Goal: Task Accomplishment & Management: Manage account settings

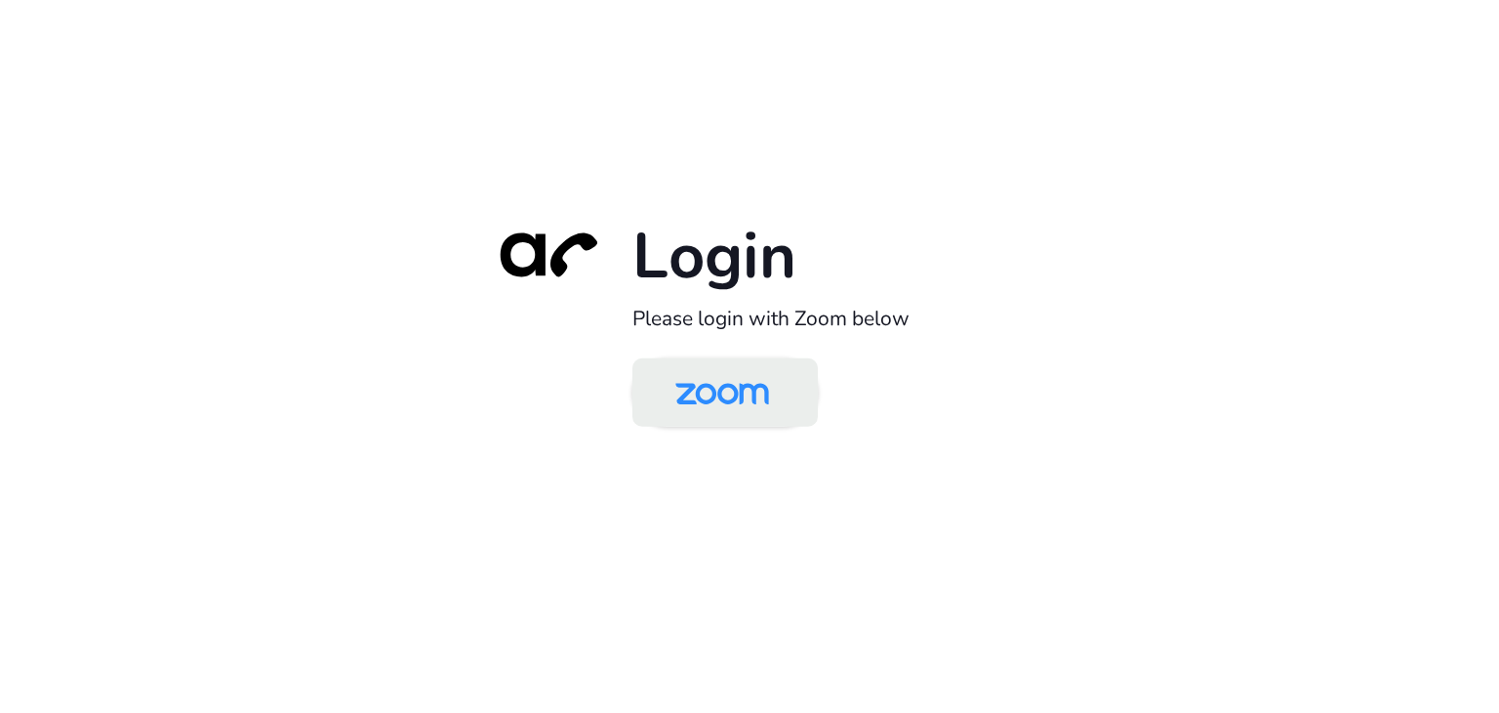
click at [751, 395] on img at bounding box center [722, 393] width 135 height 63
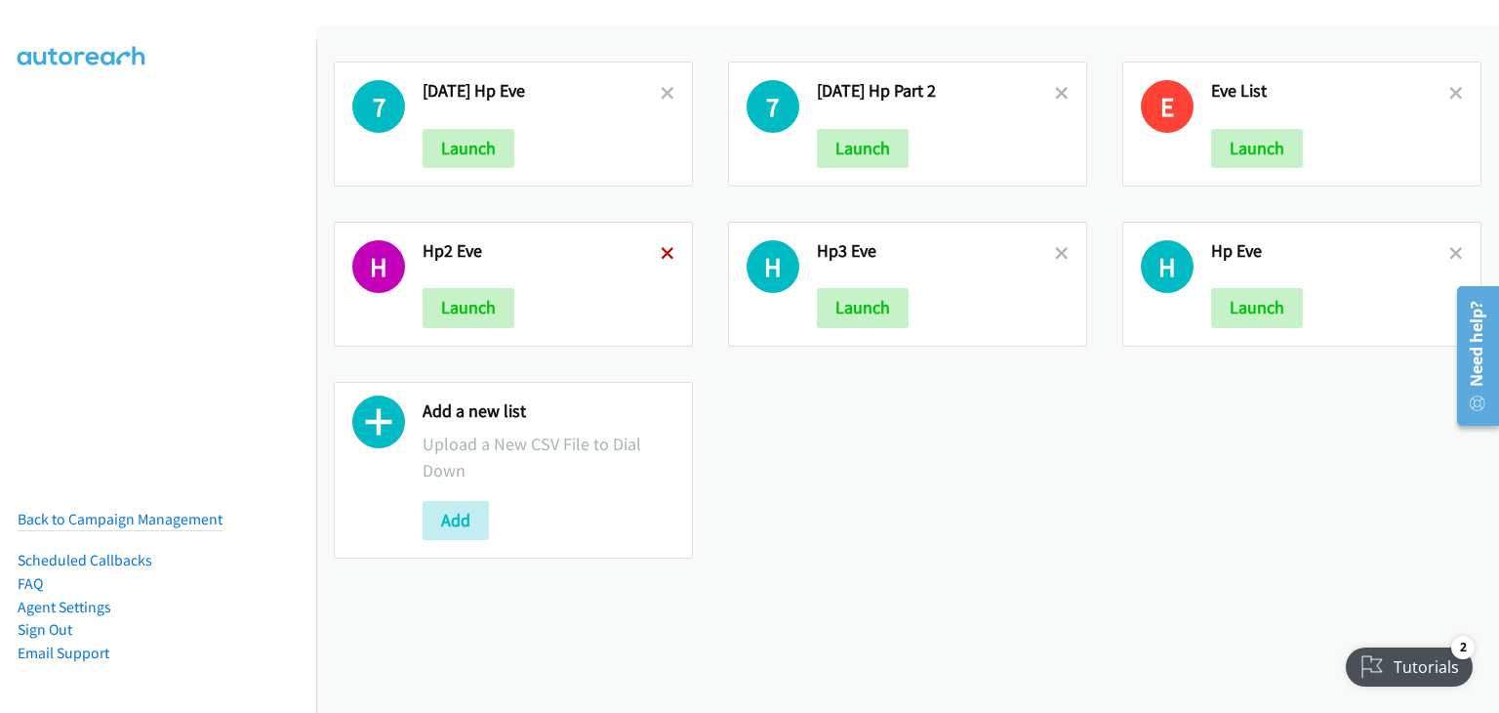
click at [667, 248] on icon at bounding box center [668, 255] width 14 height 14
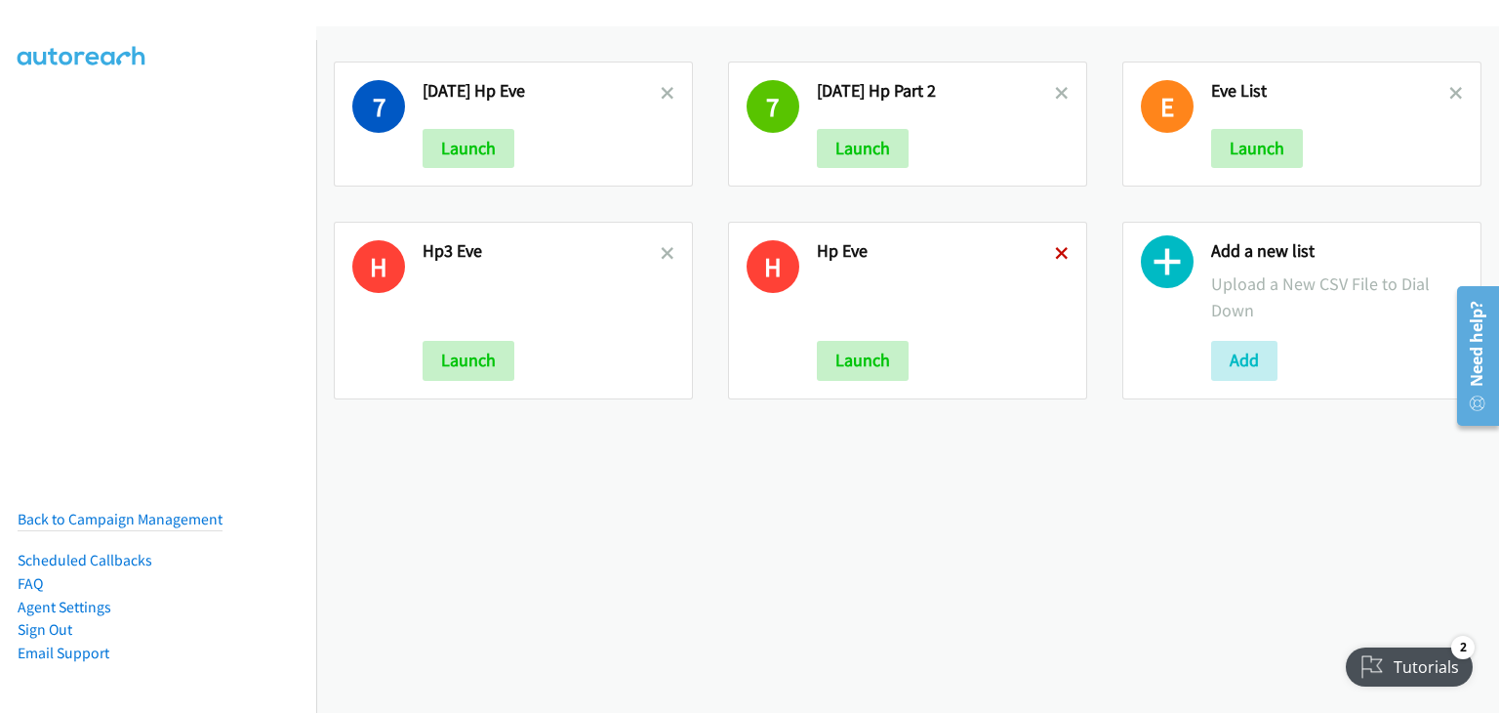
click at [1055, 248] on icon at bounding box center [1062, 255] width 14 height 14
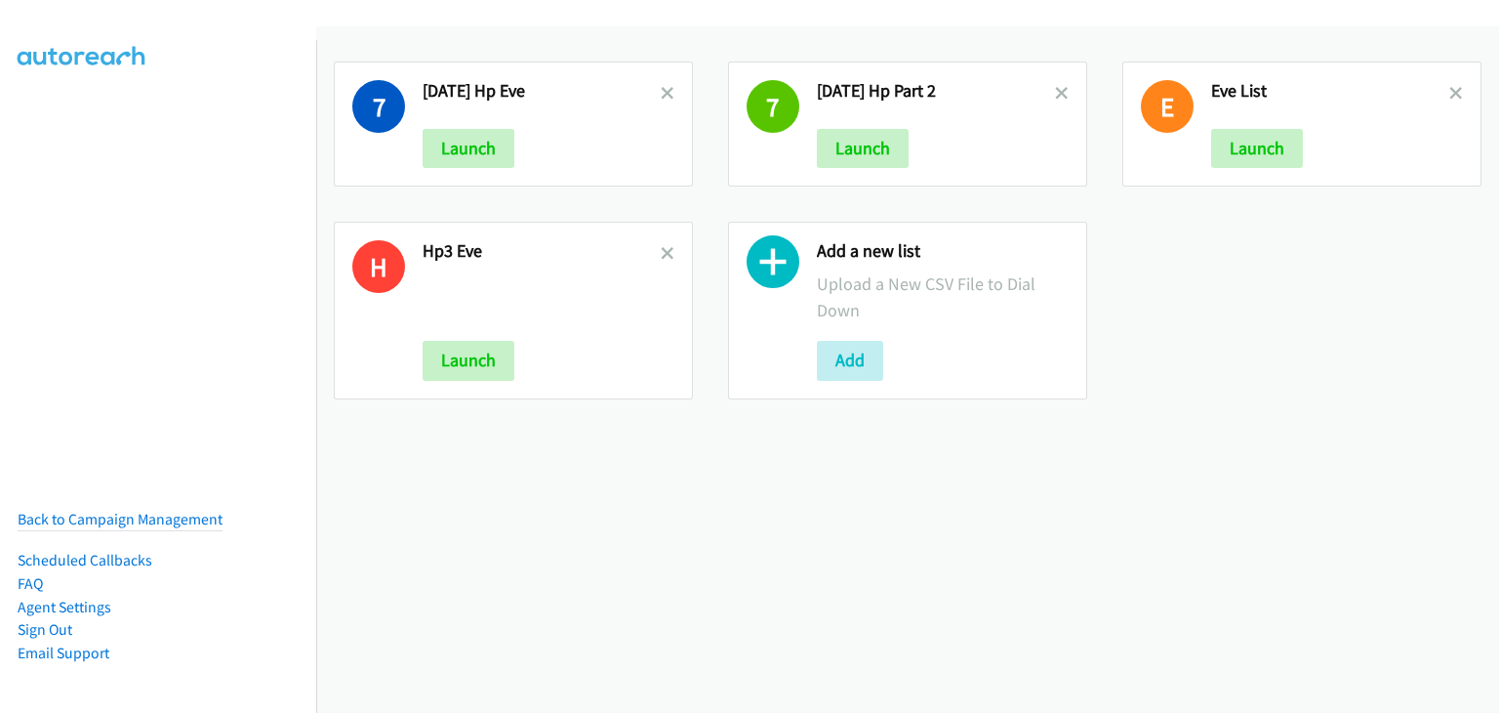
click at [665, 252] on icon at bounding box center [668, 255] width 14 height 14
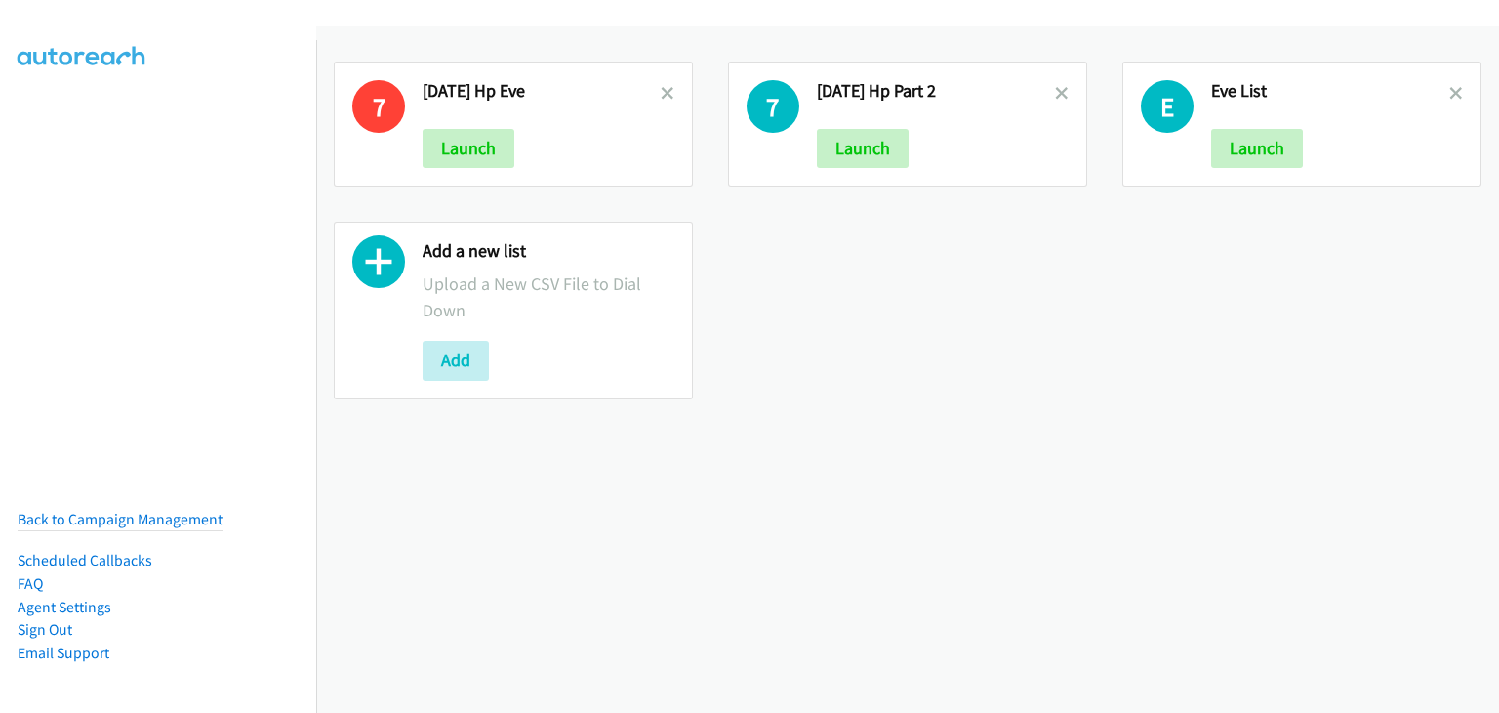
click at [664, 89] on icon at bounding box center [668, 95] width 14 height 14
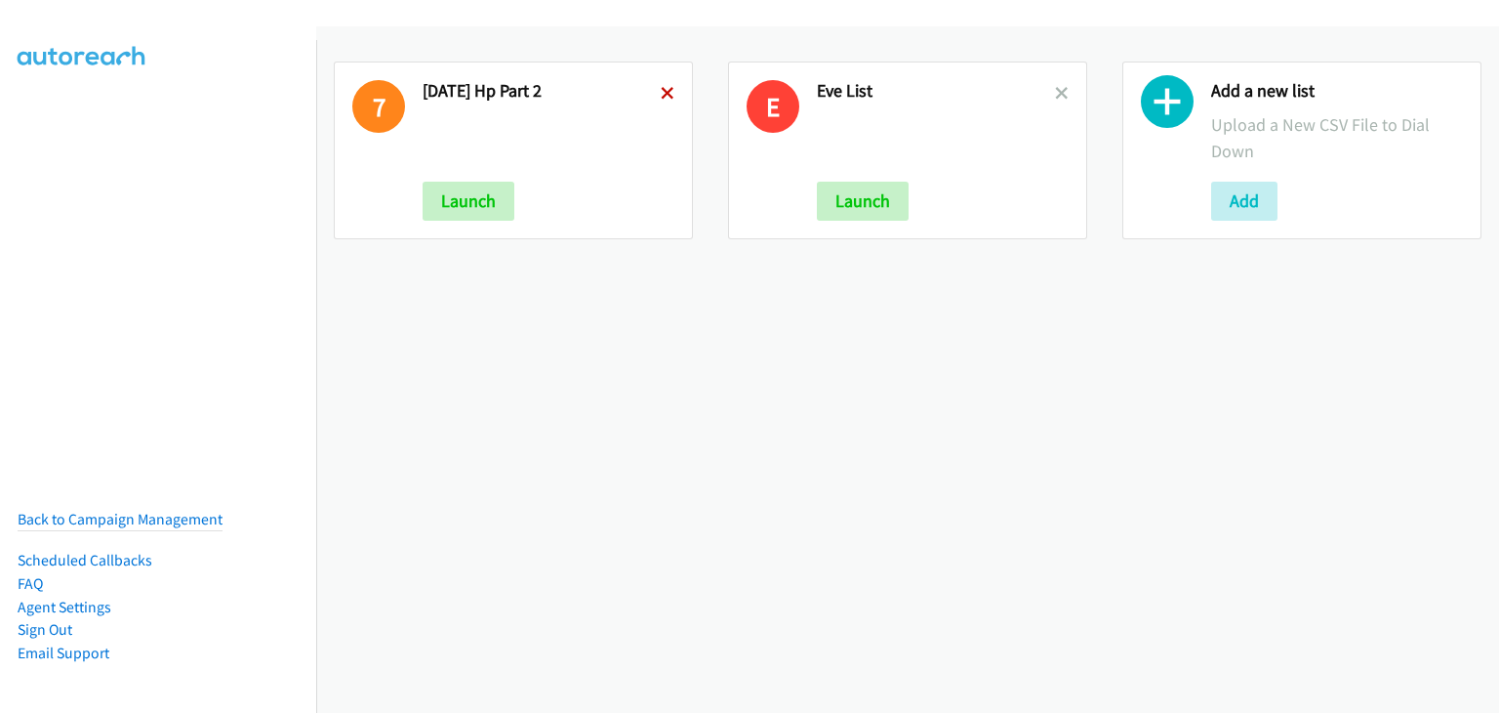
click at [661, 90] on icon at bounding box center [668, 95] width 14 height 14
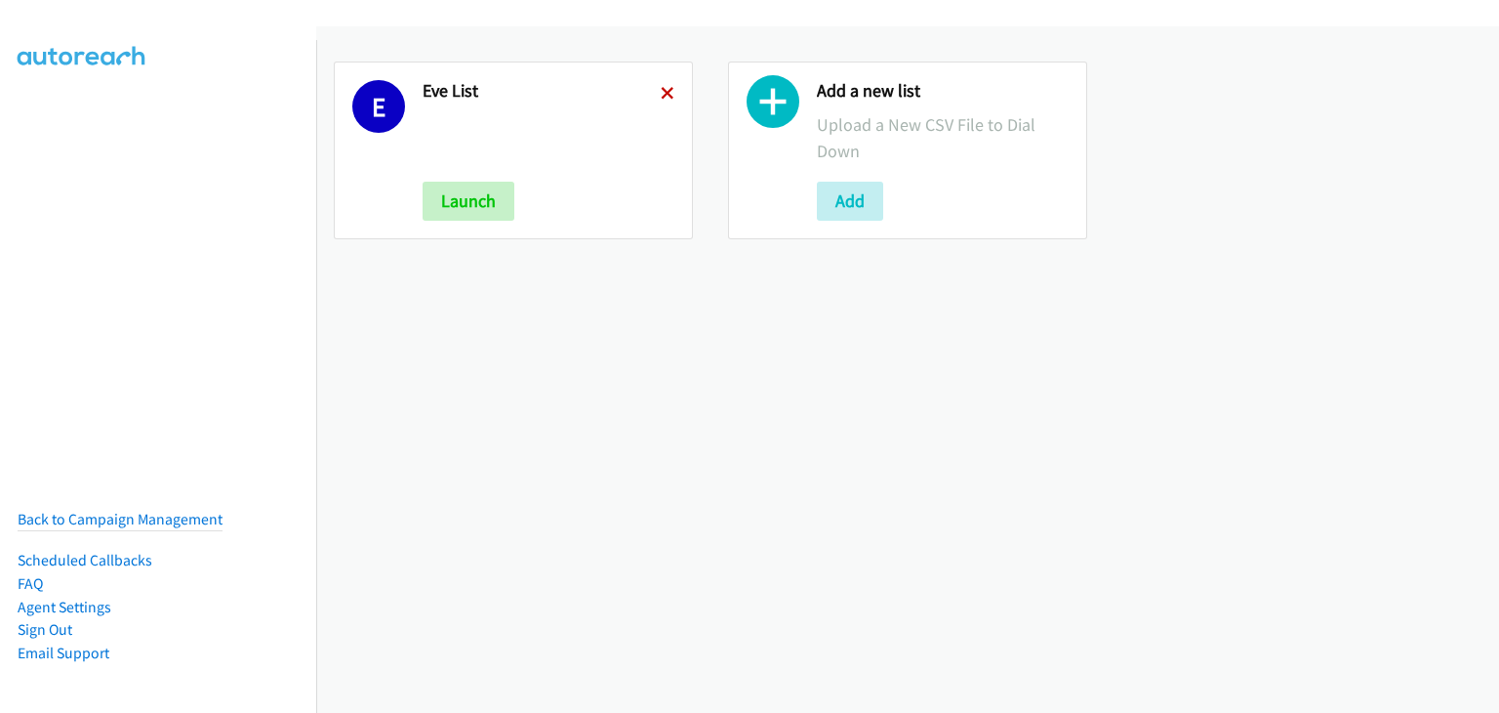
click at [664, 88] on icon at bounding box center [668, 95] width 14 height 14
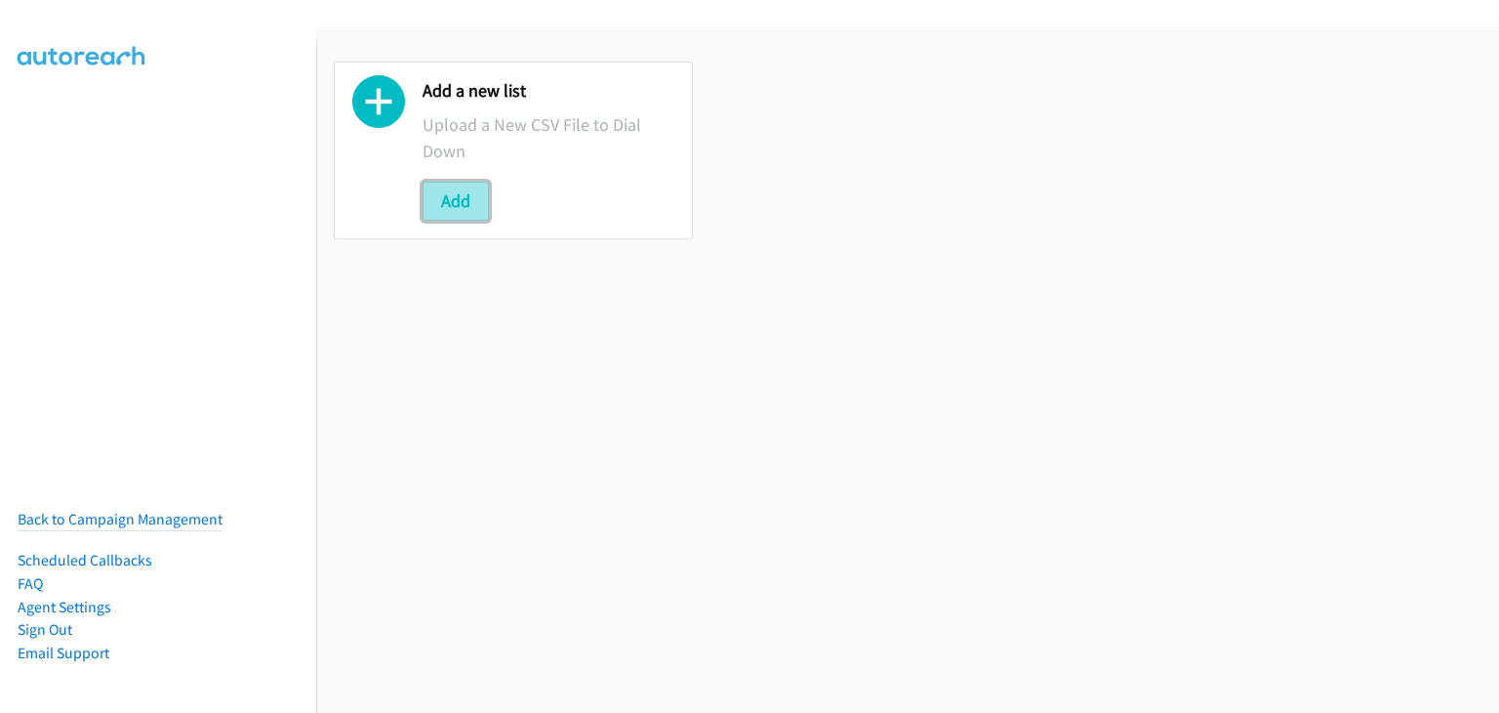
click at [465, 208] on button "Add" at bounding box center [456, 201] width 66 height 39
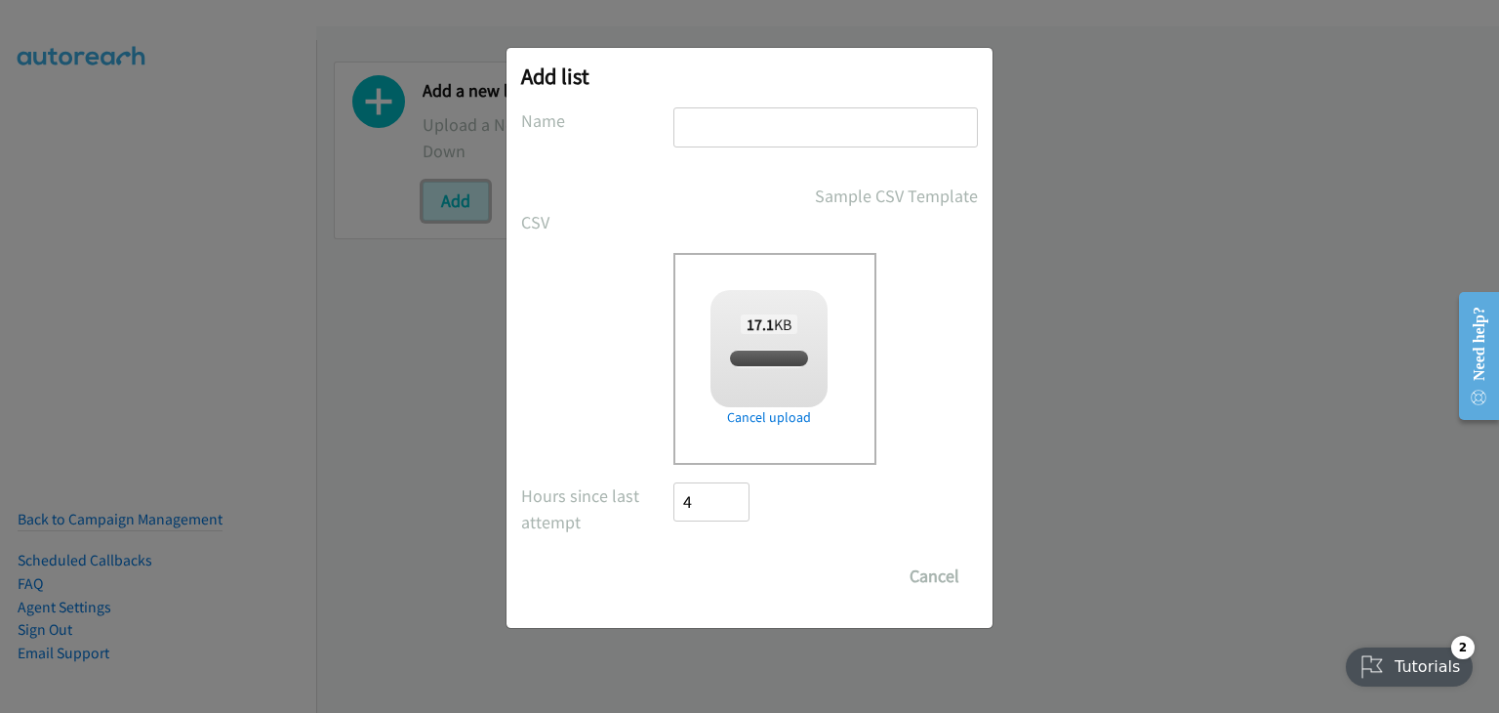
checkbox input "true"
click at [771, 129] on input "text" at bounding box center [826, 127] width 305 height 40
type input "8 Oct HP"
click at [700, 571] on input "Save List" at bounding box center [725, 575] width 102 height 39
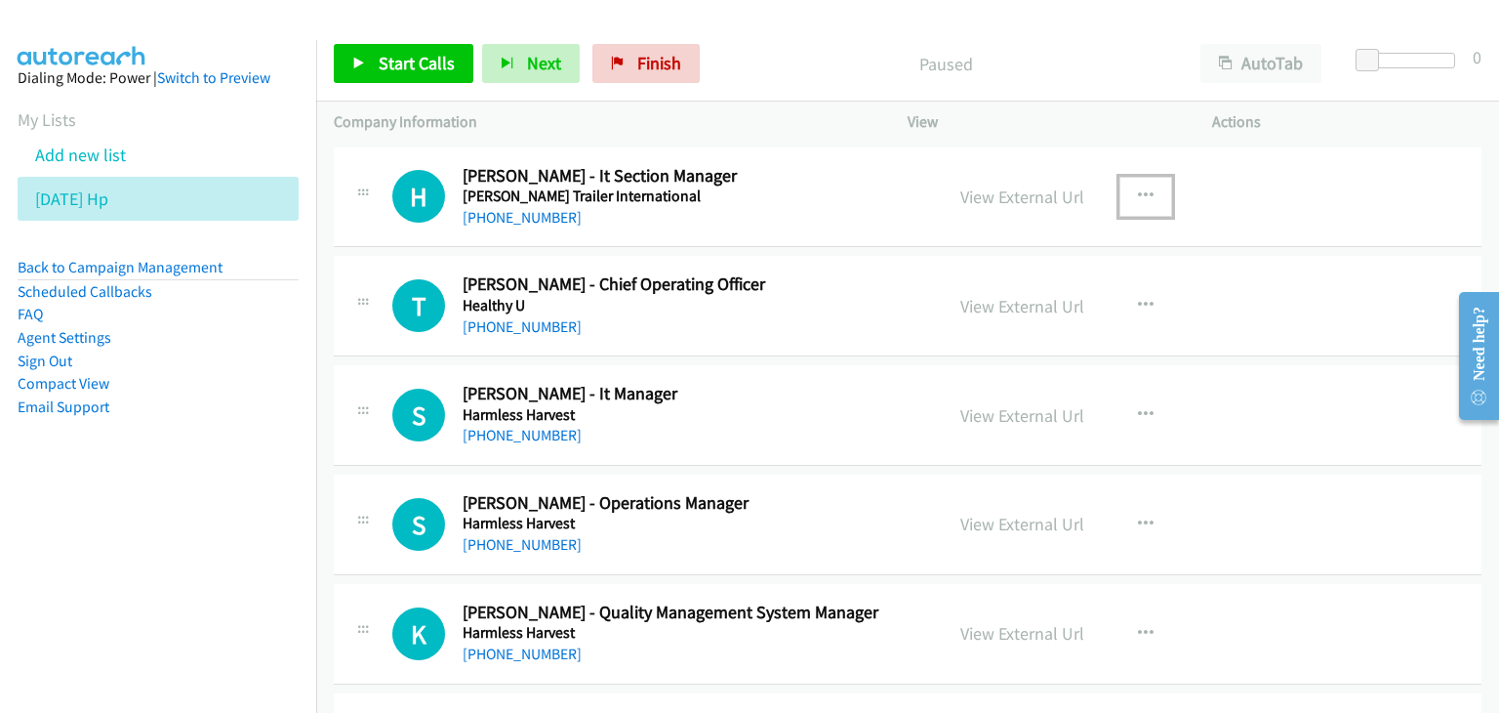
click at [1140, 184] on button "button" at bounding box center [1146, 196] width 53 height 39
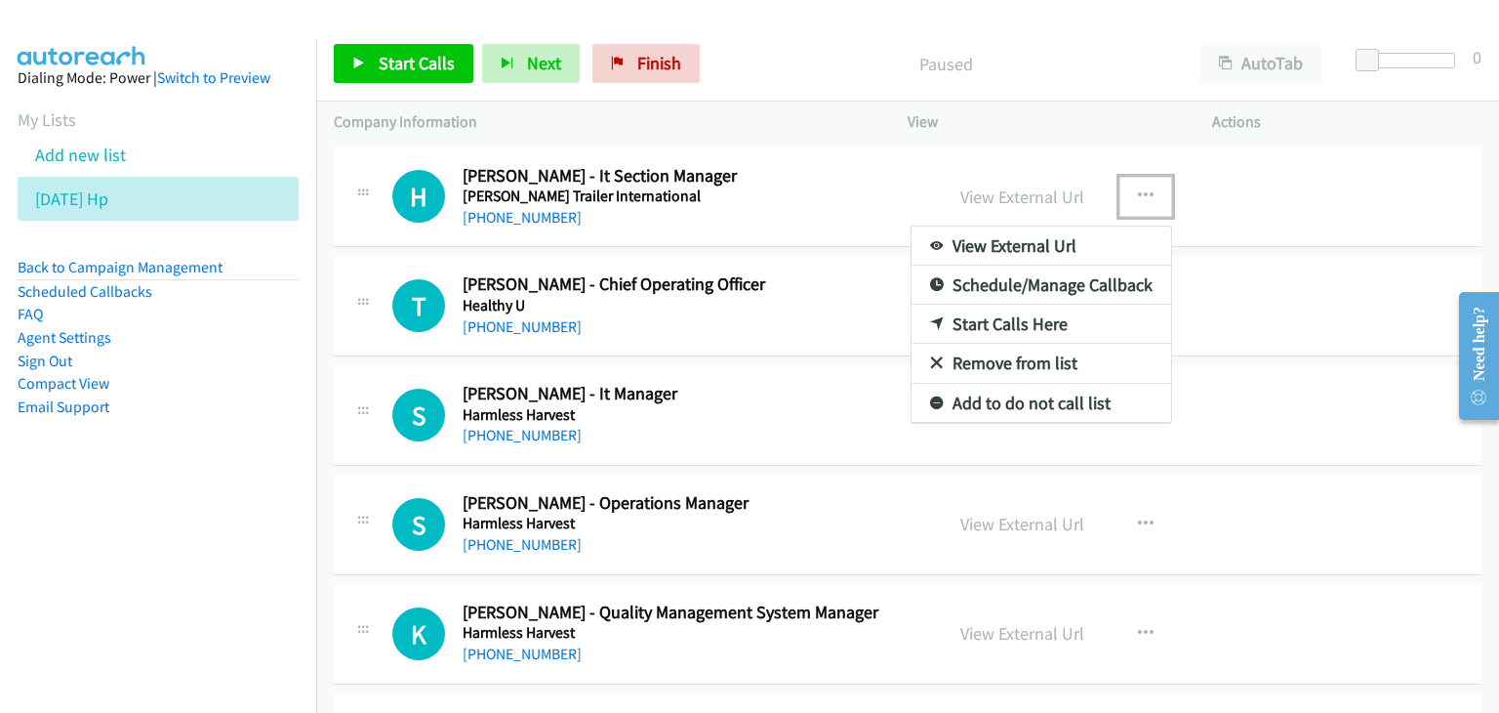
click at [1087, 240] on link "View External Url" at bounding box center [1042, 245] width 260 height 39
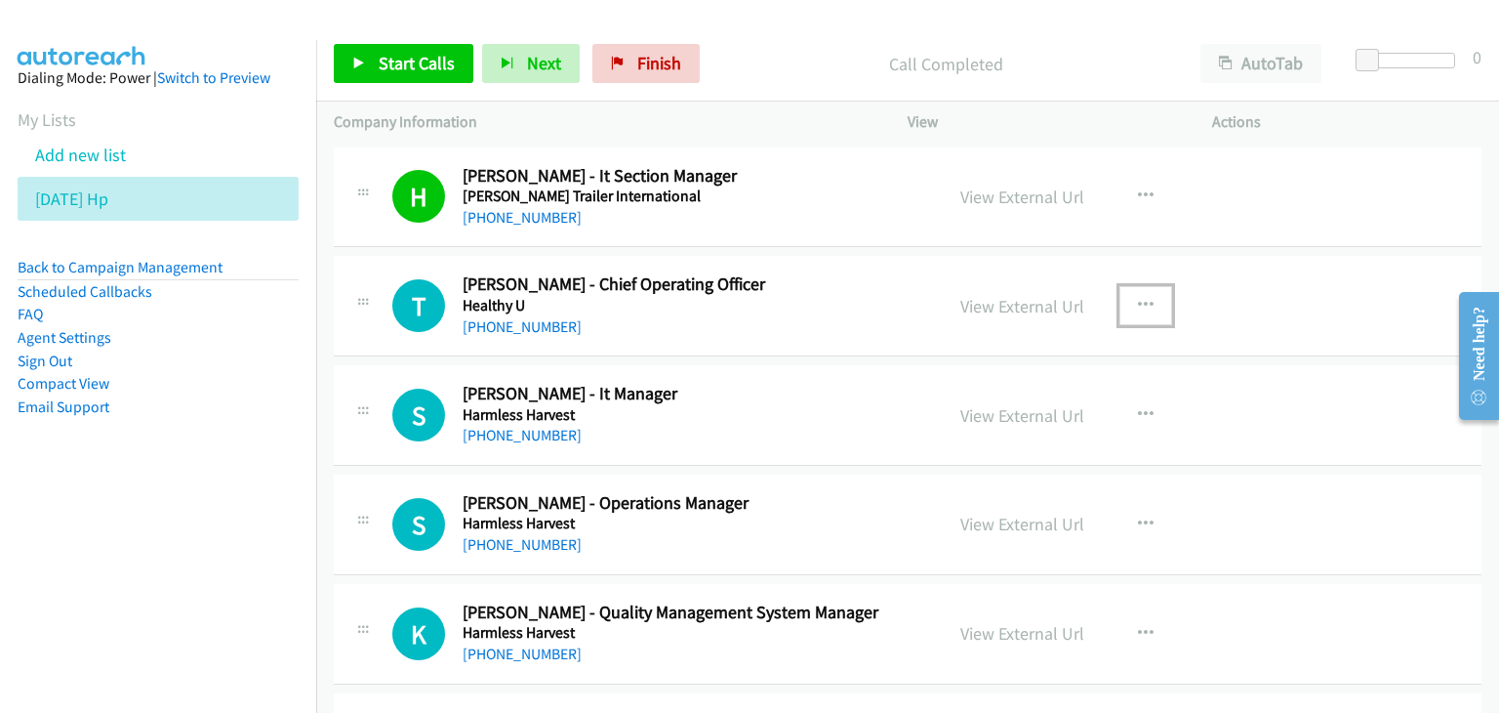
click at [1139, 298] on icon "button" at bounding box center [1146, 306] width 16 height 16
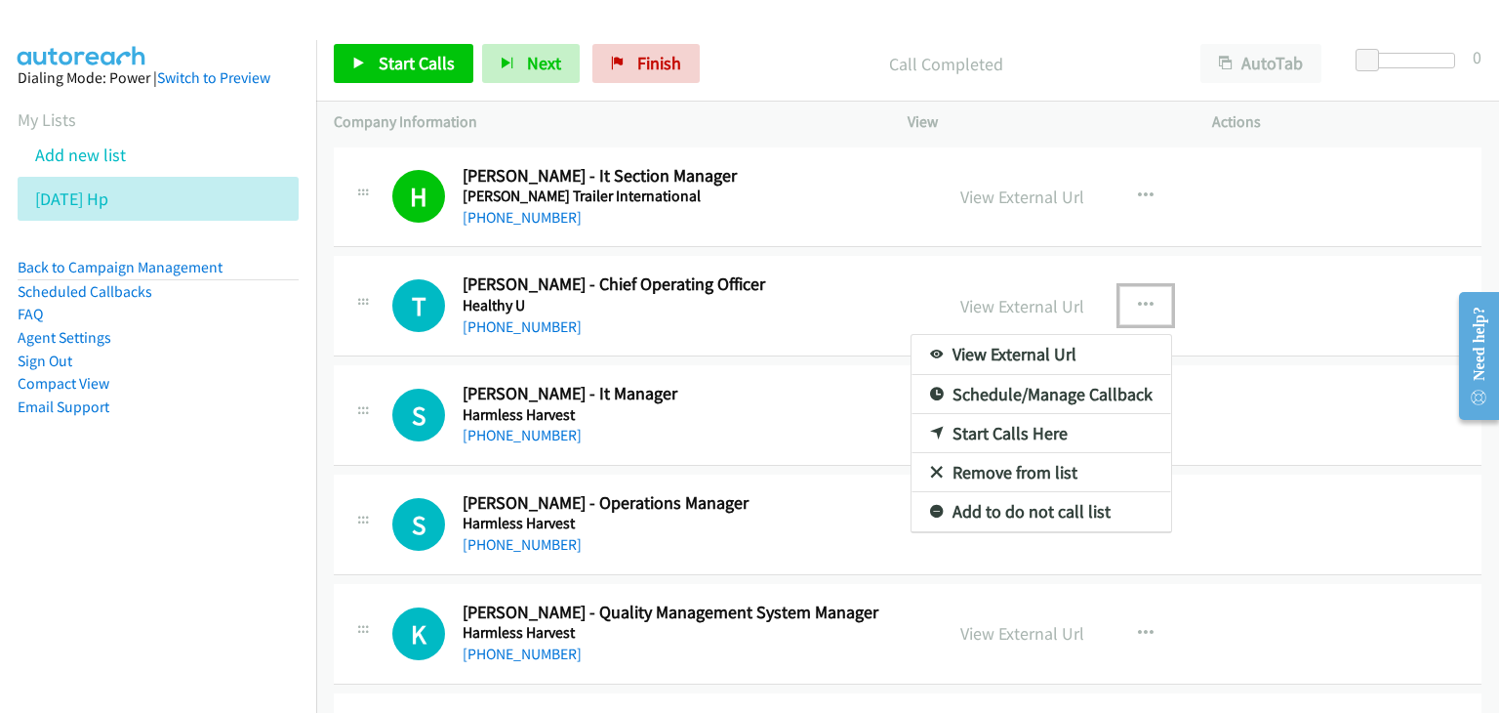
click at [1089, 350] on link "View External Url" at bounding box center [1042, 354] width 260 height 39
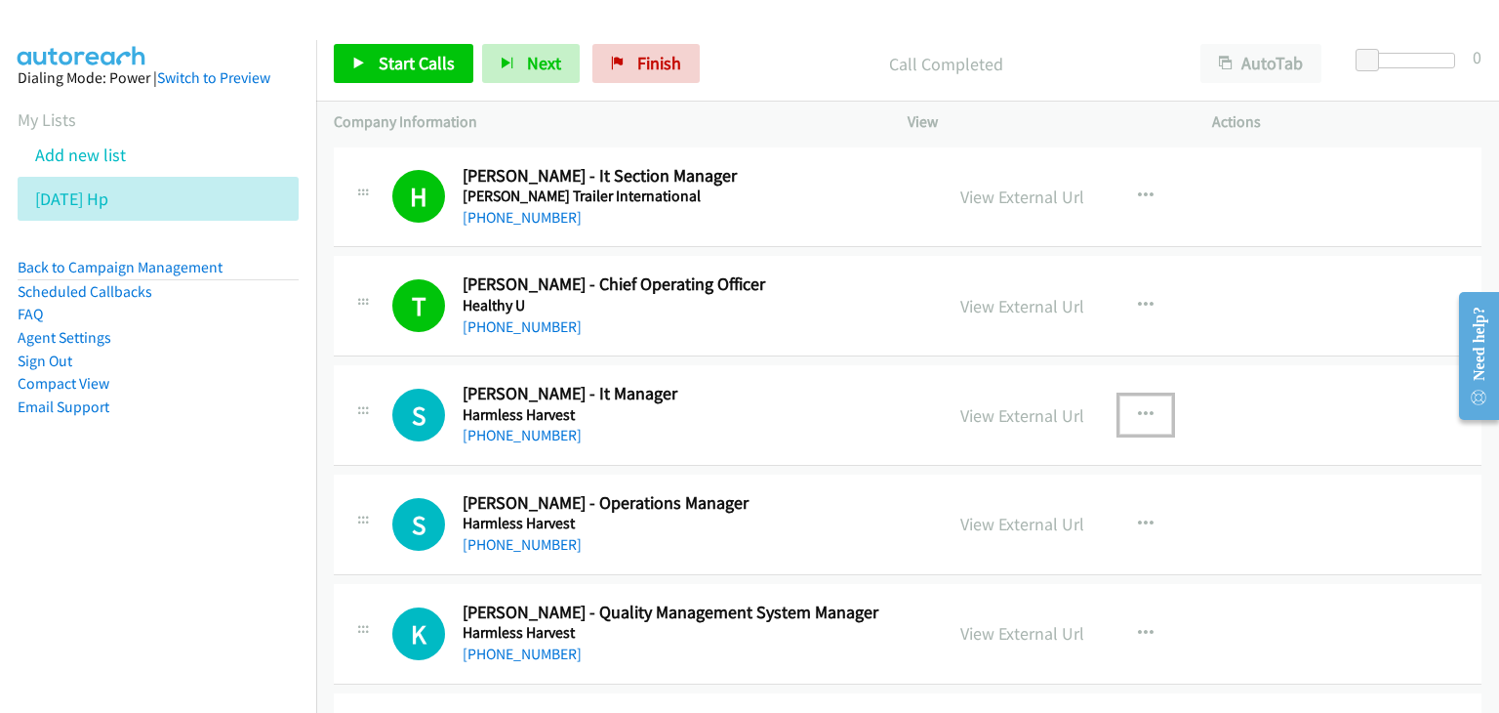
click at [1140, 412] on icon "button" at bounding box center [1146, 415] width 16 height 16
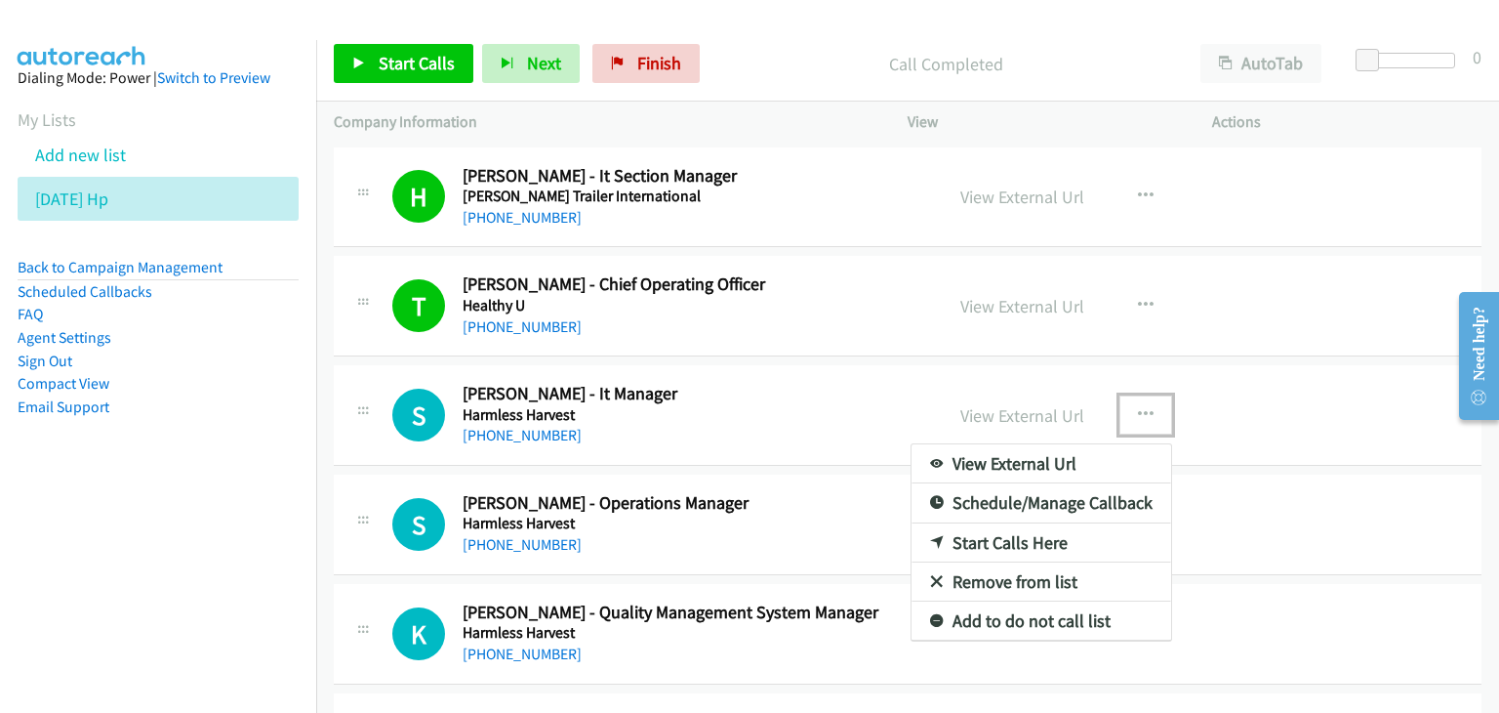
click at [1055, 469] on link "View External Url" at bounding box center [1042, 463] width 260 height 39
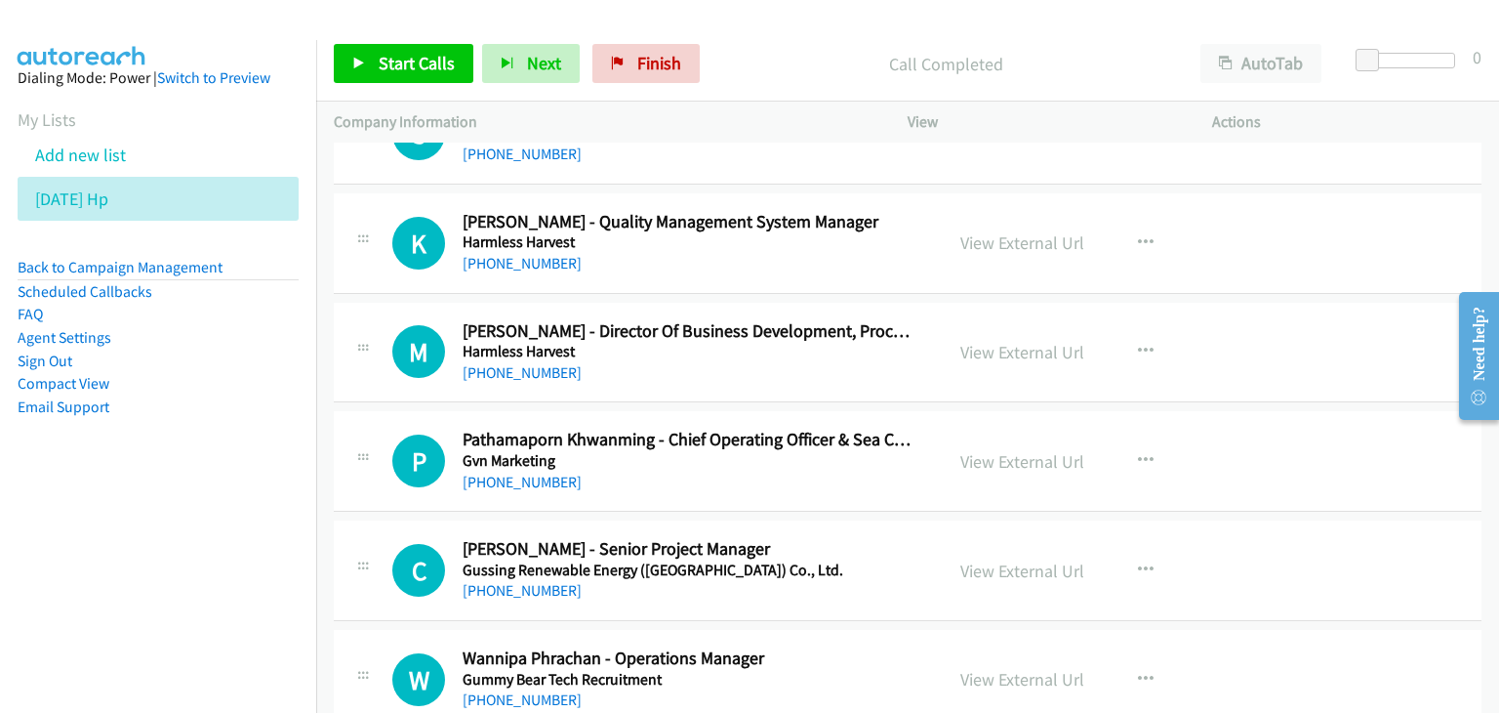
scroll to position [488, 0]
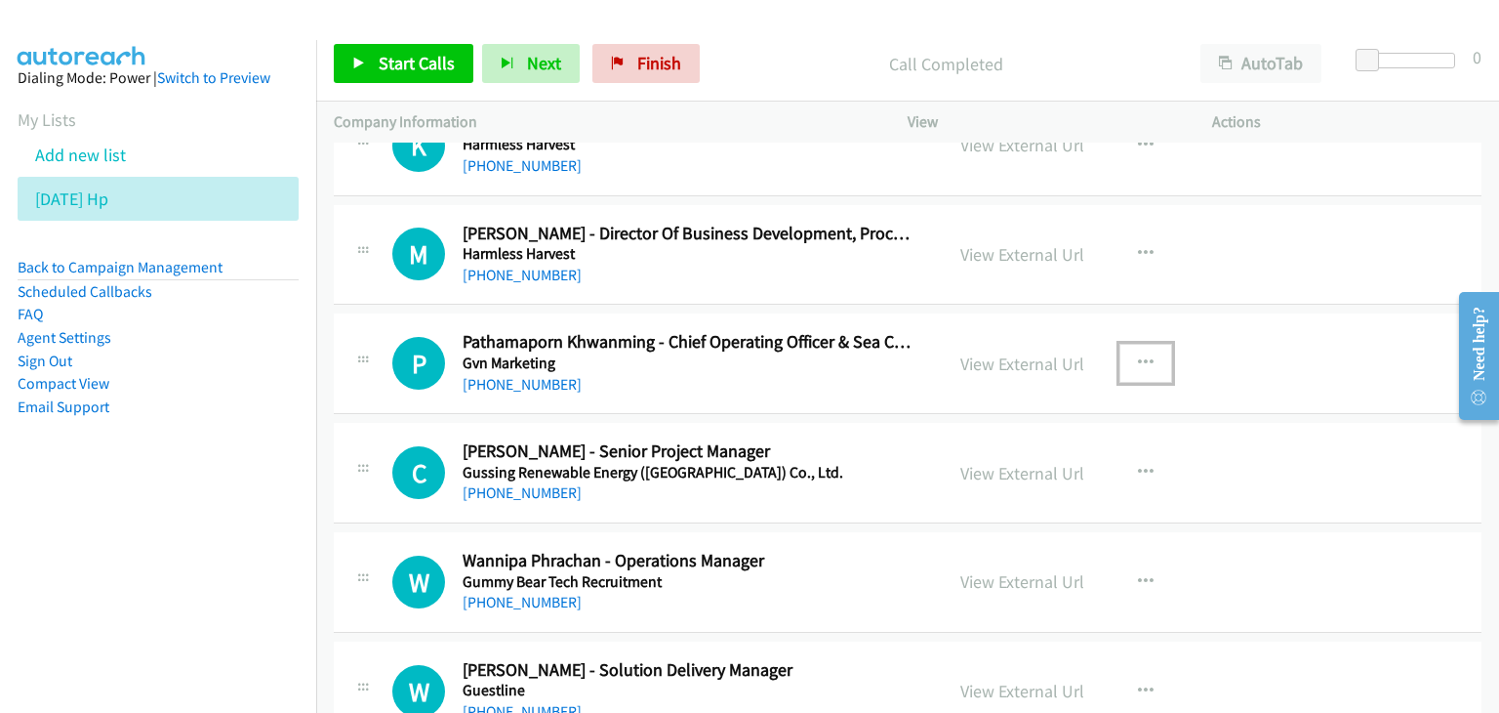
click at [1138, 360] on icon "button" at bounding box center [1146, 363] width 16 height 16
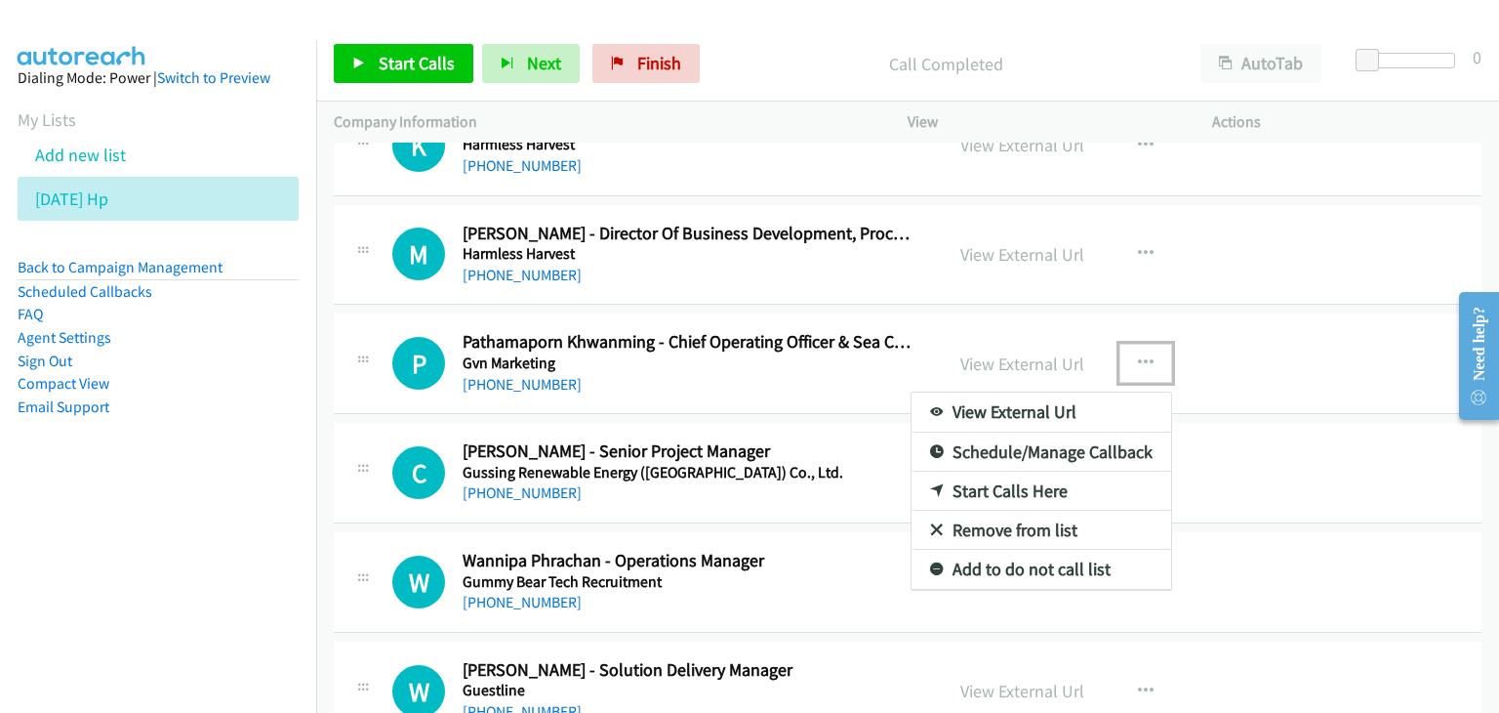
click at [1077, 400] on link "View External Url" at bounding box center [1042, 411] width 260 height 39
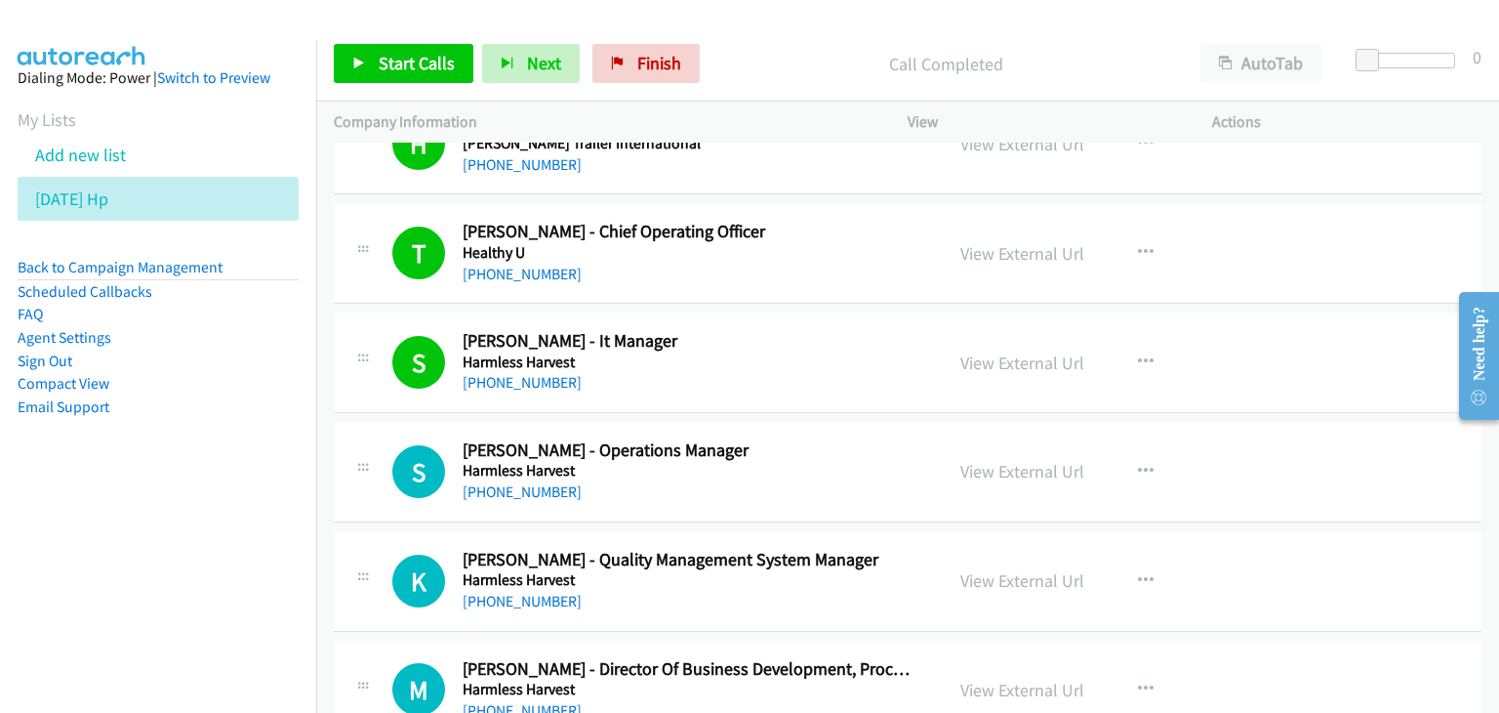
scroll to position [98, 0]
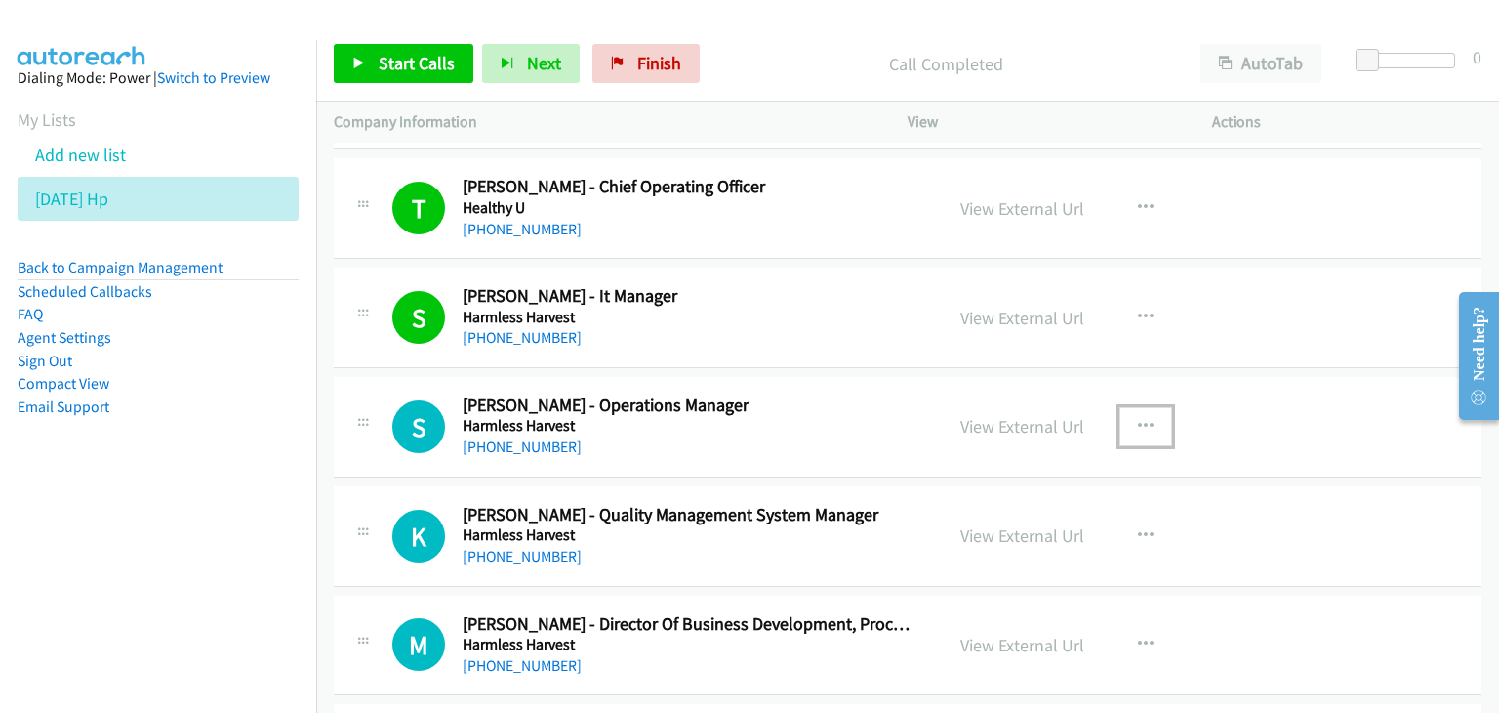
click at [1142, 422] on icon "button" at bounding box center [1146, 427] width 16 height 16
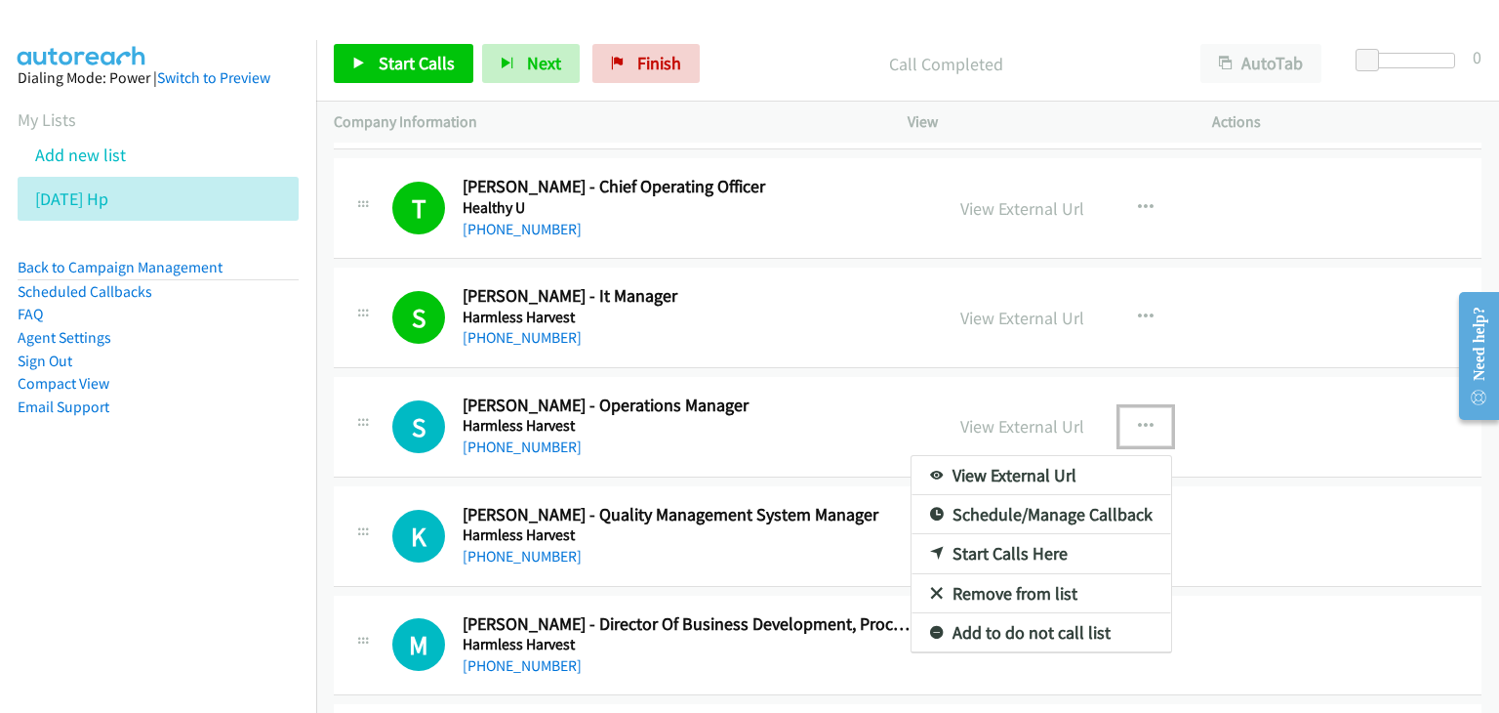
click at [1049, 479] on link "View External Url" at bounding box center [1042, 475] width 260 height 39
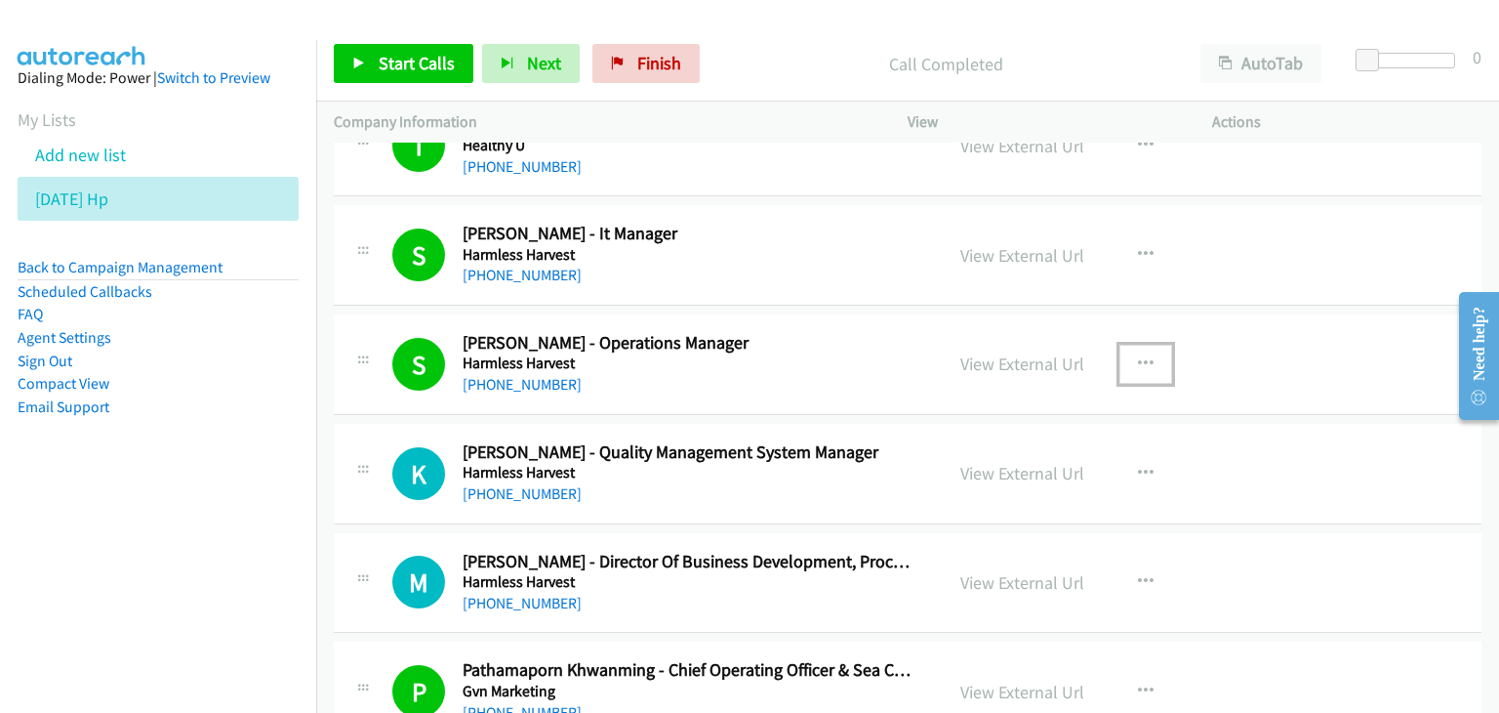
scroll to position [195, 0]
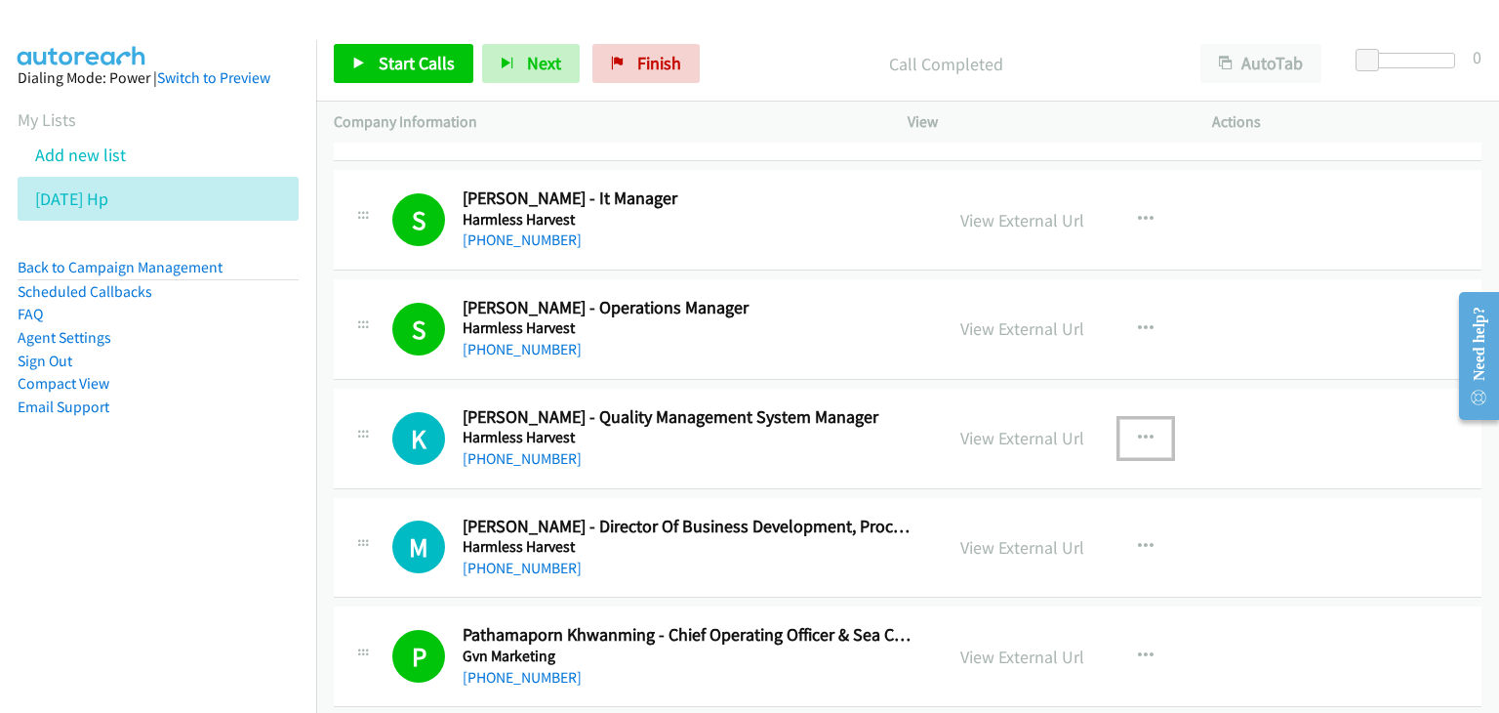
click at [1138, 434] on icon "button" at bounding box center [1146, 438] width 16 height 16
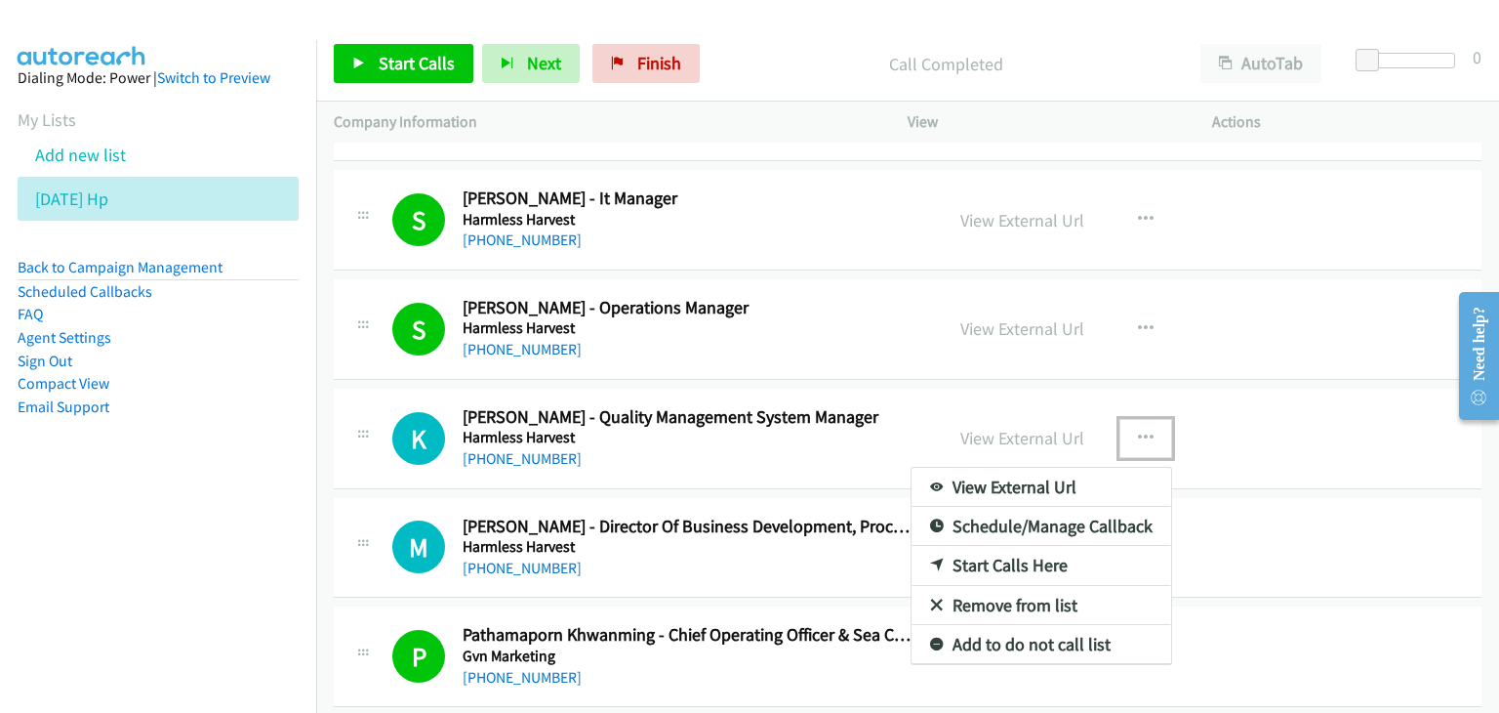
click at [1021, 487] on link "View External Url" at bounding box center [1042, 487] width 260 height 39
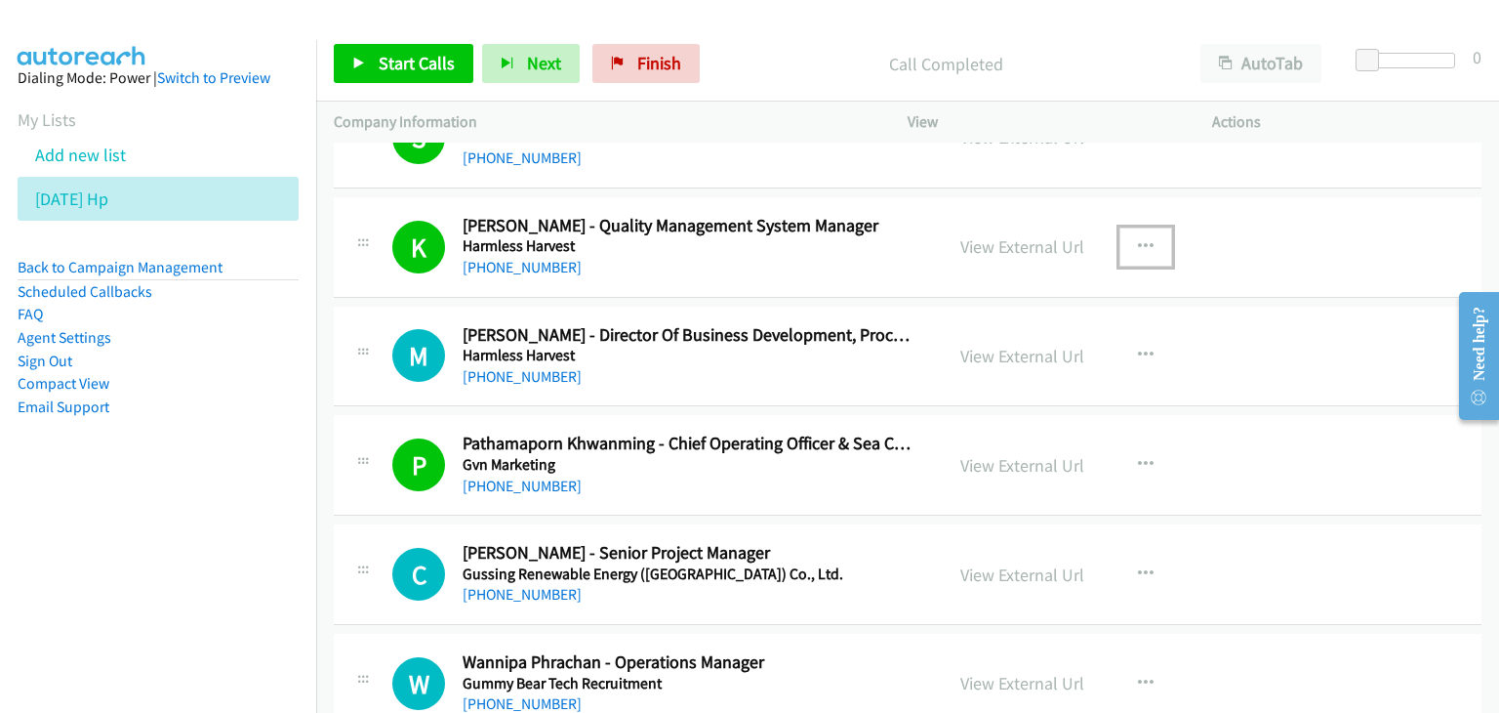
scroll to position [390, 0]
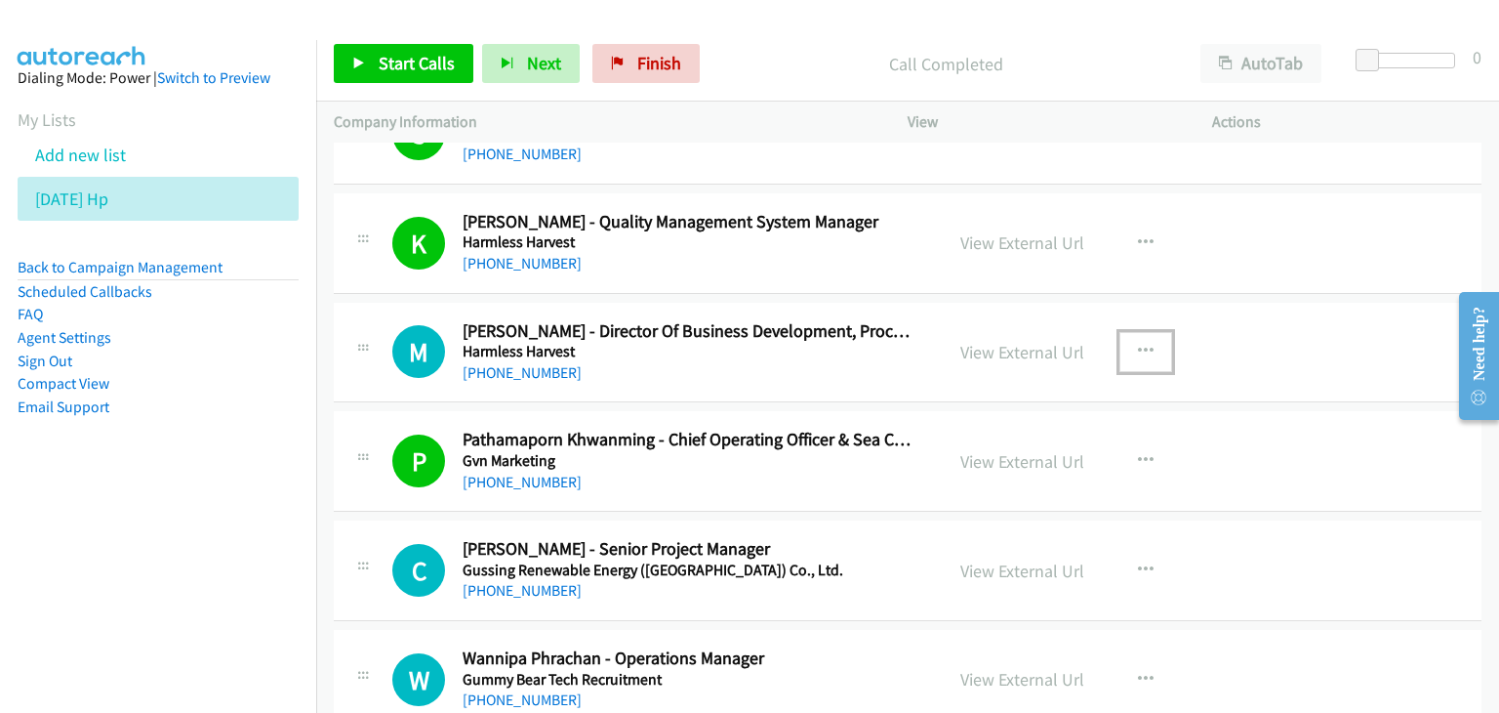
click at [1128, 345] on button "button" at bounding box center [1146, 351] width 53 height 39
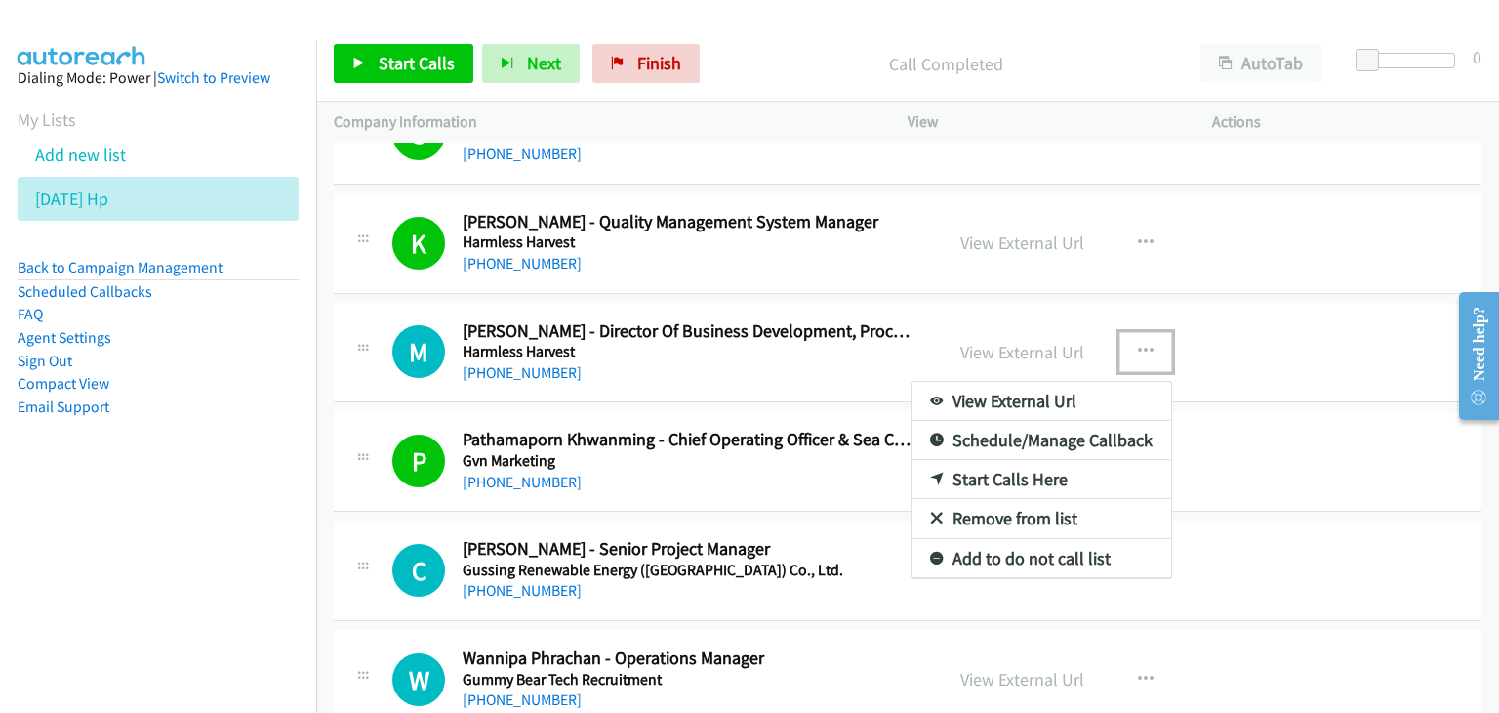
click at [1039, 394] on link "View External Url" at bounding box center [1042, 401] width 260 height 39
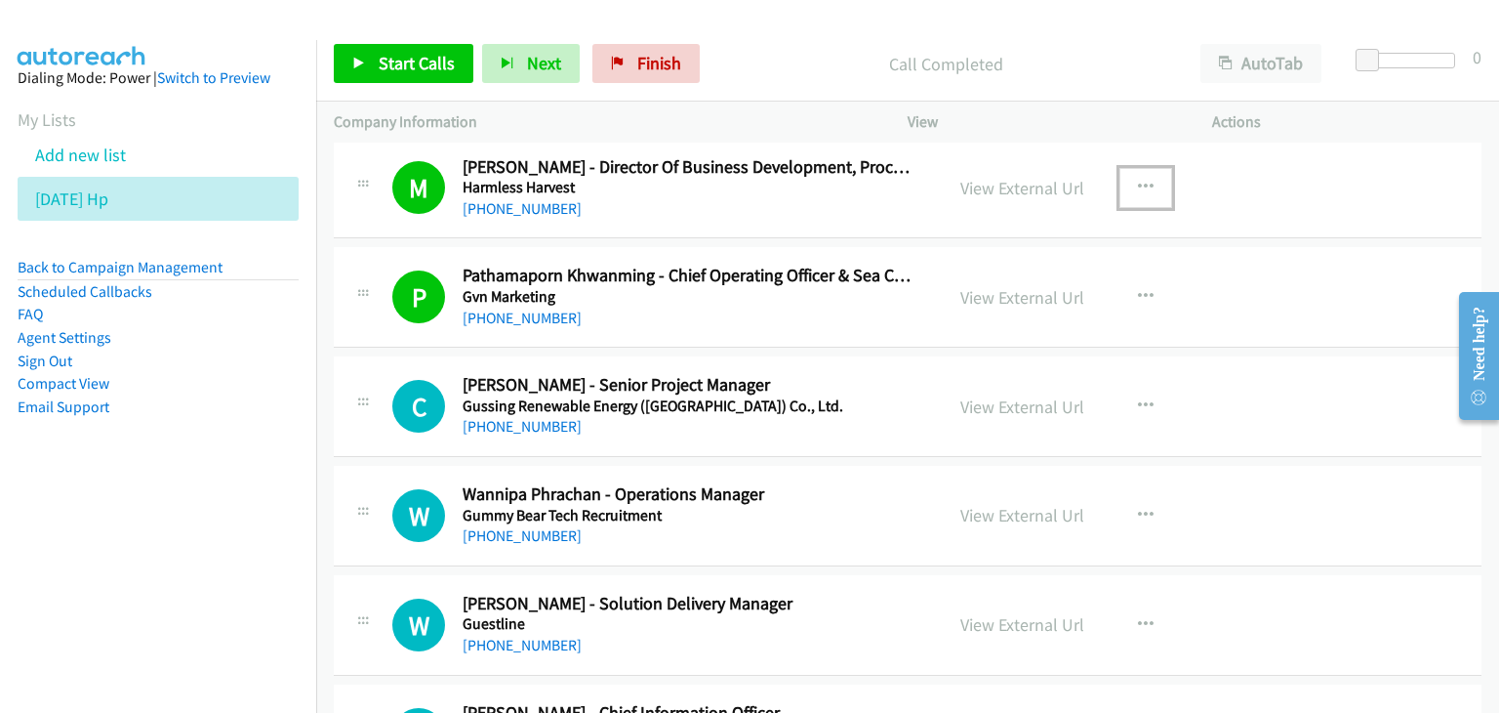
scroll to position [586, 0]
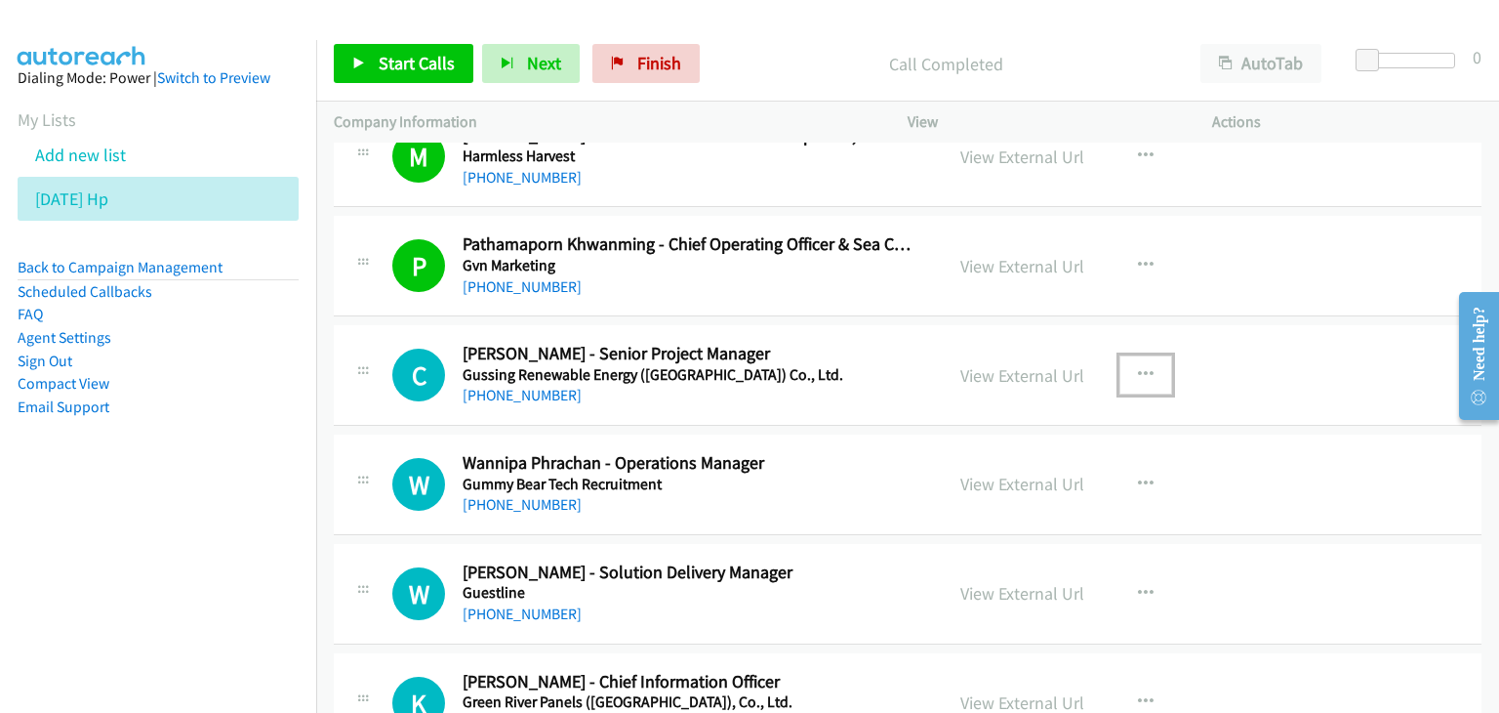
click at [1138, 367] on icon "button" at bounding box center [1146, 375] width 16 height 16
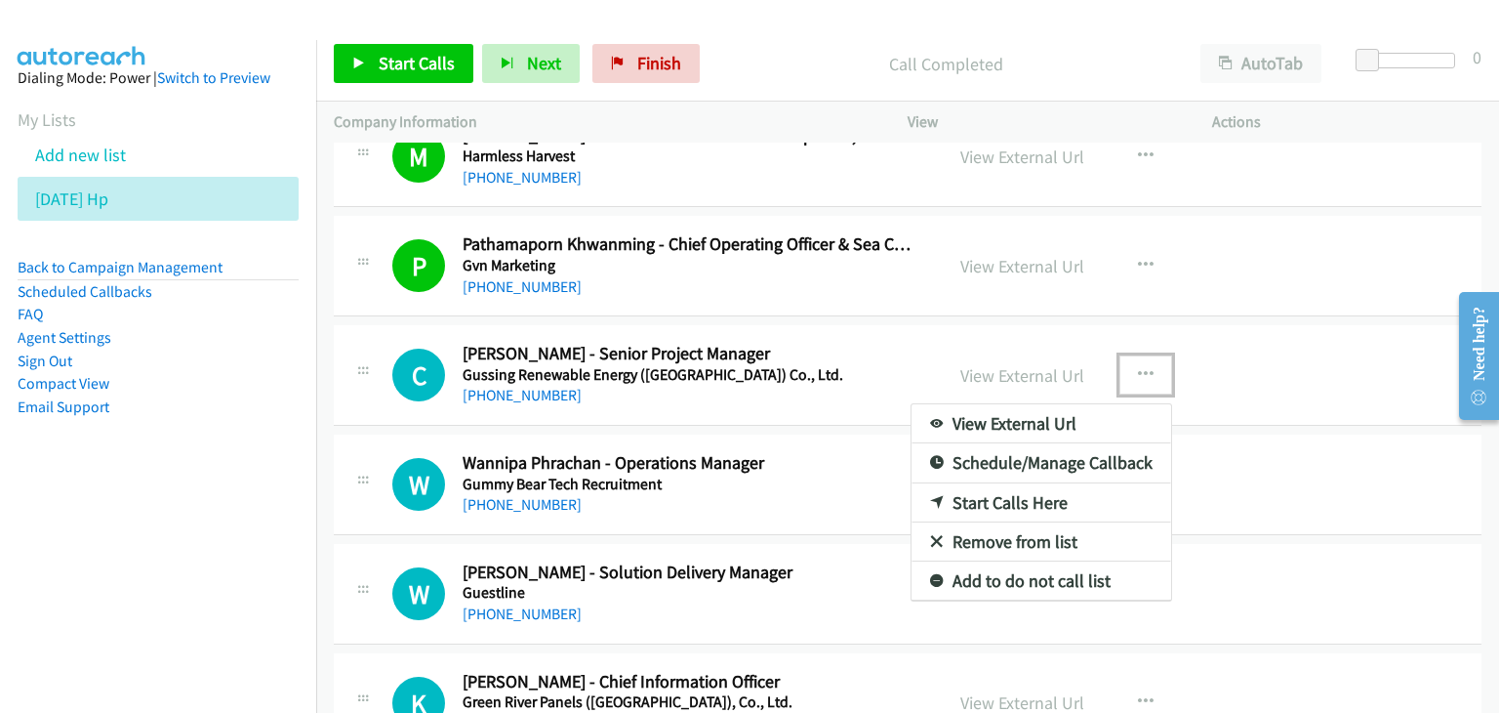
click at [1075, 419] on link "View External Url" at bounding box center [1042, 423] width 260 height 39
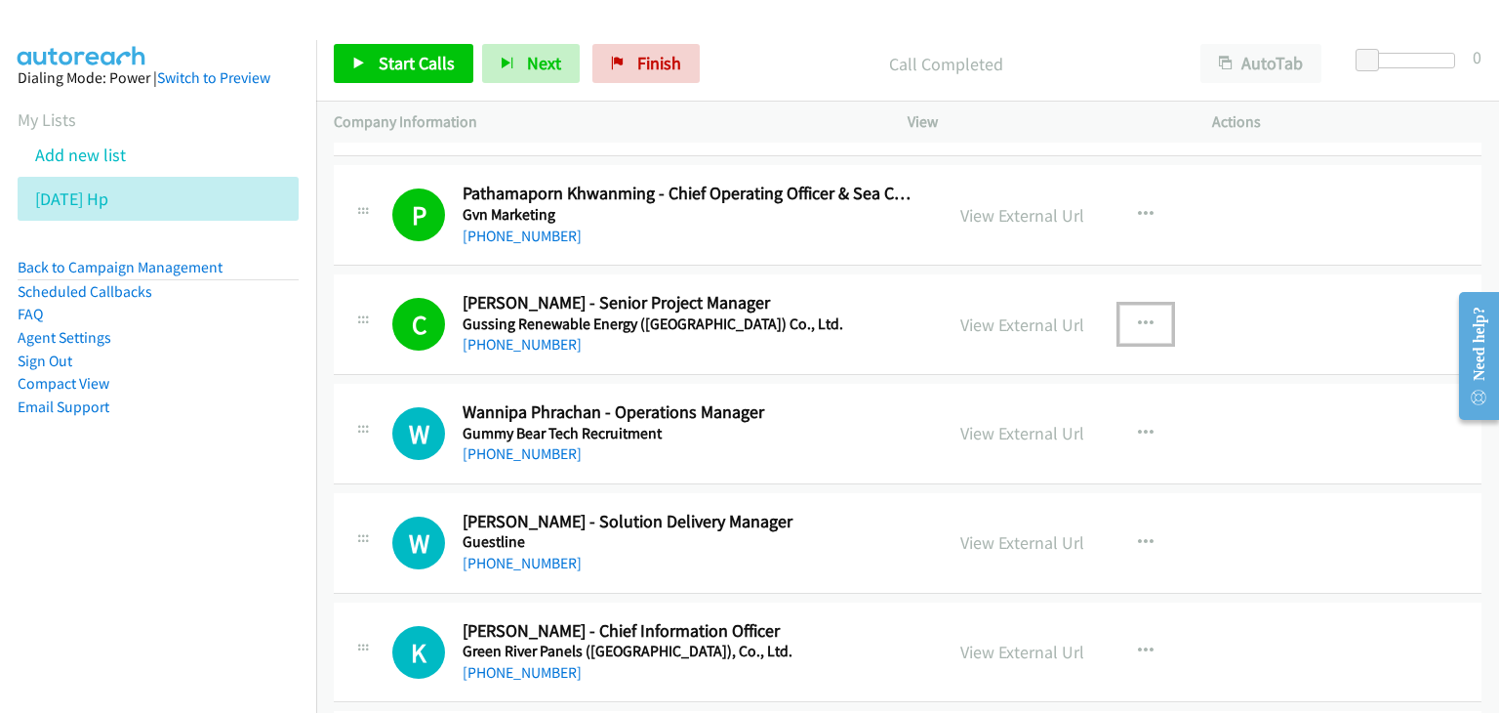
scroll to position [683, 0]
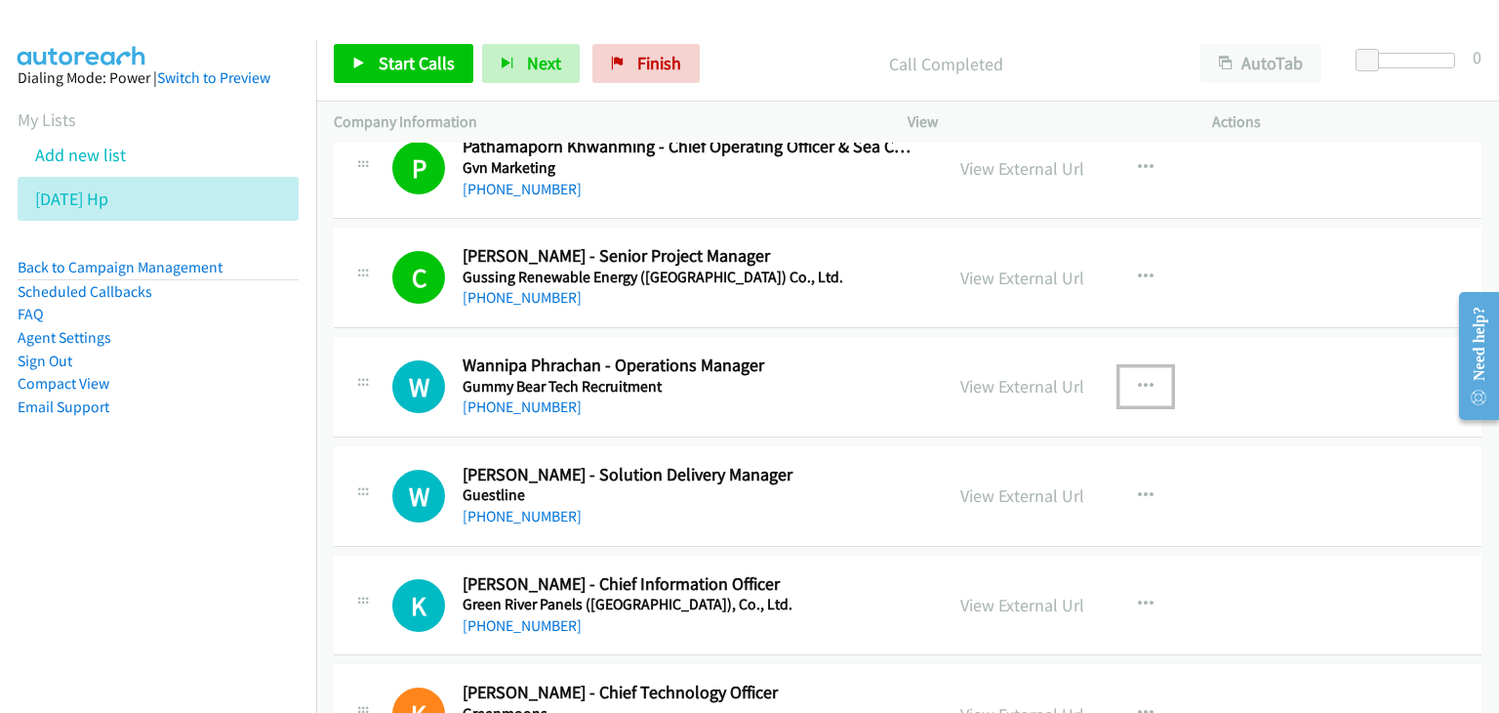
click at [1139, 379] on icon "button" at bounding box center [1146, 387] width 16 height 16
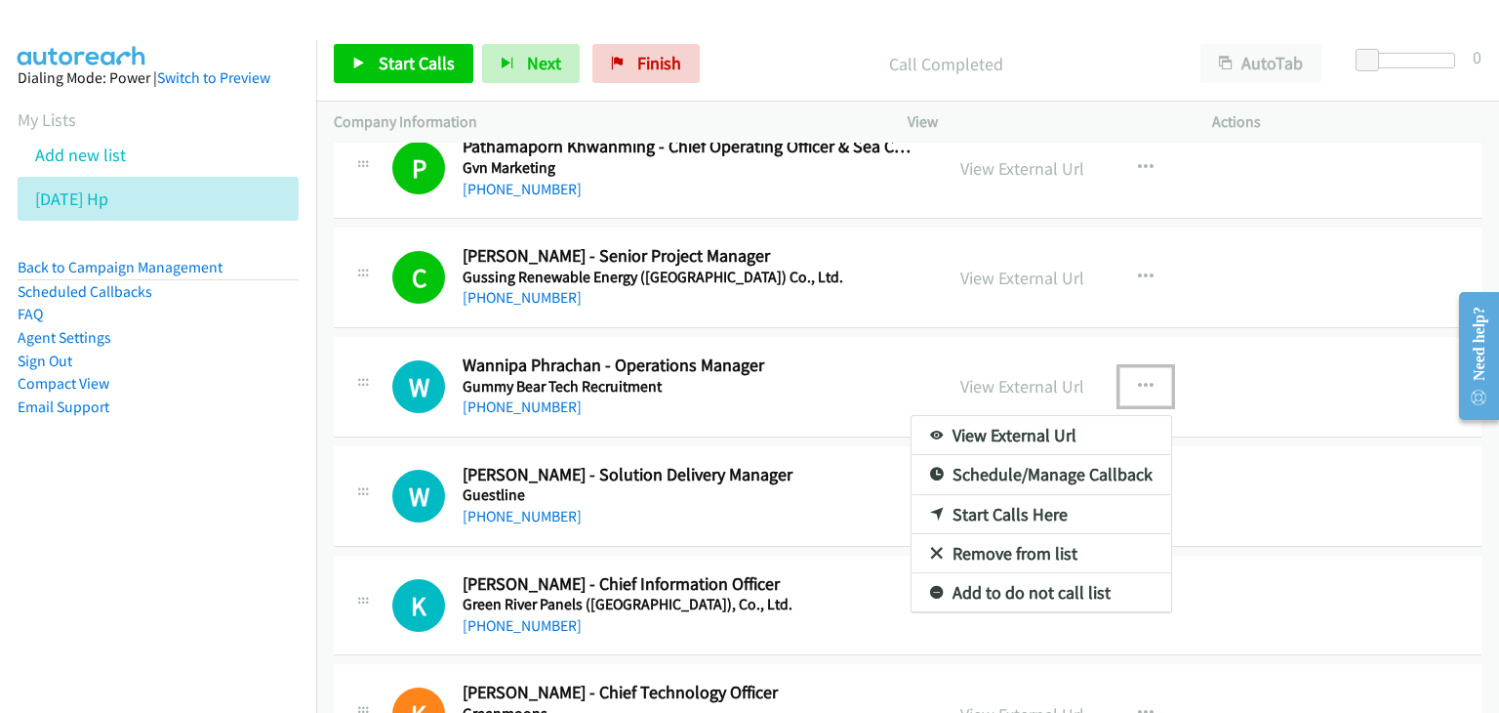
click at [1102, 423] on link "View External Url" at bounding box center [1042, 435] width 260 height 39
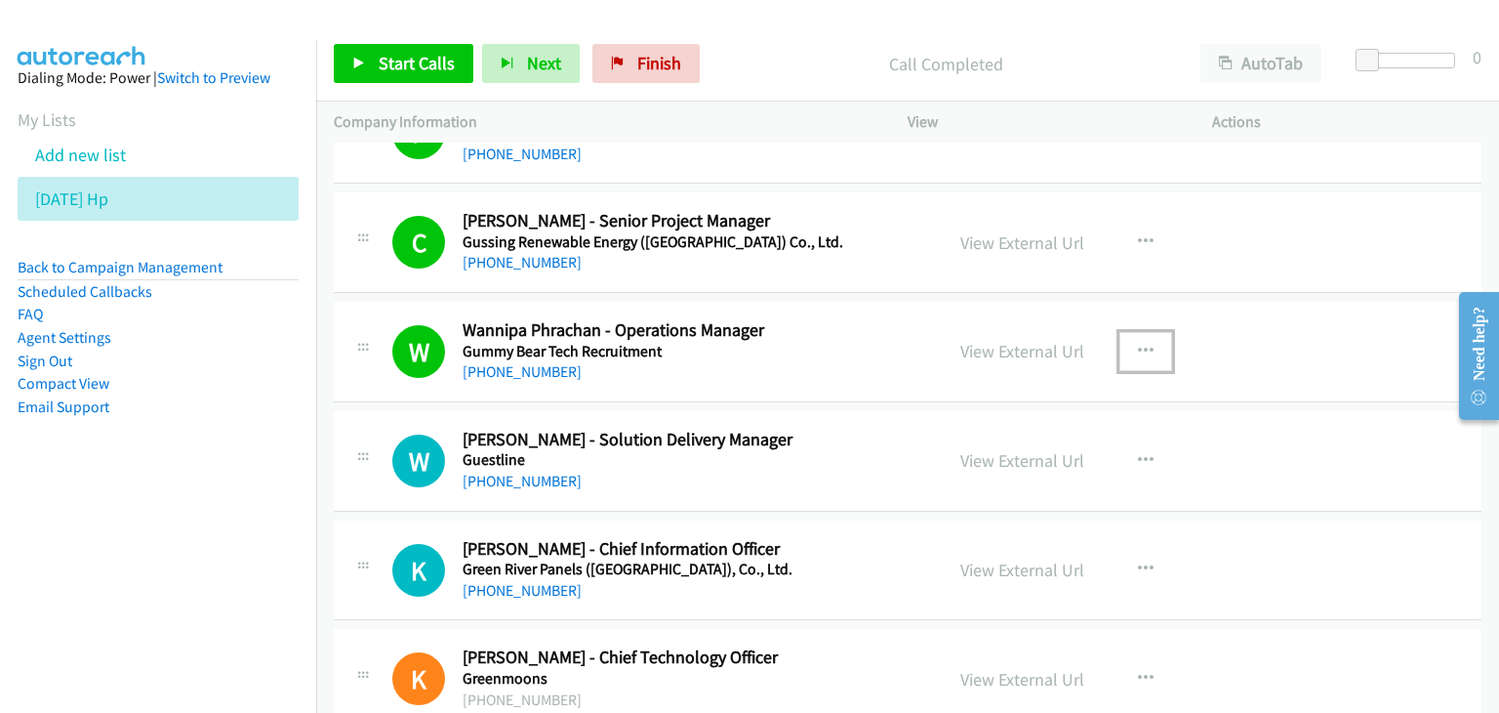
scroll to position [781, 0]
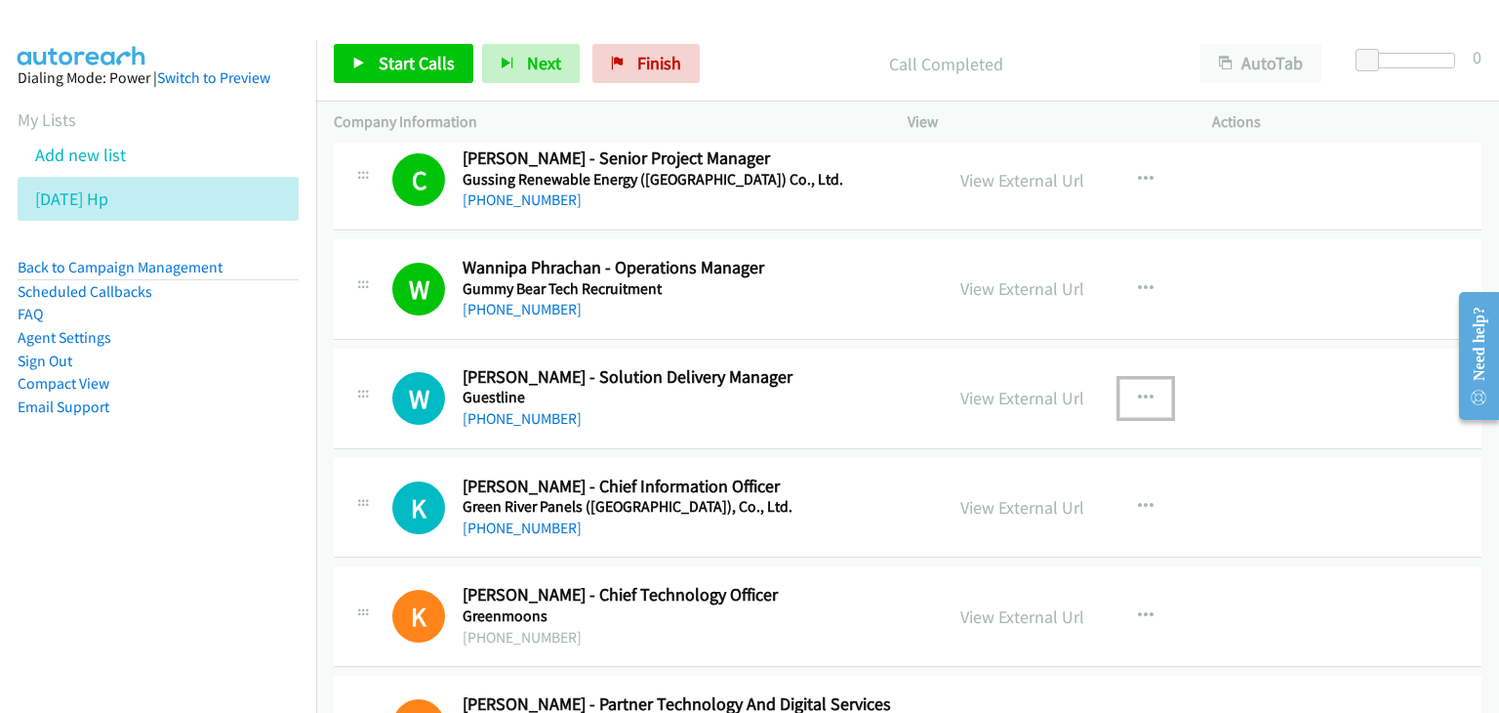
click at [1140, 391] on icon "button" at bounding box center [1146, 398] width 16 height 16
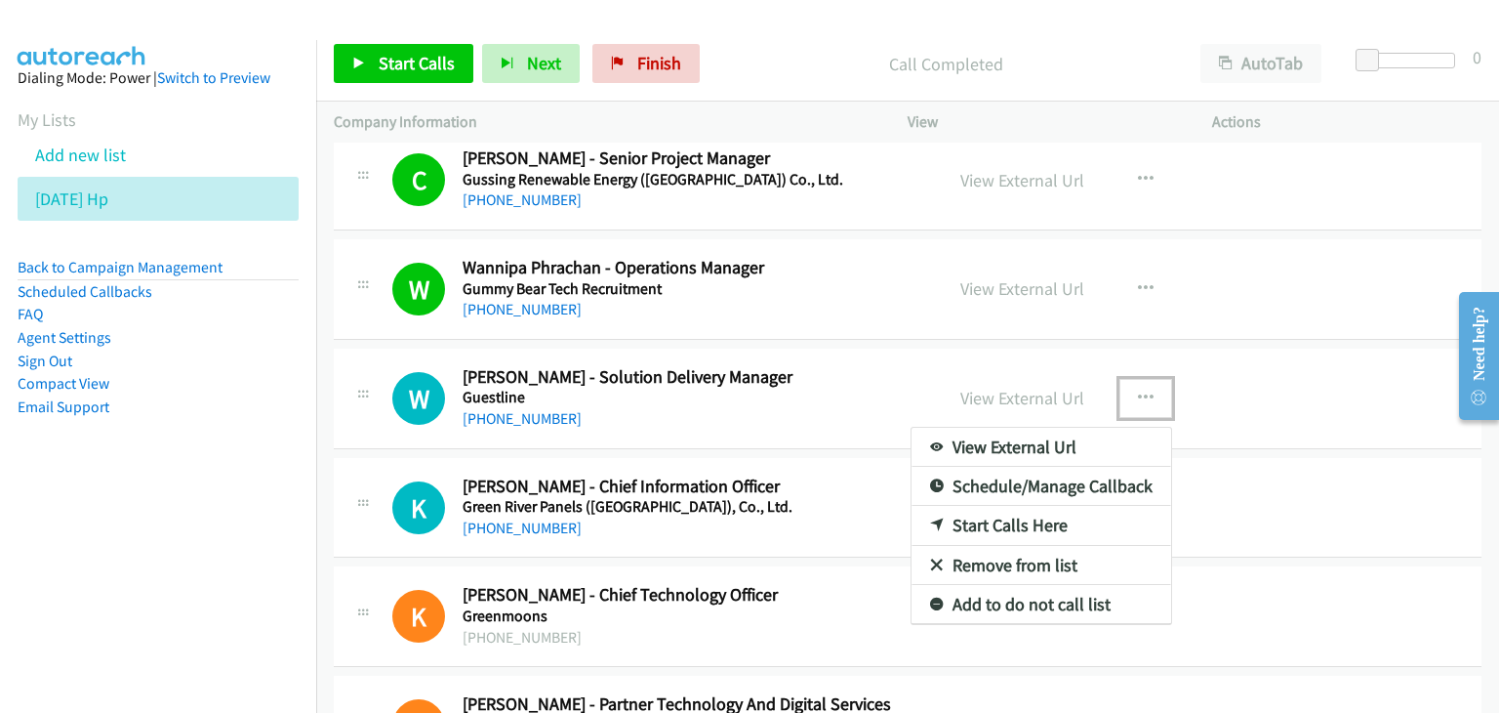
click at [1064, 446] on link "View External Url" at bounding box center [1042, 447] width 260 height 39
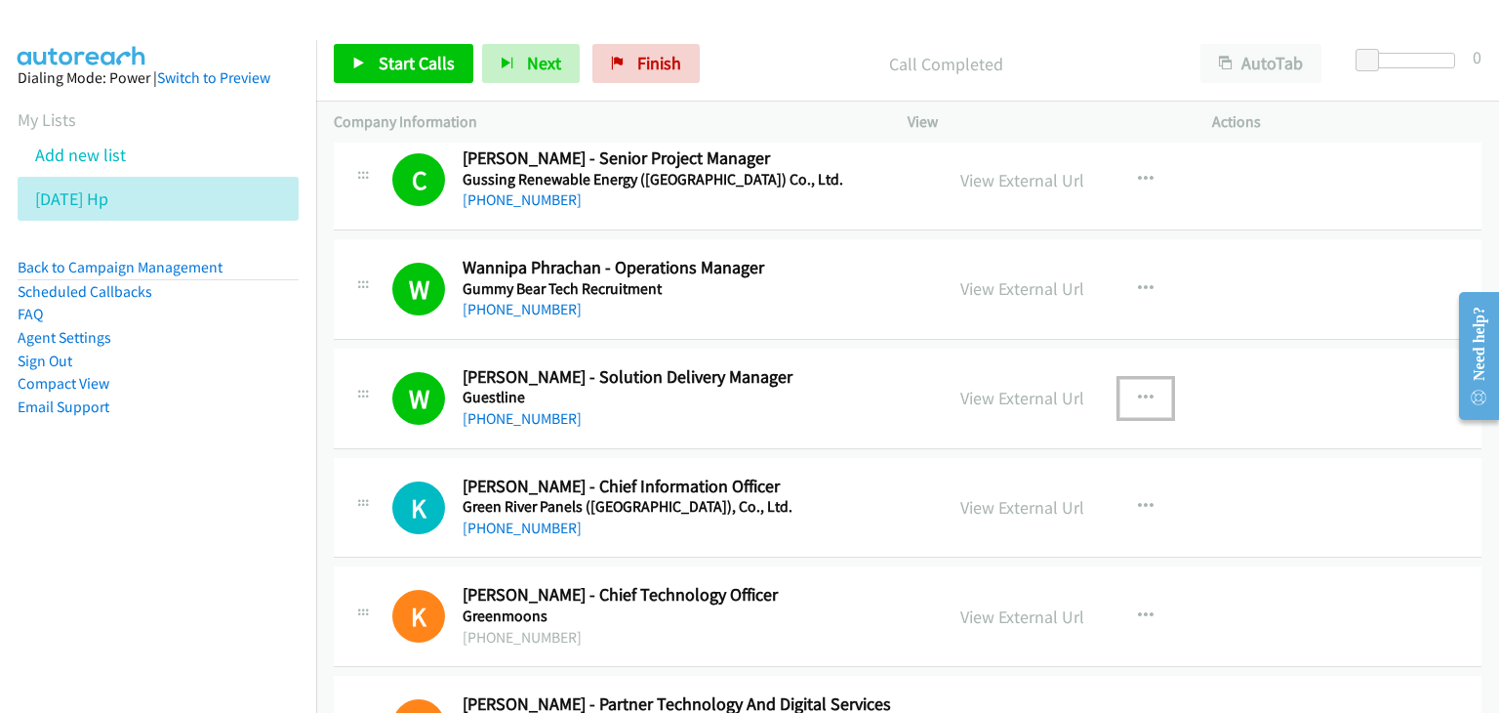
scroll to position [976, 0]
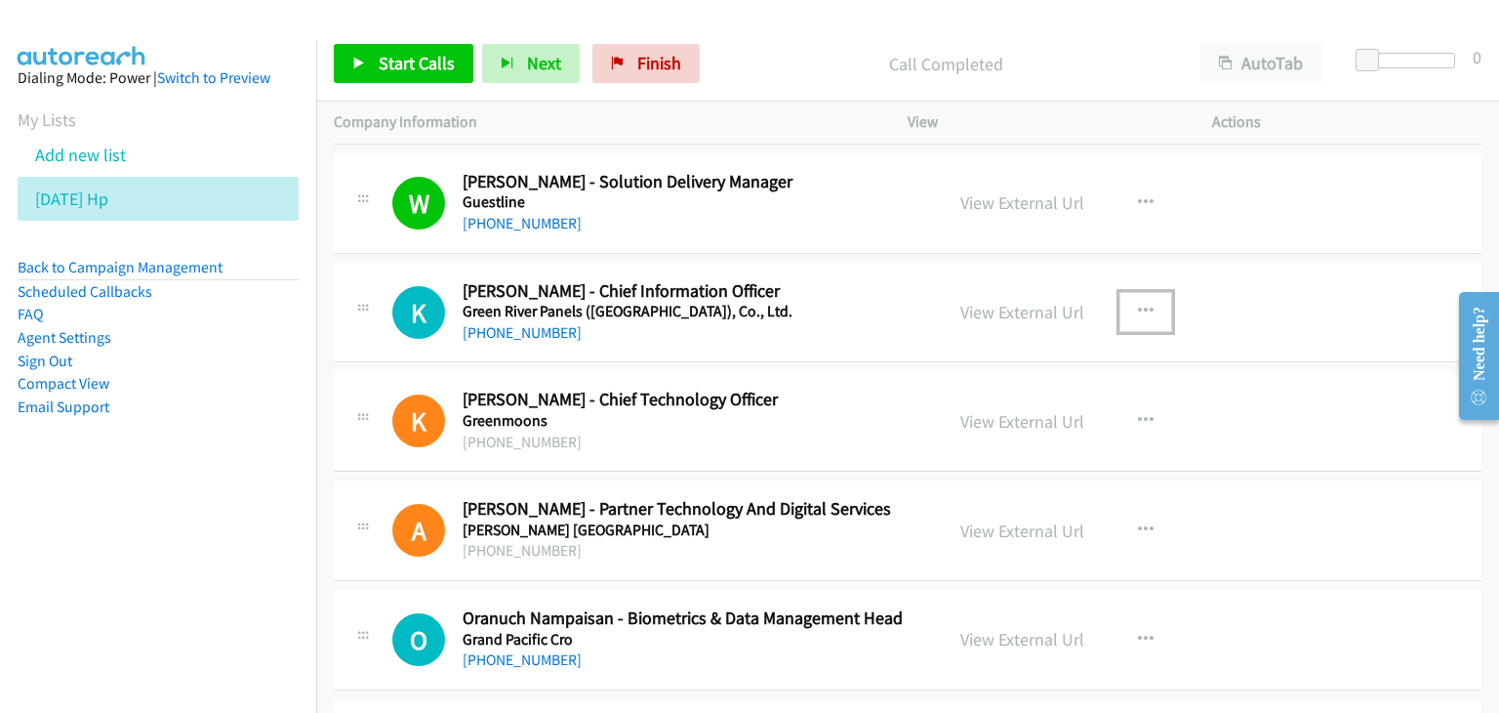
click at [1138, 305] on icon "button" at bounding box center [1146, 312] width 16 height 16
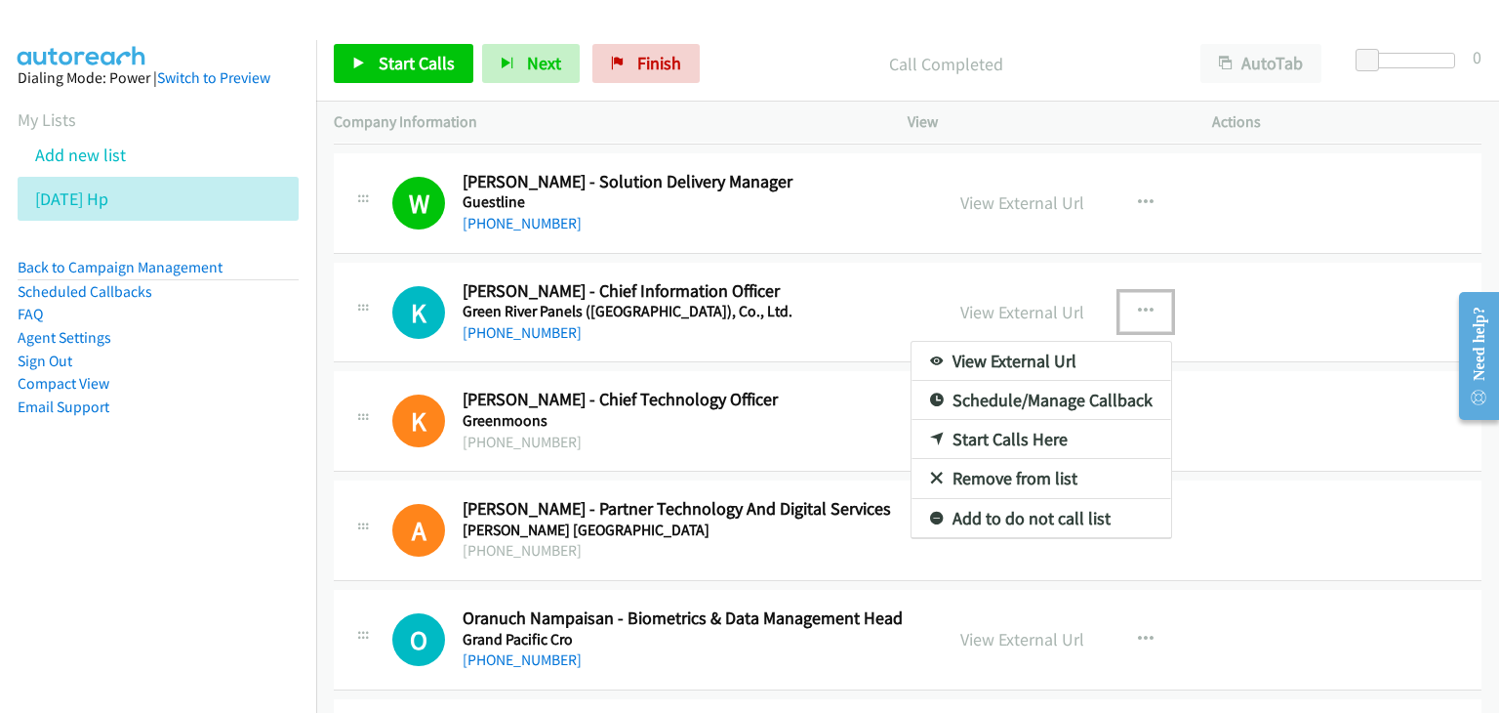
click at [1102, 355] on link "View External Url" at bounding box center [1042, 361] width 260 height 39
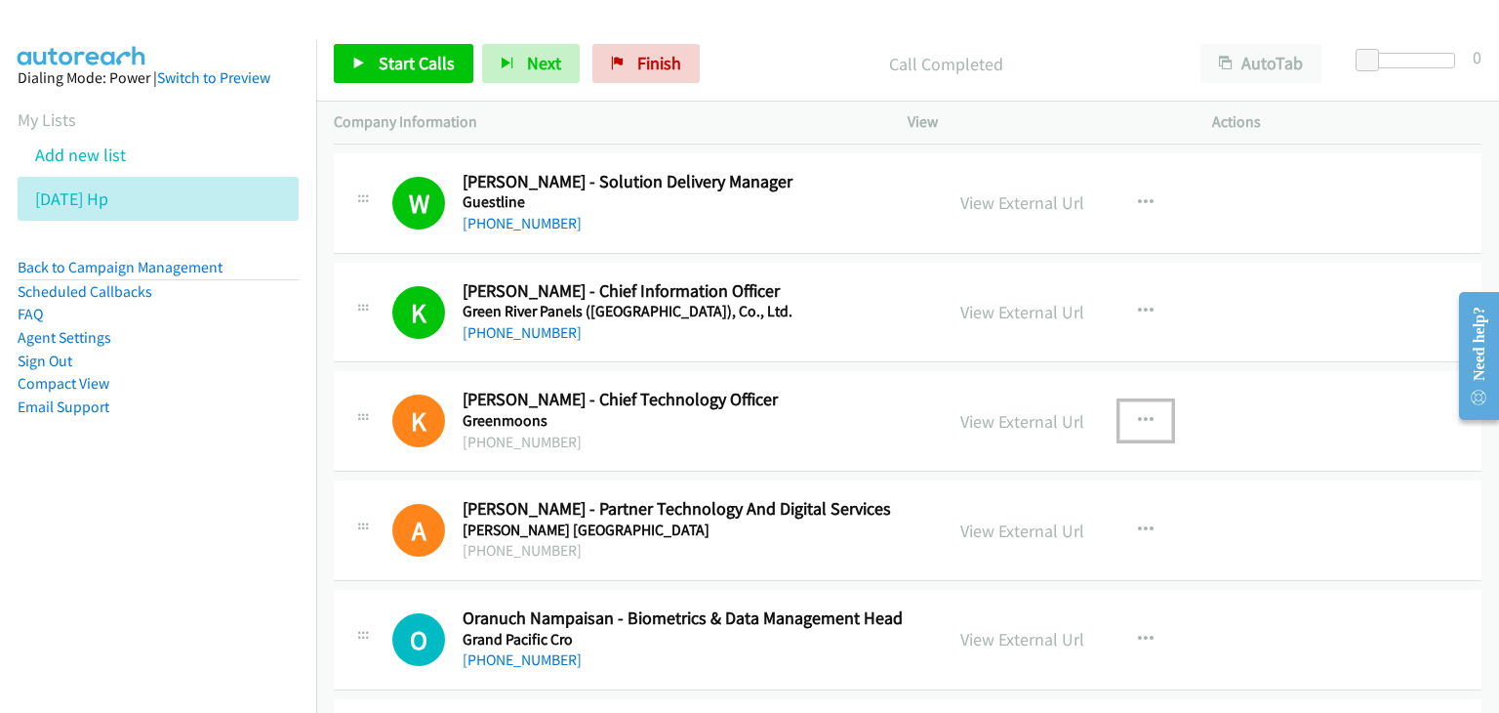
click at [1138, 419] on icon "button" at bounding box center [1146, 421] width 16 height 16
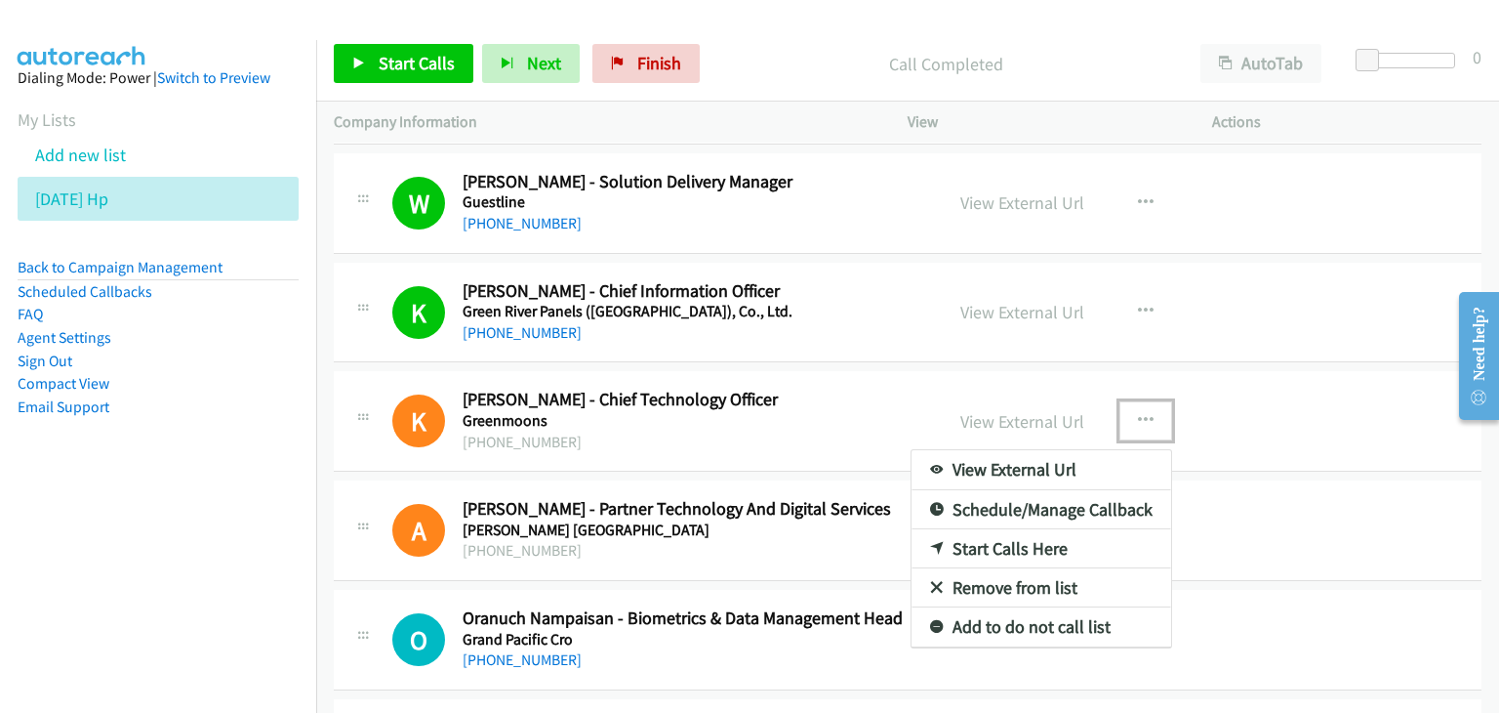
click at [1081, 463] on link "View External Url" at bounding box center [1042, 469] width 260 height 39
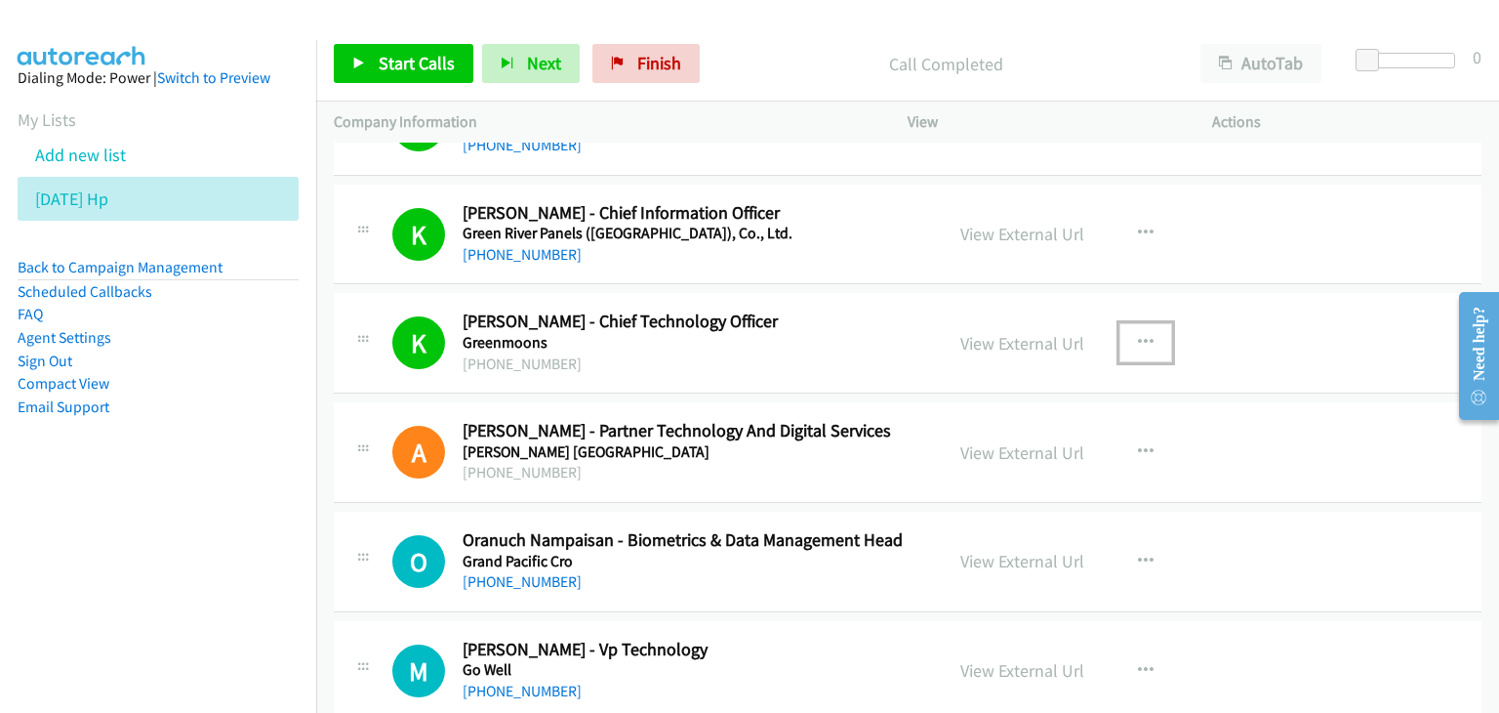
scroll to position [1171, 0]
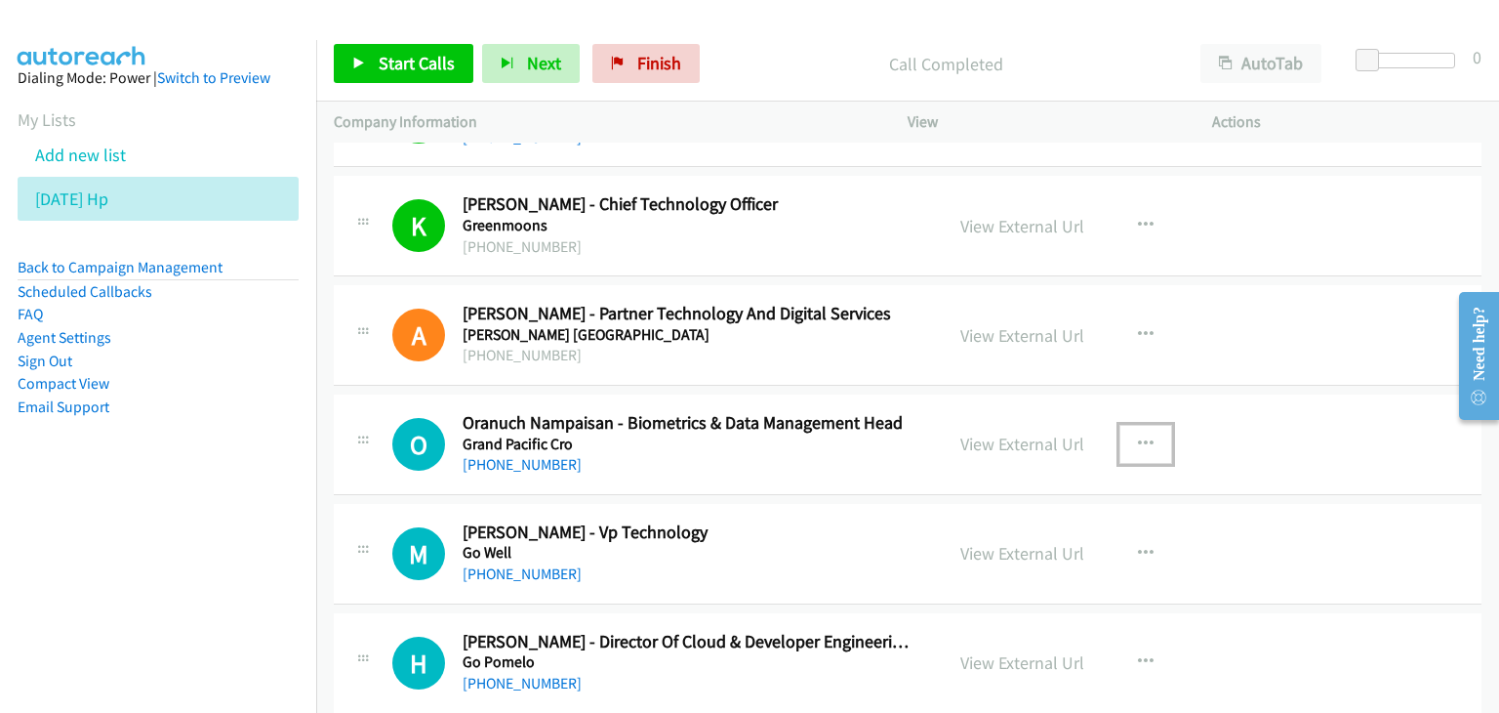
click at [1138, 442] on icon "button" at bounding box center [1146, 444] width 16 height 16
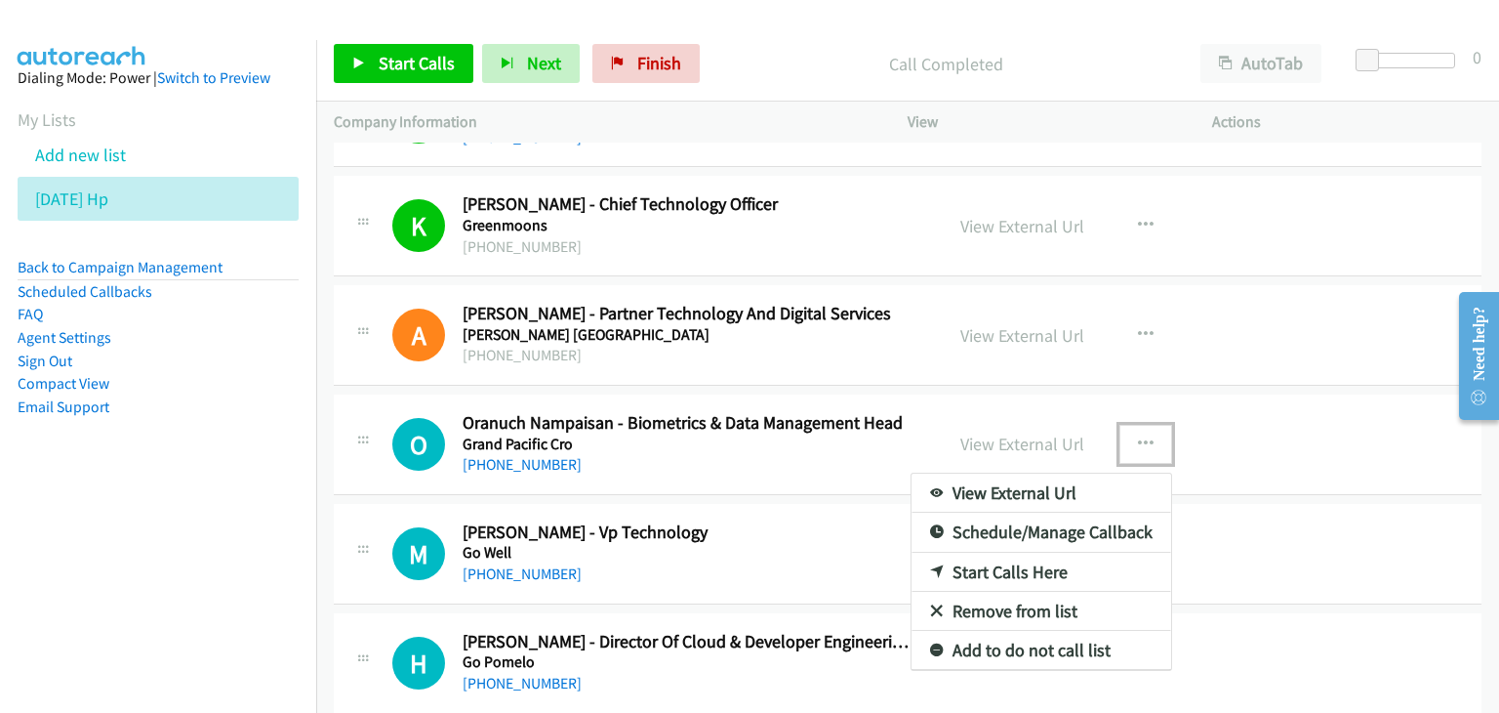
click at [1086, 493] on link "View External Url" at bounding box center [1042, 492] width 260 height 39
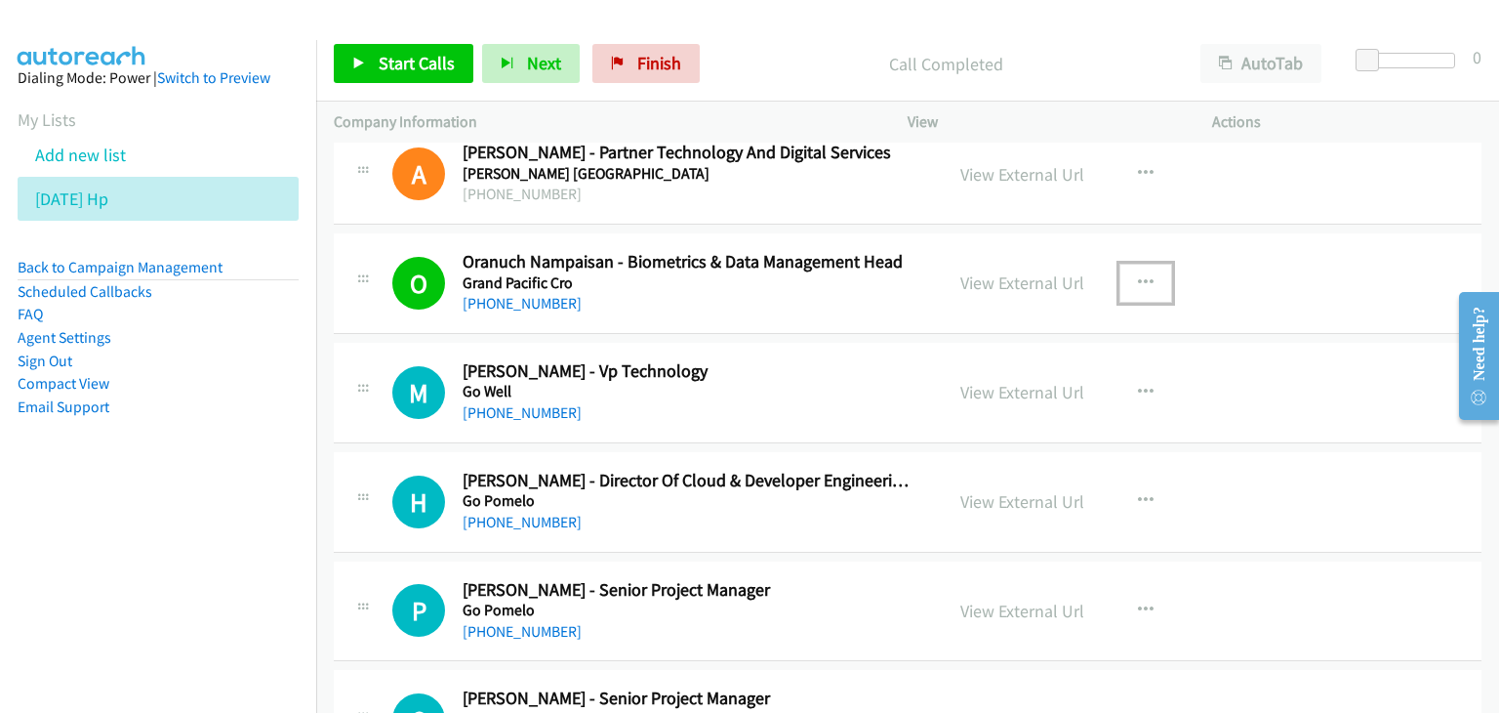
scroll to position [1367, 0]
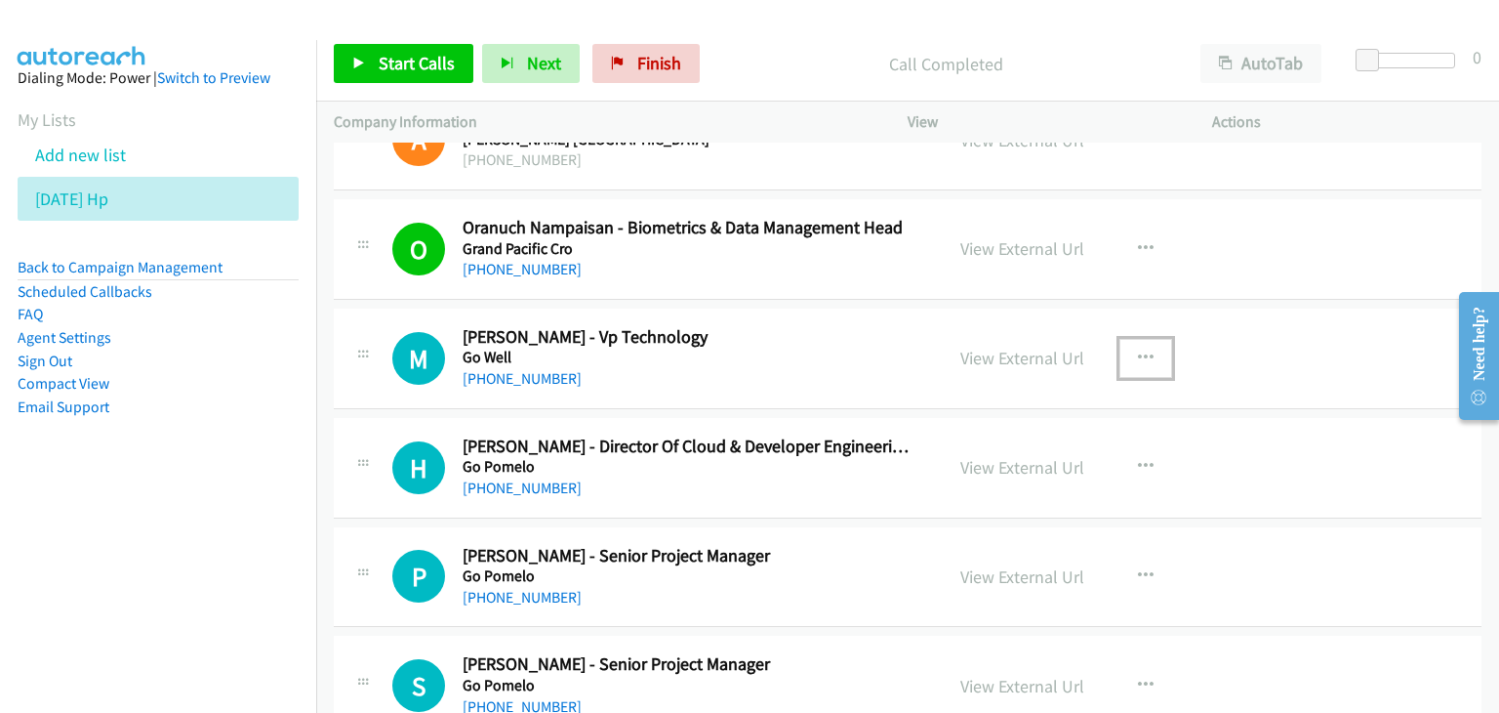
click at [1138, 350] on icon "button" at bounding box center [1146, 358] width 16 height 16
click at [0, 0] on div at bounding box center [0, 0] width 0 height 0
click at [1140, 339] on button "button" at bounding box center [1146, 358] width 53 height 39
click at [0, 0] on div at bounding box center [0, 0] width 0 height 0
click at [1138, 350] on icon "button" at bounding box center [1146, 358] width 16 height 16
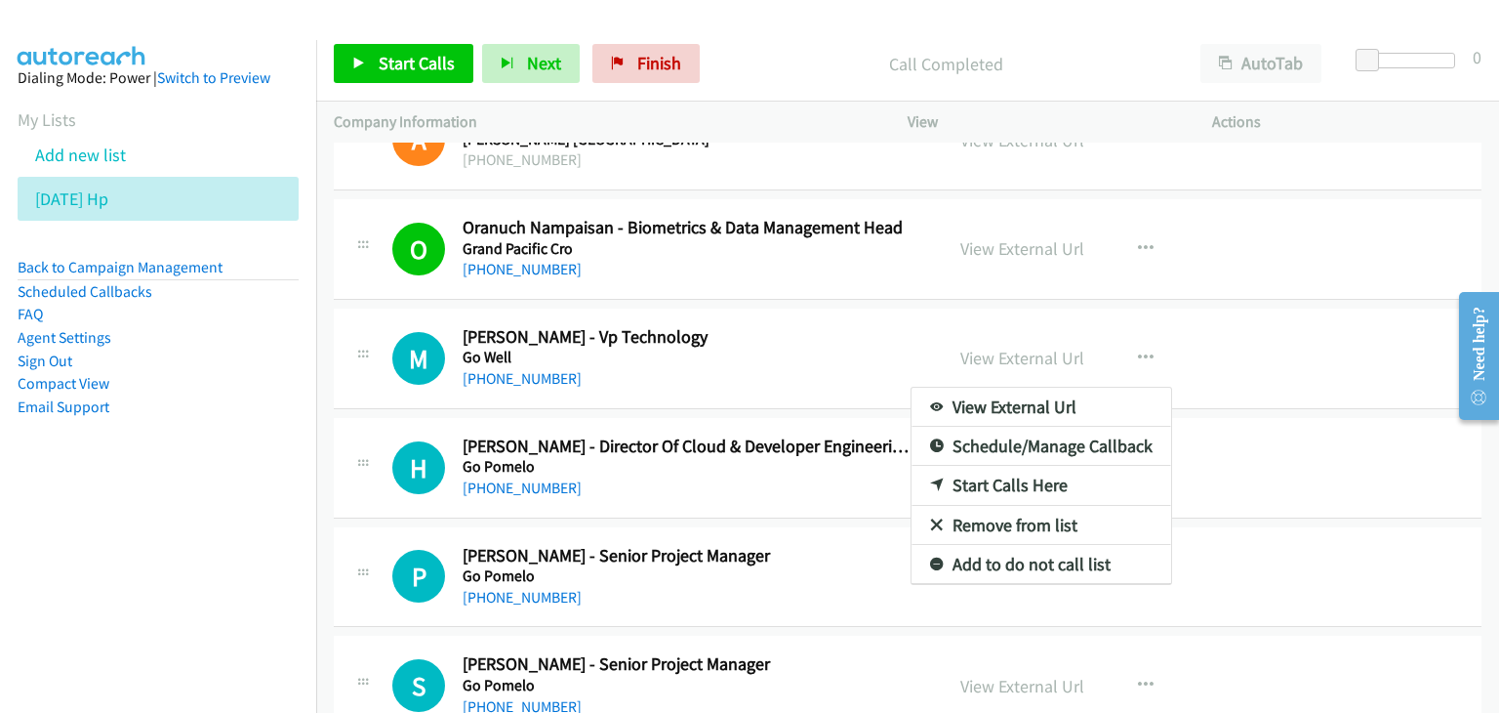
click at [955, 403] on link "View External Url" at bounding box center [1042, 407] width 260 height 39
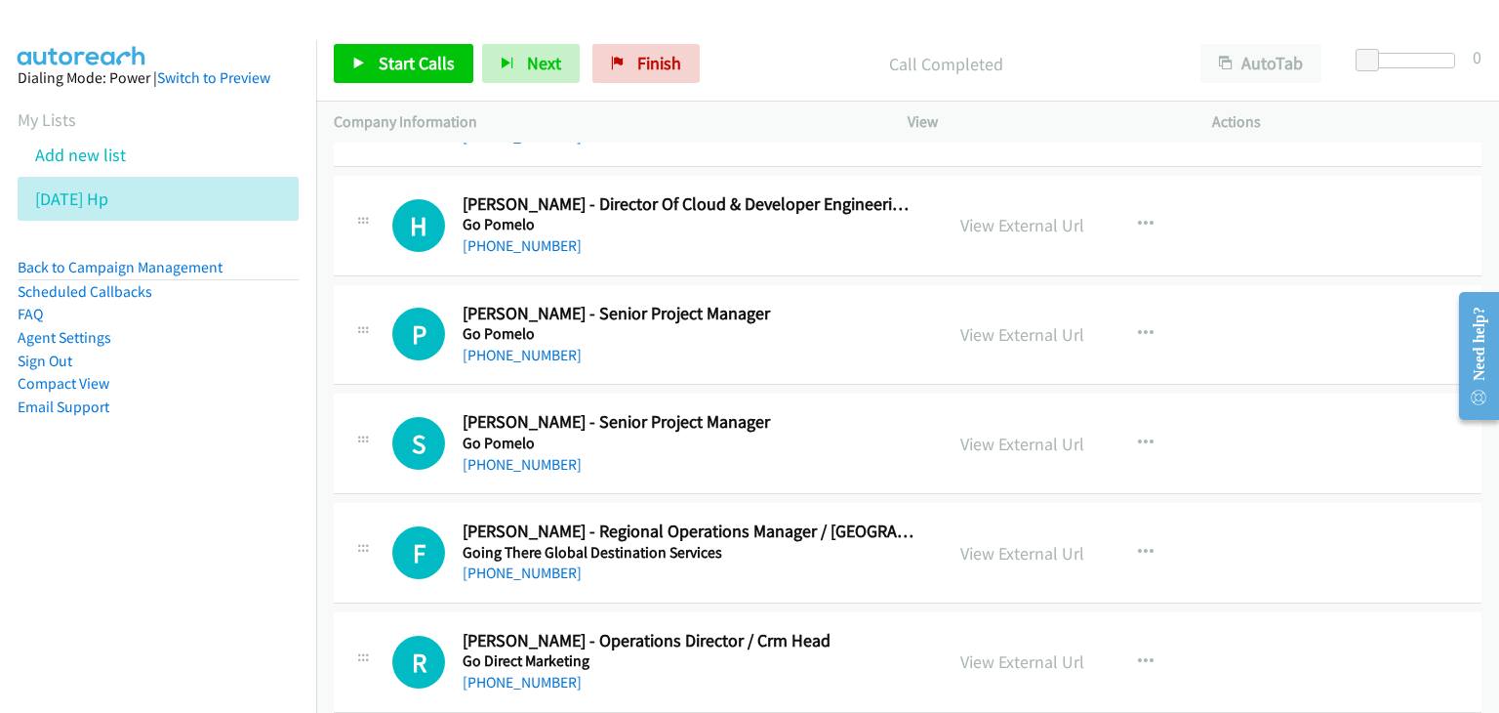
scroll to position [1562, 0]
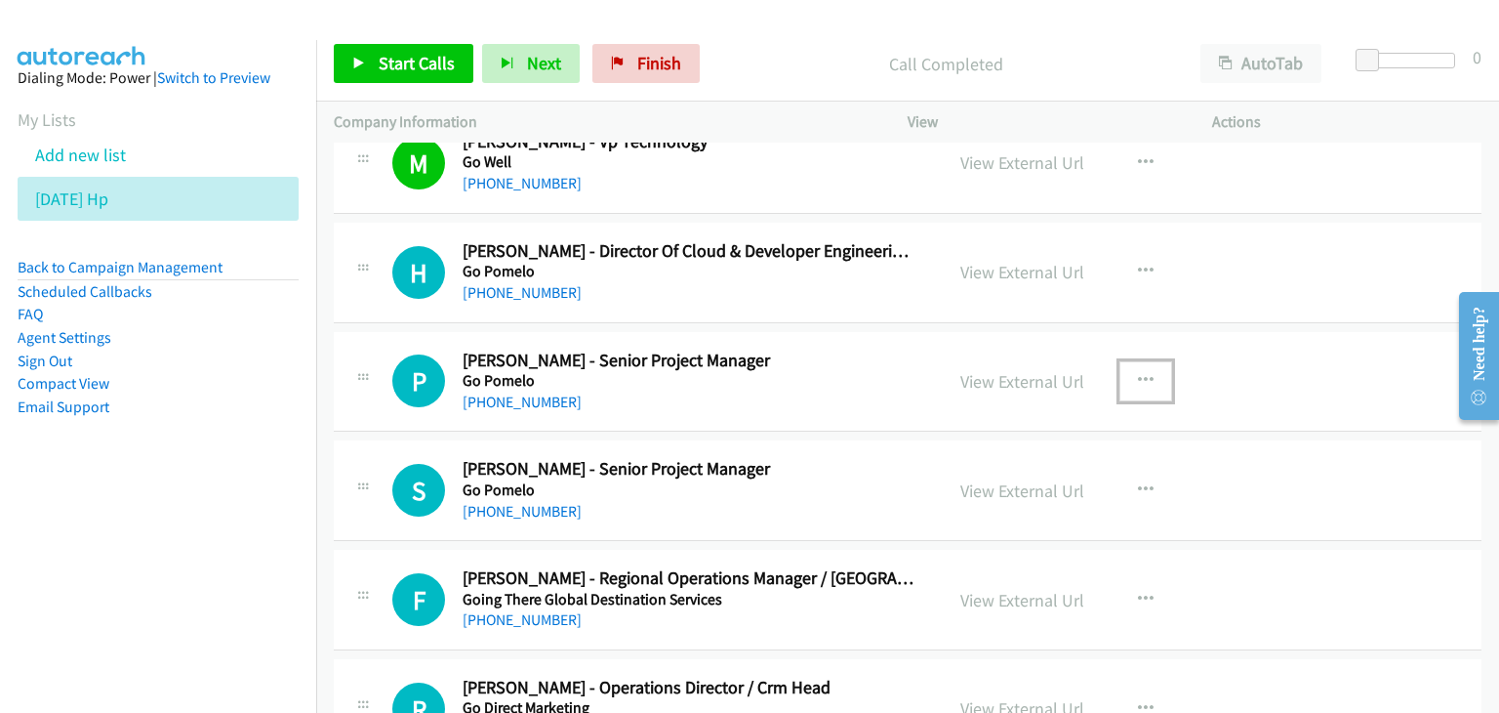
click at [1138, 373] on icon "button" at bounding box center [1146, 381] width 16 height 16
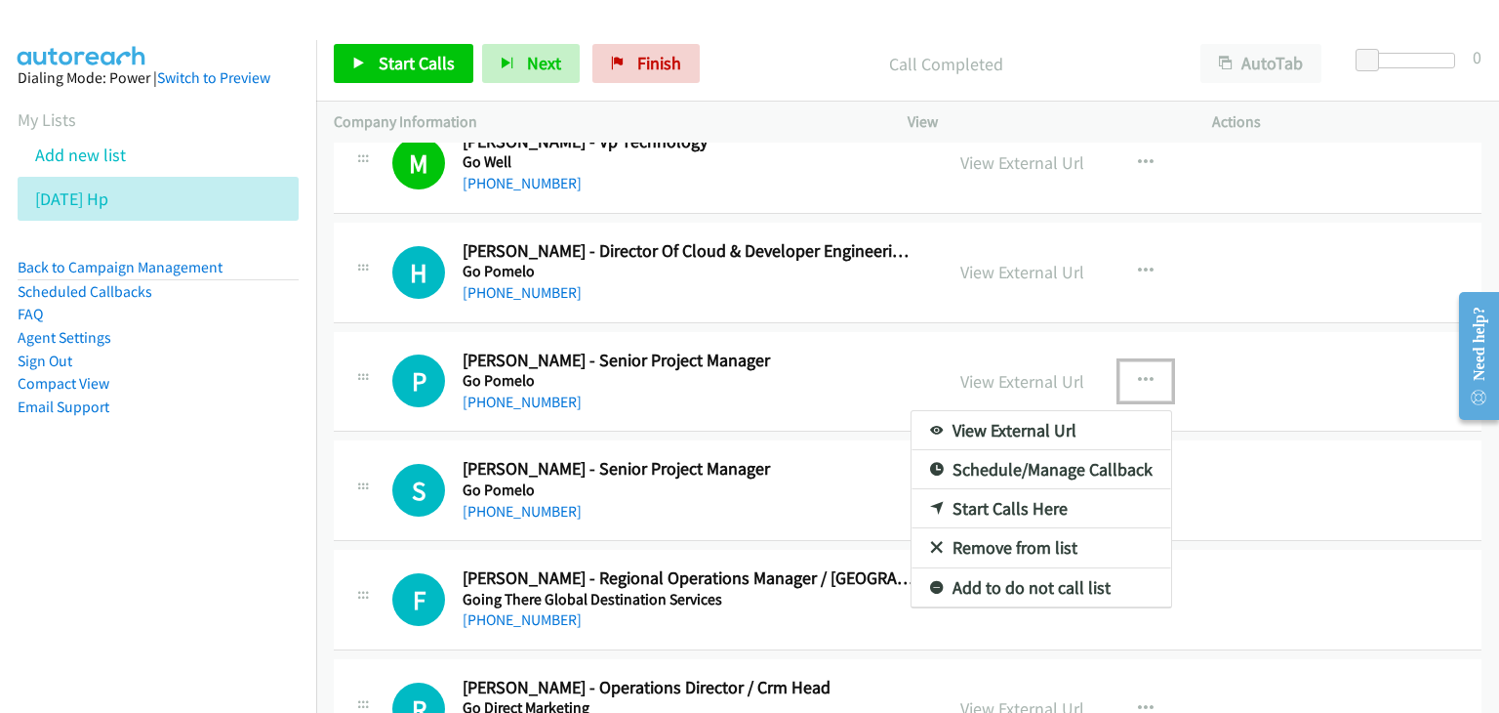
click at [1079, 423] on link "View External Url" at bounding box center [1042, 430] width 260 height 39
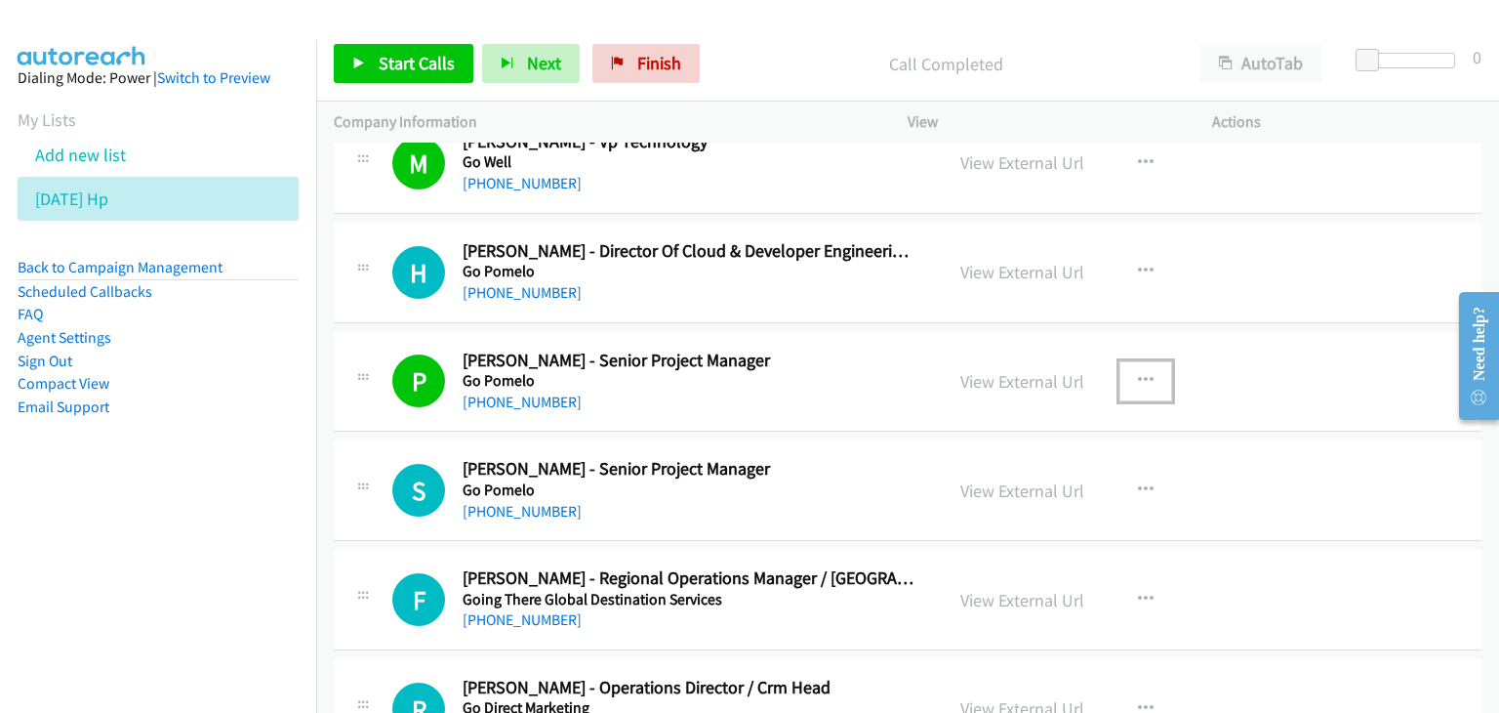
scroll to position [1659, 0]
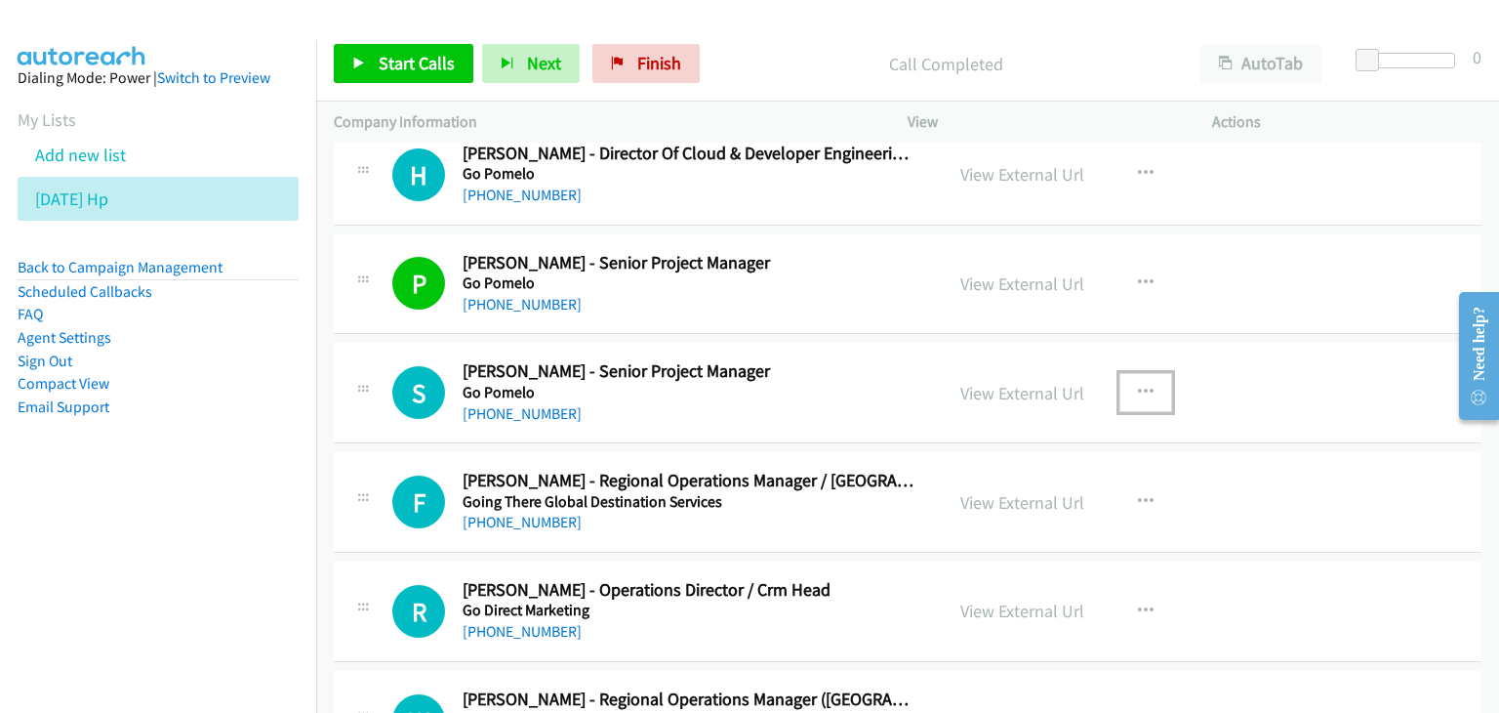
click at [1141, 385] on icon "button" at bounding box center [1146, 393] width 16 height 16
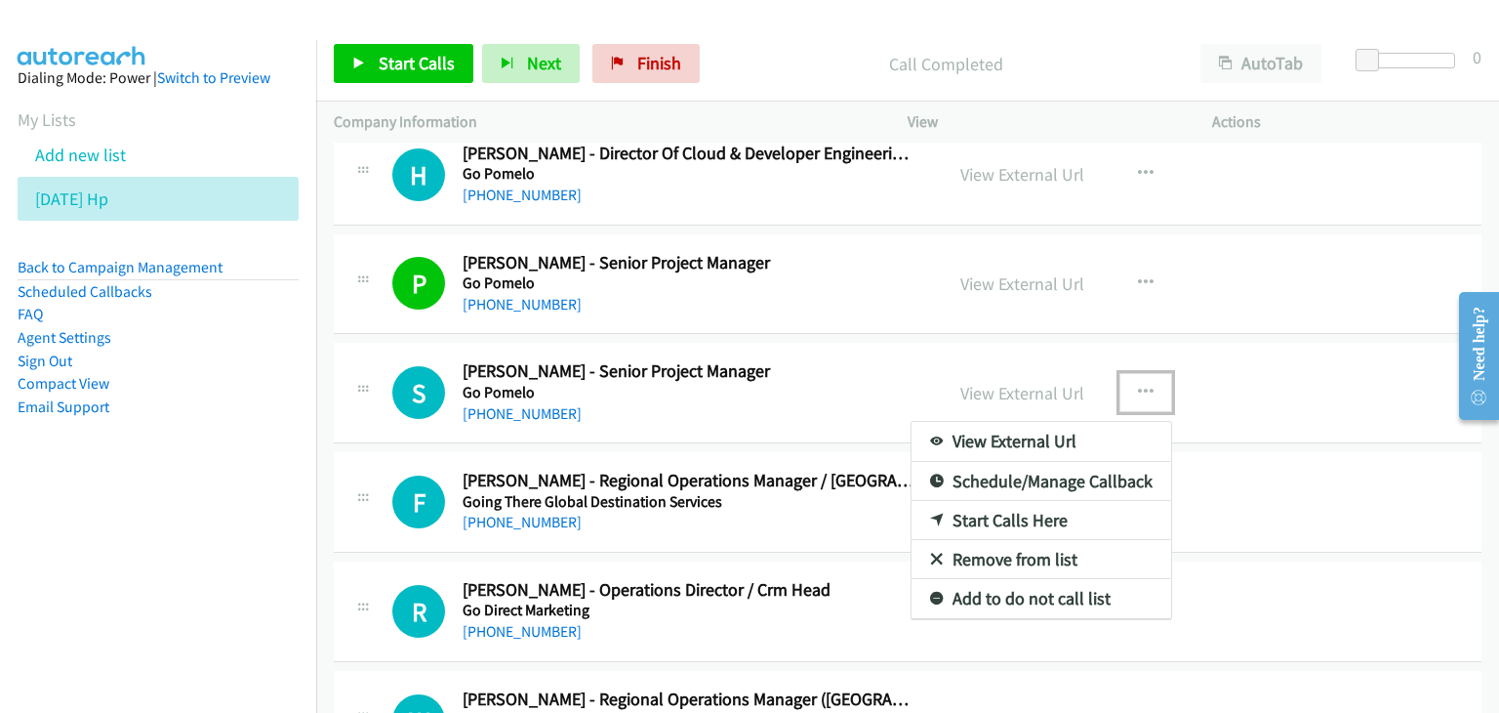
click at [996, 444] on link "View External Url" at bounding box center [1042, 441] width 260 height 39
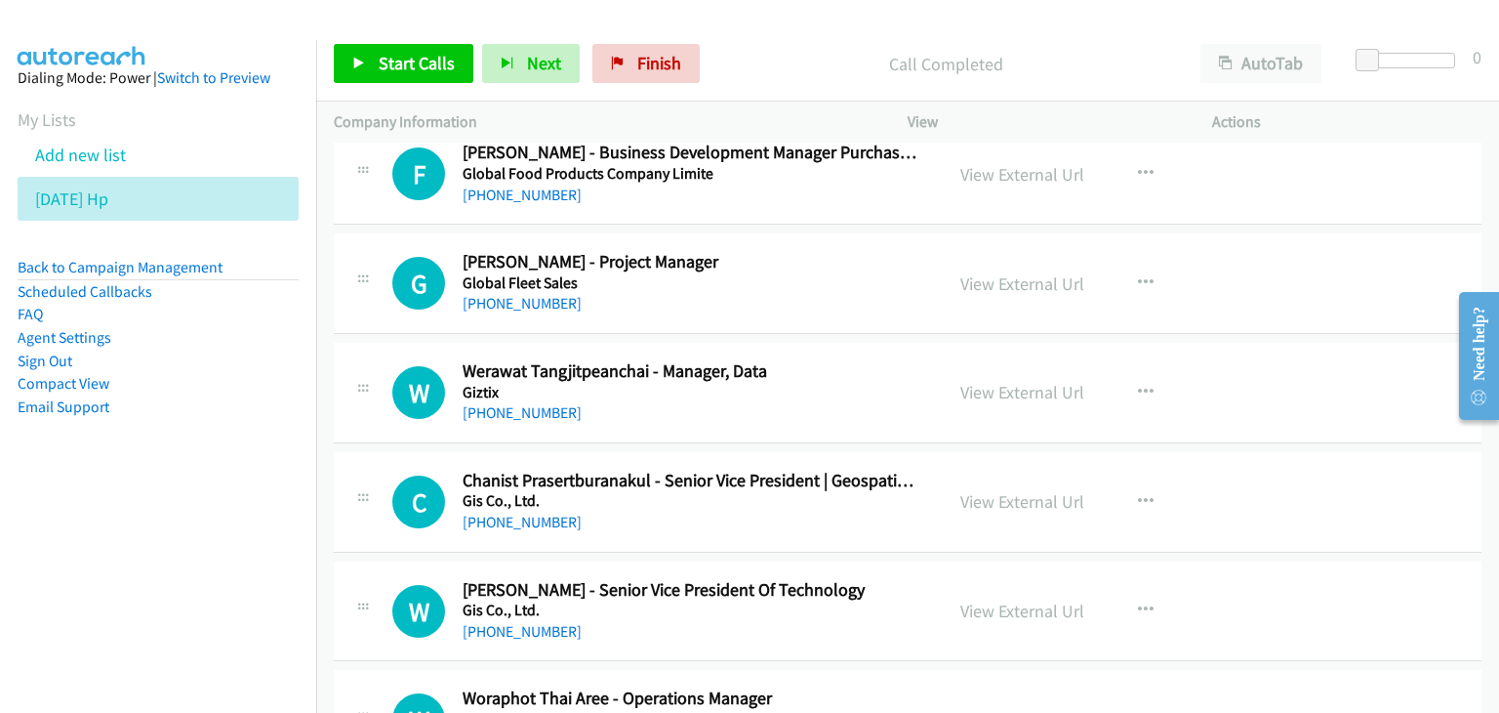
scroll to position [2538, 0]
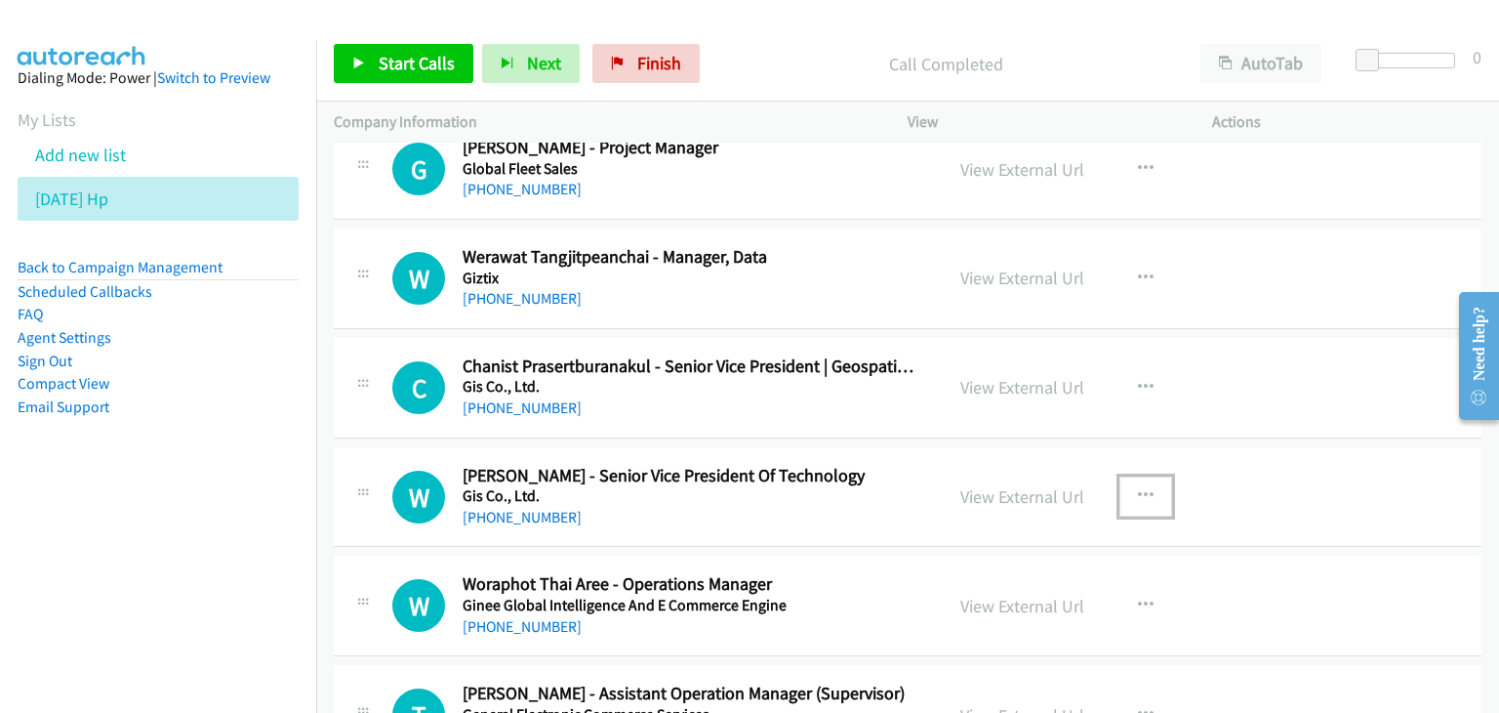
click at [1140, 488] on icon "button" at bounding box center [1146, 496] width 16 height 16
click at [0, 0] on div at bounding box center [0, 0] width 0 height 0
click at [1138, 490] on icon "button" at bounding box center [1146, 496] width 16 height 16
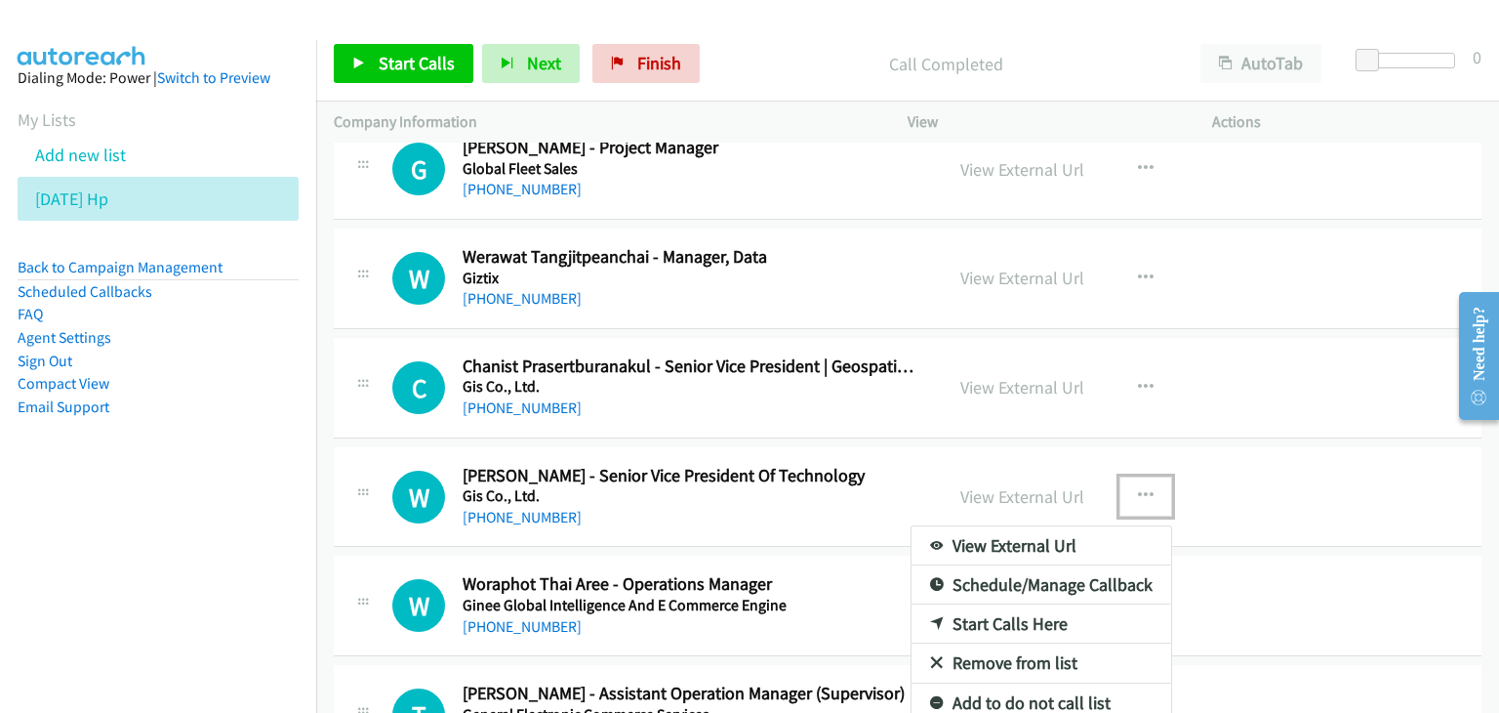
click at [1076, 538] on link "View External Url" at bounding box center [1042, 545] width 260 height 39
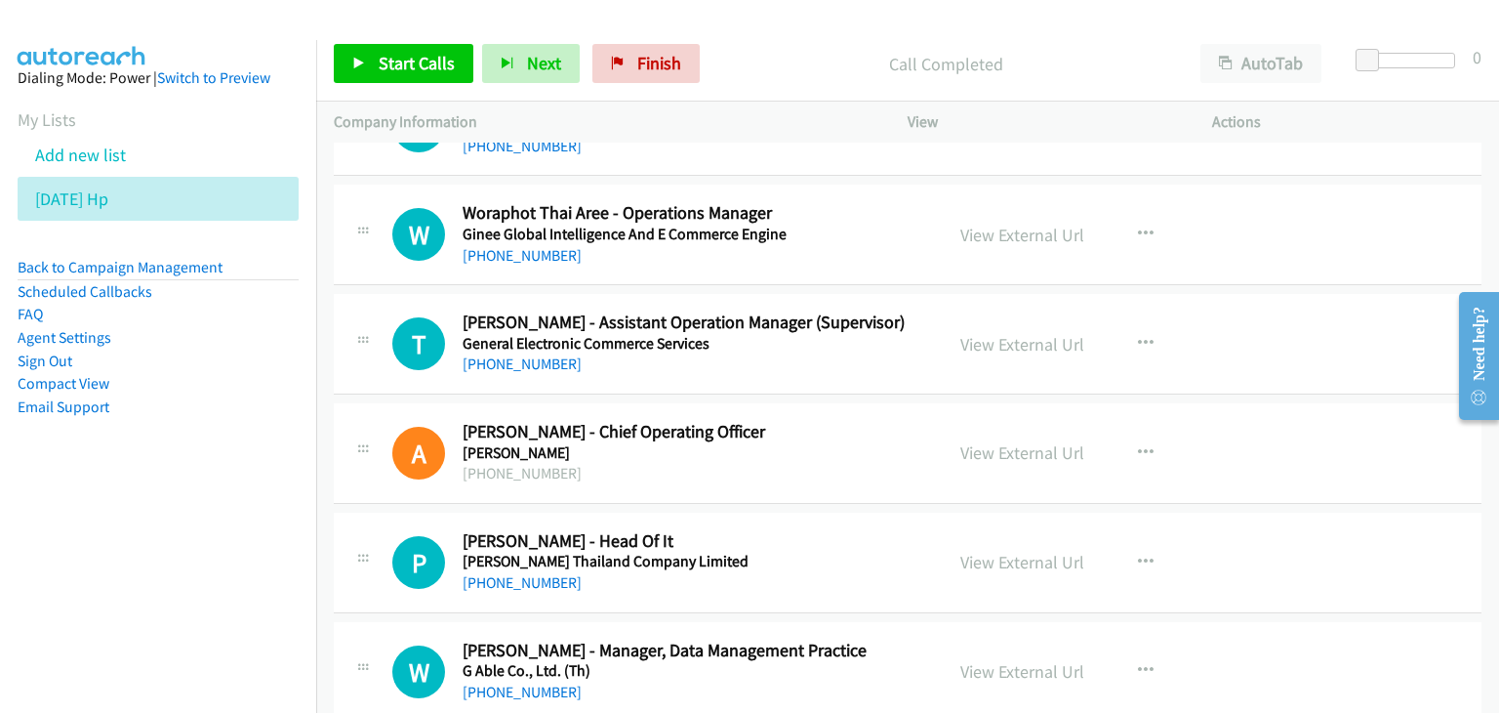
scroll to position [3007, 0]
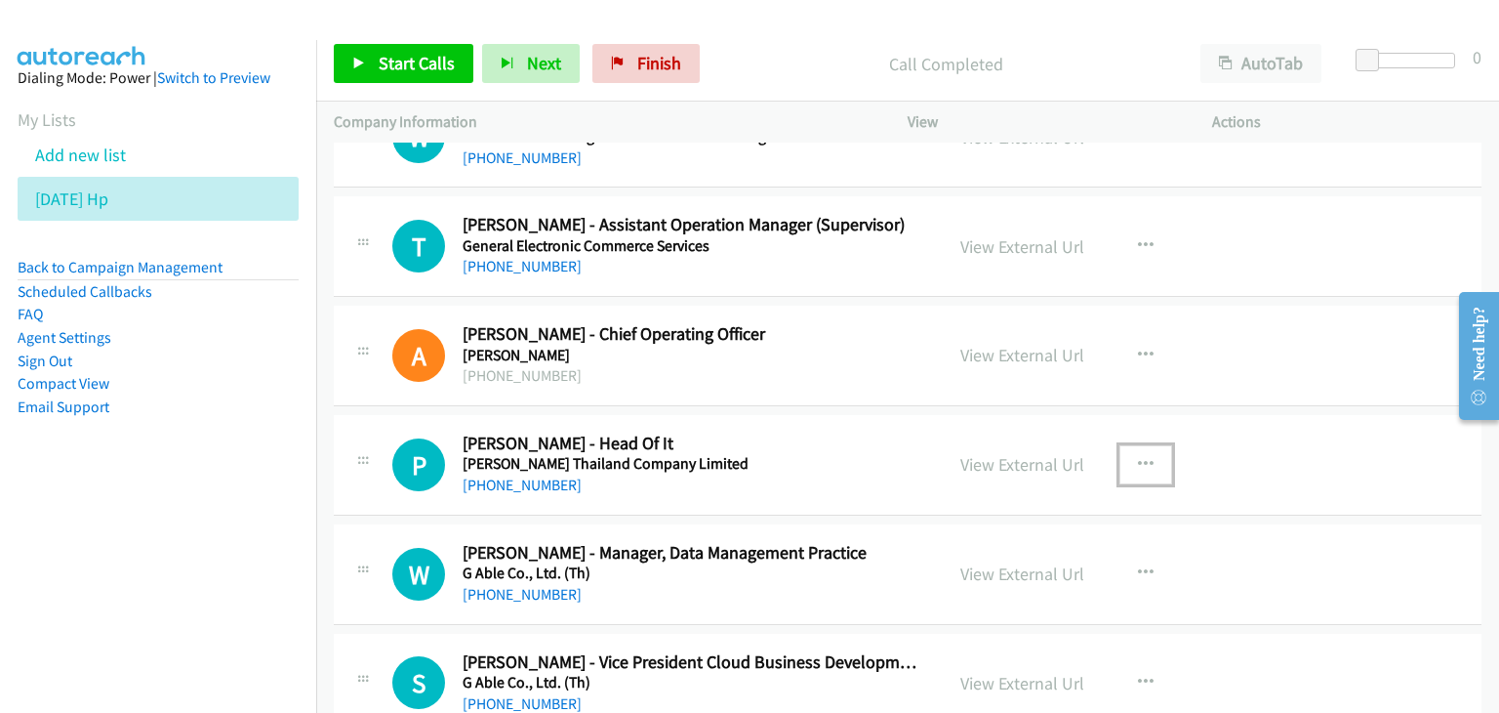
click at [1138, 457] on icon "button" at bounding box center [1146, 465] width 16 height 16
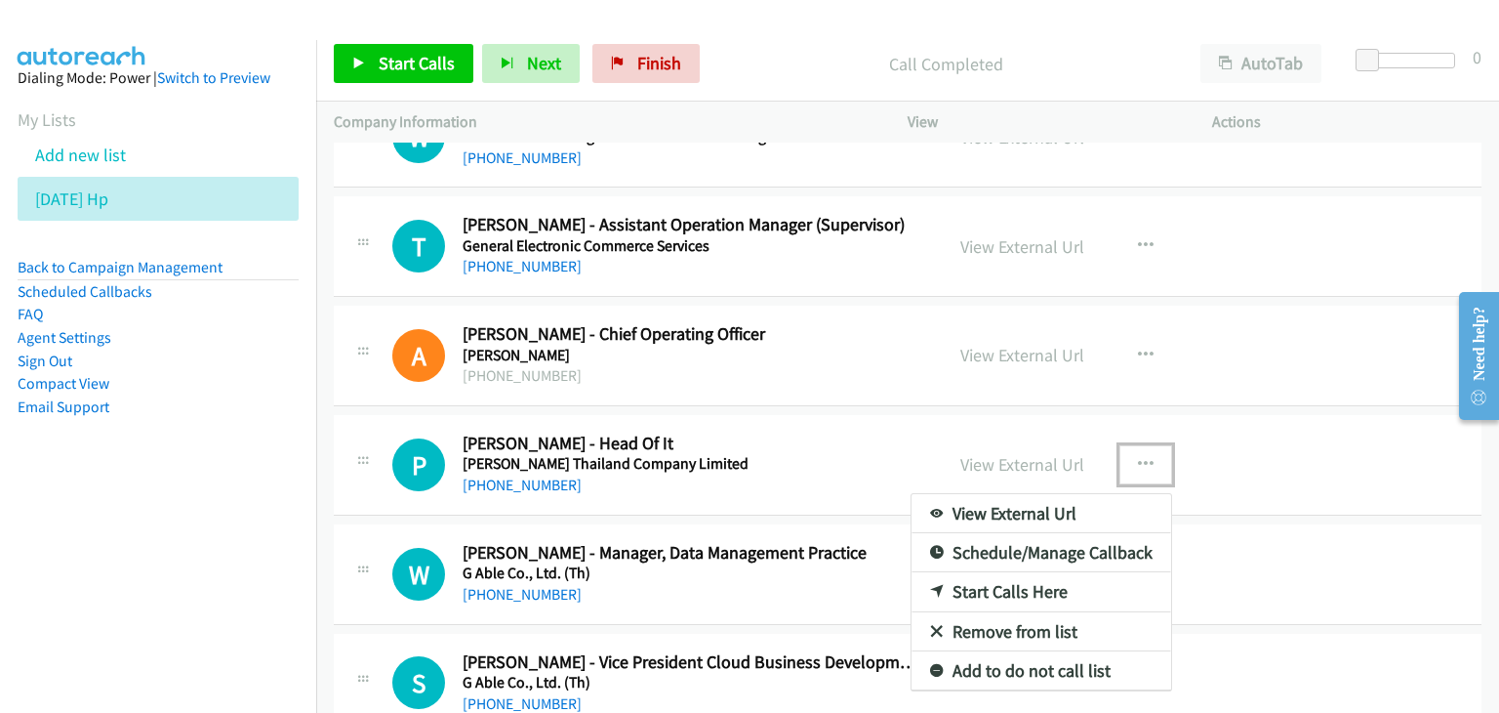
click at [1064, 513] on link "View External Url" at bounding box center [1042, 513] width 260 height 39
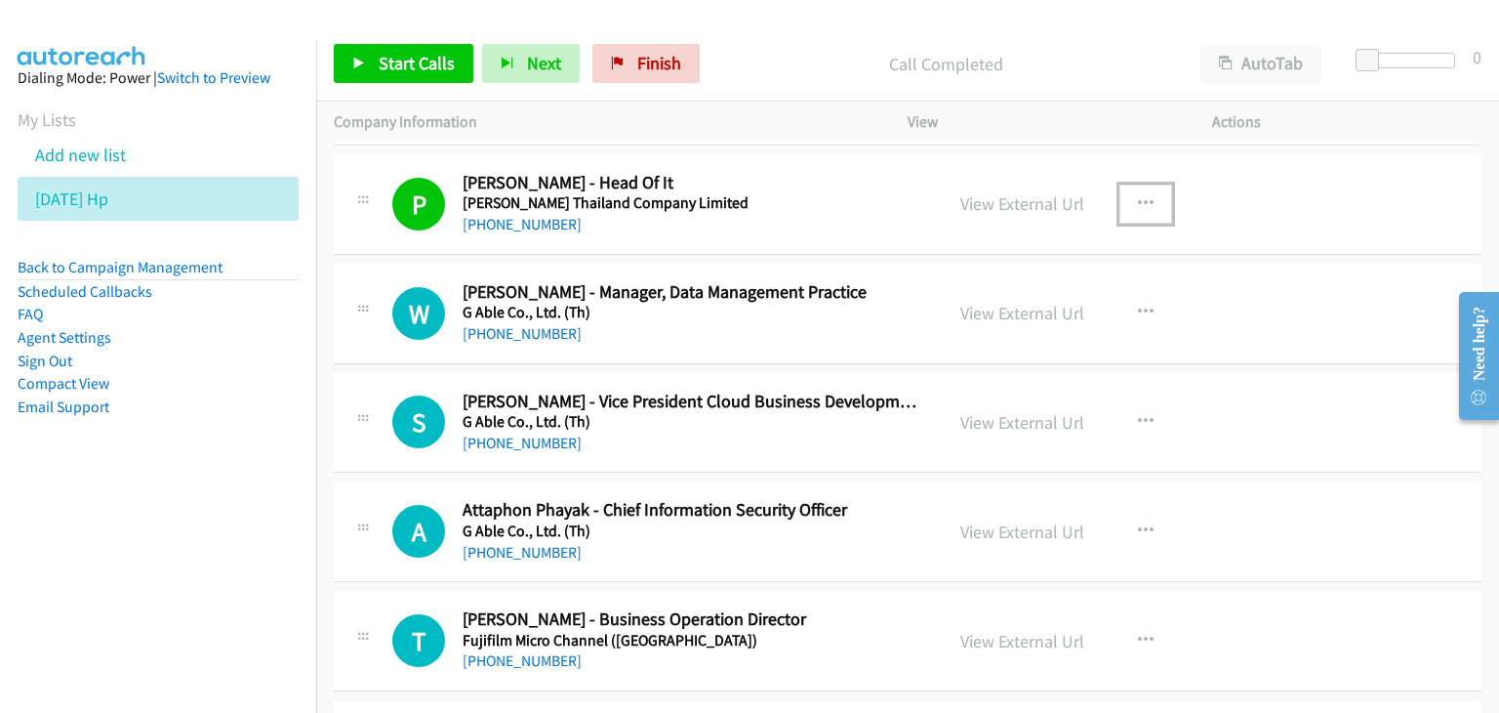
scroll to position [3299, 0]
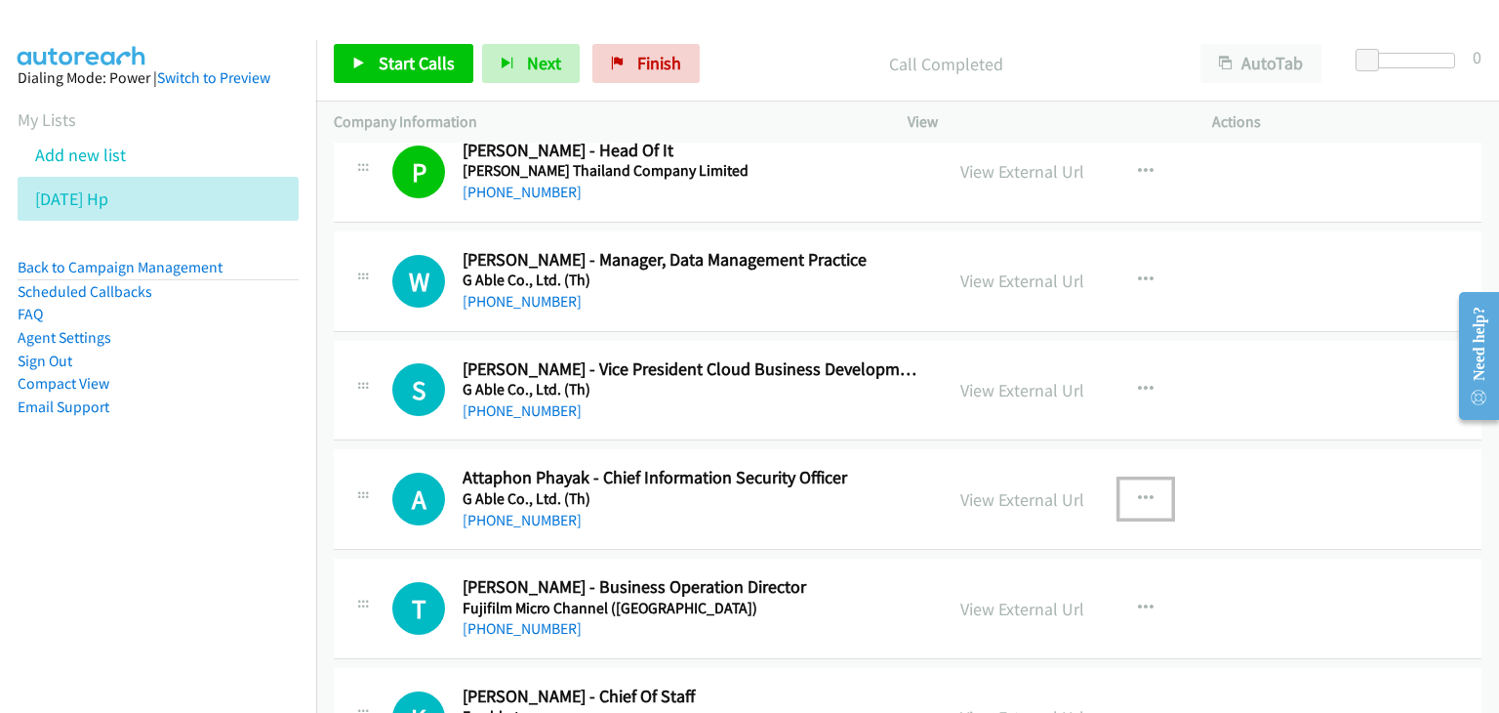
click at [1144, 491] on icon "button" at bounding box center [1146, 499] width 16 height 16
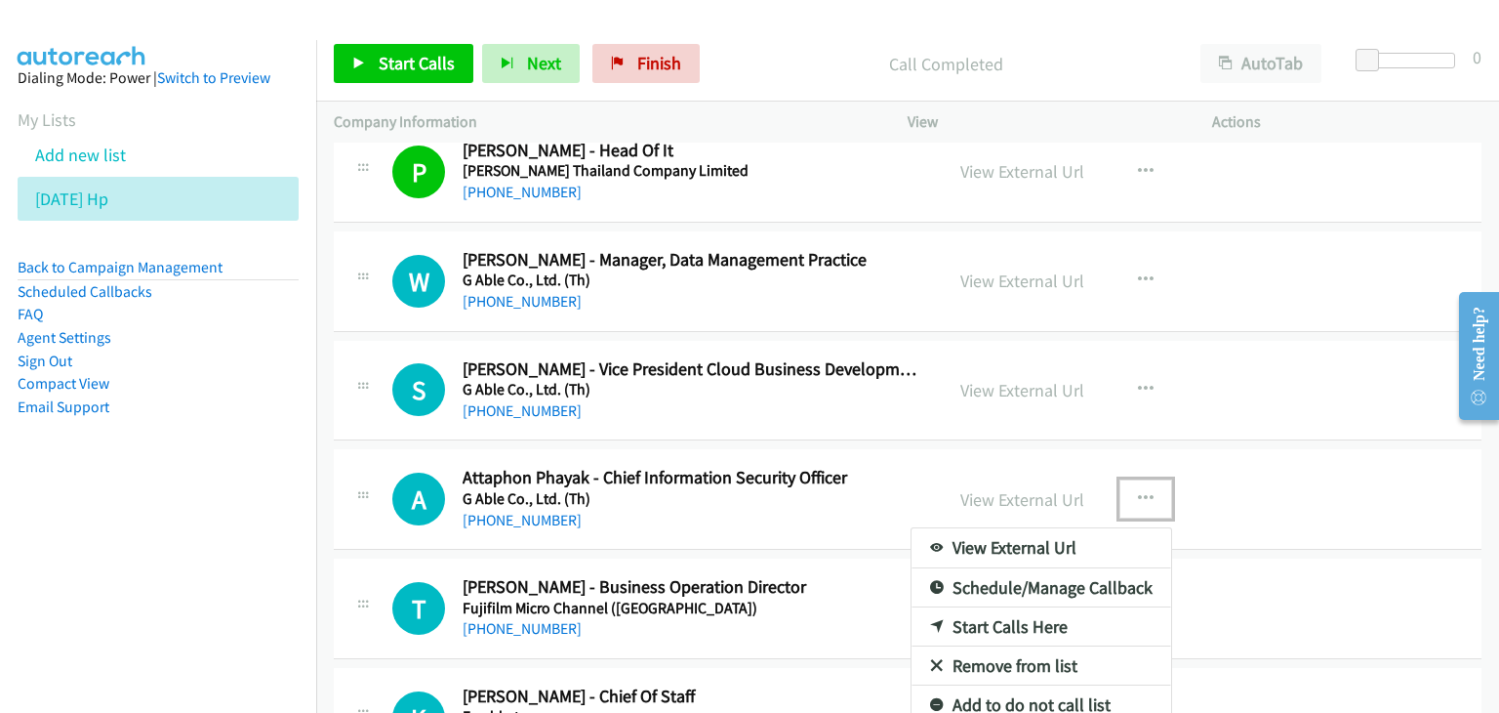
click at [1025, 540] on link "View External Url" at bounding box center [1042, 547] width 260 height 39
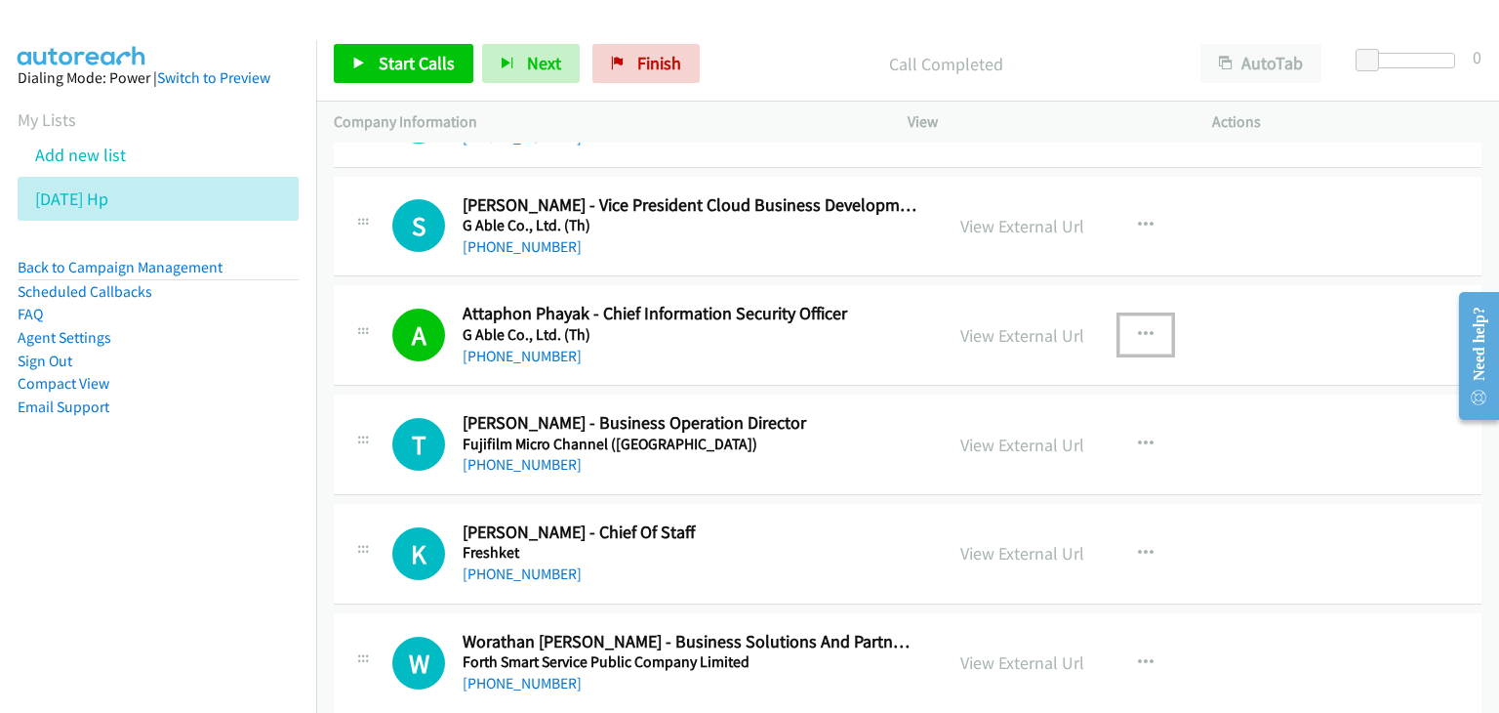
scroll to position [3495, 0]
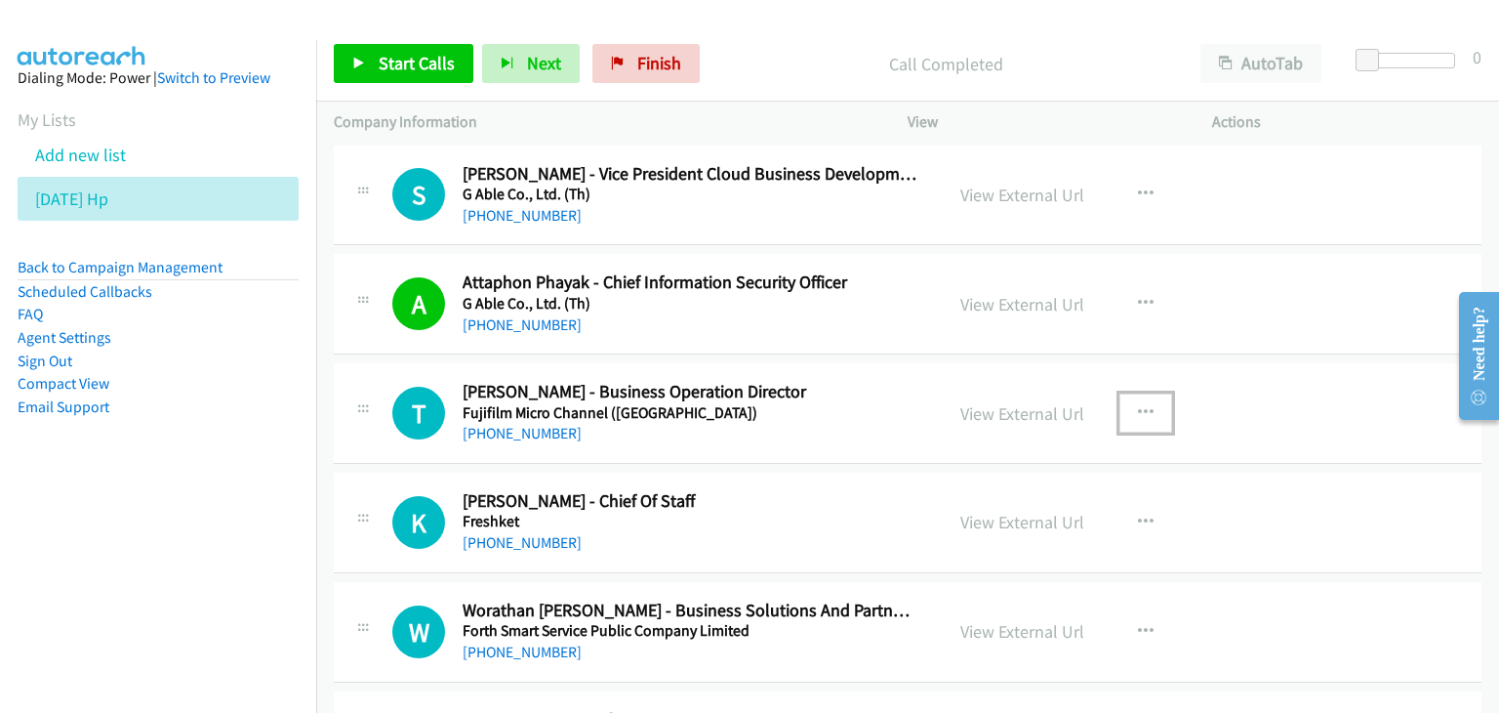
click at [1140, 407] on icon "button" at bounding box center [1146, 413] width 16 height 16
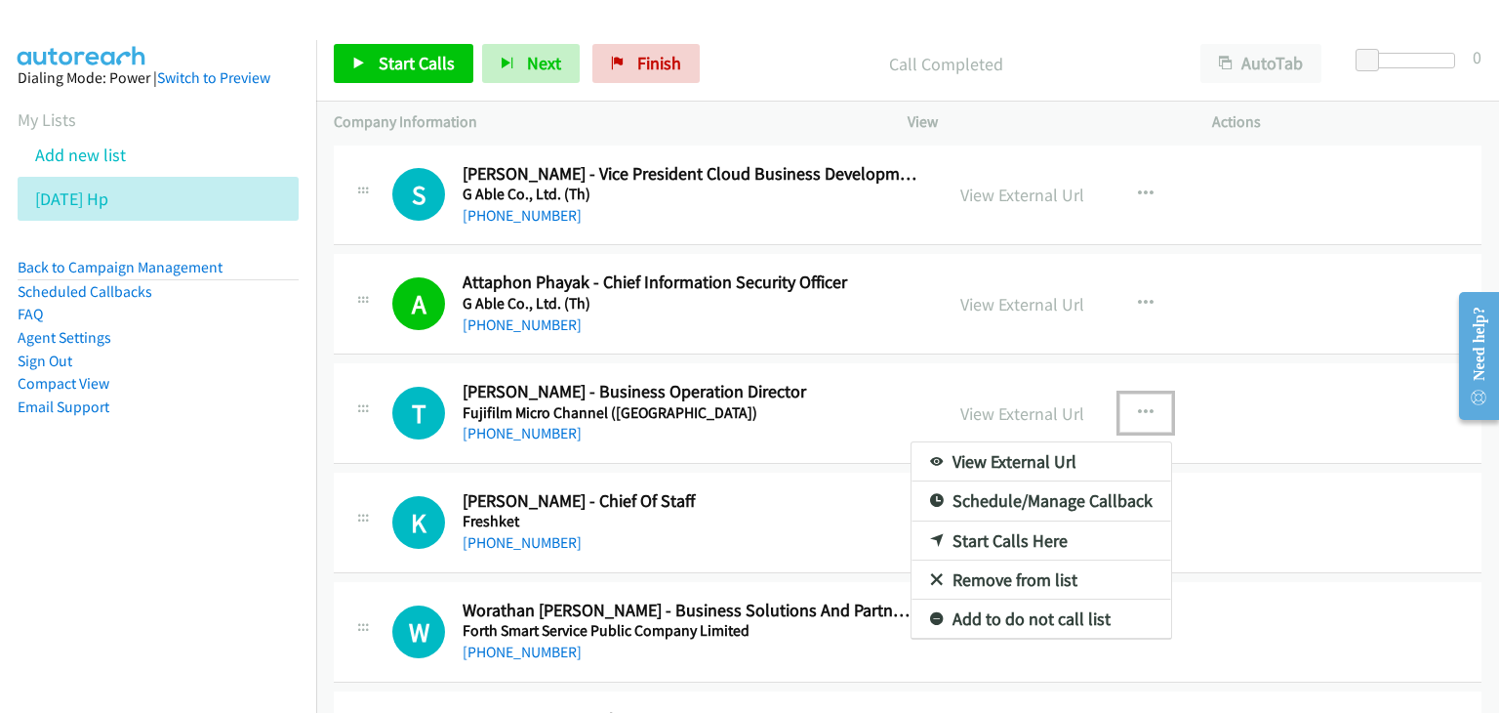
click at [1086, 456] on link "View External Url" at bounding box center [1042, 461] width 260 height 39
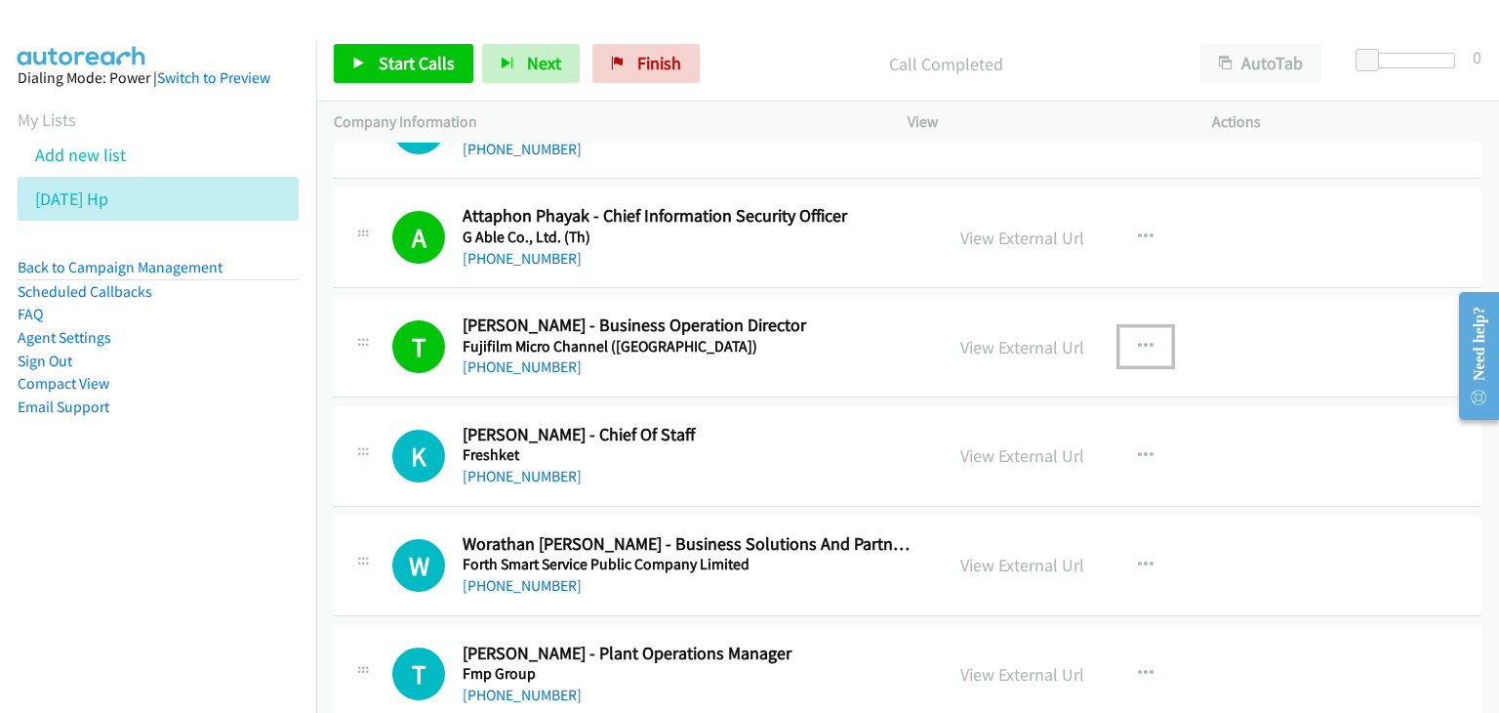
scroll to position [3592, 0]
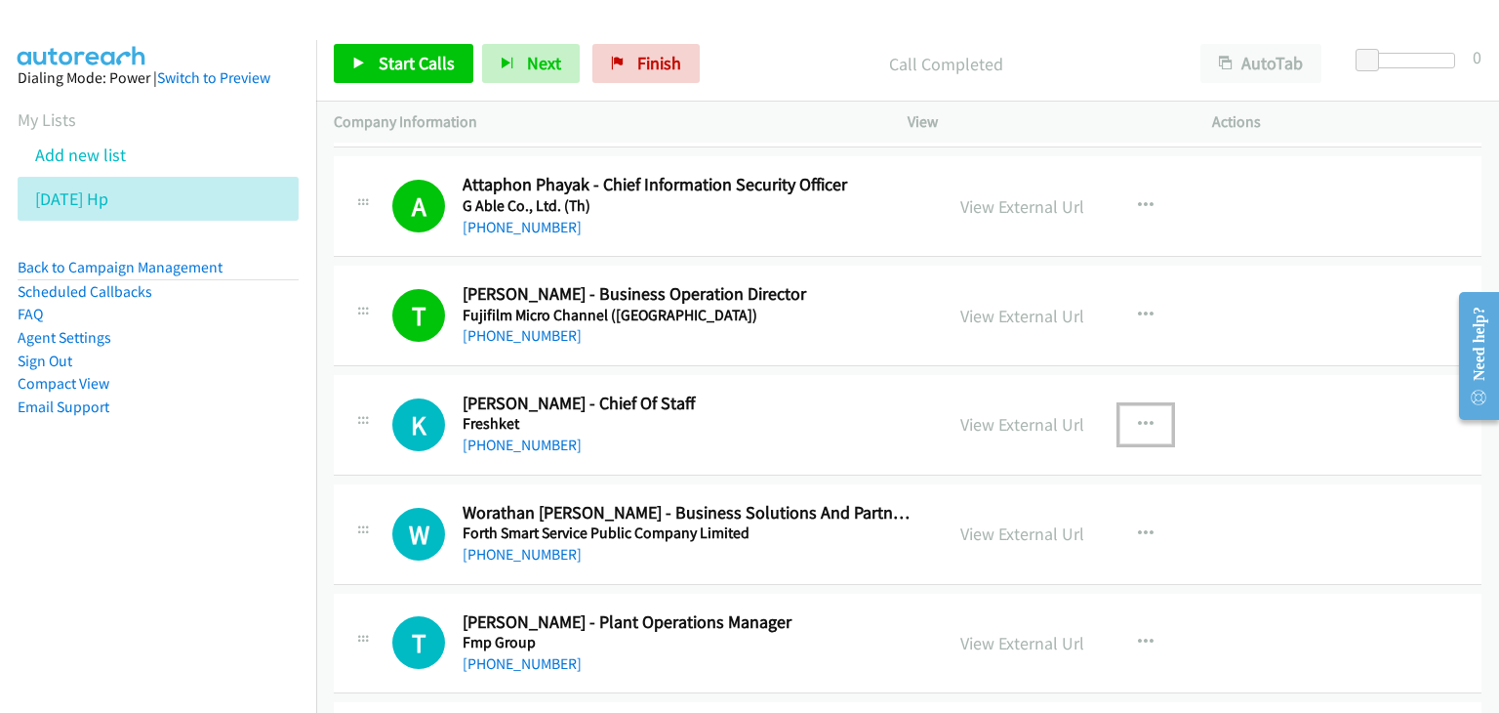
click at [1138, 417] on icon "button" at bounding box center [1146, 425] width 16 height 16
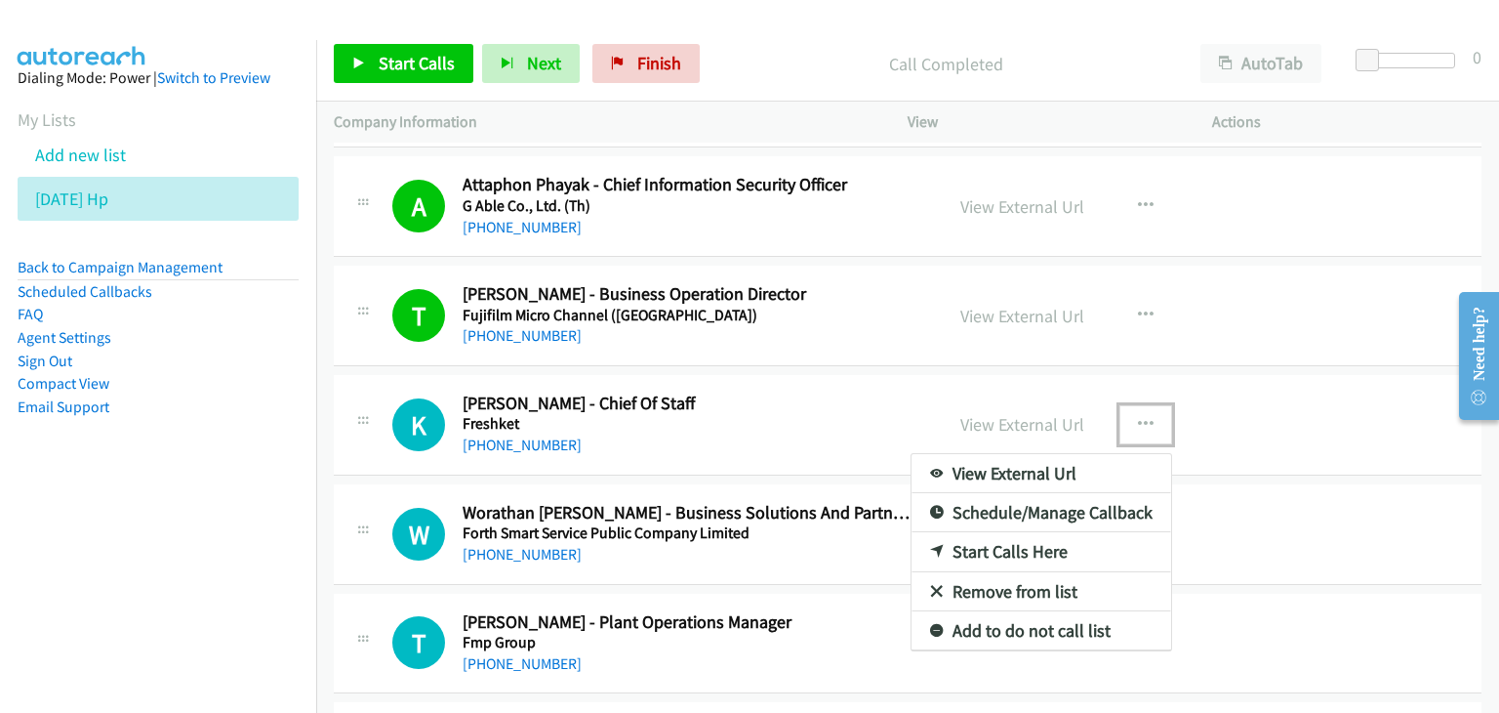
click at [1074, 464] on link "View External Url" at bounding box center [1042, 473] width 260 height 39
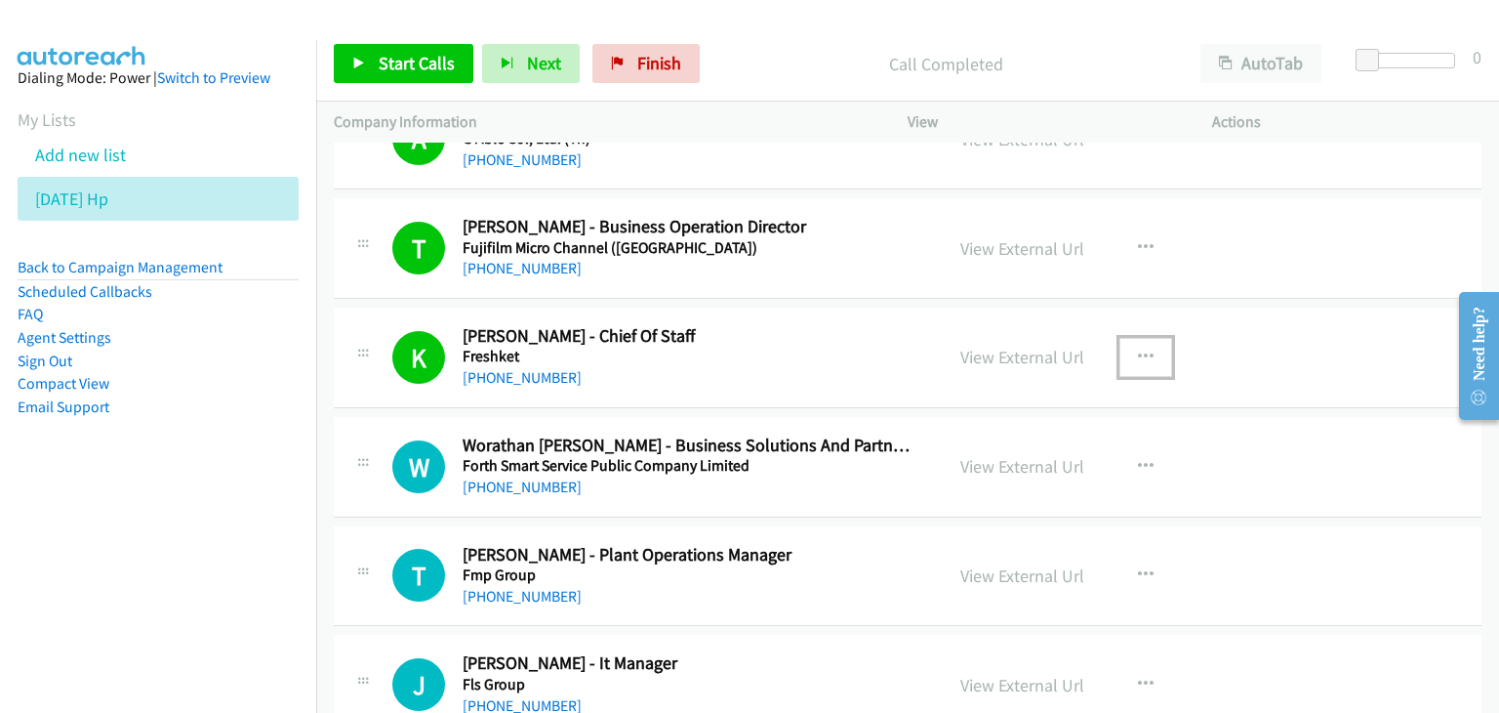
scroll to position [3690, 0]
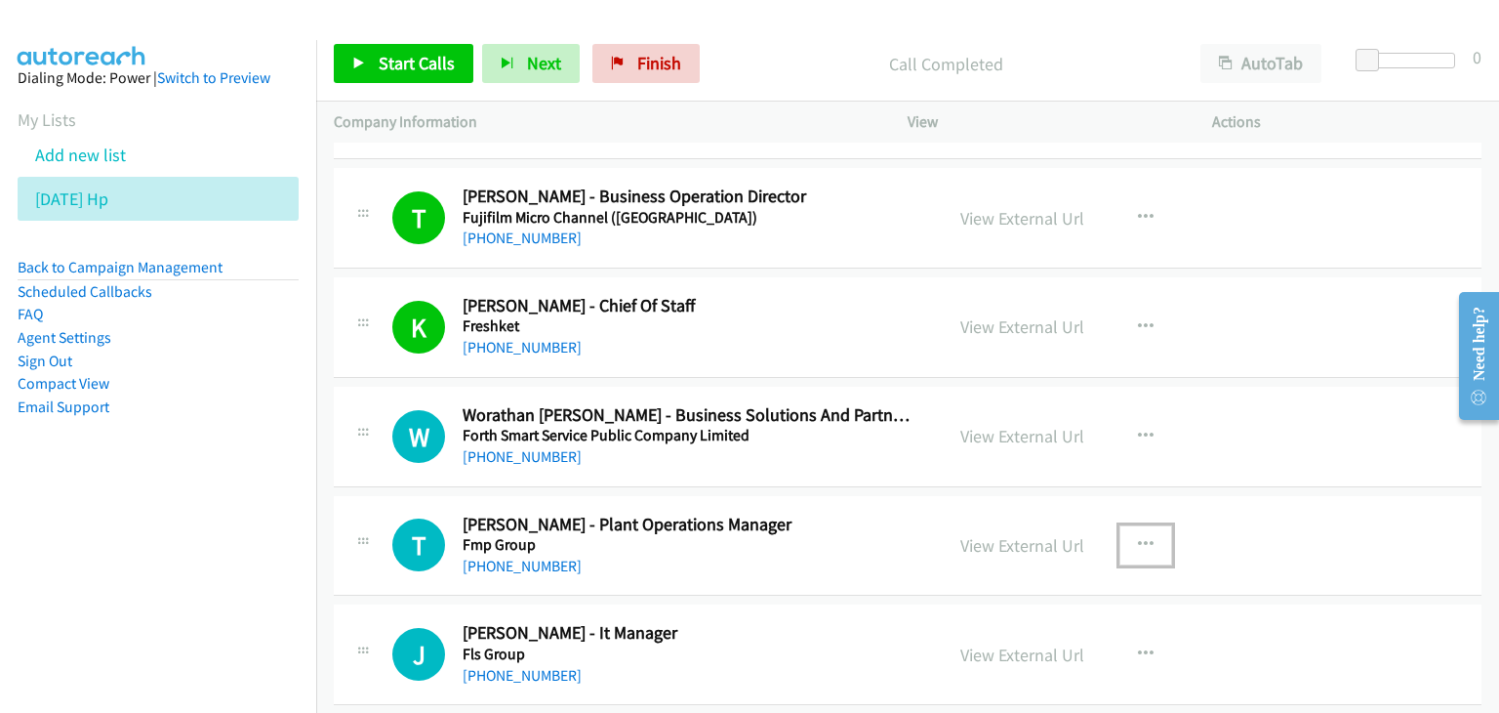
click at [1138, 537] on icon "button" at bounding box center [1146, 545] width 16 height 16
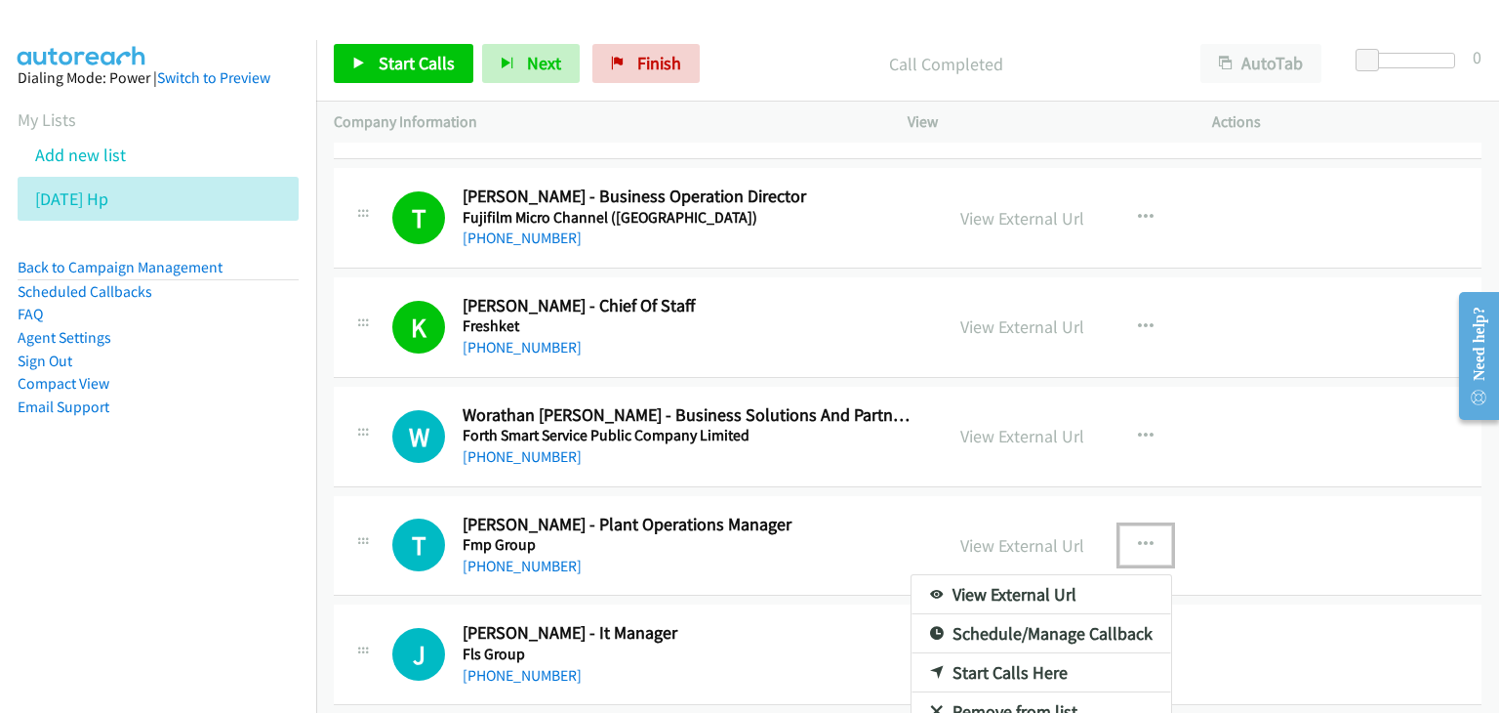
click at [1071, 575] on link "View External Url" at bounding box center [1042, 594] width 260 height 39
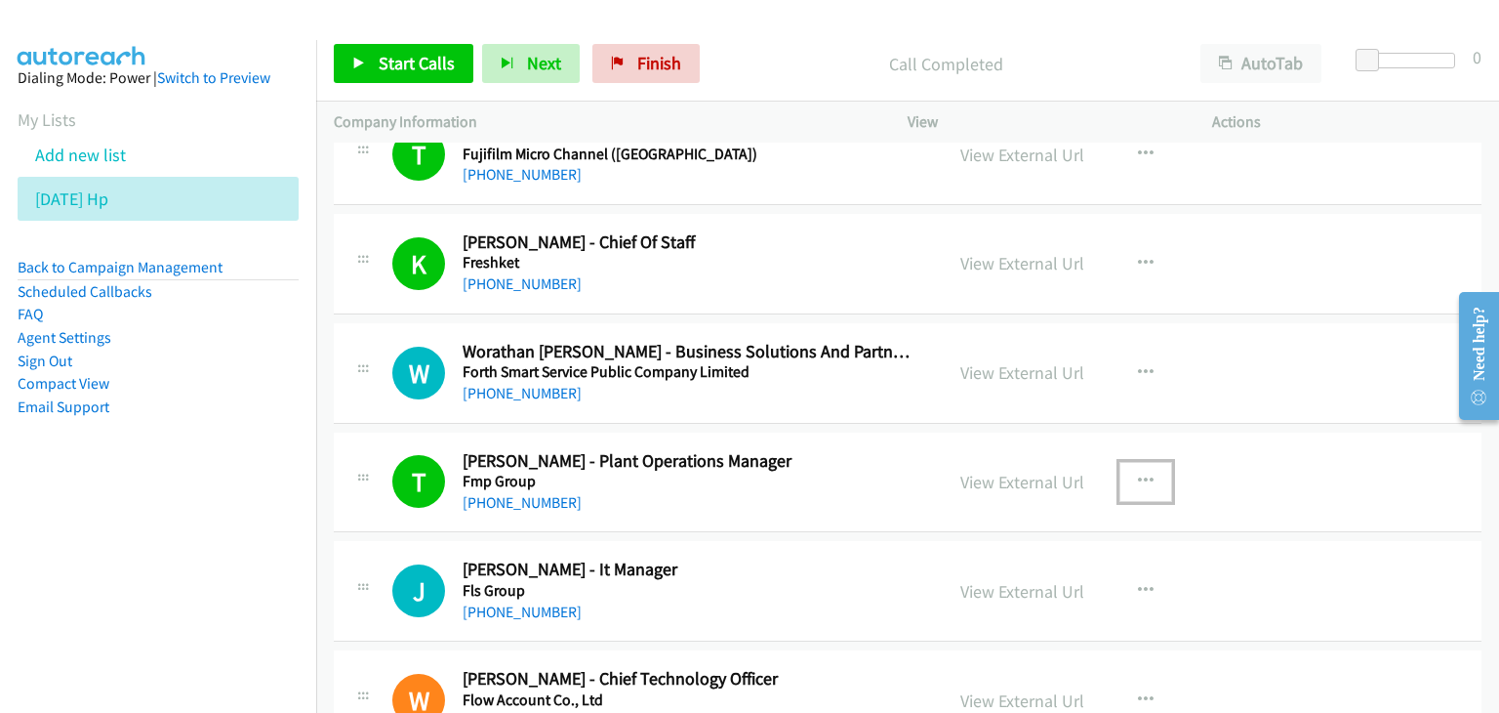
scroll to position [3788, 0]
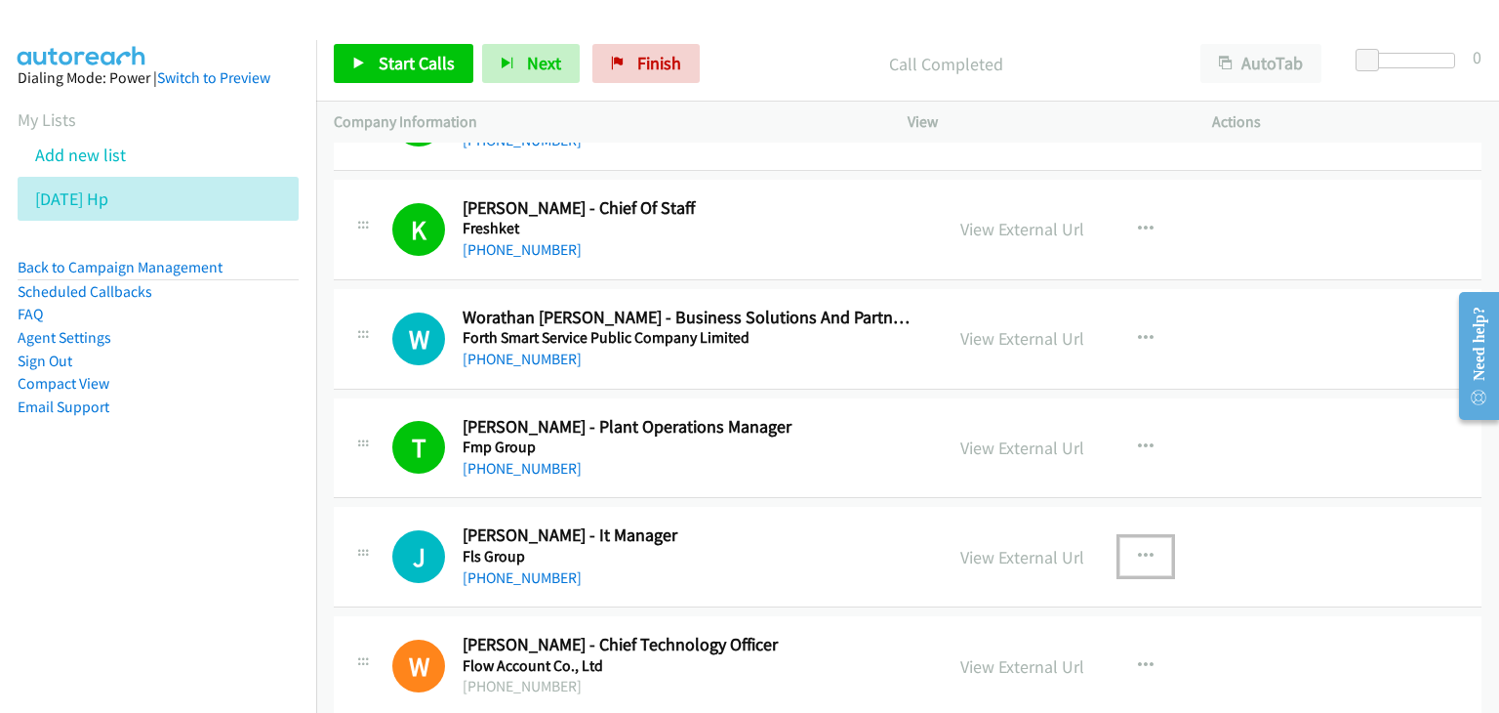
click at [1138, 550] on icon "button" at bounding box center [1146, 557] width 16 height 16
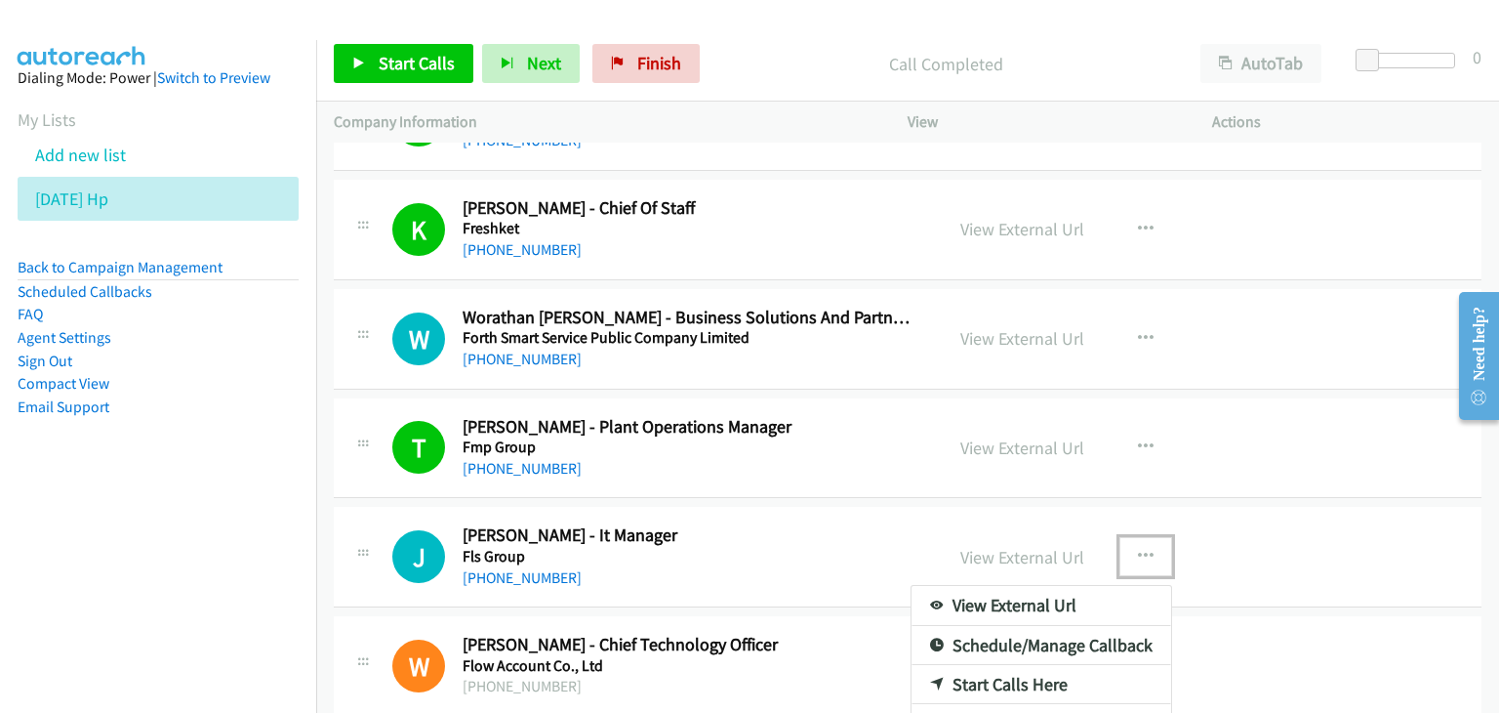
click at [1070, 596] on link "View External Url" at bounding box center [1042, 605] width 260 height 39
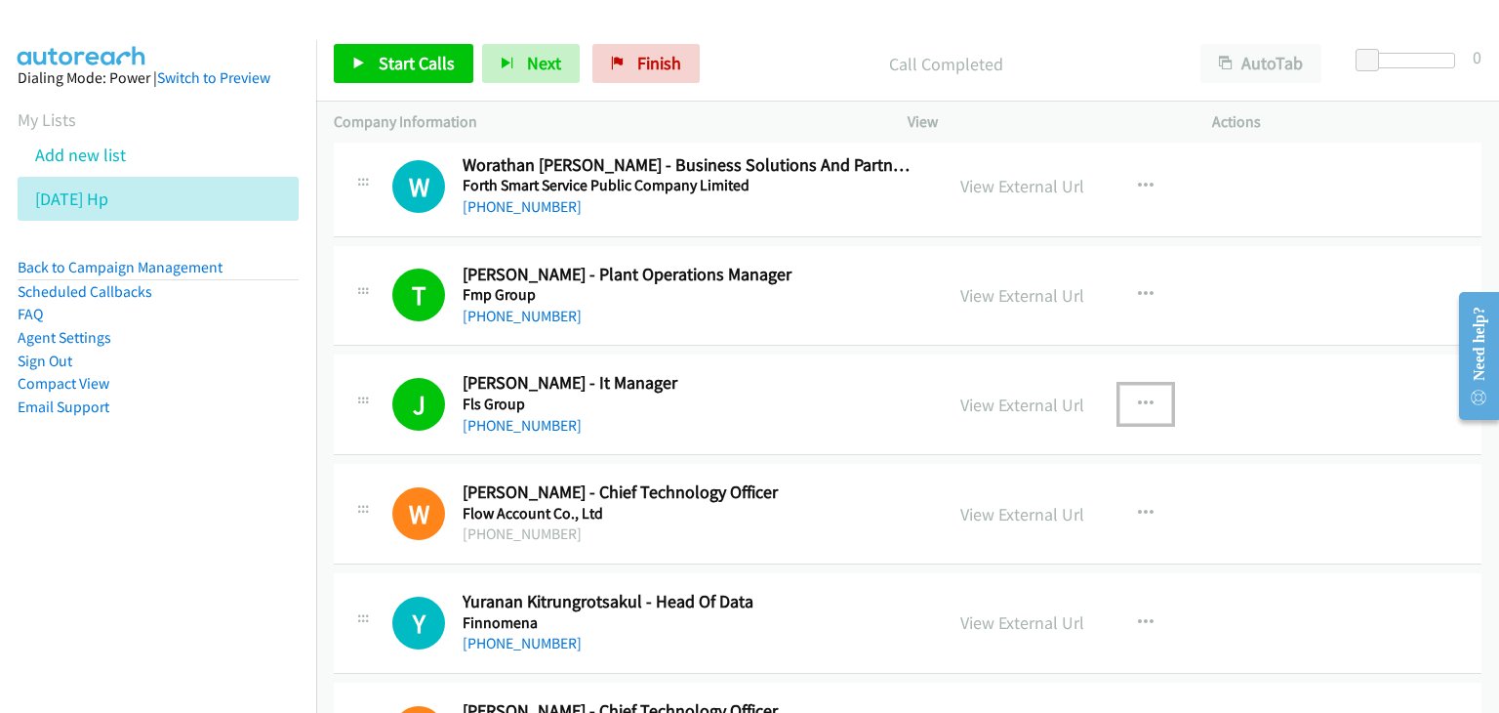
scroll to position [3983, 0]
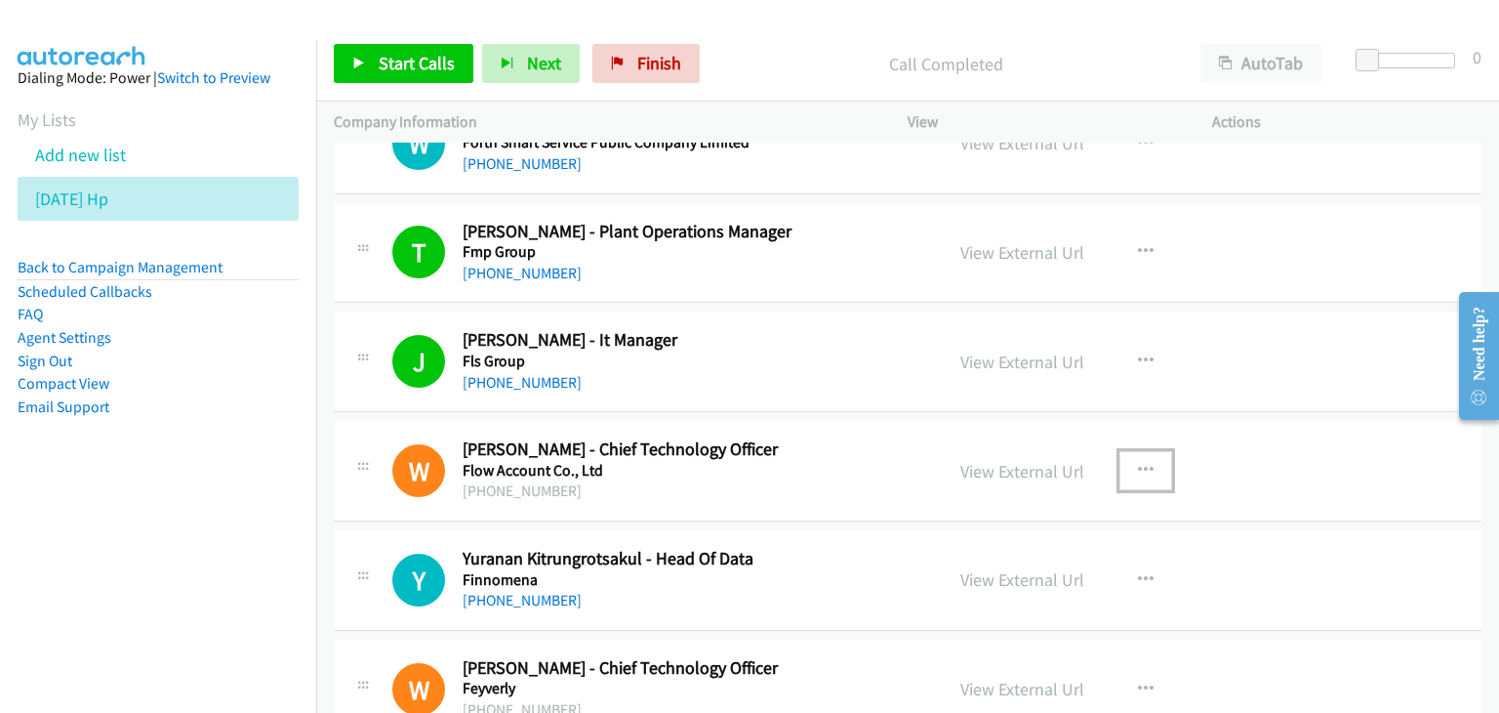
click at [1140, 463] on icon "button" at bounding box center [1146, 471] width 16 height 16
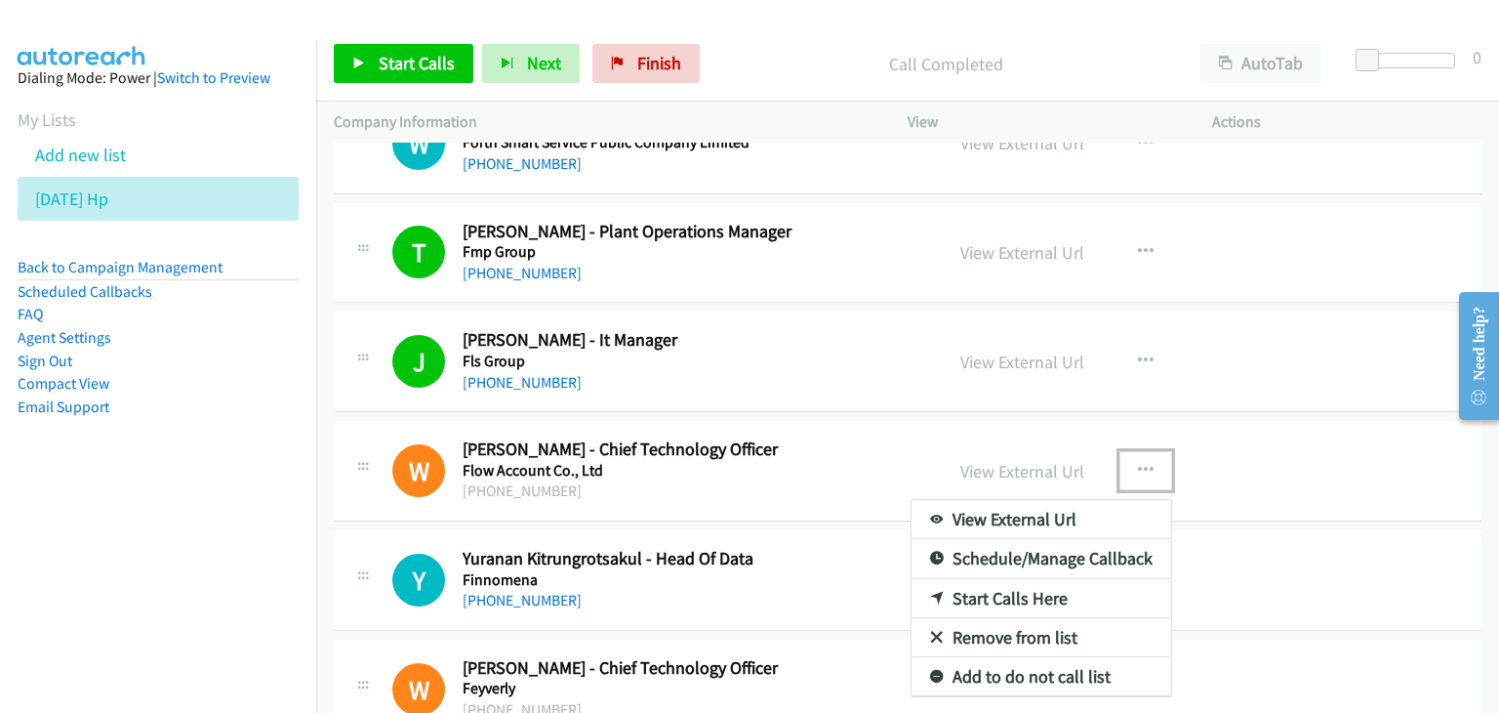
click at [1068, 506] on link "View External Url" at bounding box center [1042, 519] width 260 height 39
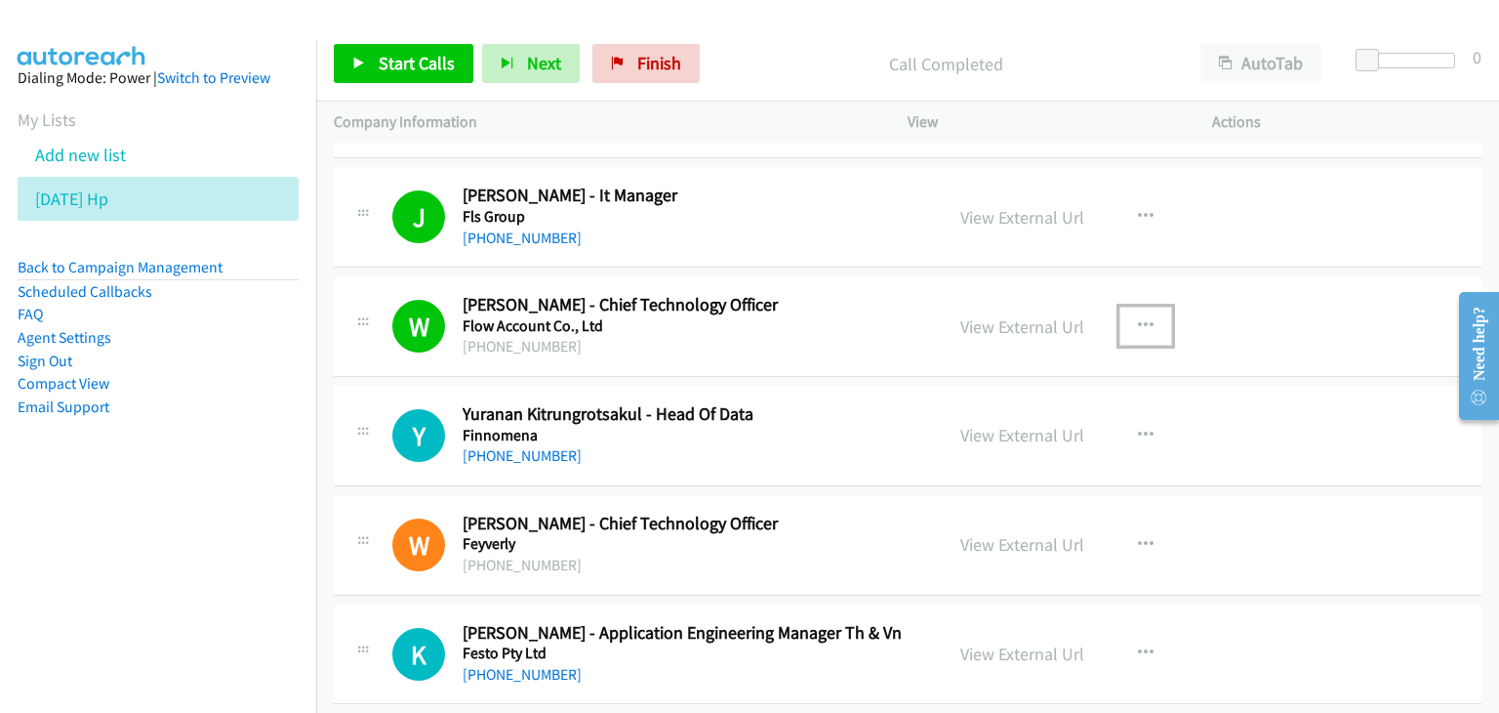
scroll to position [4178, 0]
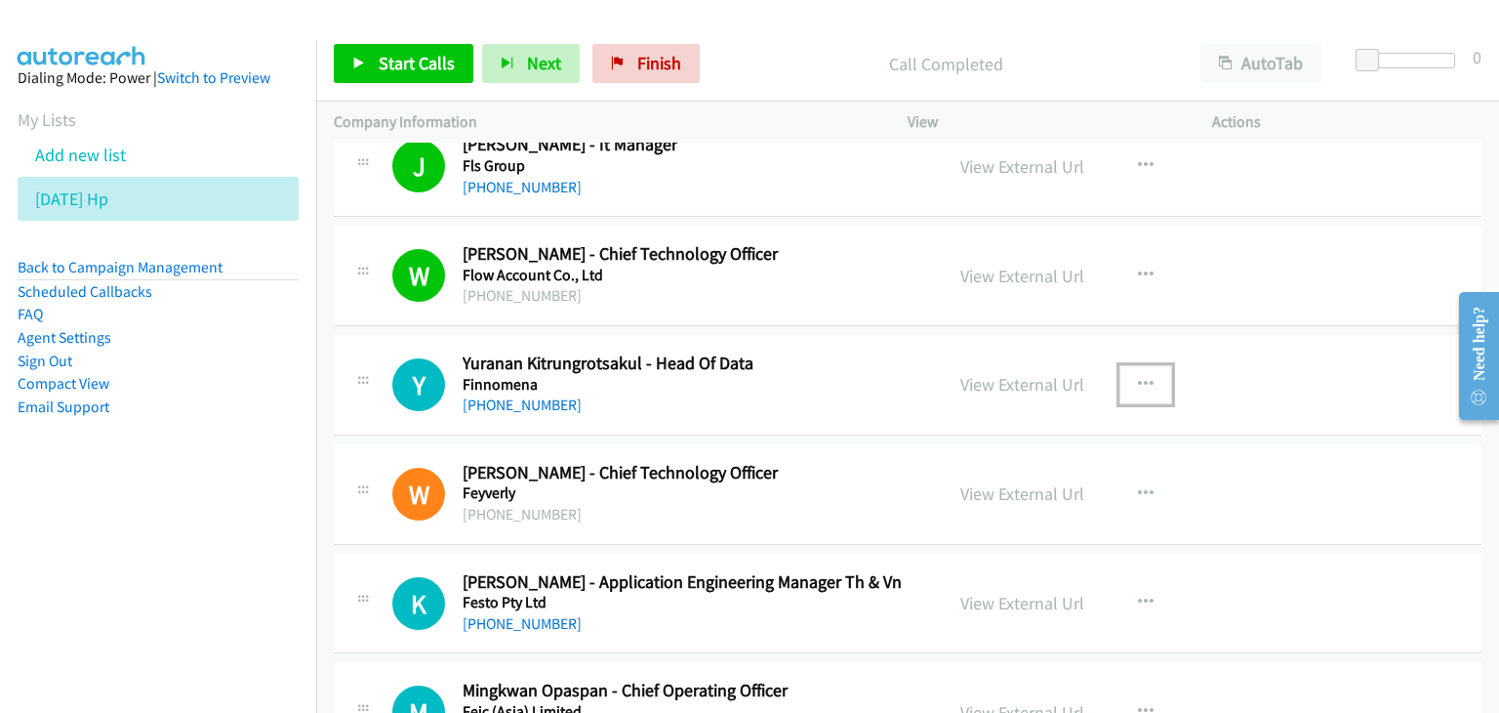
click at [1138, 377] on icon "button" at bounding box center [1146, 385] width 16 height 16
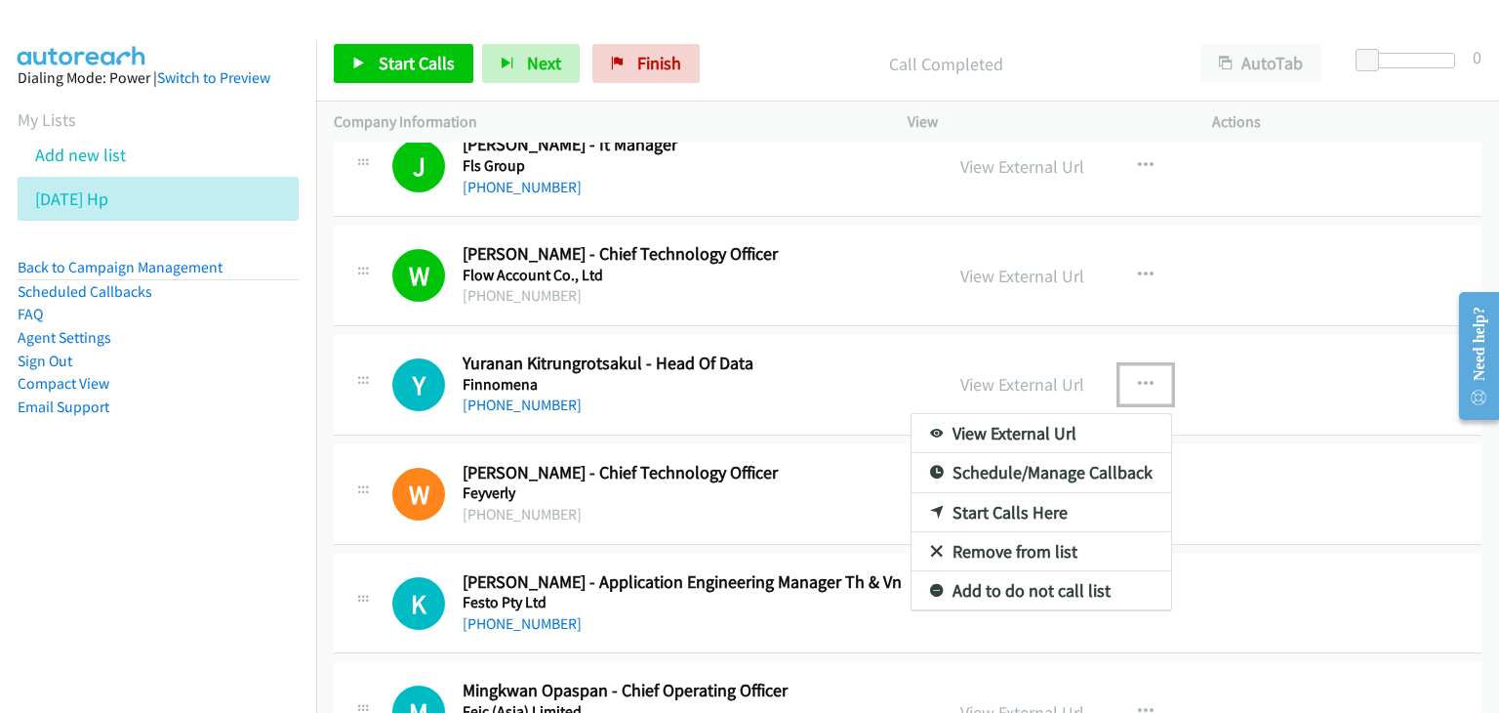
click at [1086, 430] on link "View External Url" at bounding box center [1042, 433] width 260 height 39
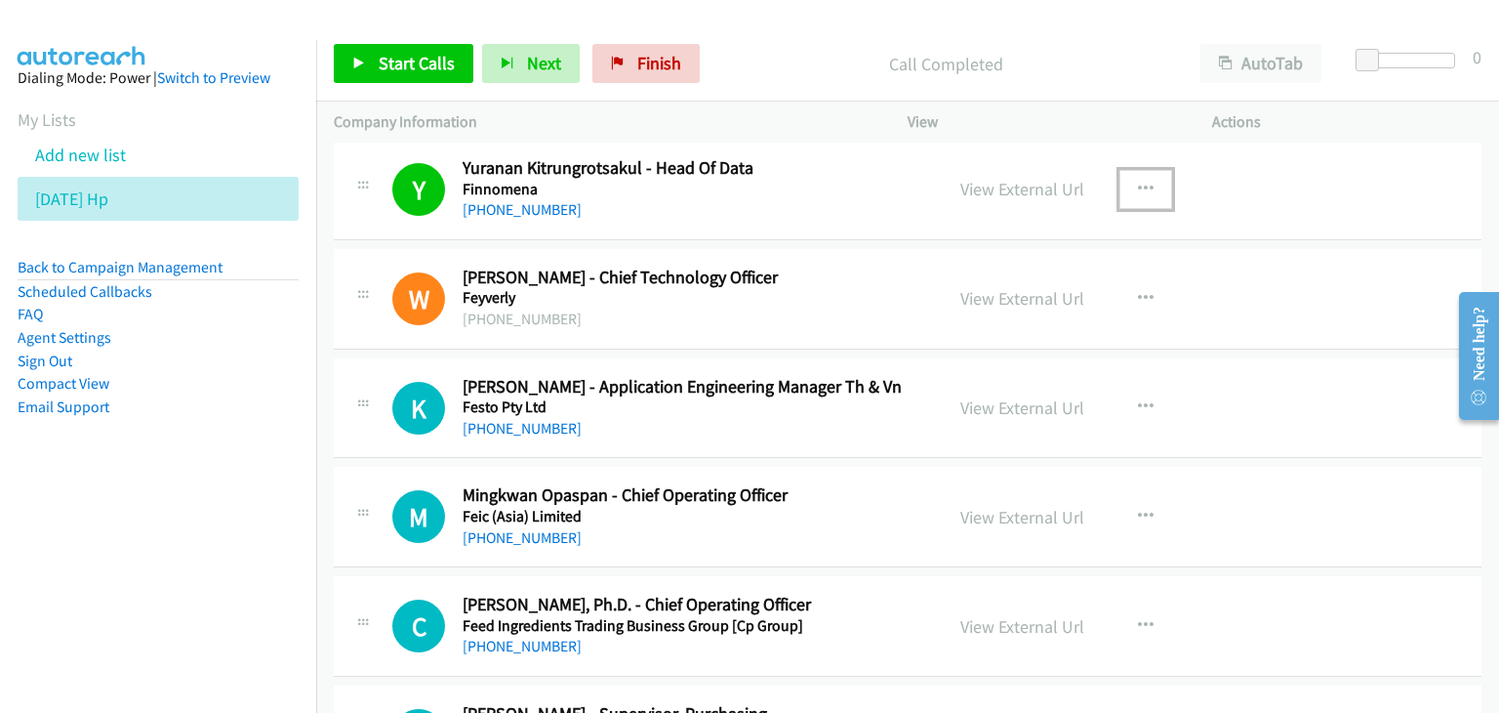
scroll to position [4471, 0]
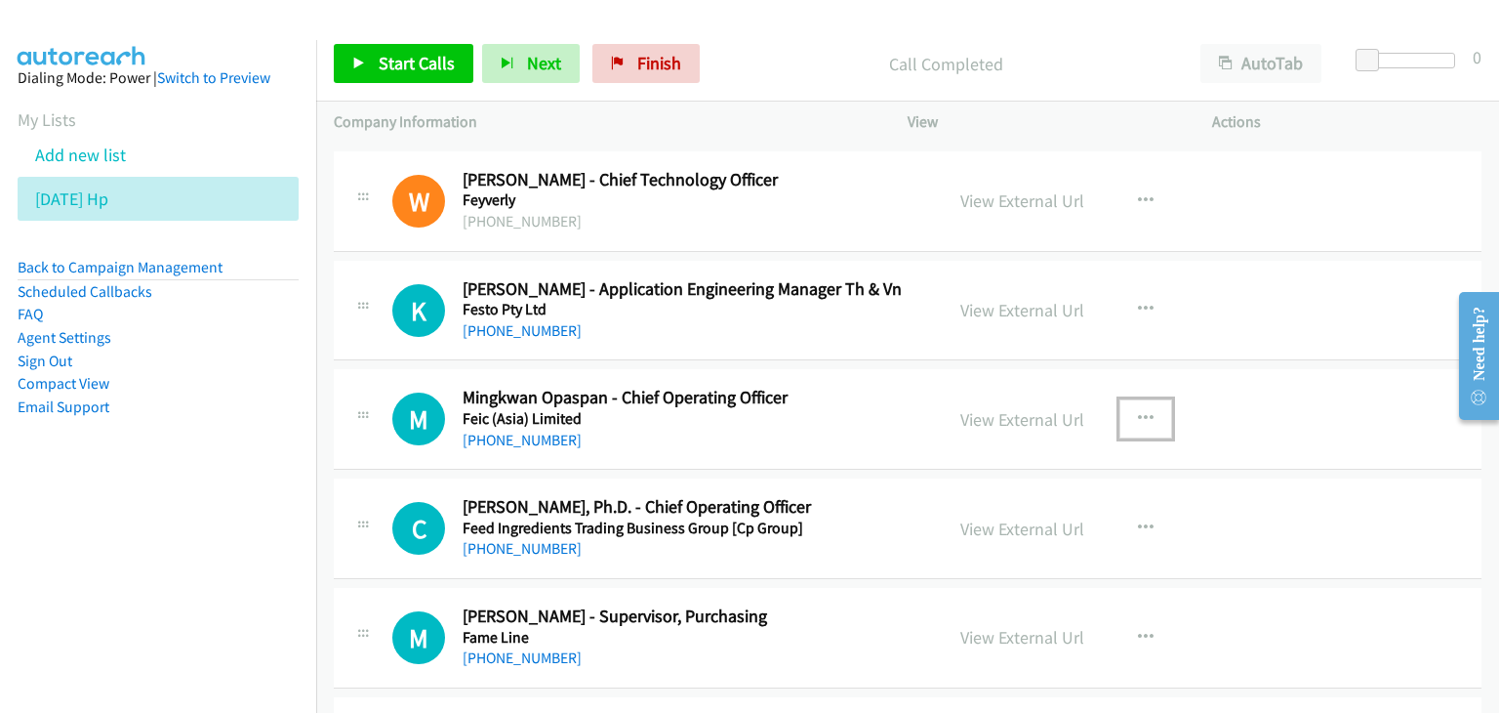
click at [1142, 411] on icon "button" at bounding box center [1146, 419] width 16 height 16
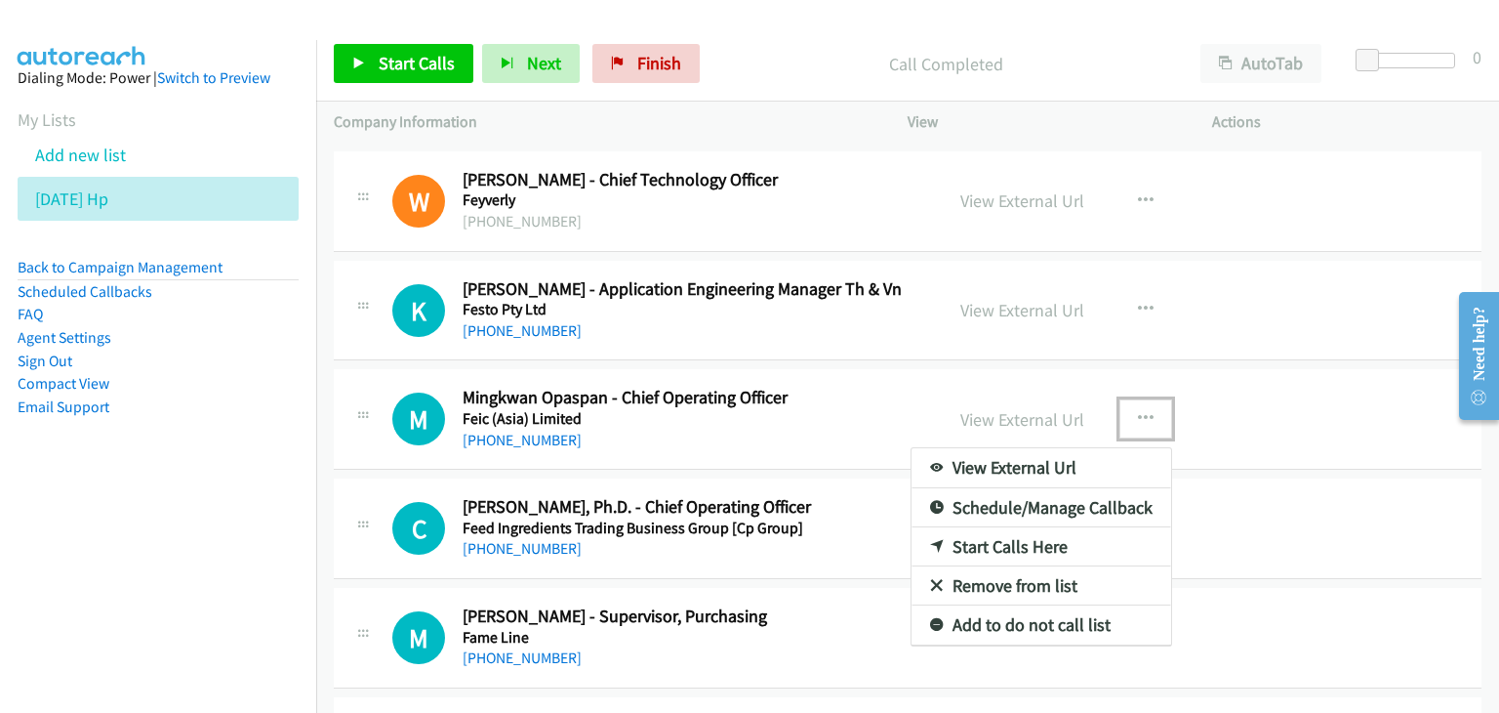
click at [1061, 464] on link "View External Url" at bounding box center [1042, 467] width 260 height 39
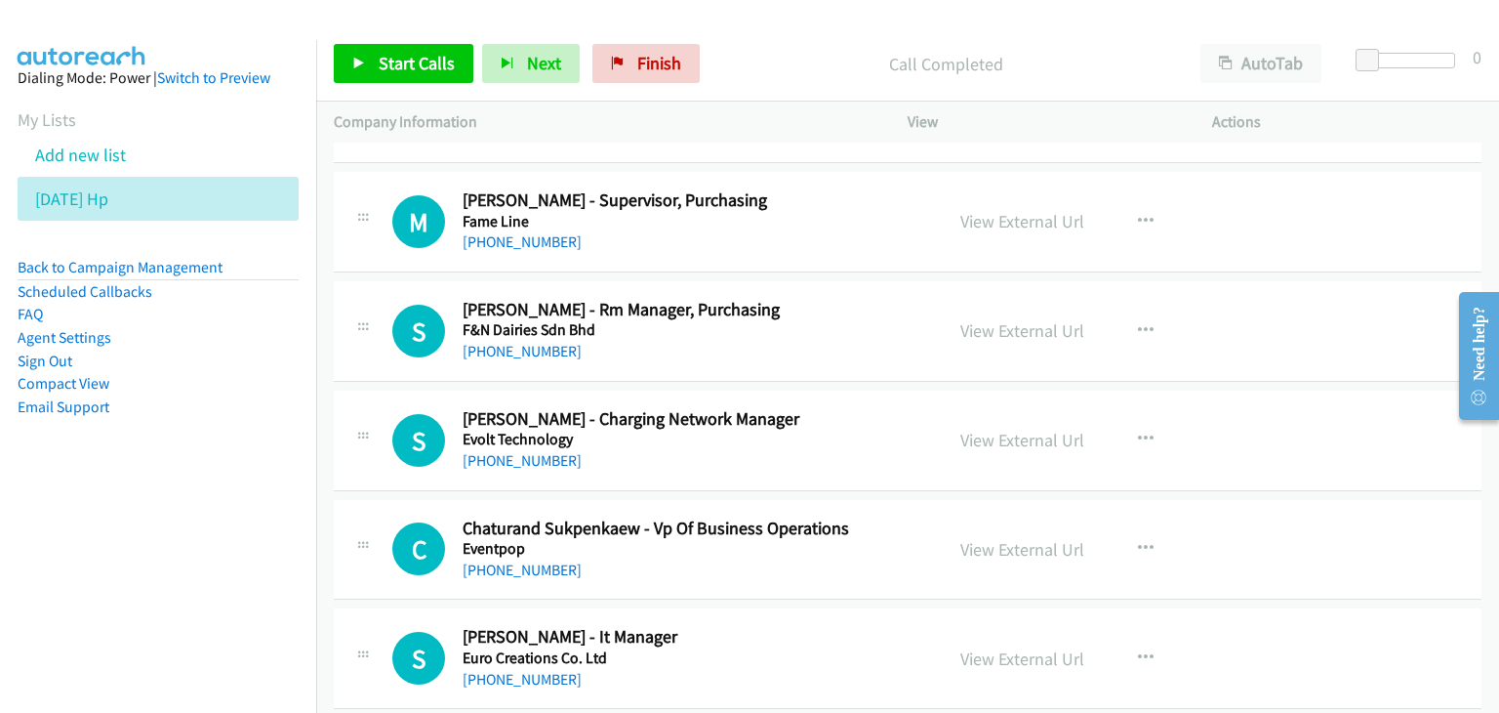
scroll to position [4959, 0]
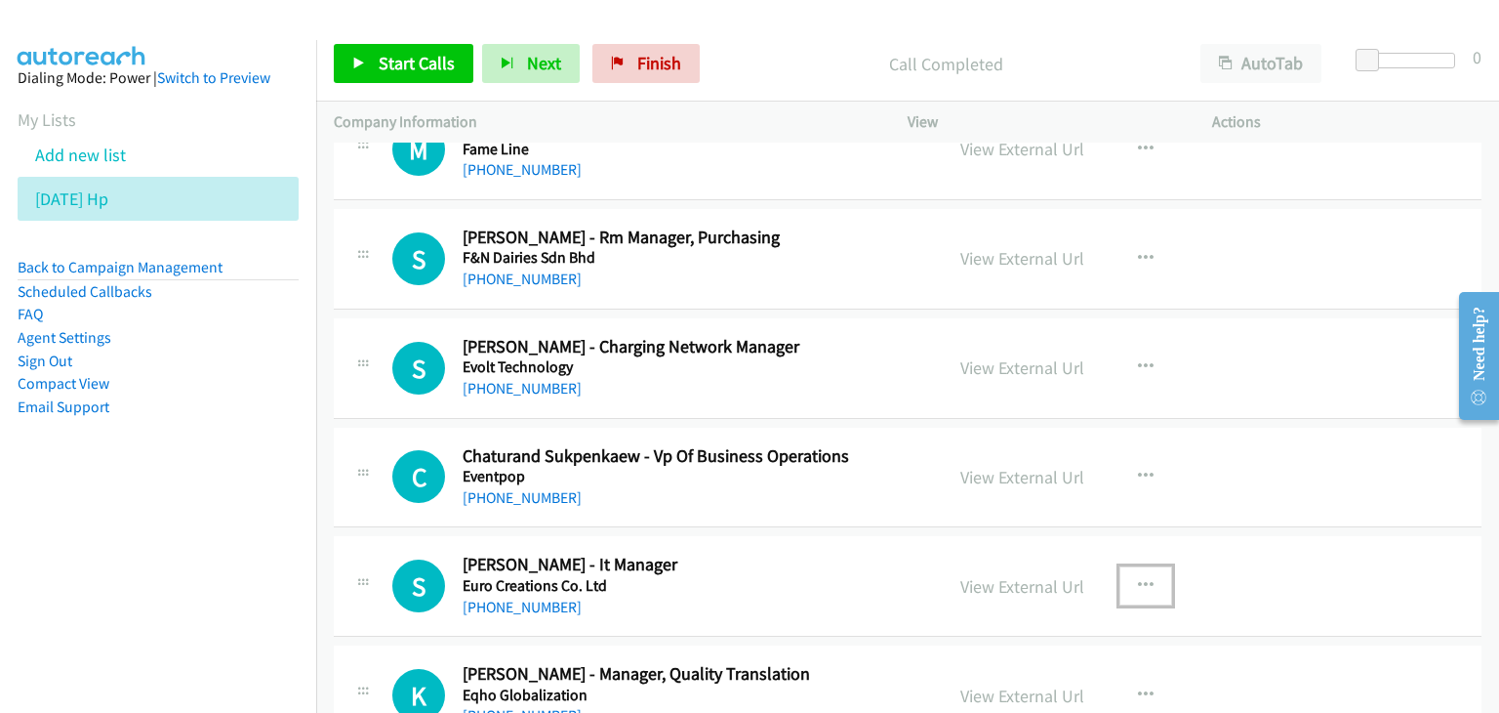
click at [1141, 578] on icon "button" at bounding box center [1146, 586] width 16 height 16
click at [1059, 626] on link "View External Url" at bounding box center [1042, 634] width 260 height 39
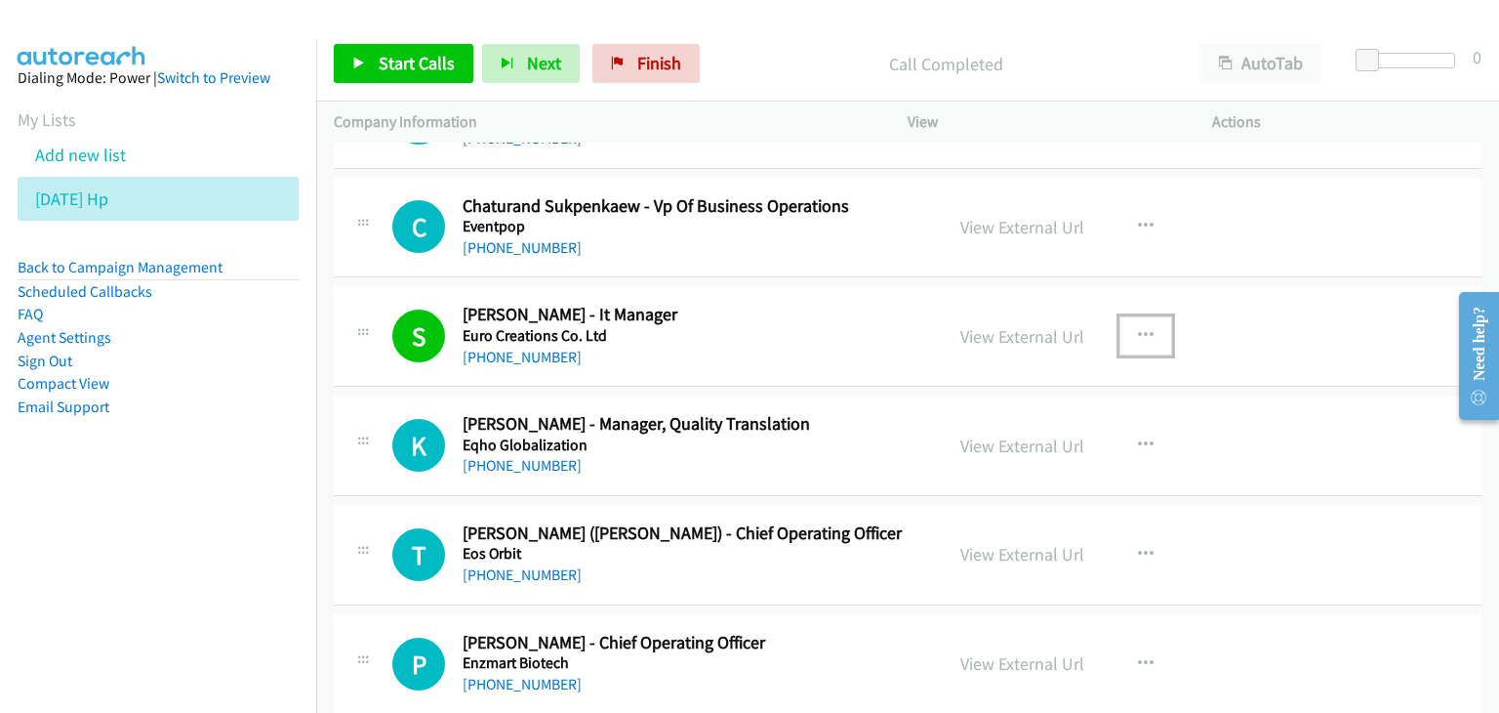
scroll to position [5252, 0]
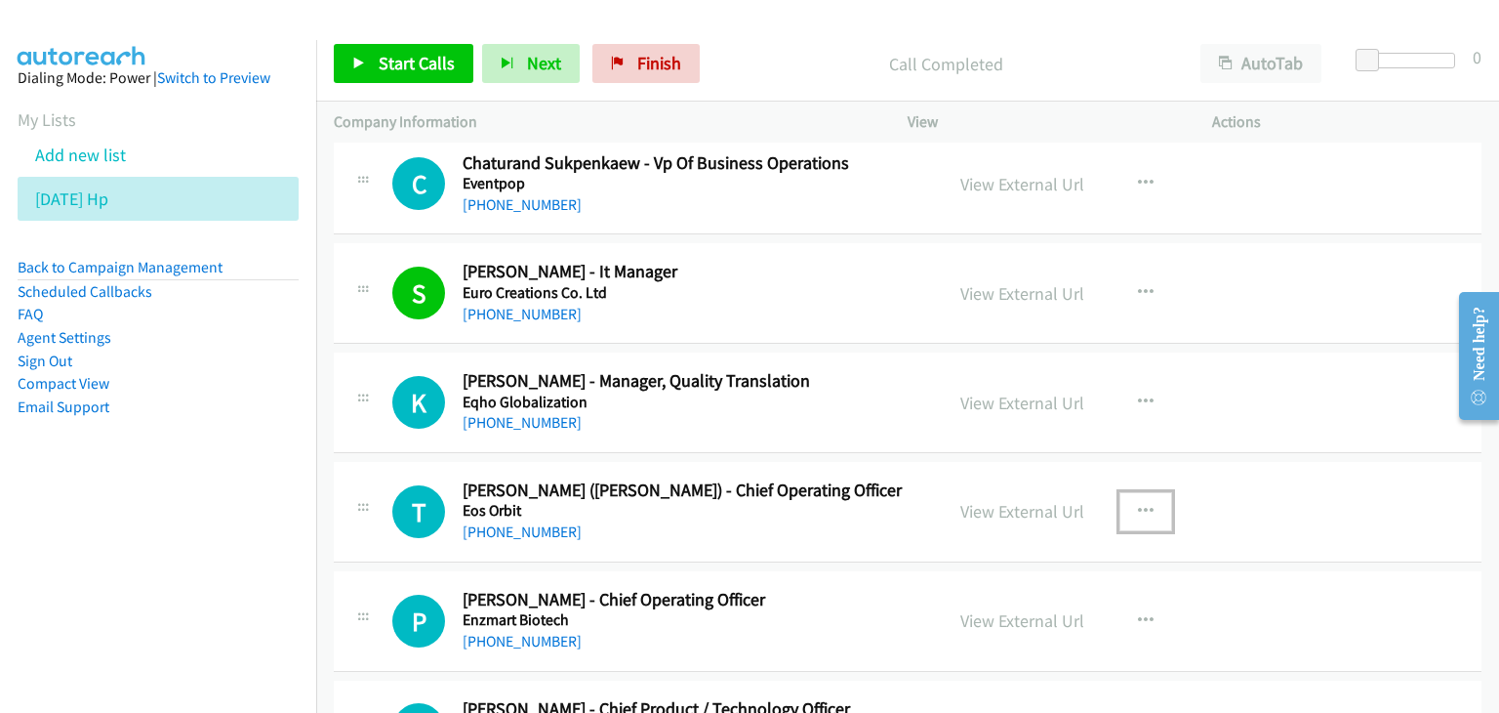
click at [1128, 493] on button "button" at bounding box center [1146, 511] width 53 height 39
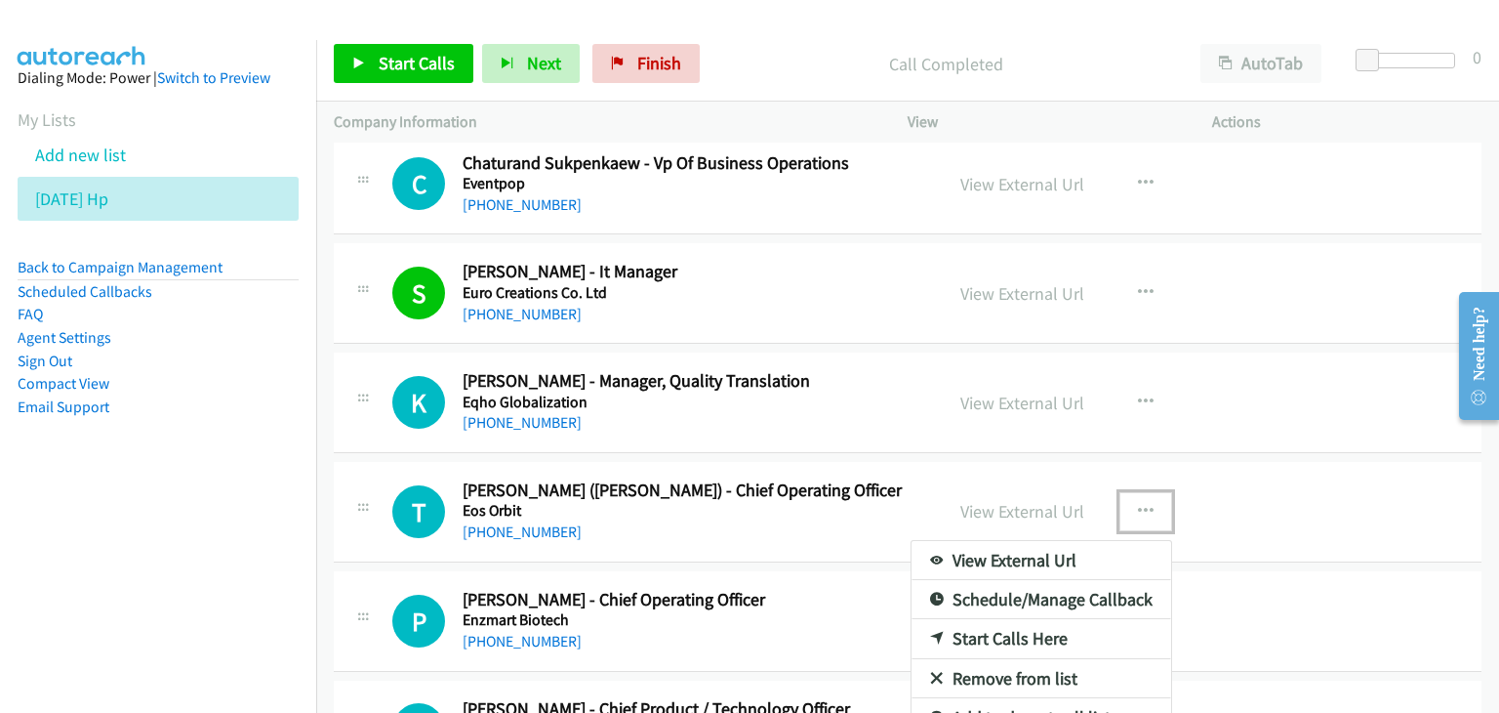
click at [1050, 551] on link "View External Url" at bounding box center [1042, 560] width 260 height 39
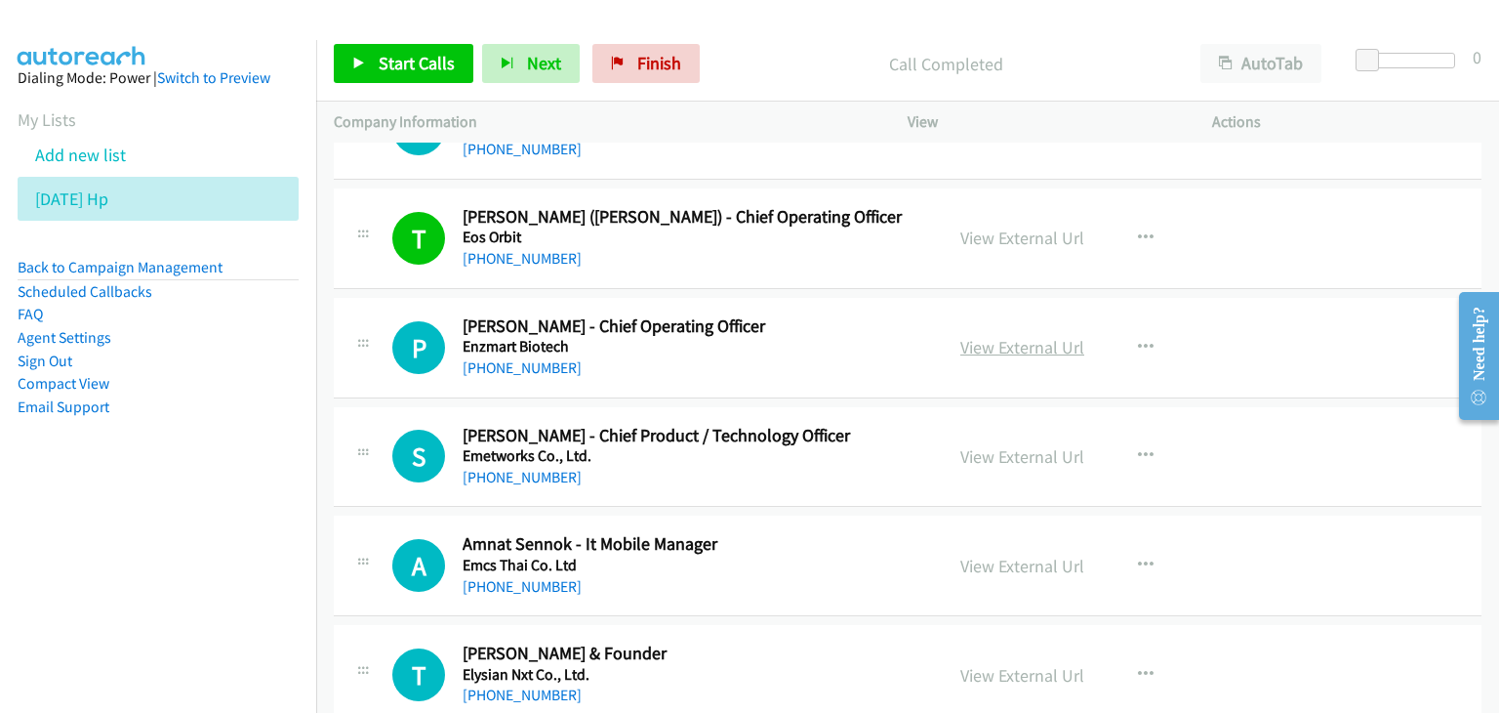
scroll to position [5623, 0]
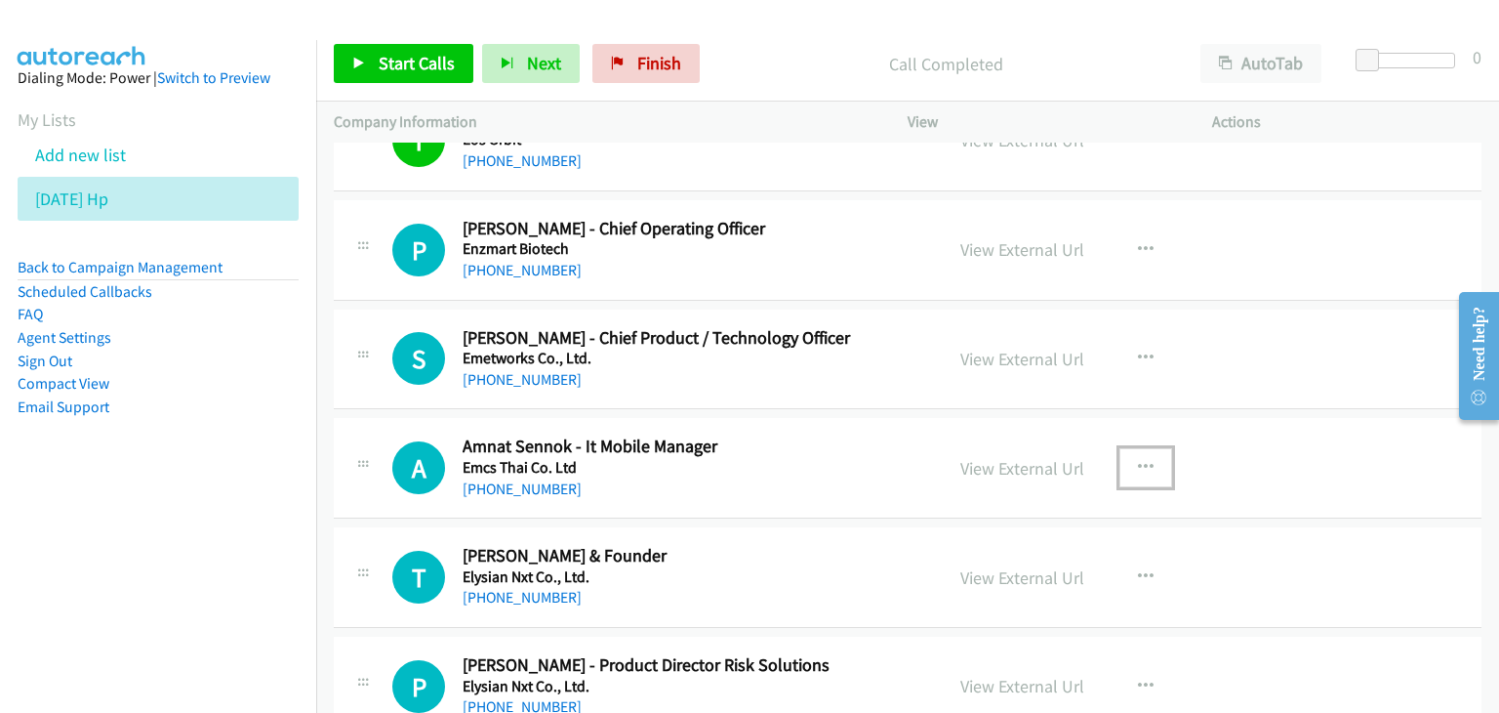
click at [1138, 460] on icon "button" at bounding box center [1146, 468] width 16 height 16
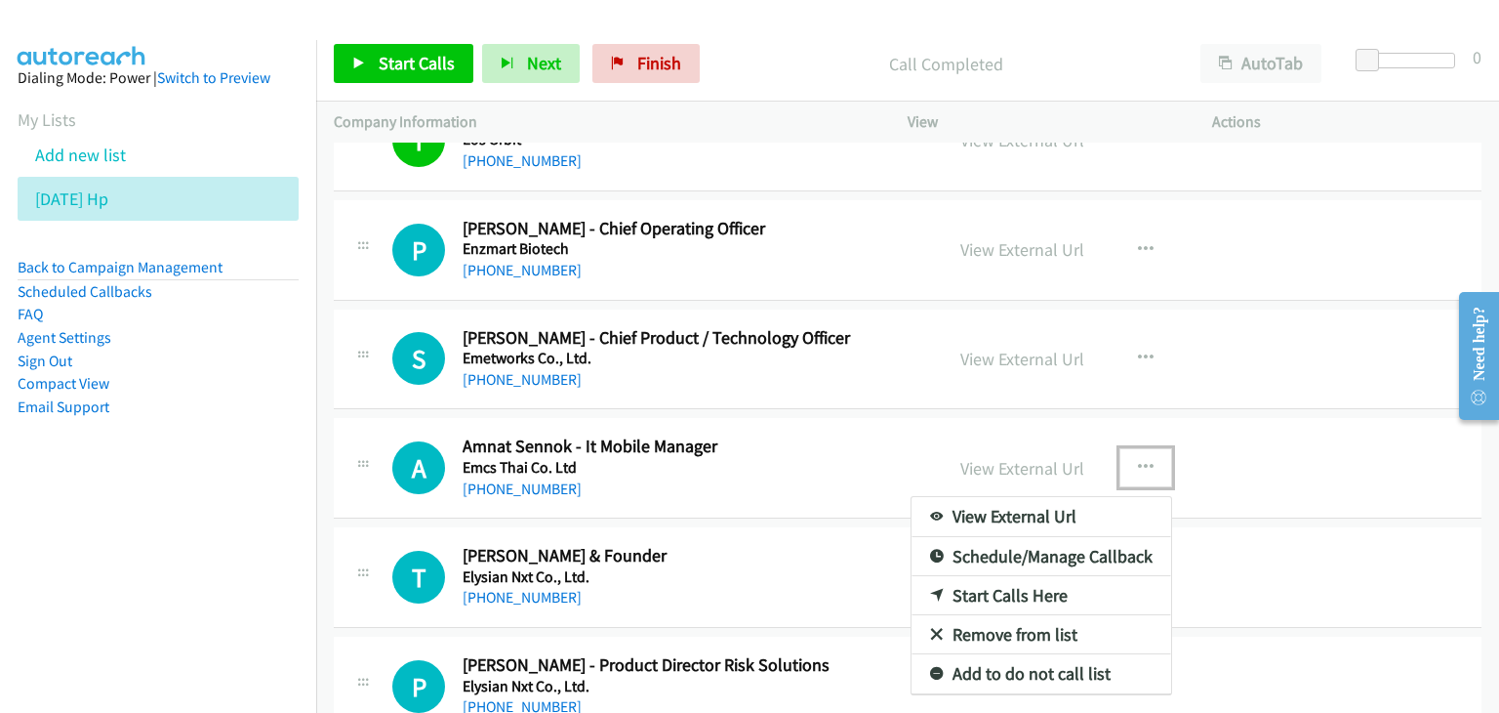
click at [1092, 499] on link "View External Url" at bounding box center [1042, 516] width 260 height 39
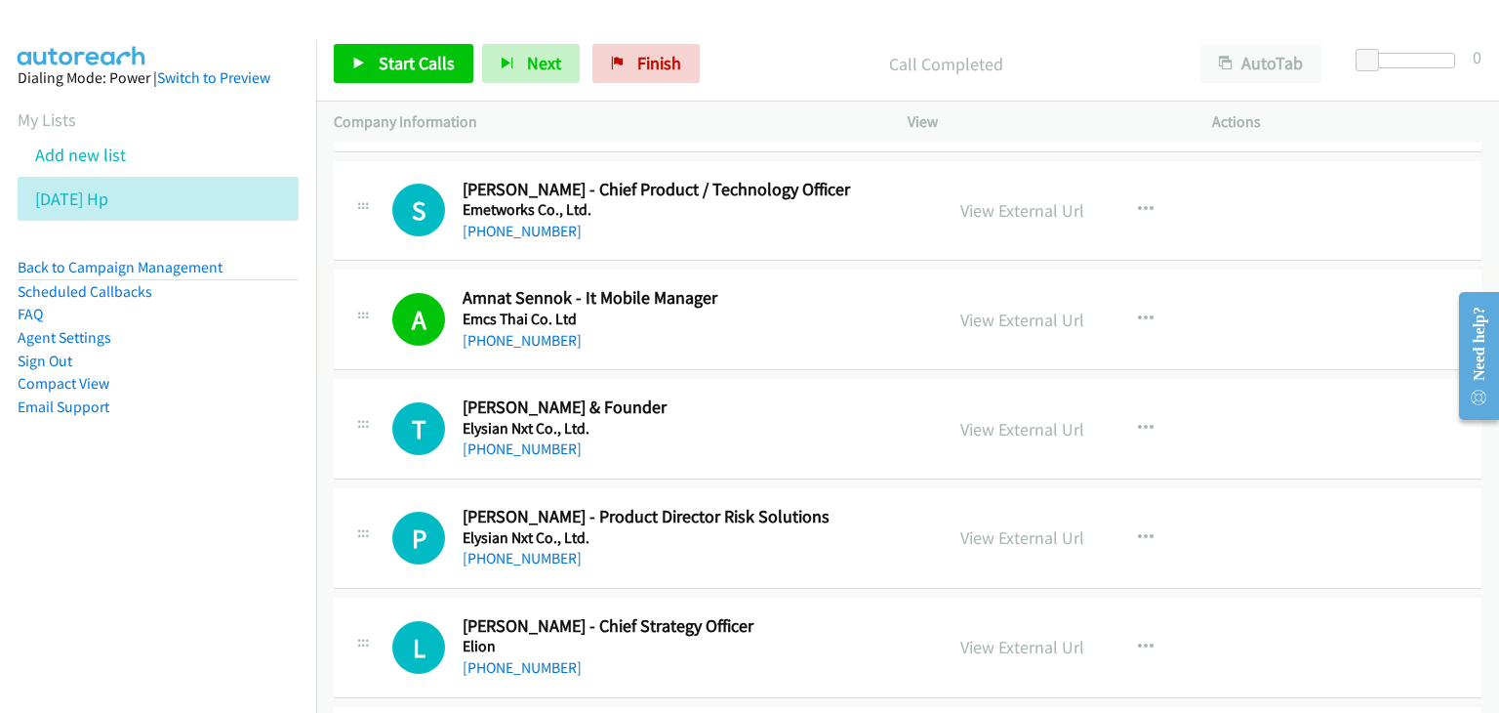
scroll to position [5779, 0]
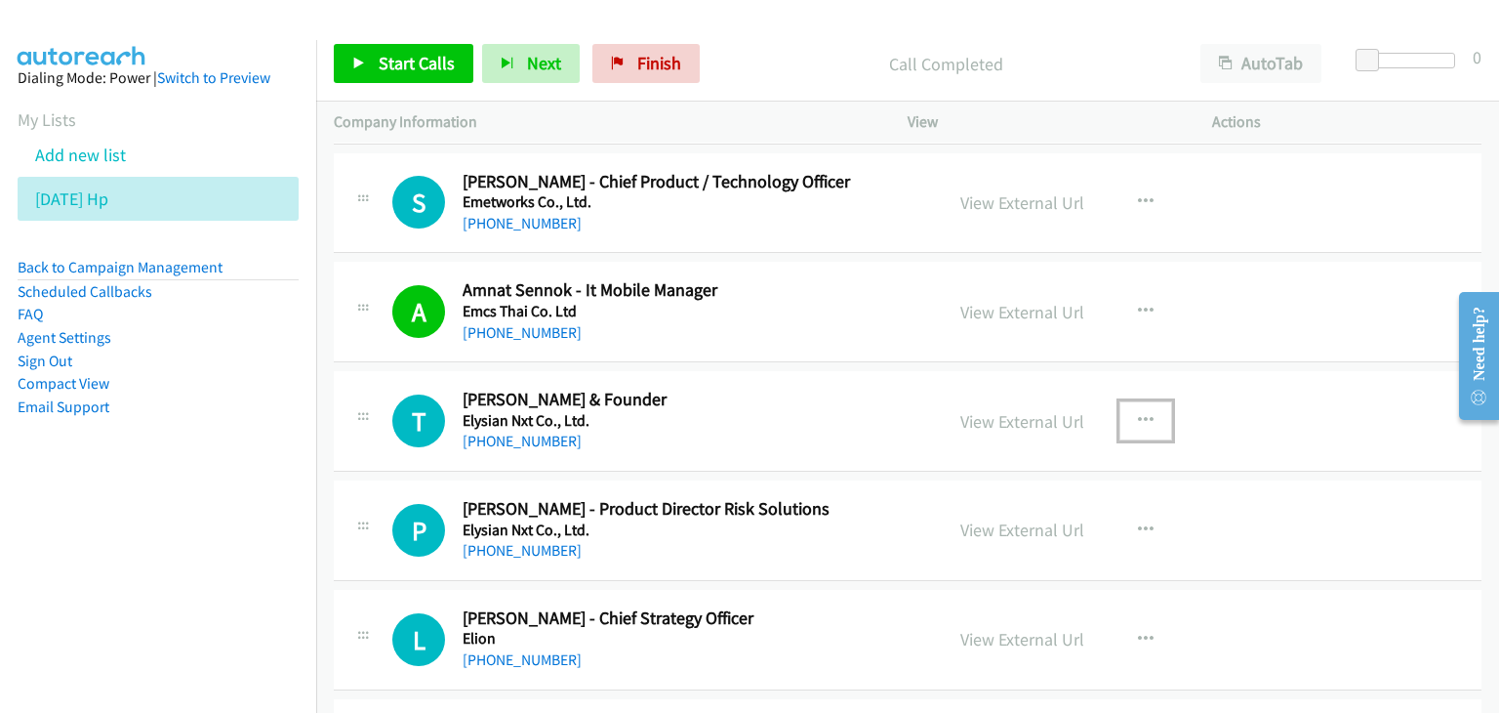
click at [1144, 413] on icon "button" at bounding box center [1146, 421] width 16 height 16
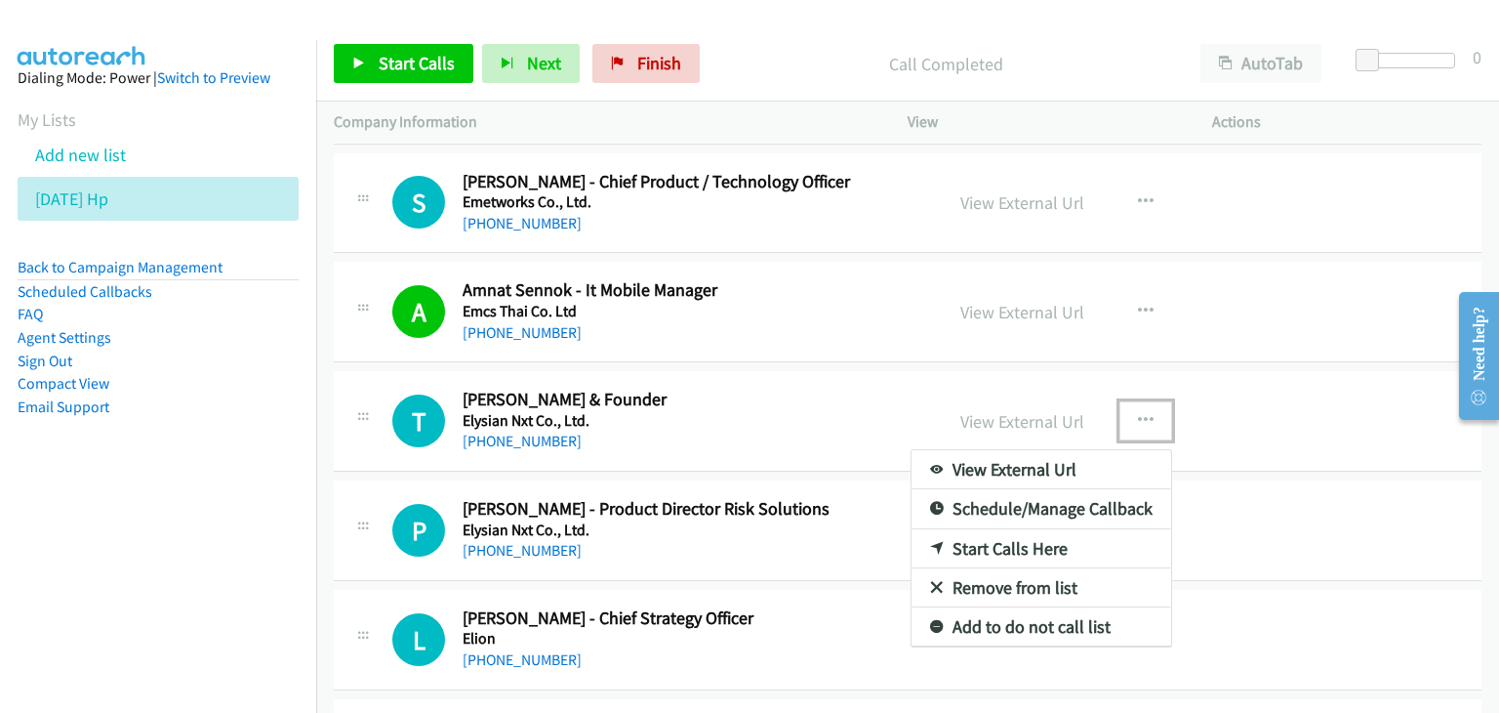
click at [1043, 454] on link "View External Url" at bounding box center [1042, 469] width 260 height 39
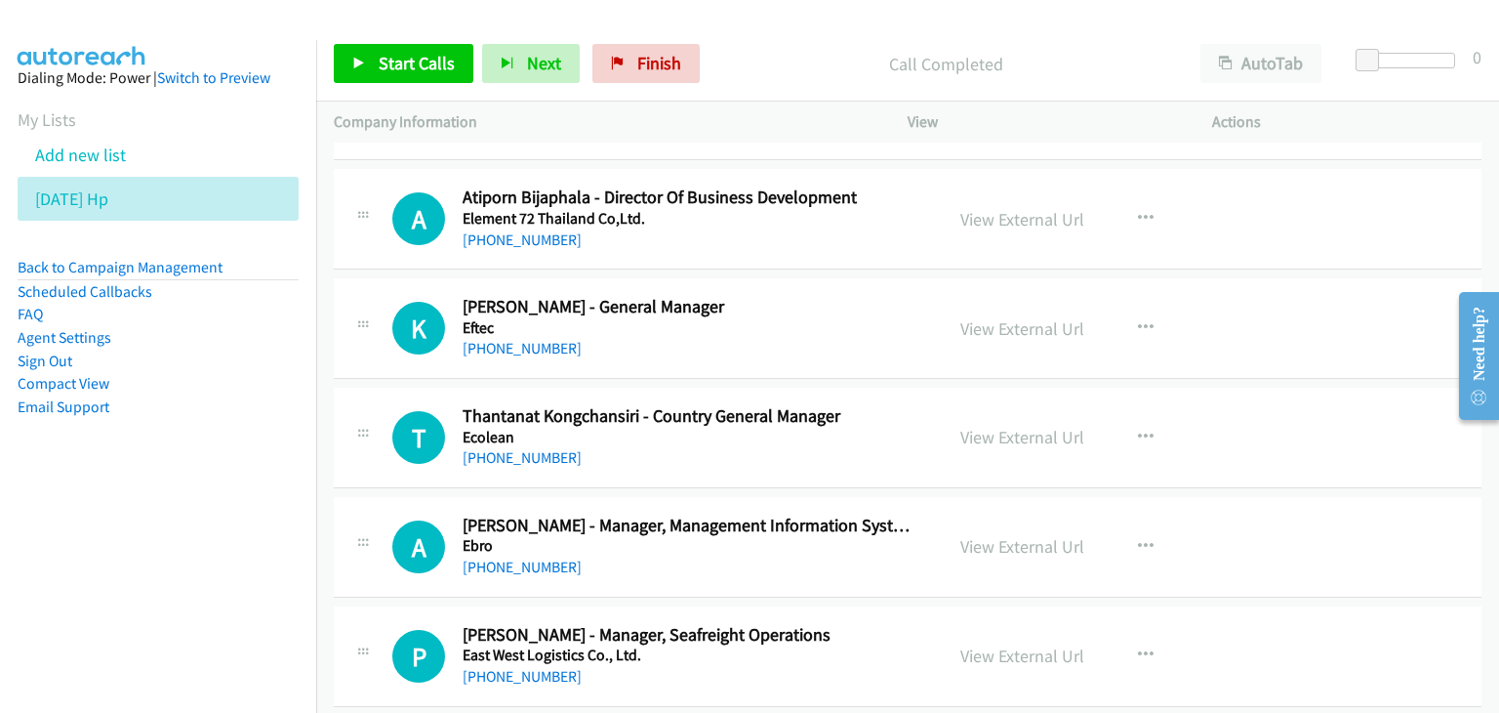
scroll to position [6462, 0]
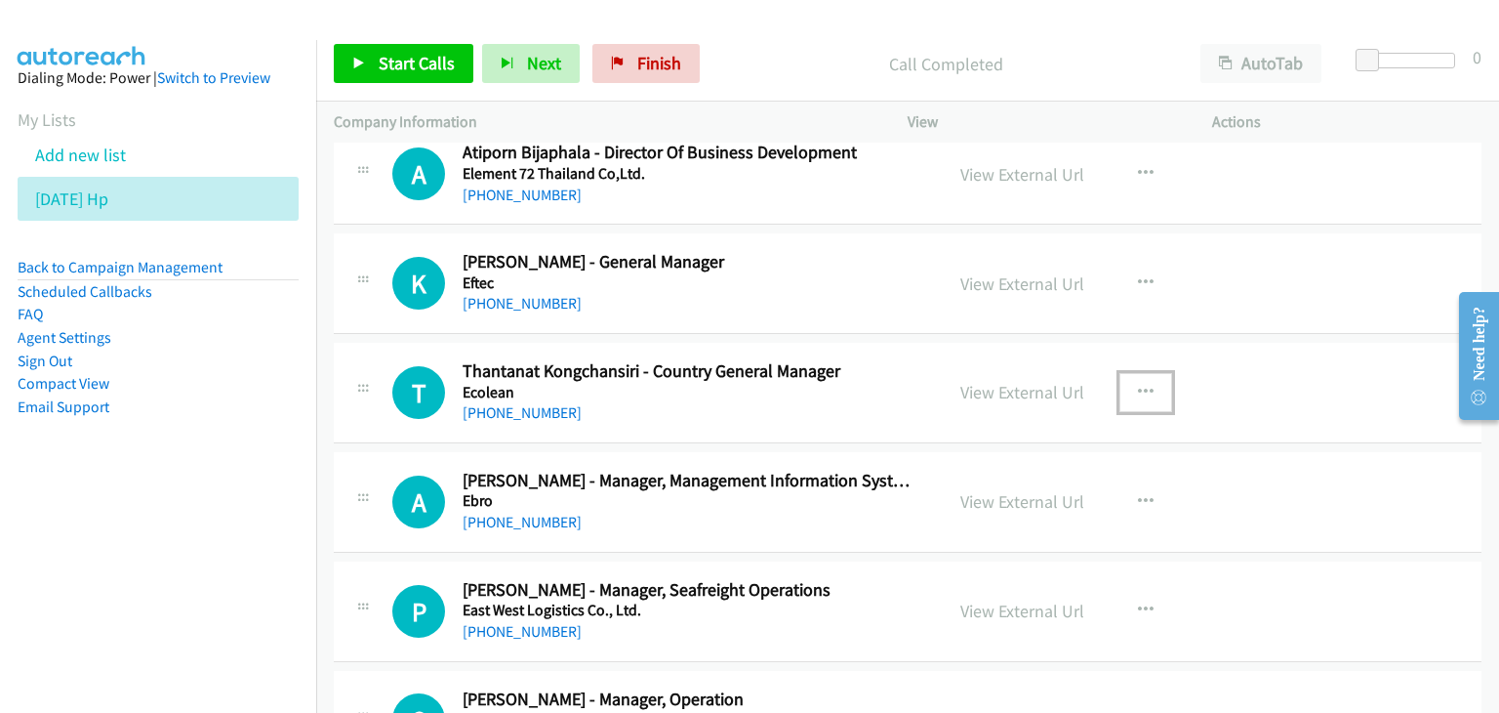
click at [1141, 385] on icon "button" at bounding box center [1146, 393] width 16 height 16
click at [0, 0] on div at bounding box center [0, 0] width 0 height 0
click at [1138, 385] on icon "button" at bounding box center [1146, 393] width 16 height 16
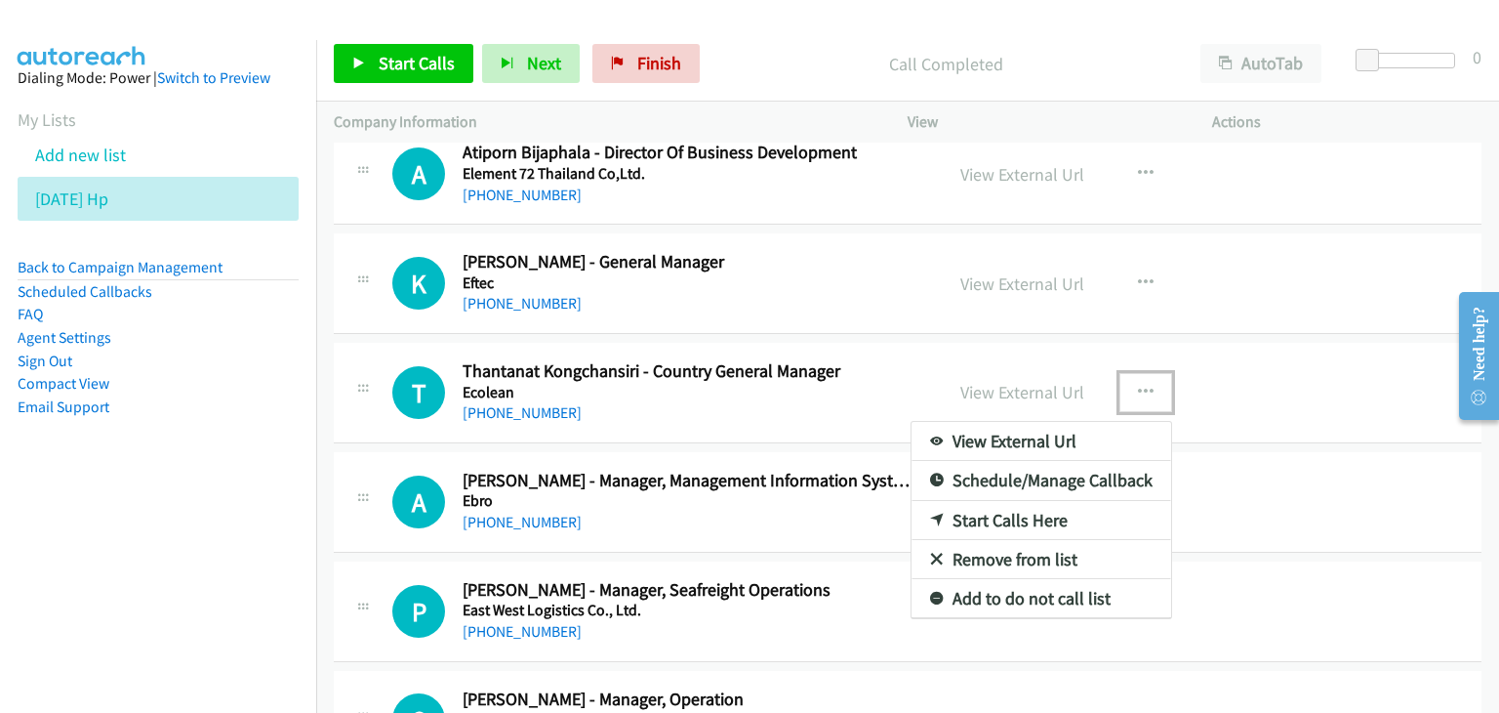
click at [1075, 427] on link "View External Url" at bounding box center [1042, 441] width 260 height 39
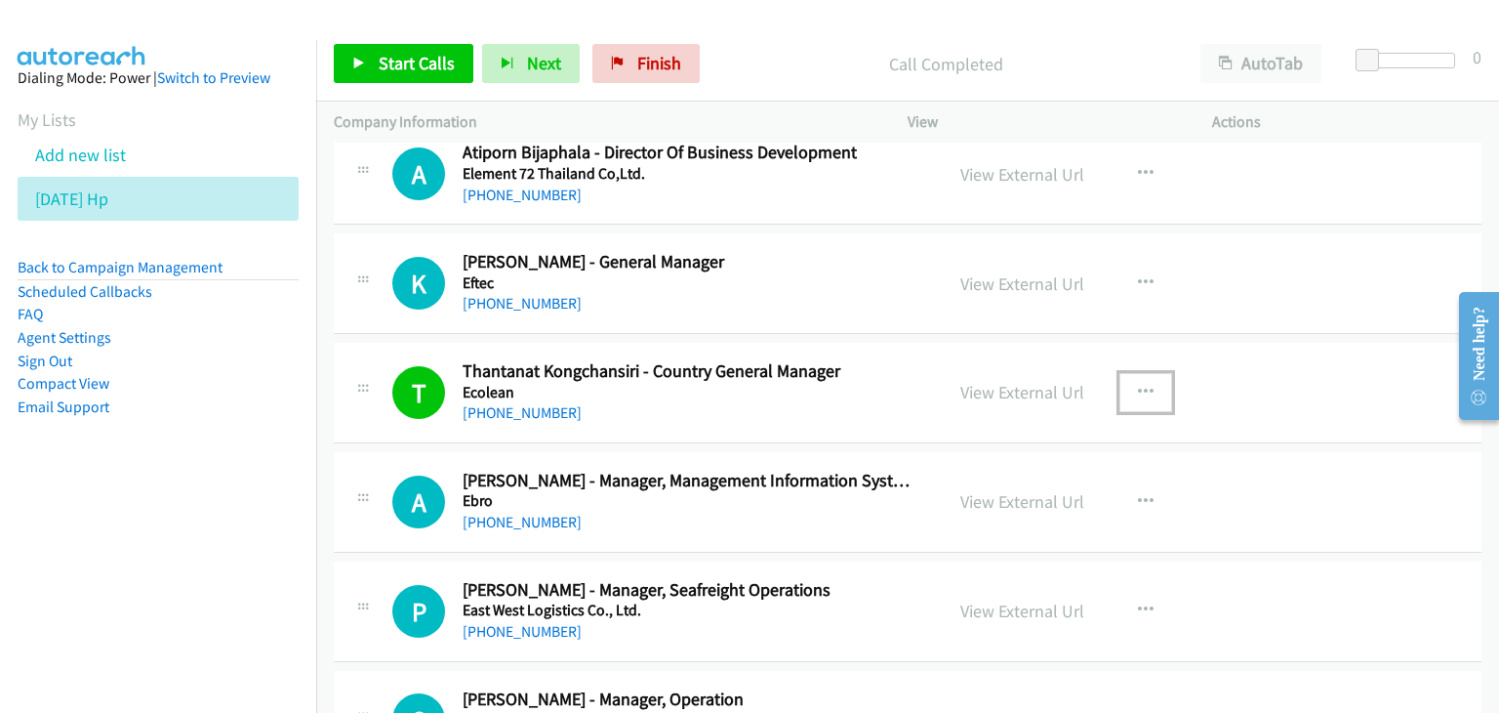
scroll to position [6560, 0]
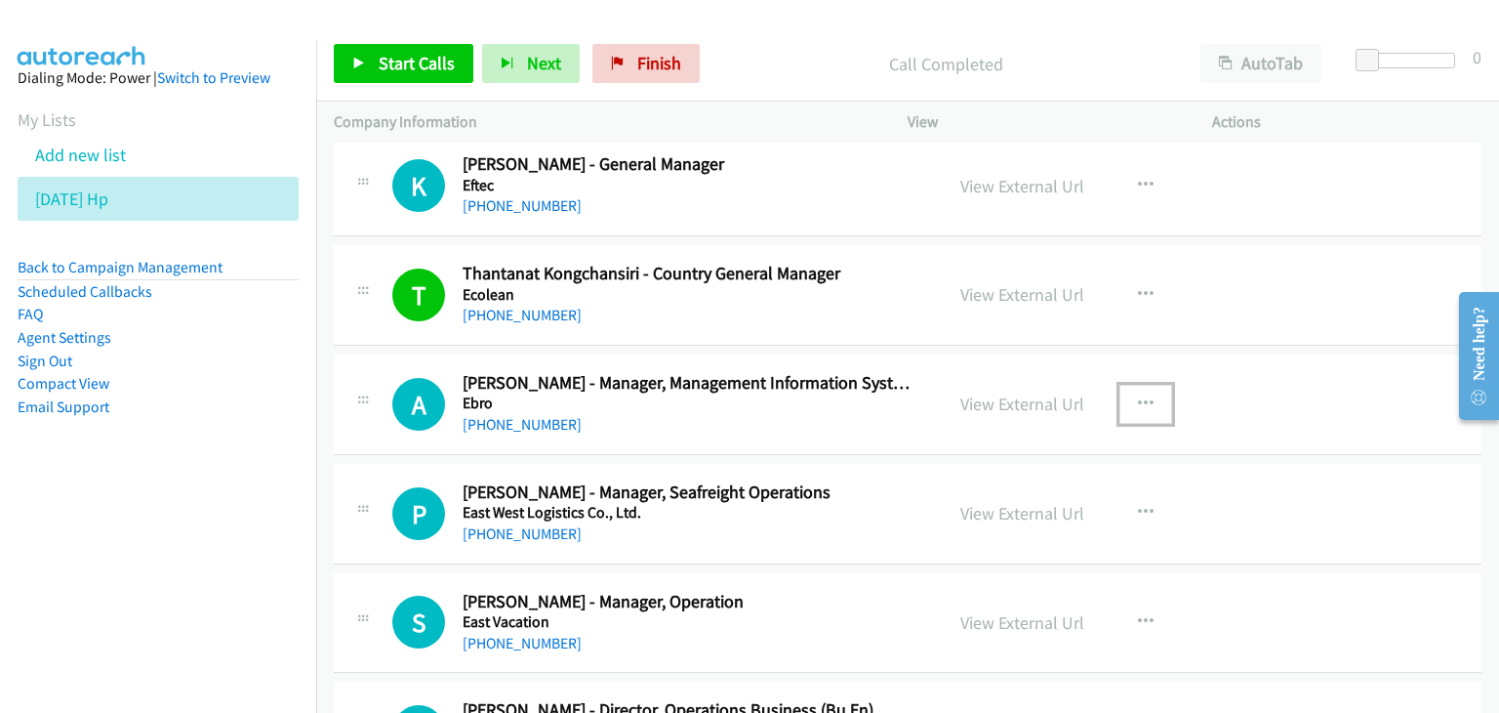
click at [1140, 396] on icon "button" at bounding box center [1146, 404] width 16 height 16
click at [0, 0] on div at bounding box center [0, 0] width 0 height 0
click at [1138, 396] on icon "button" at bounding box center [1146, 404] width 16 height 16
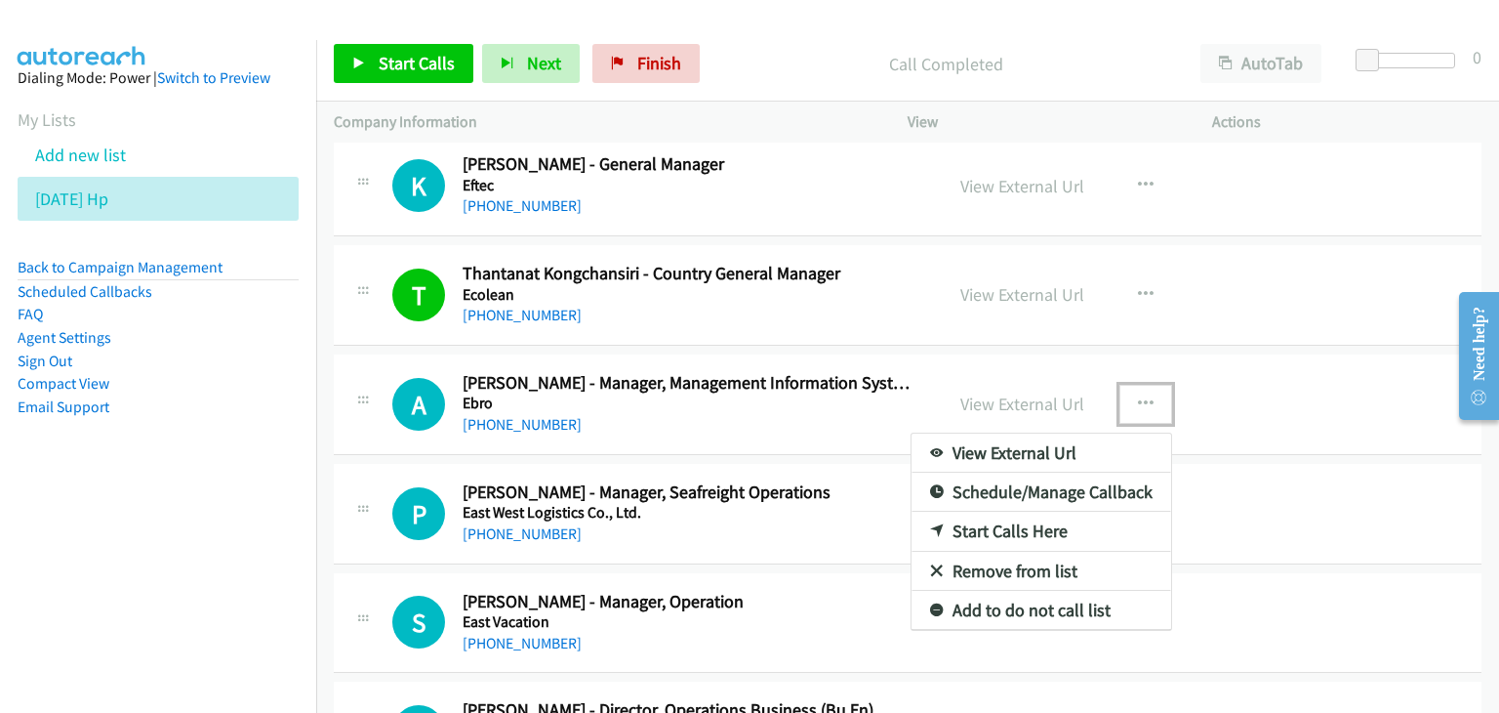
click at [1108, 433] on link "View External Url" at bounding box center [1042, 452] width 260 height 39
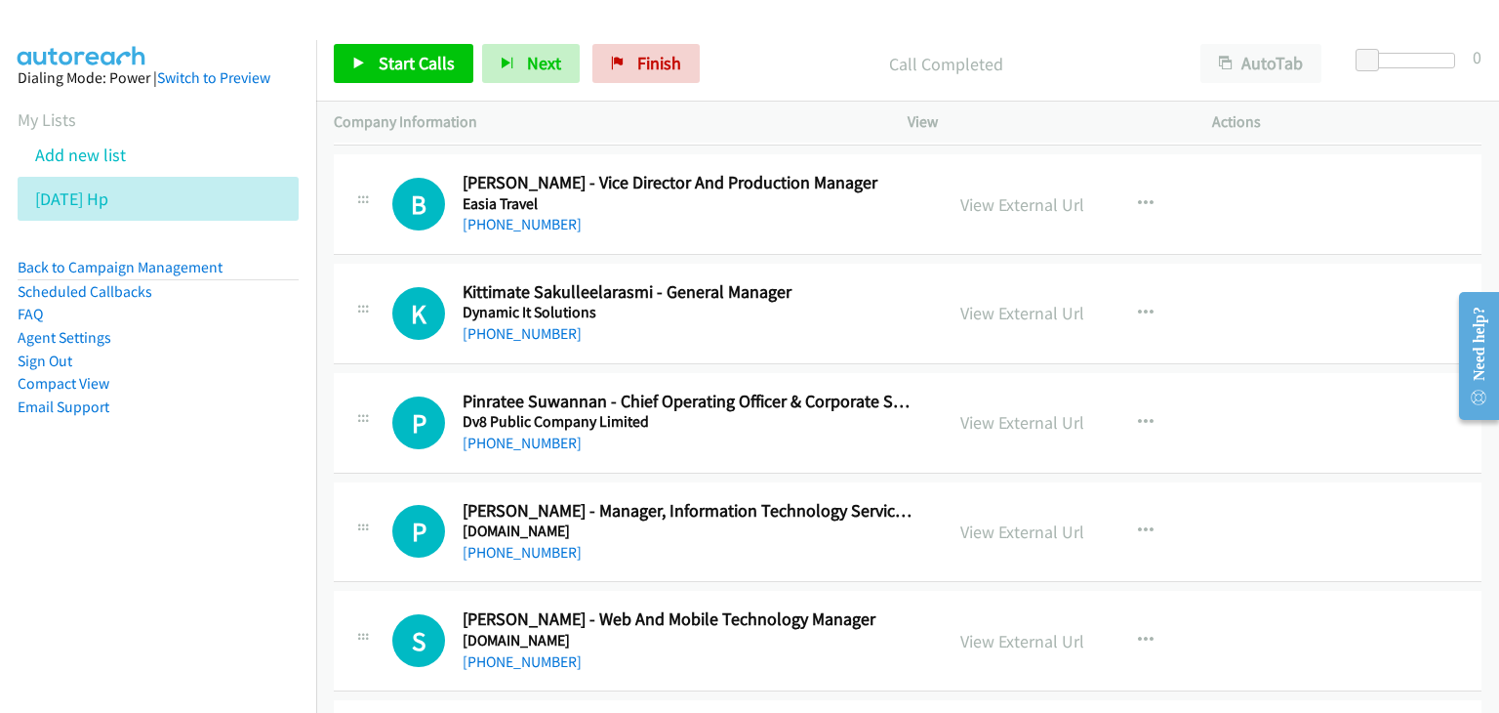
scroll to position [7243, 0]
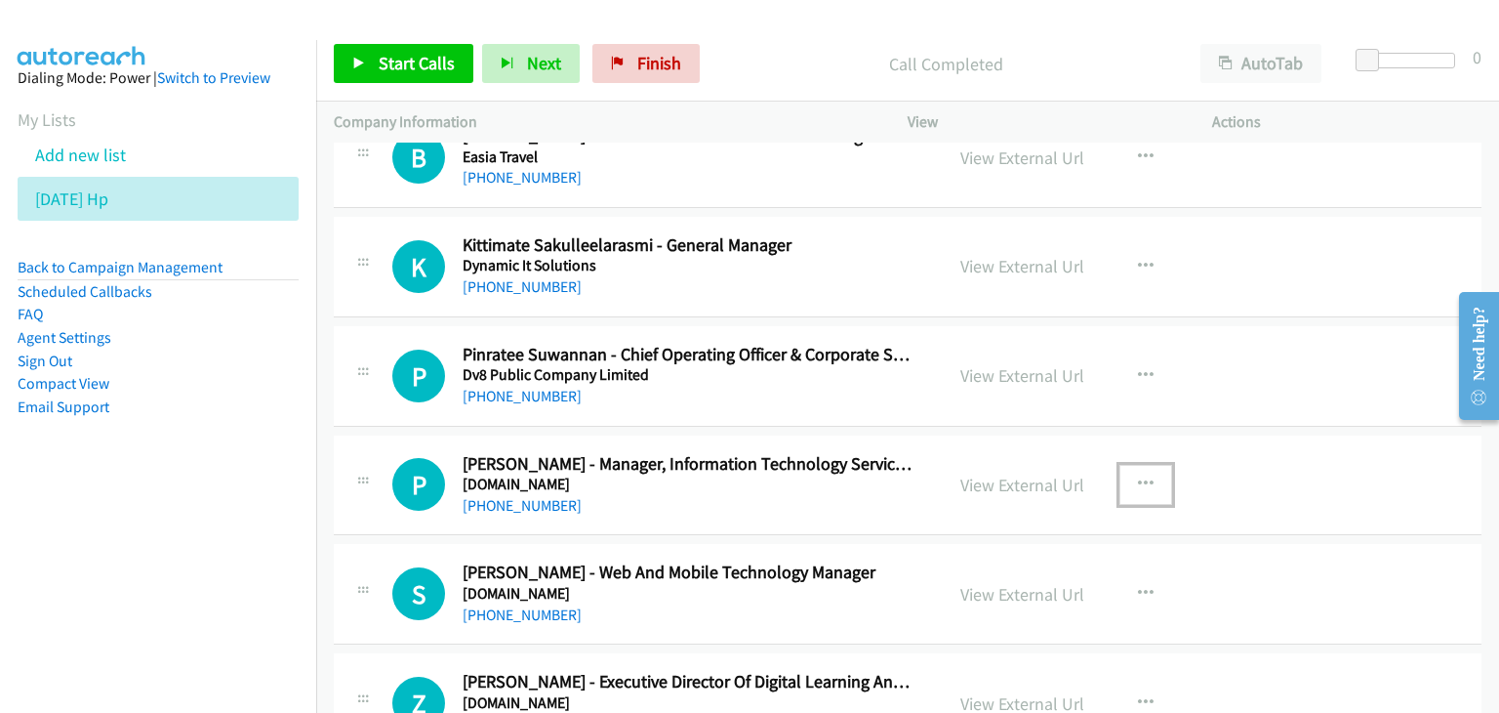
click at [1138, 476] on icon "button" at bounding box center [1146, 484] width 16 height 16
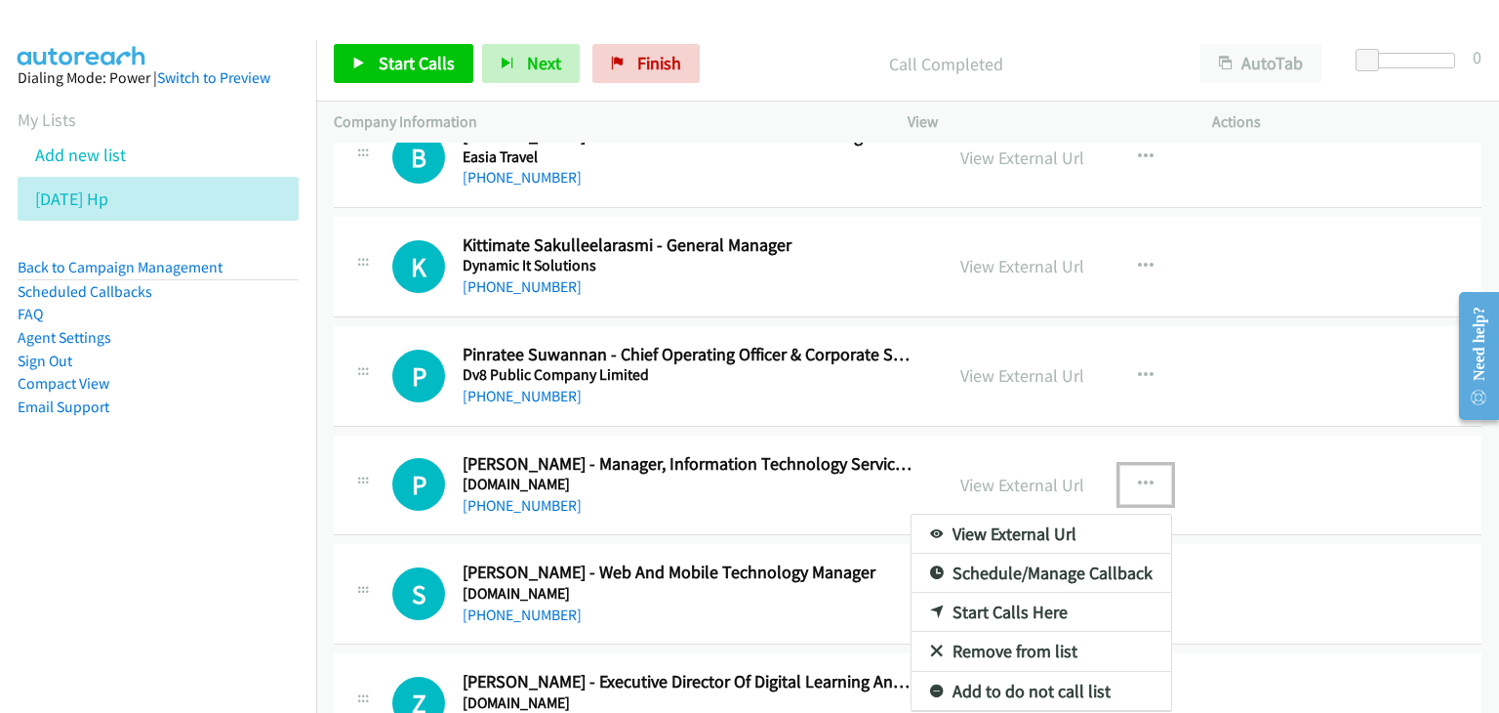
click at [1074, 522] on link "View External Url" at bounding box center [1042, 533] width 260 height 39
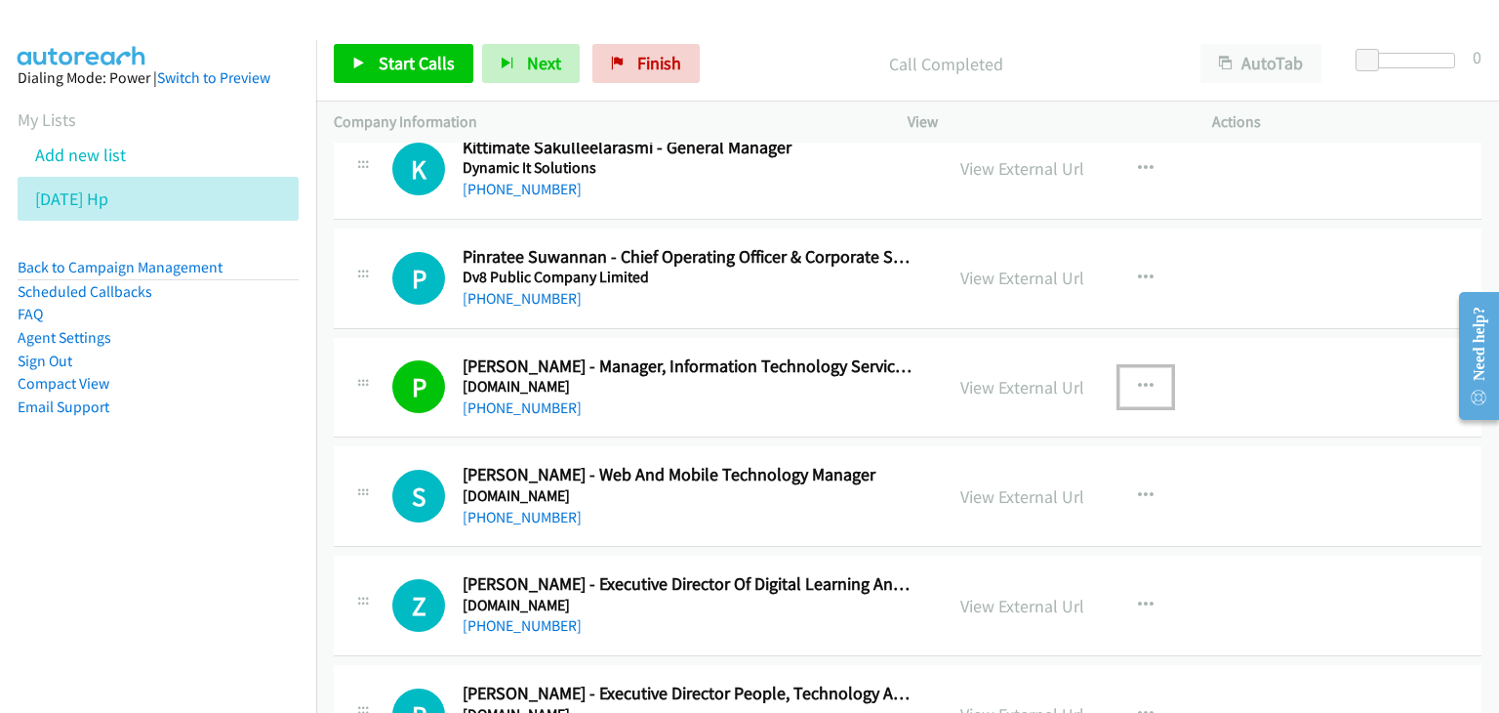
scroll to position [7438, 0]
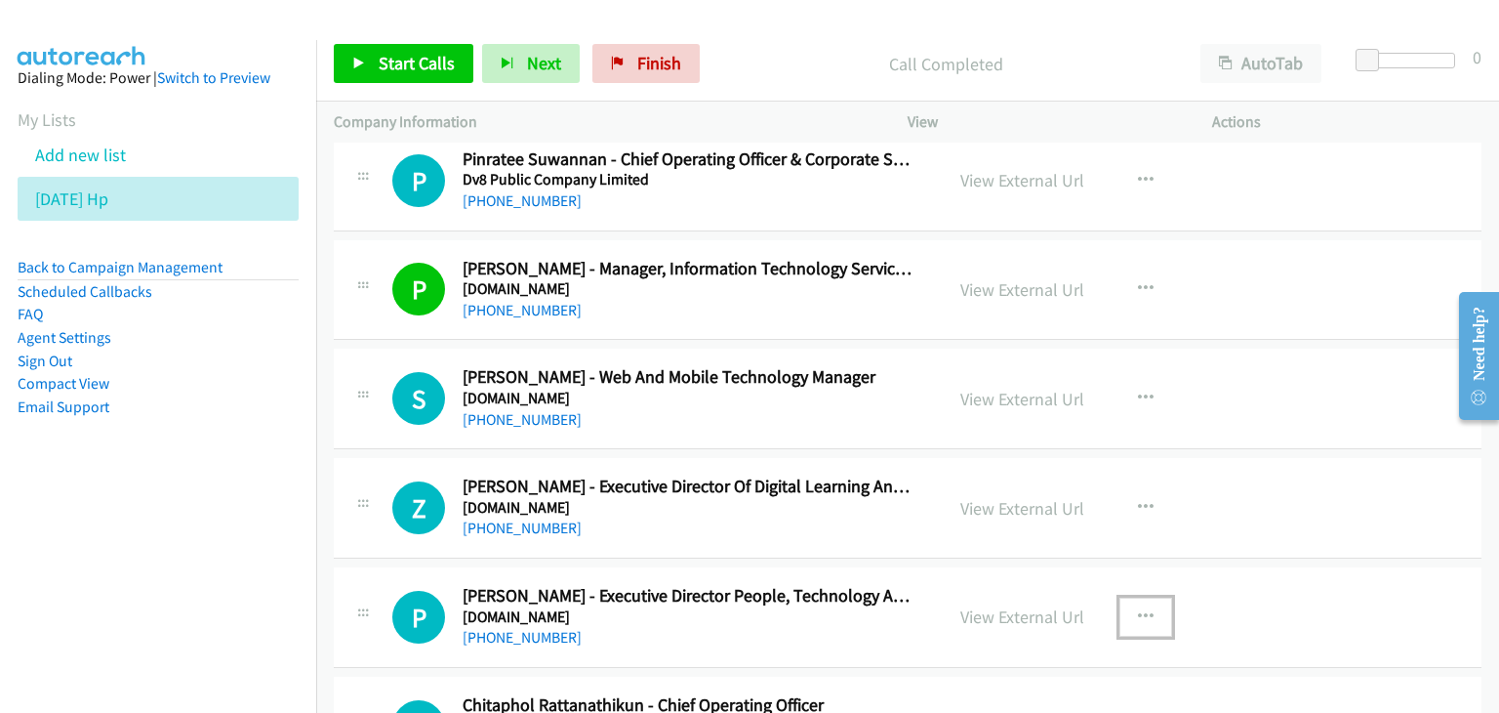
click at [1138, 609] on icon "button" at bounding box center [1146, 617] width 16 height 16
click at [1063, 646] on link "View External Url" at bounding box center [1042, 665] width 260 height 39
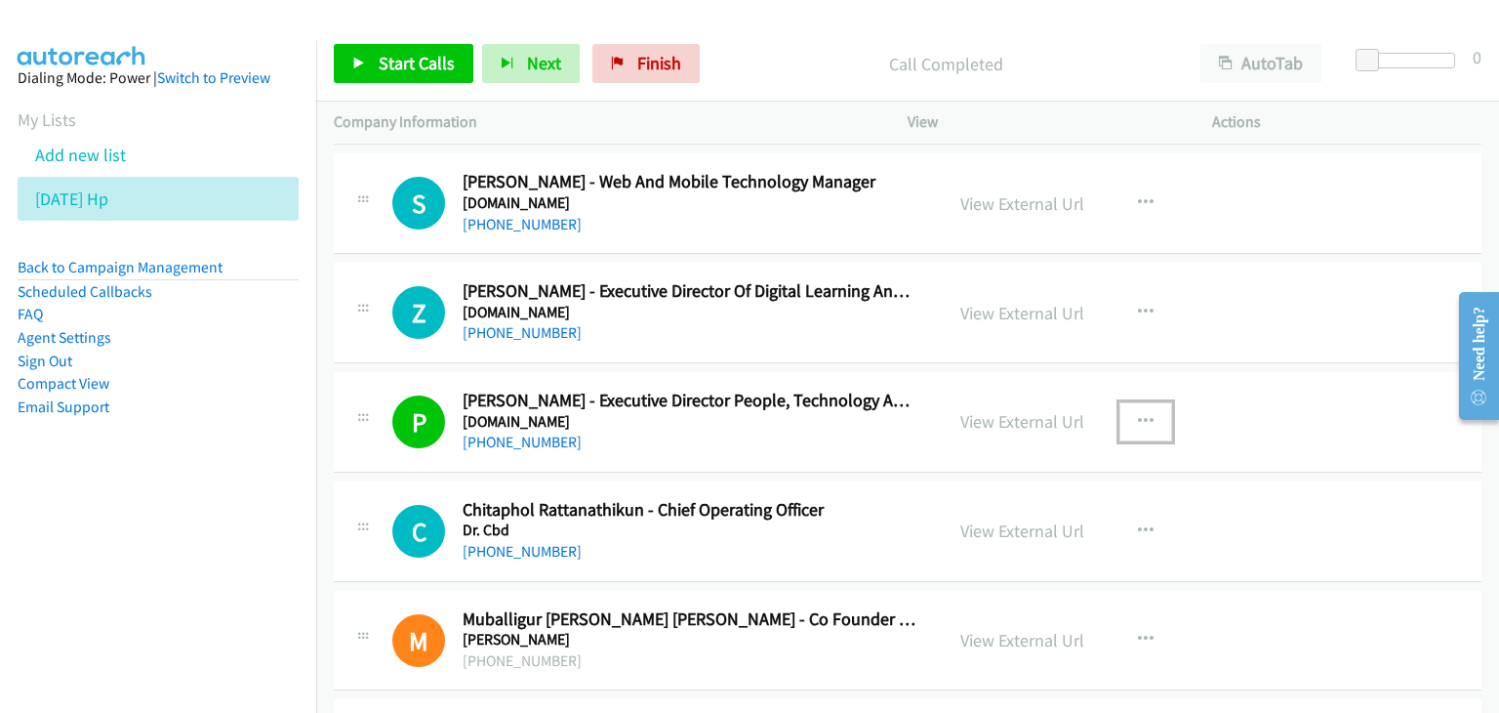
scroll to position [7731, 0]
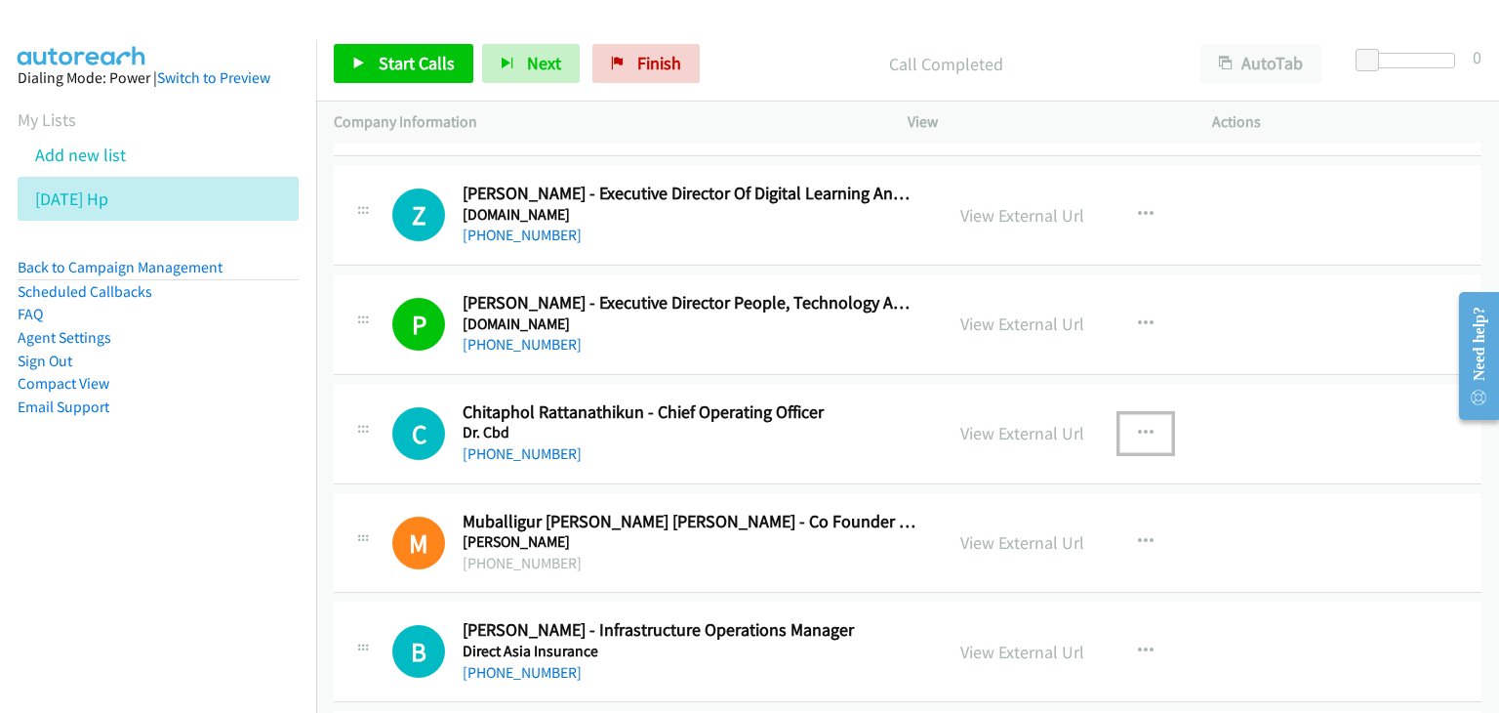
click at [1138, 426] on icon "button" at bounding box center [1146, 434] width 16 height 16
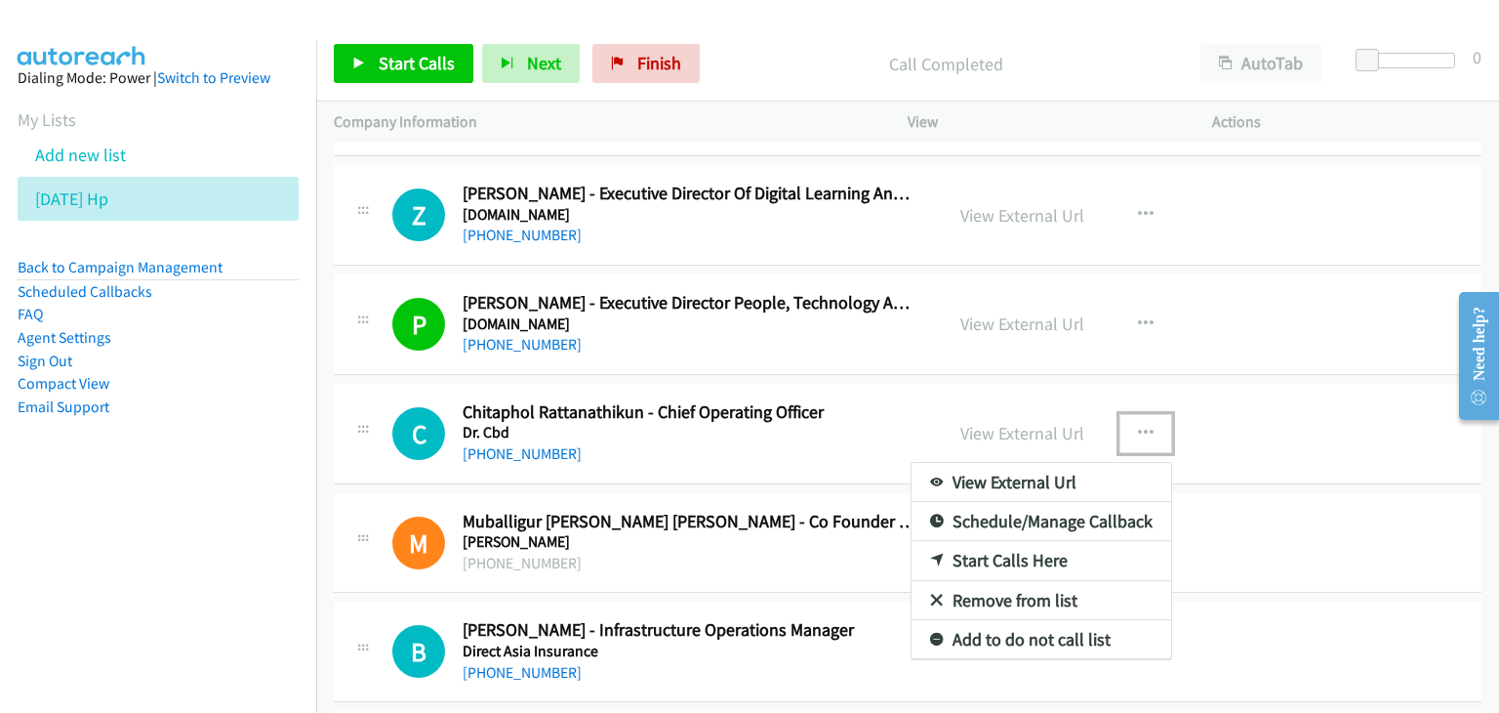
click at [1051, 471] on link "View External Url" at bounding box center [1042, 482] width 260 height 39
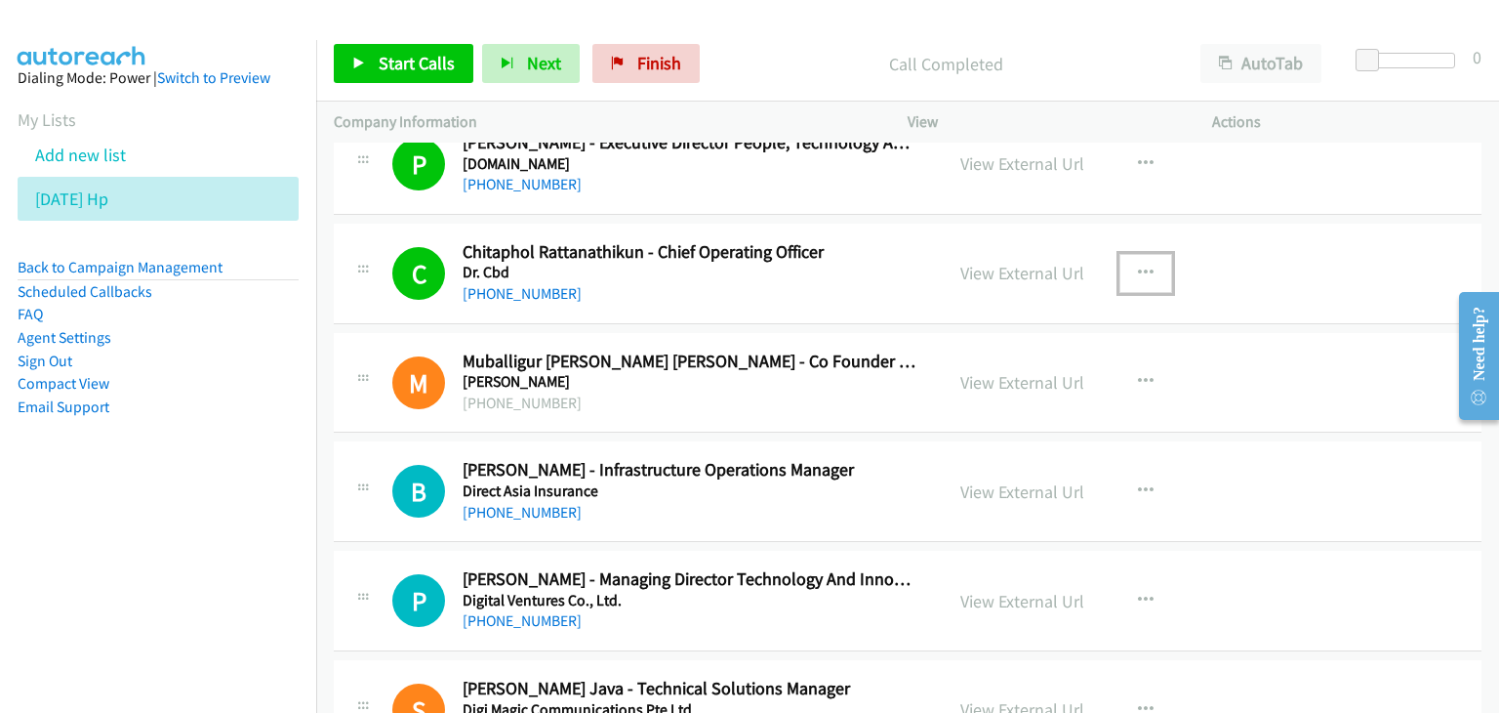
scroll to position [7927, 0]
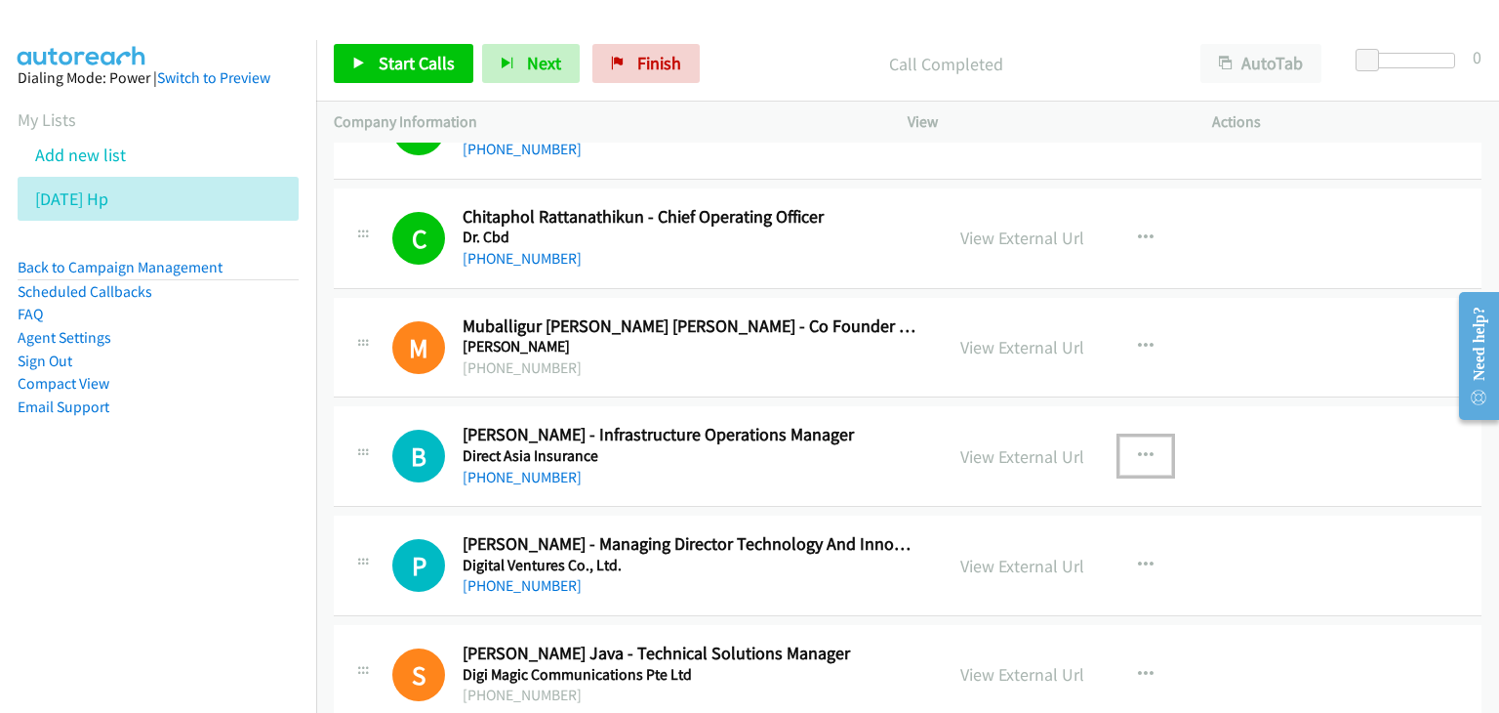
click at [1138, 448] on icon "button" at bounding box center [1146, 456] width 16 height 16
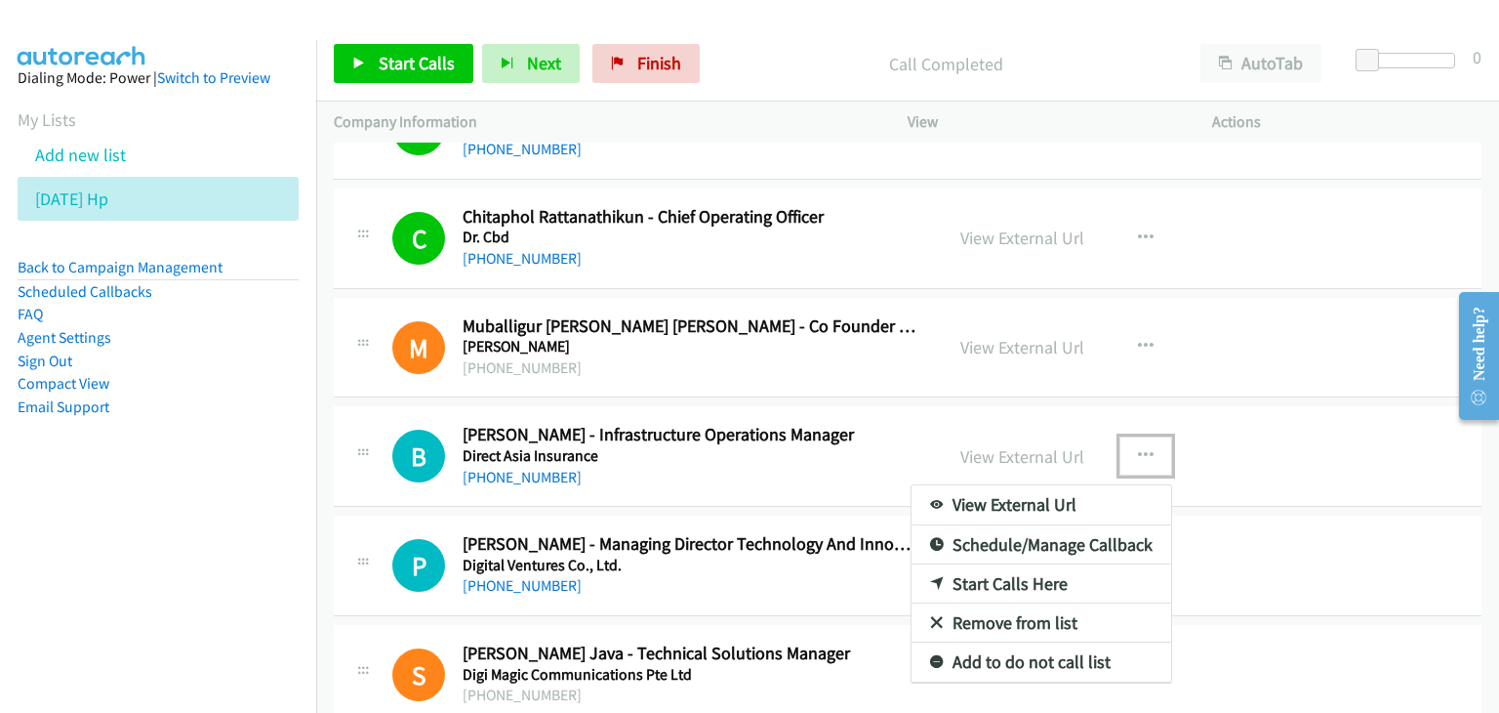
click at [1076, 485] on link "View External Url" at bounding box center [1042, 504] width 260 height 39
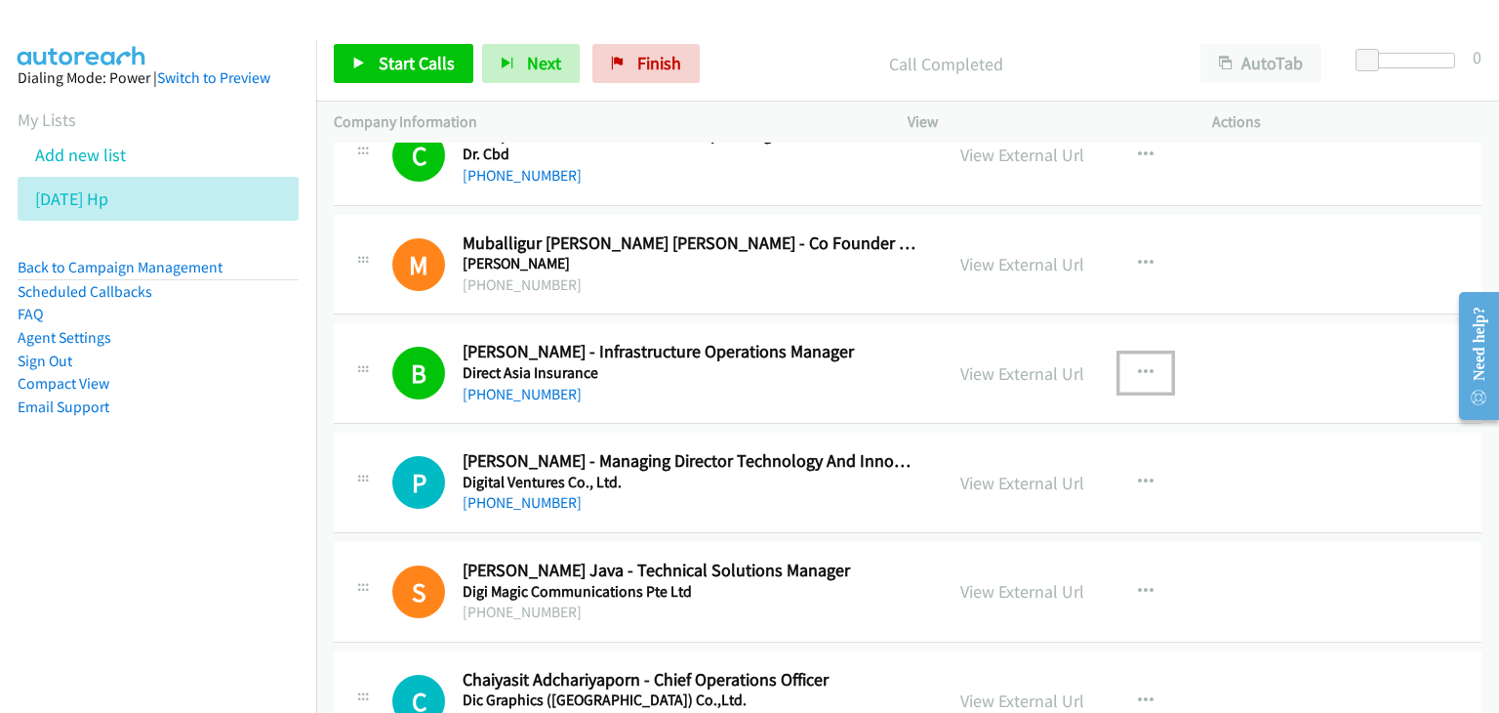
scroll to position [8122, 0]
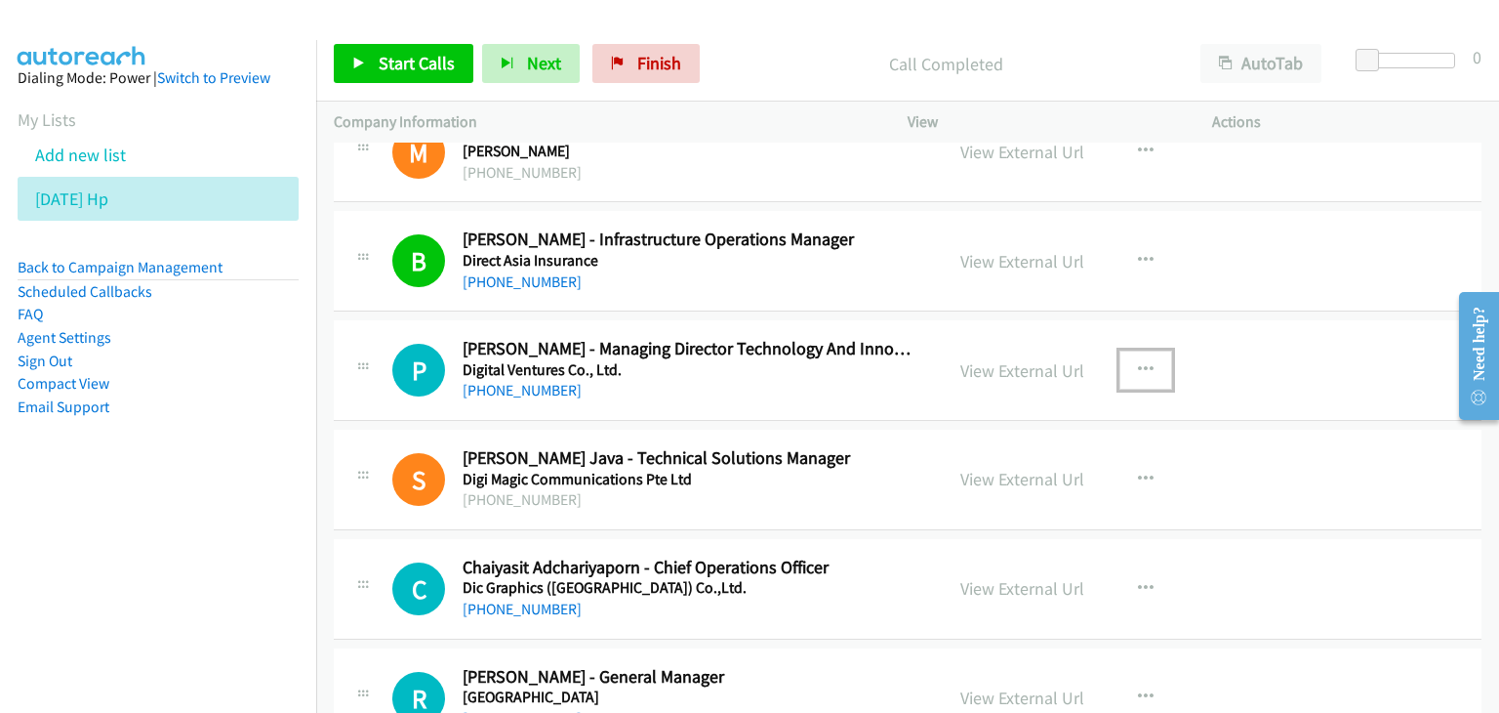
click at [1138, 362] on icon "button" at bounding box center [1146, 370] width 16 height 16
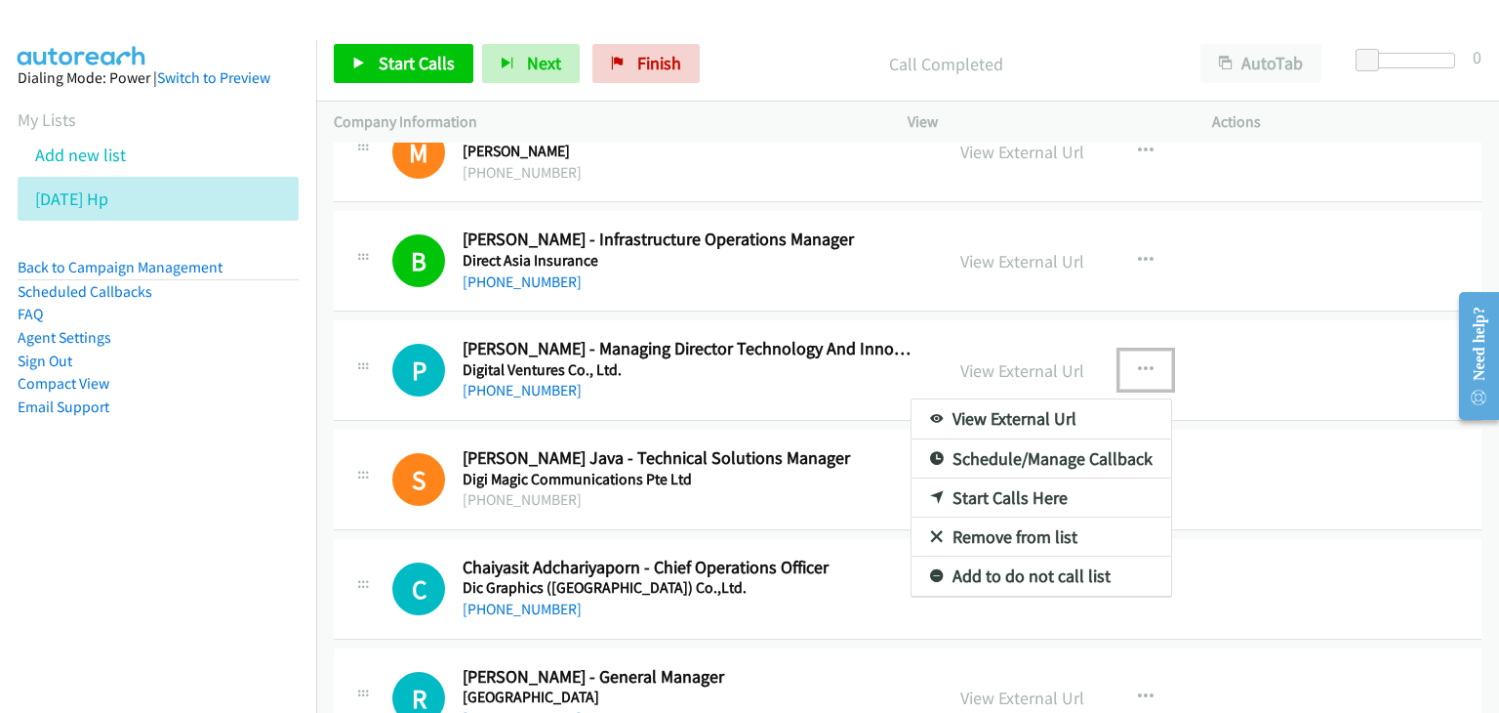
click at [1077, 400] on link "View External Url" at bounding box center [1042, 418] width 260 height 39
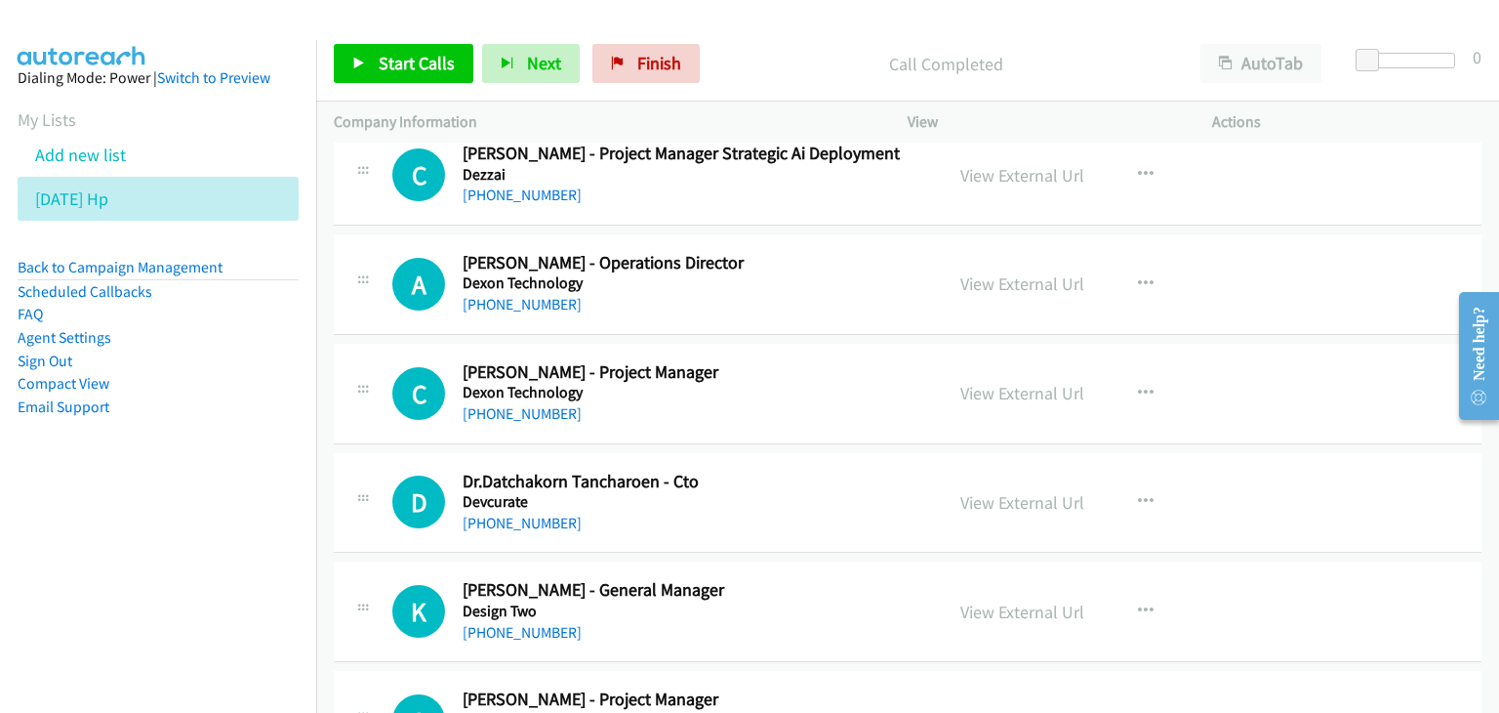
scroll to position [9000, 0]
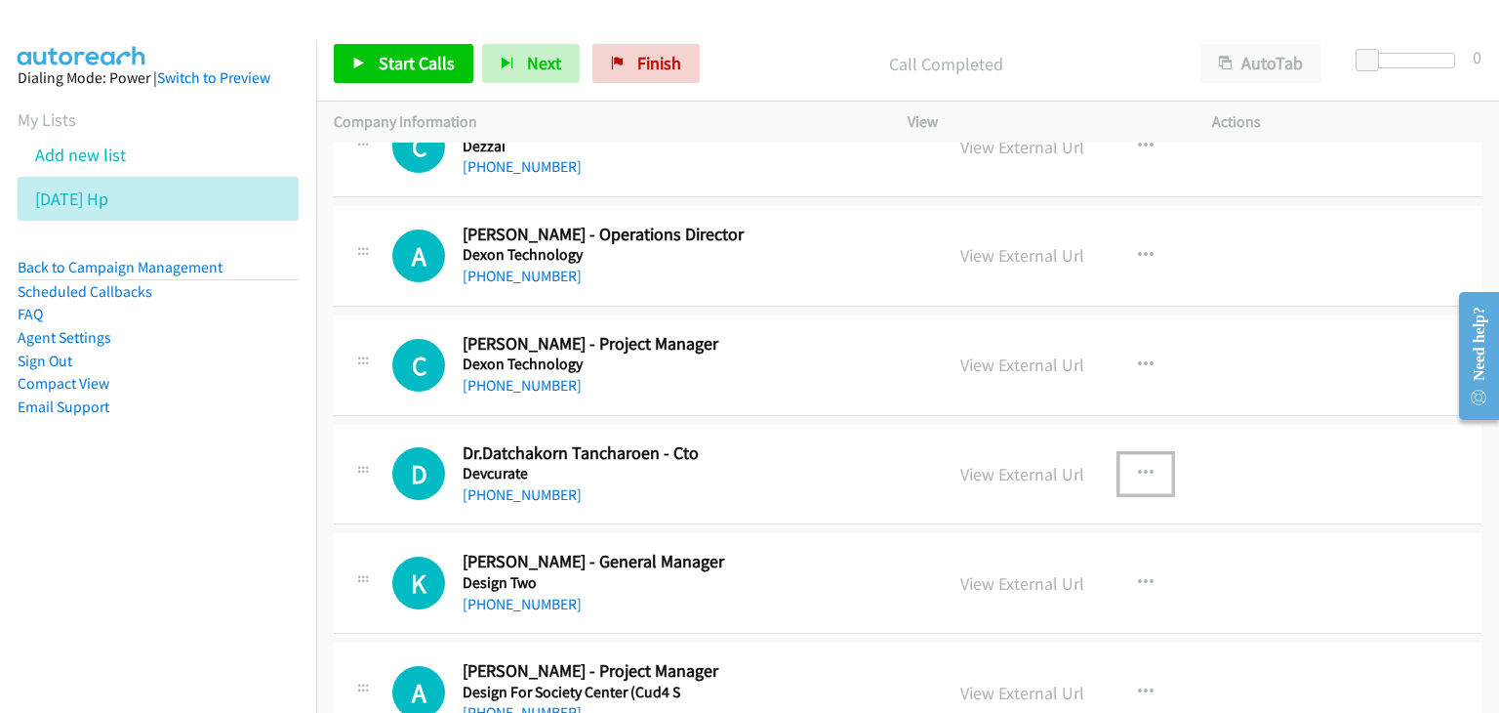
click at [1138, 466] on icon "button" at bounding box center [1146, 474] width 16 height 16
click at [0, 0] on div at bounding box center [0, 0] width 0 height 0
click at [1140, 466] on icon "button" at bounding box center [1146, 474] width 16 height 16
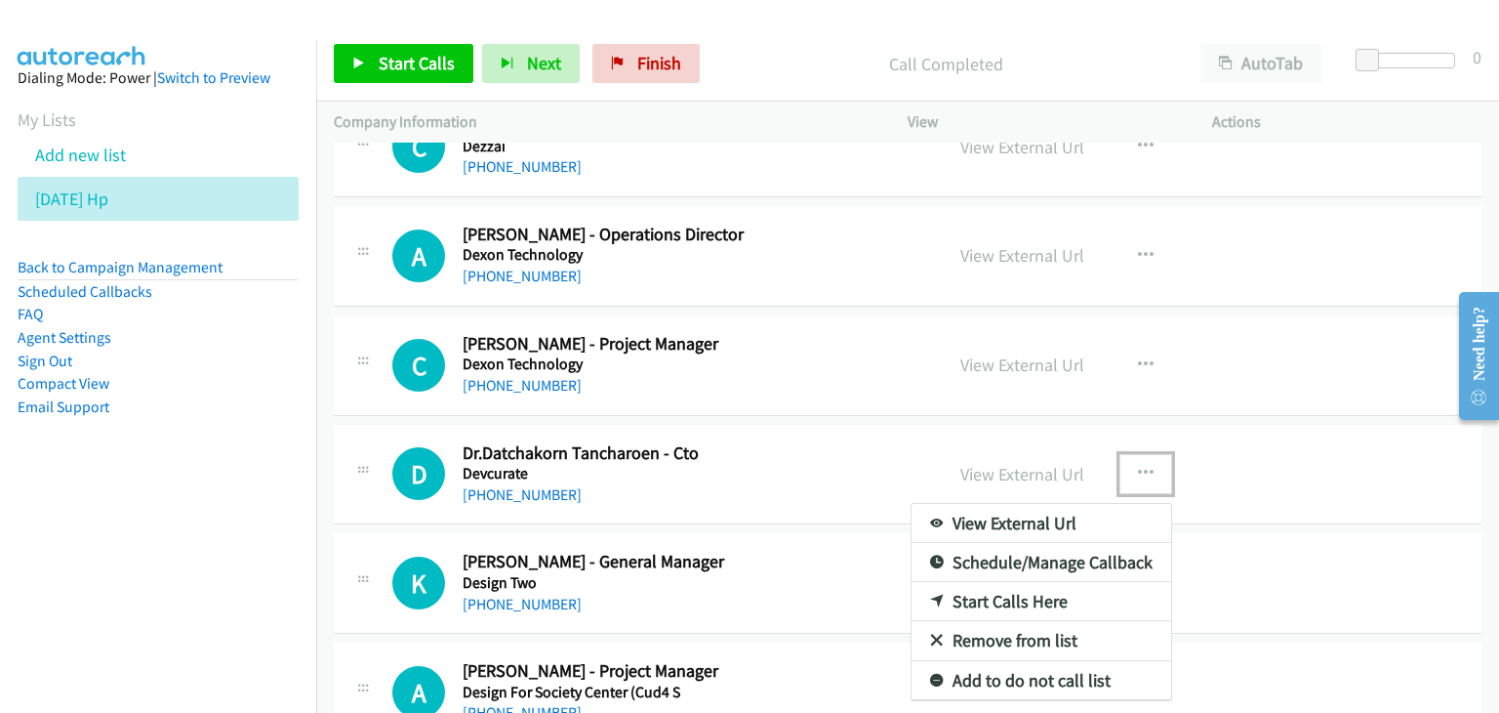
click at [1073, 513] on link "View External Url" at bounding box center [1042, 523] width 260 height 39
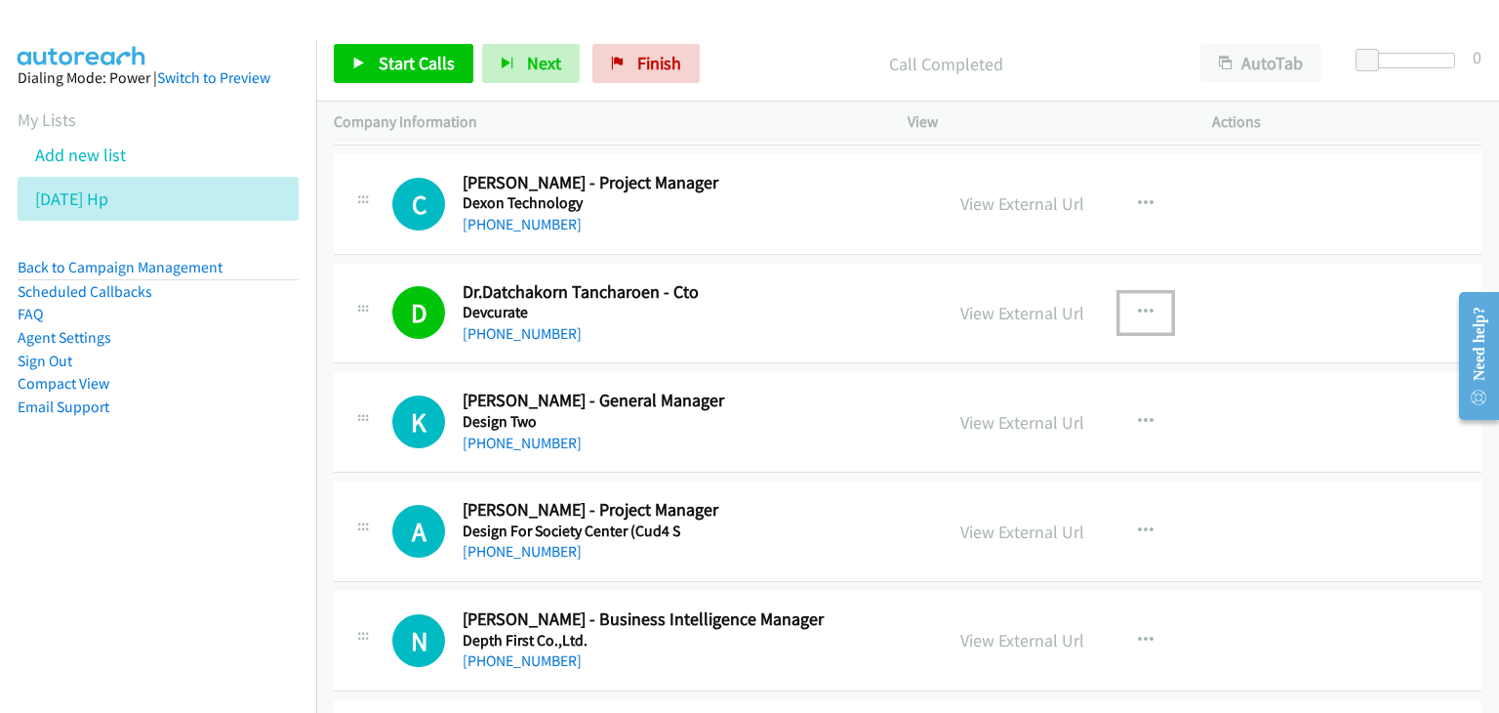
scroll to position [9196, 0]
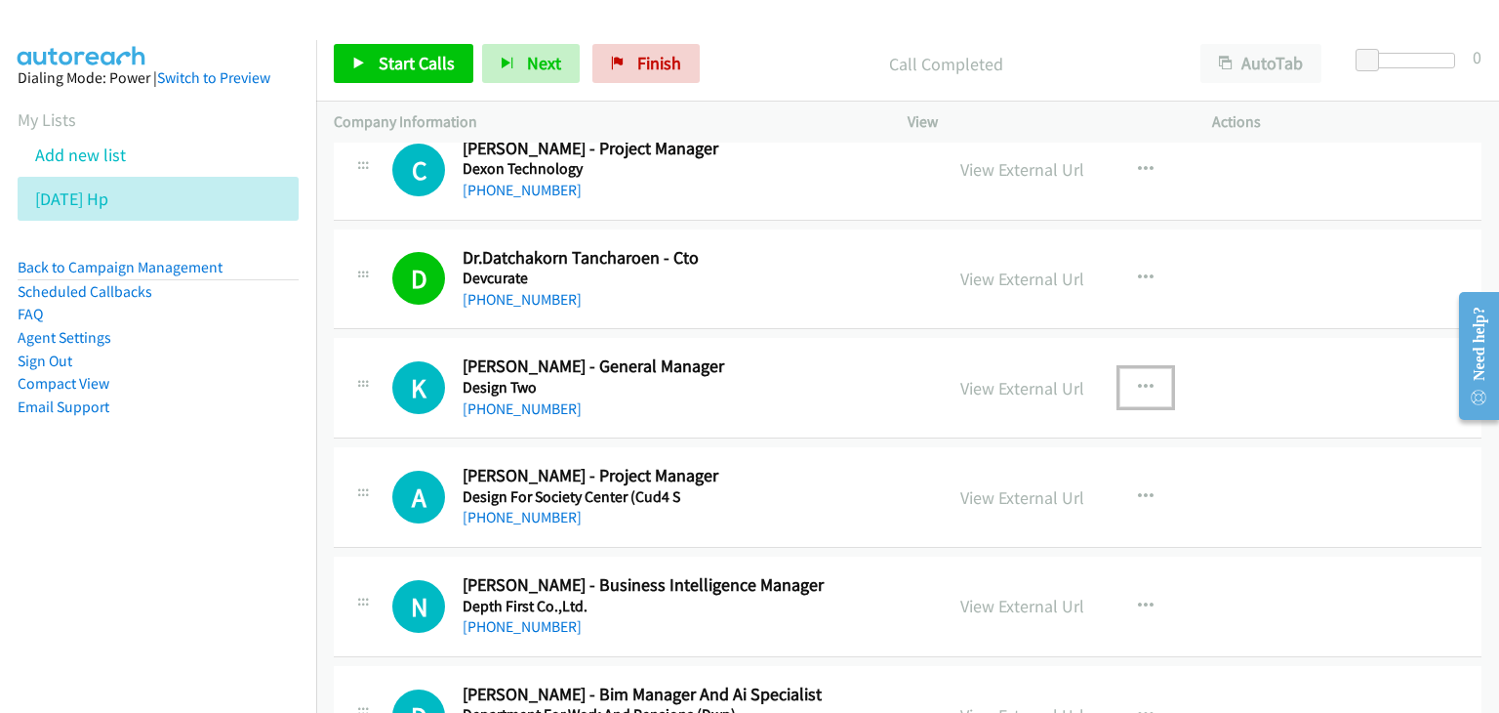
click at [1138, 380] on icon "button" at bounding box center [1146, 388] width 16 height 16
click at [0, 0] on div at bounding box center [0, 0] width 0 height 0
click at [1138, 380] on icon "button" at bounding box center [1146, 388] width 16 height 16
click at [0, 0] on div at bounding box center [0, 0] width 0 height 0
click at [1138, 380] on icon "button" at bounding box center [1146, 388] width 16 height 16
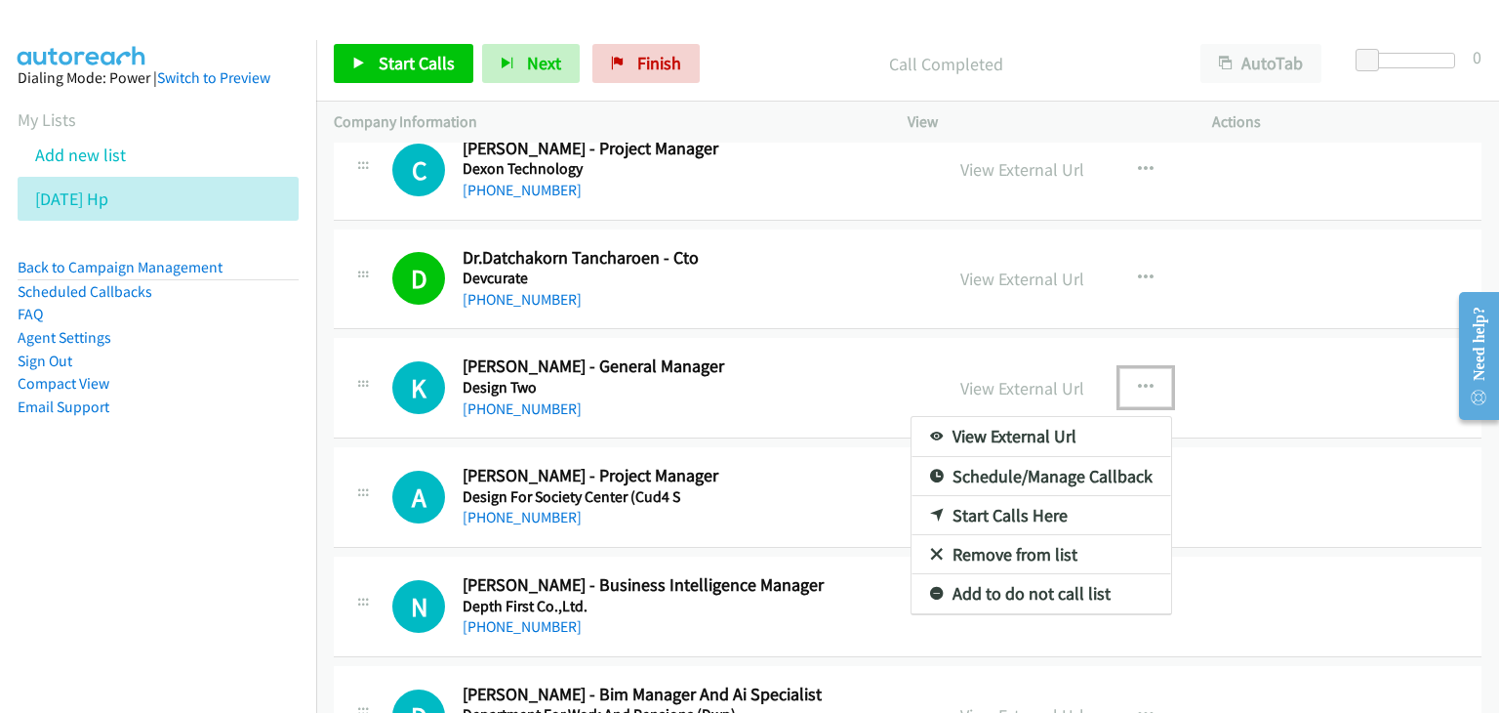
click at [1085, 425] on link "View External Url" at bounding box center [1042, 436] width 260 height 39
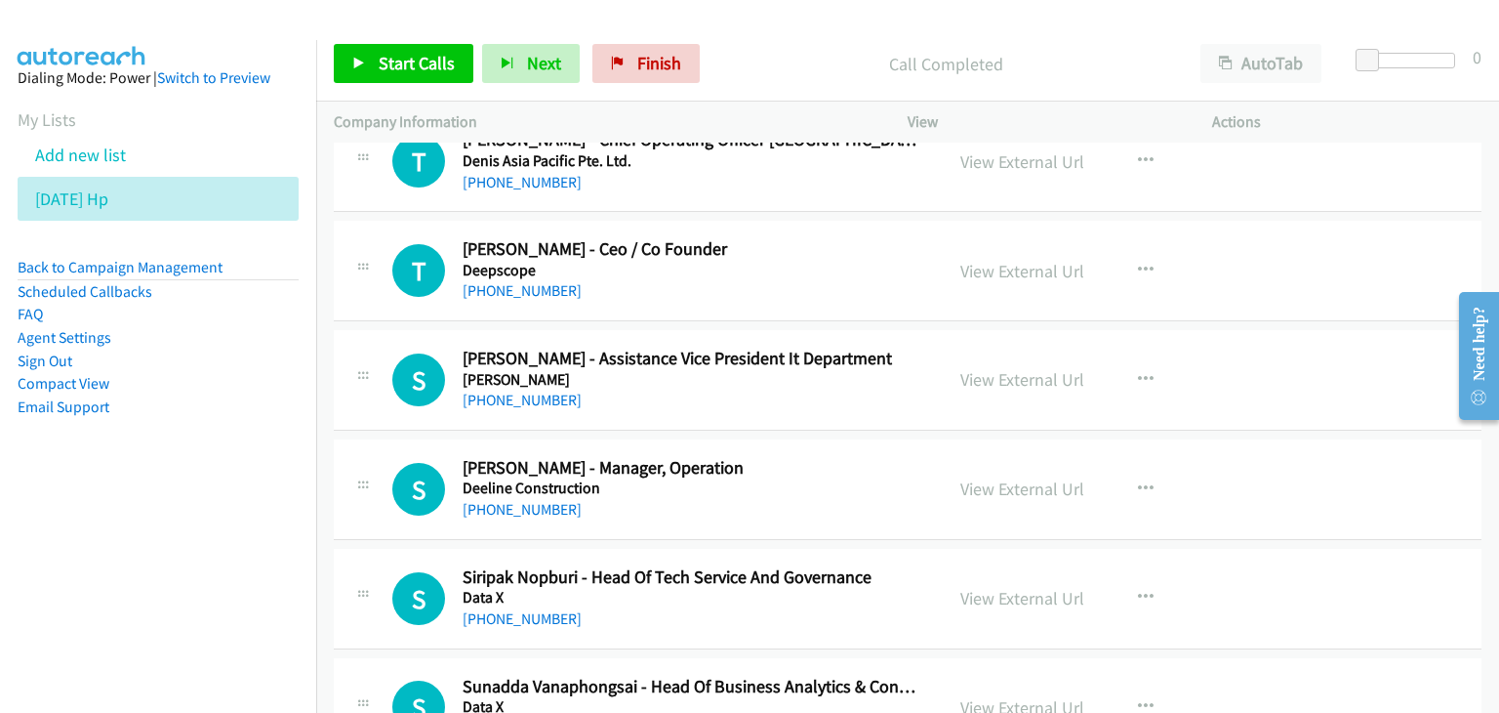
scroll to position [9976, 0]
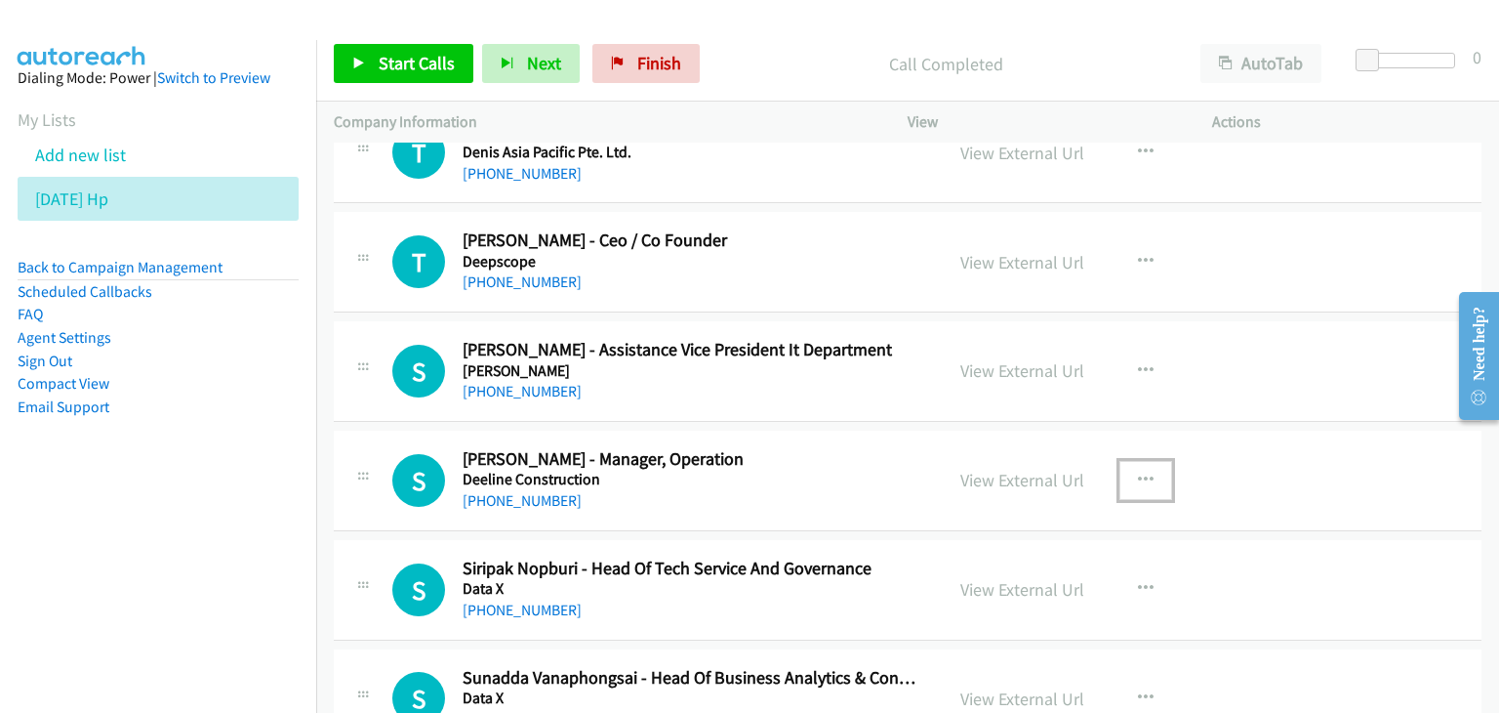
click at [1140, 472] on icon "button" at bounding box center [1146, 480] width 16 height 16
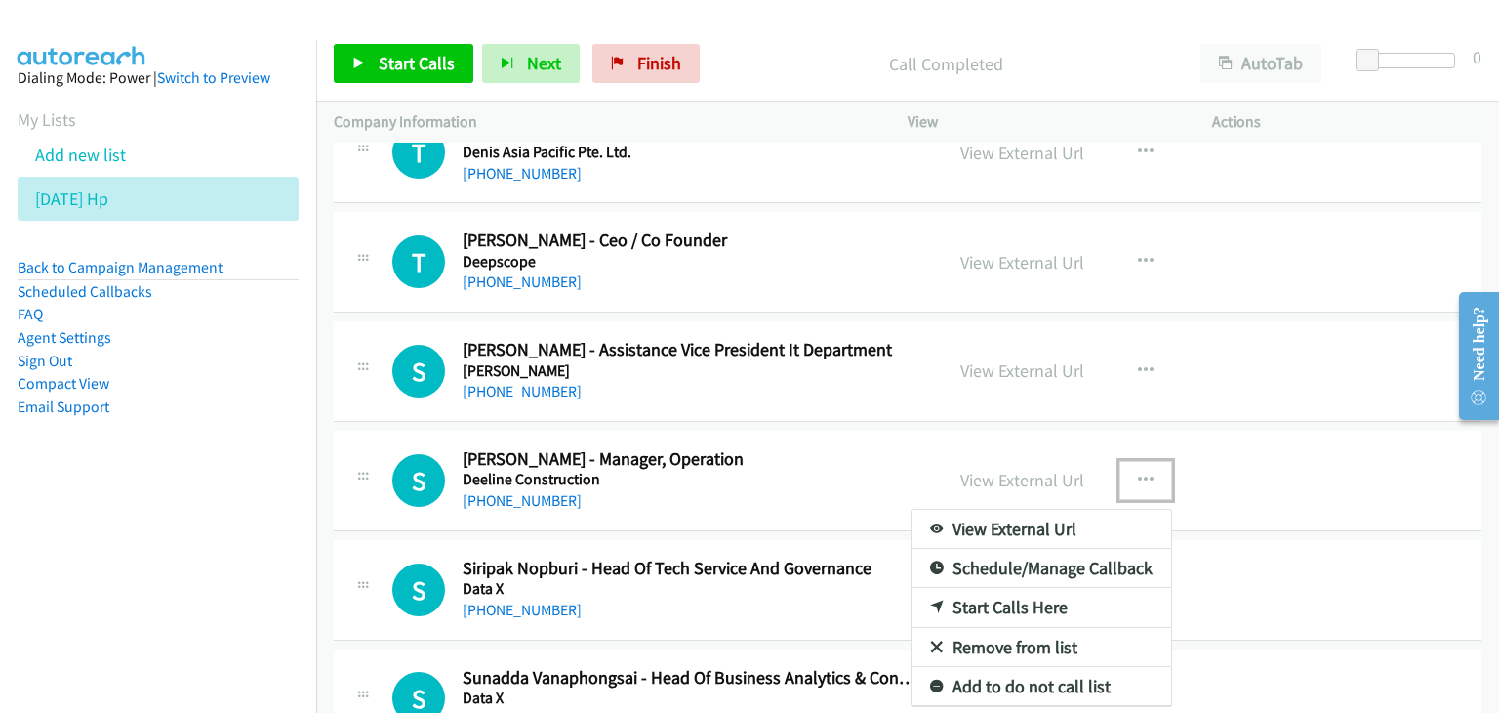
click at [1093, 510] on link "View External Url" at bounding box center [1042, 529] width 260 height 39
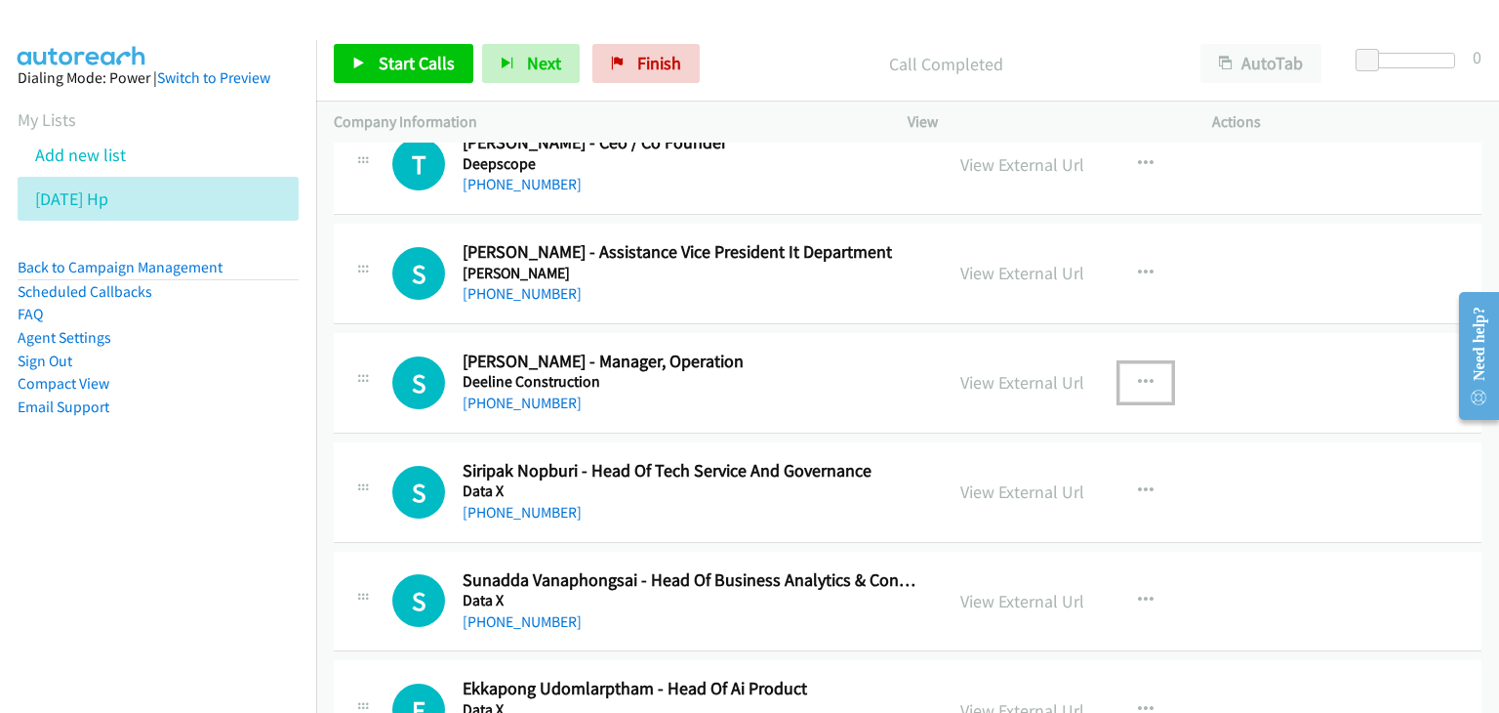
scroll to position [10132, 0]
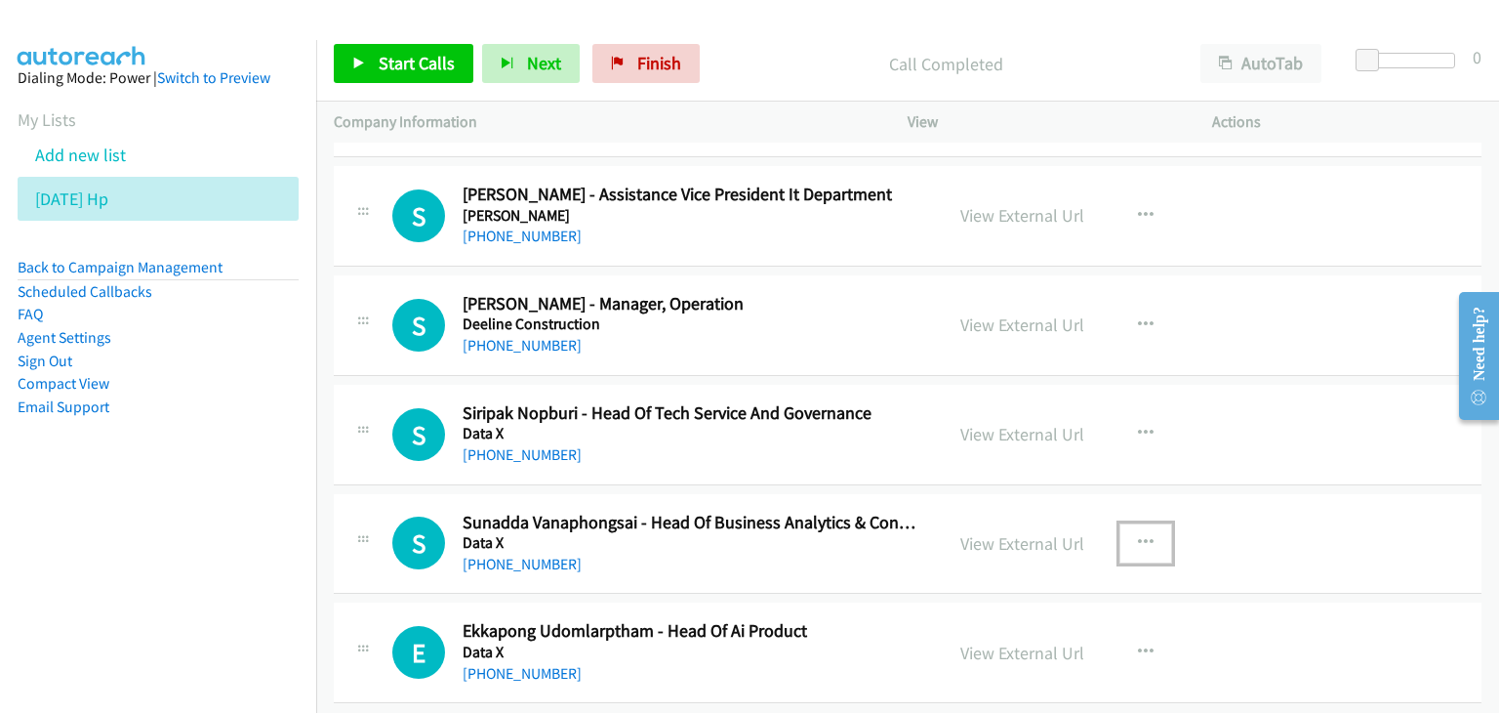
click at [1140, 535] on icon "button" at bounding box center [1146, 543] width 16 height 16
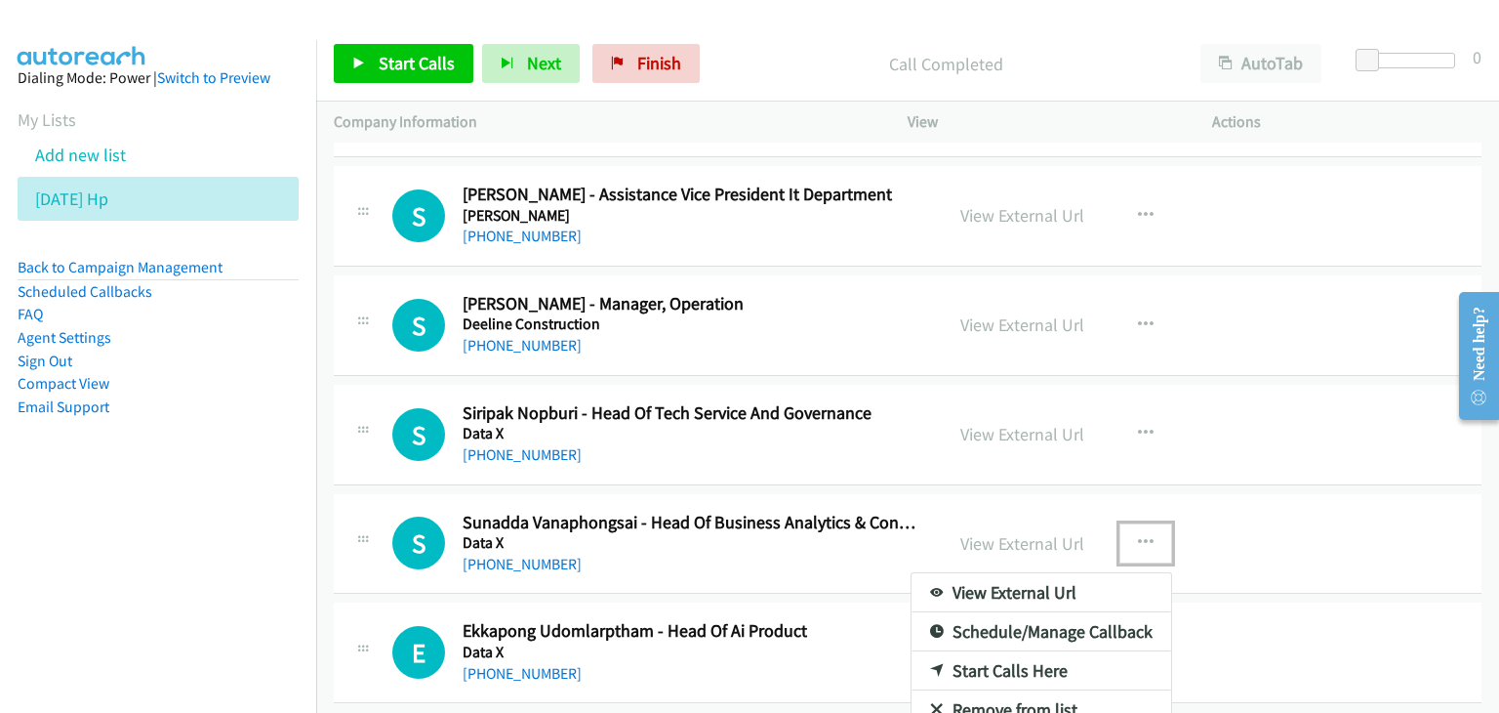
click at [1081, 573] on link "View External Url" at bounding box center [1042, 592] width 260 height 39
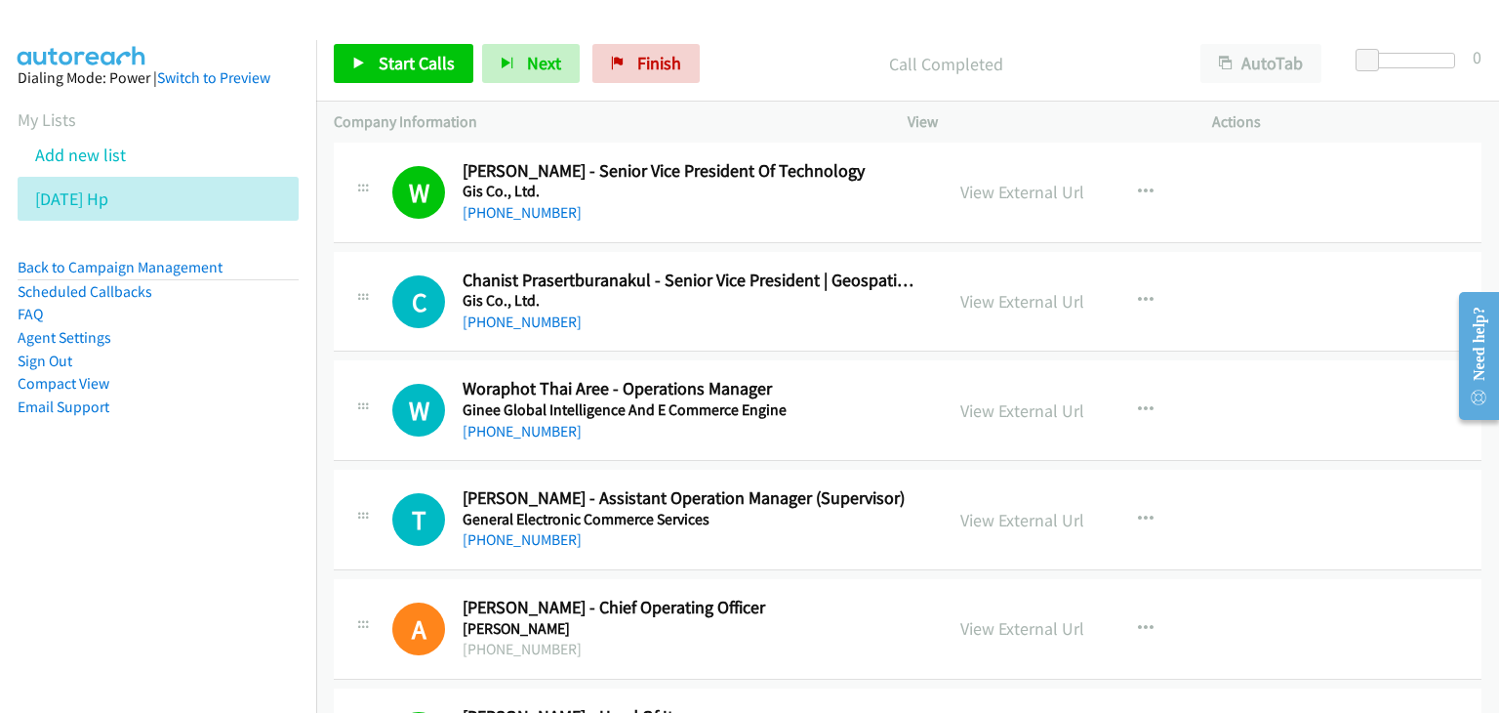
scroll to position [0, 0]
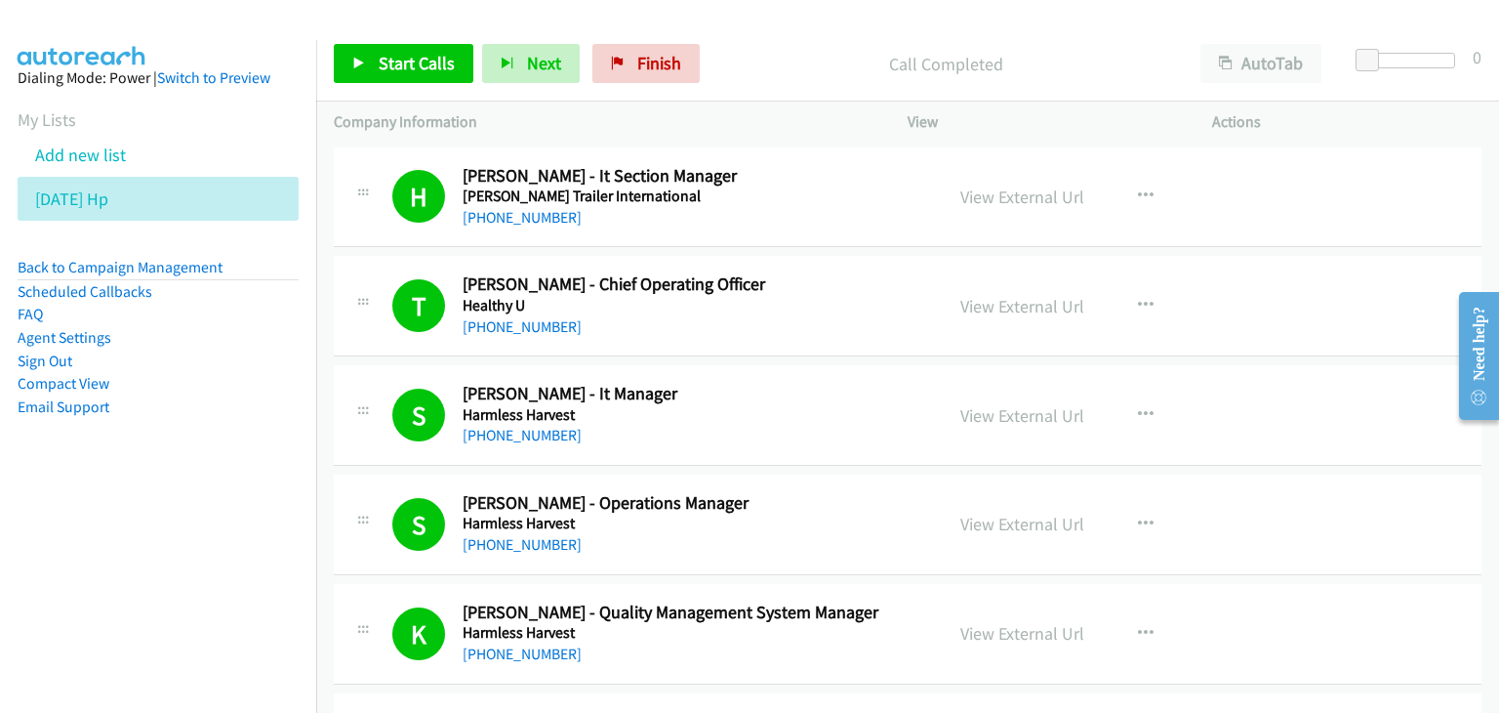
drag, startPoint x: 1488, startPoint y: 617, endPoint x: 1311, endPoint y: 110, distance: 536.6
click at [1498, 103] on div "Actions" at bounding box center [1347, 122] width 305 height 41
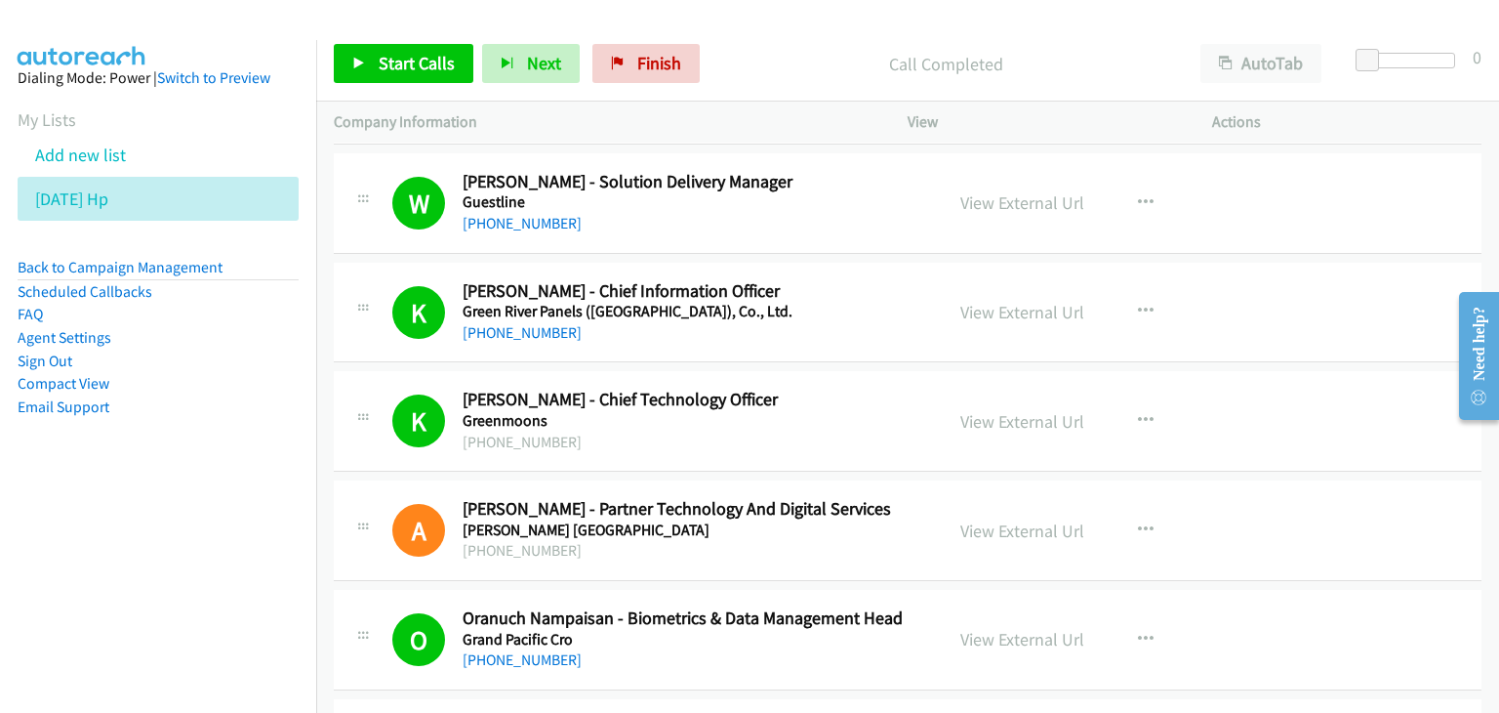
scroll to position [1171, 0]
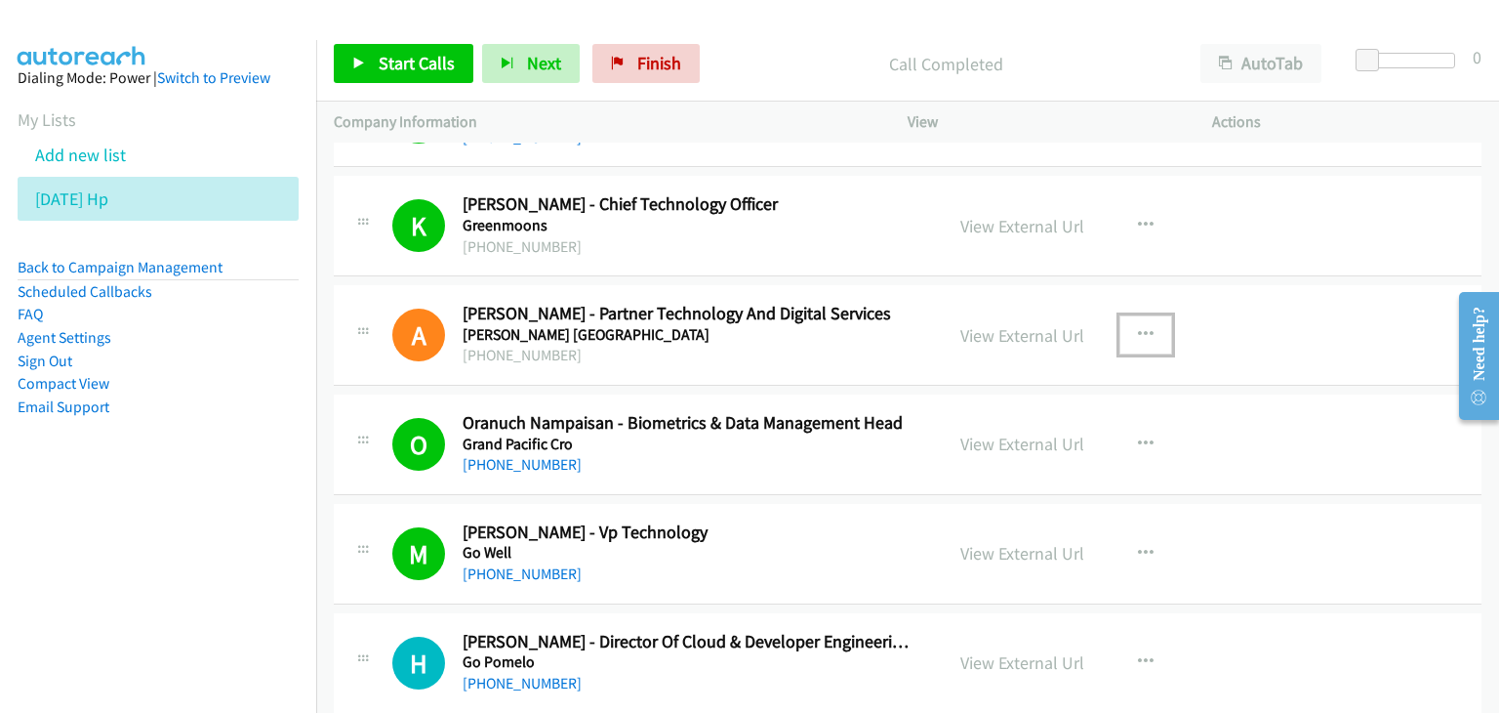
click at [1138, 327] on icon "button" at bounding box center [1146, 335] width 16 height 16
click at [0, 0] on div at bounding box center [0, 0] width 0 height 0
click at [1140, 330] on icon "button" at bounding box center [1146, 335] width 16 height 16
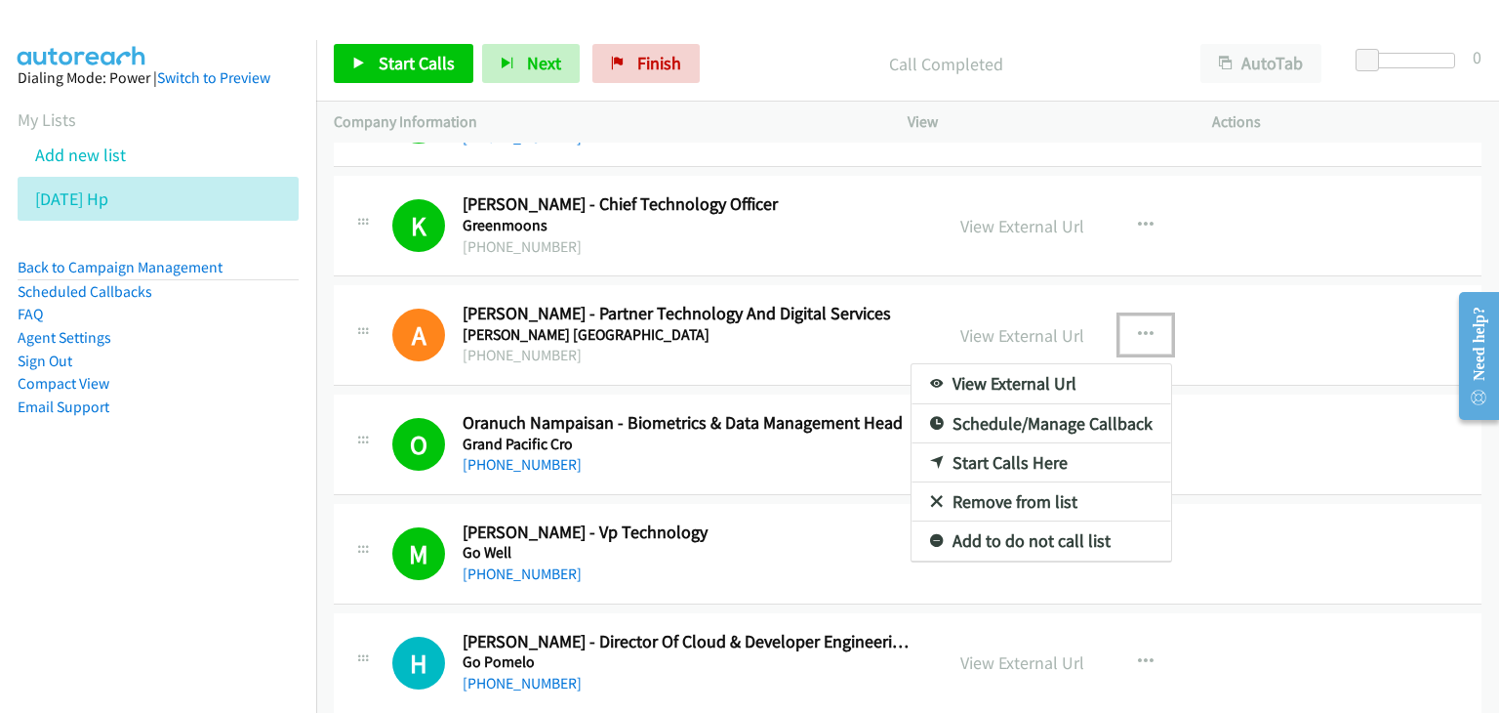
click at [1107, 379] on link "View External Url" at bounding box center [1042, 383] width 260 height 39
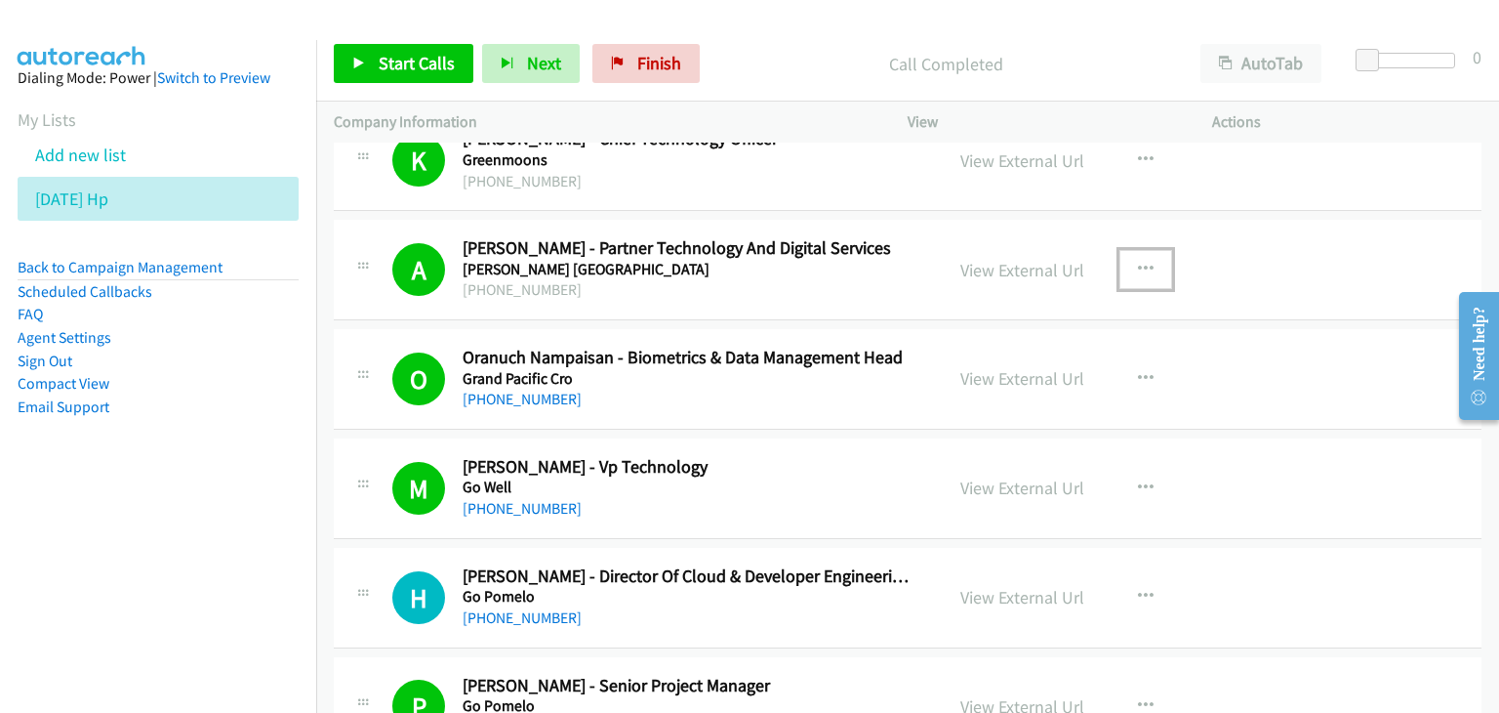
scroll to position [1367, 0]
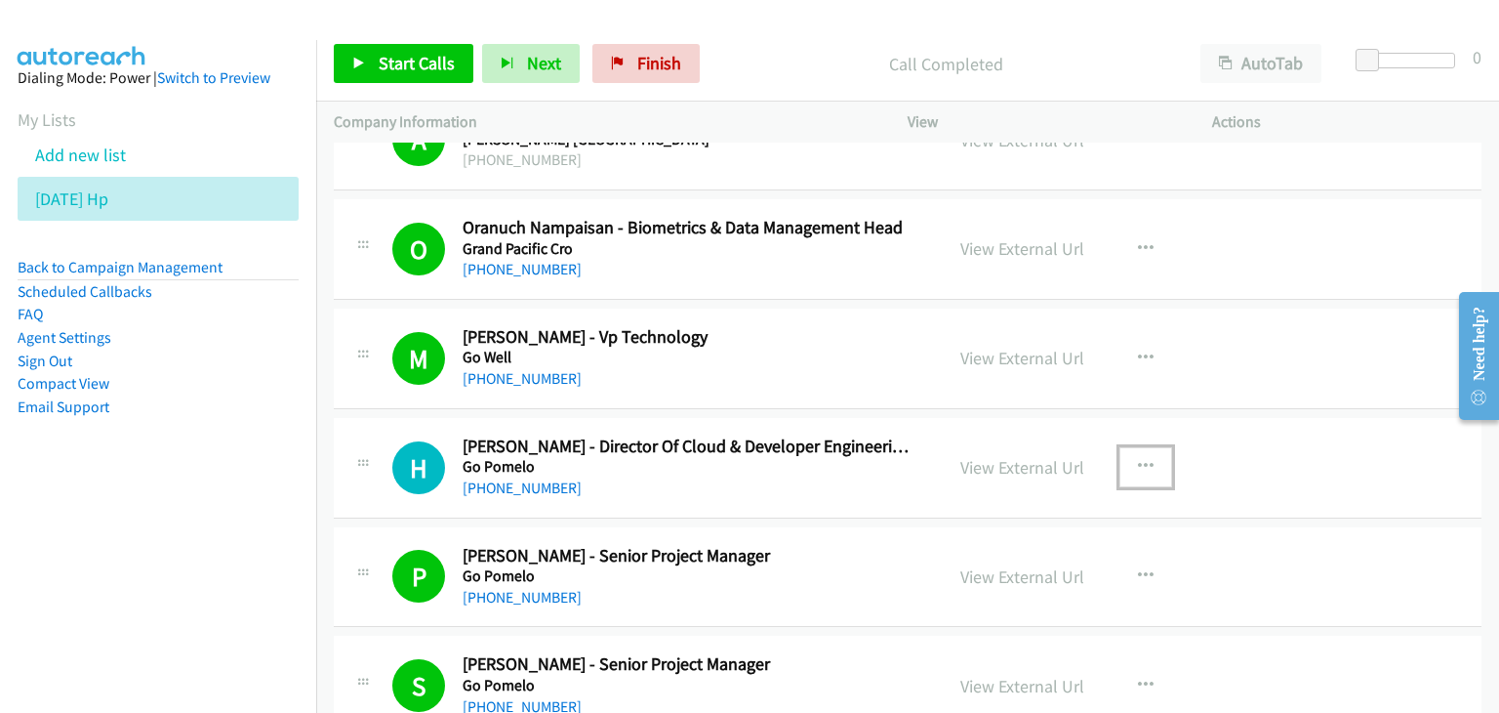
click at [1145, 457] on button "button" at bounding box center [1146, 466] width 53 height 39
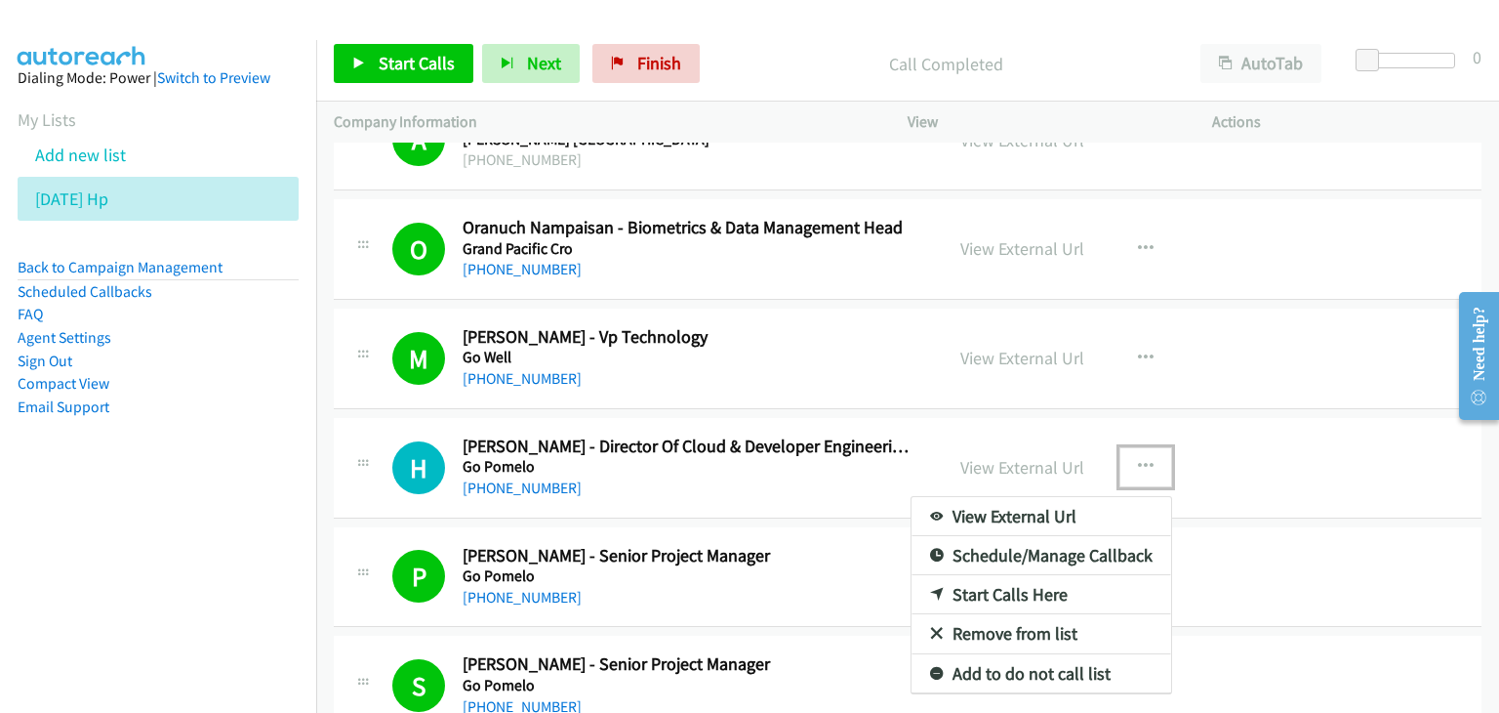
click at [1078, 512] on link "View External Url" at bounding box center [1042, 516] width 260 height 39
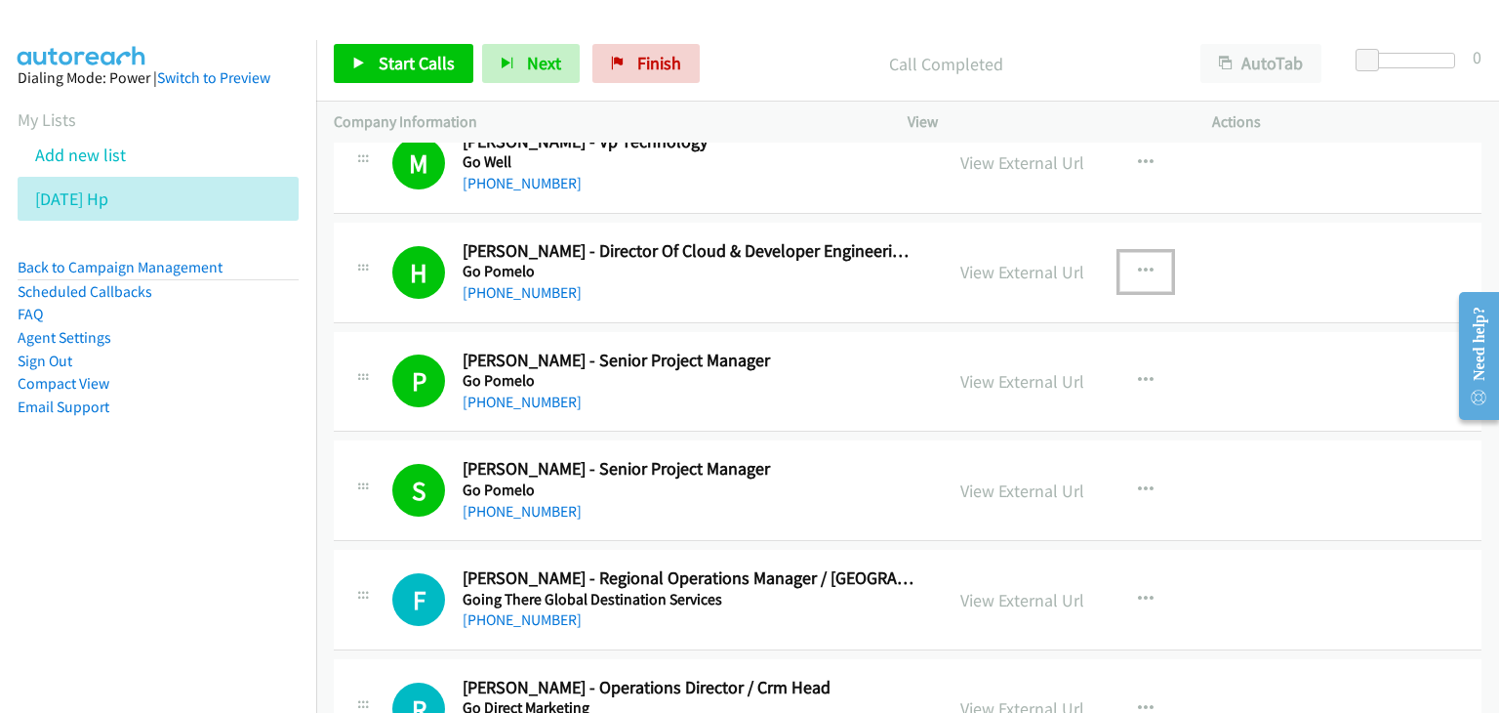
scroll to position [1659, 0]
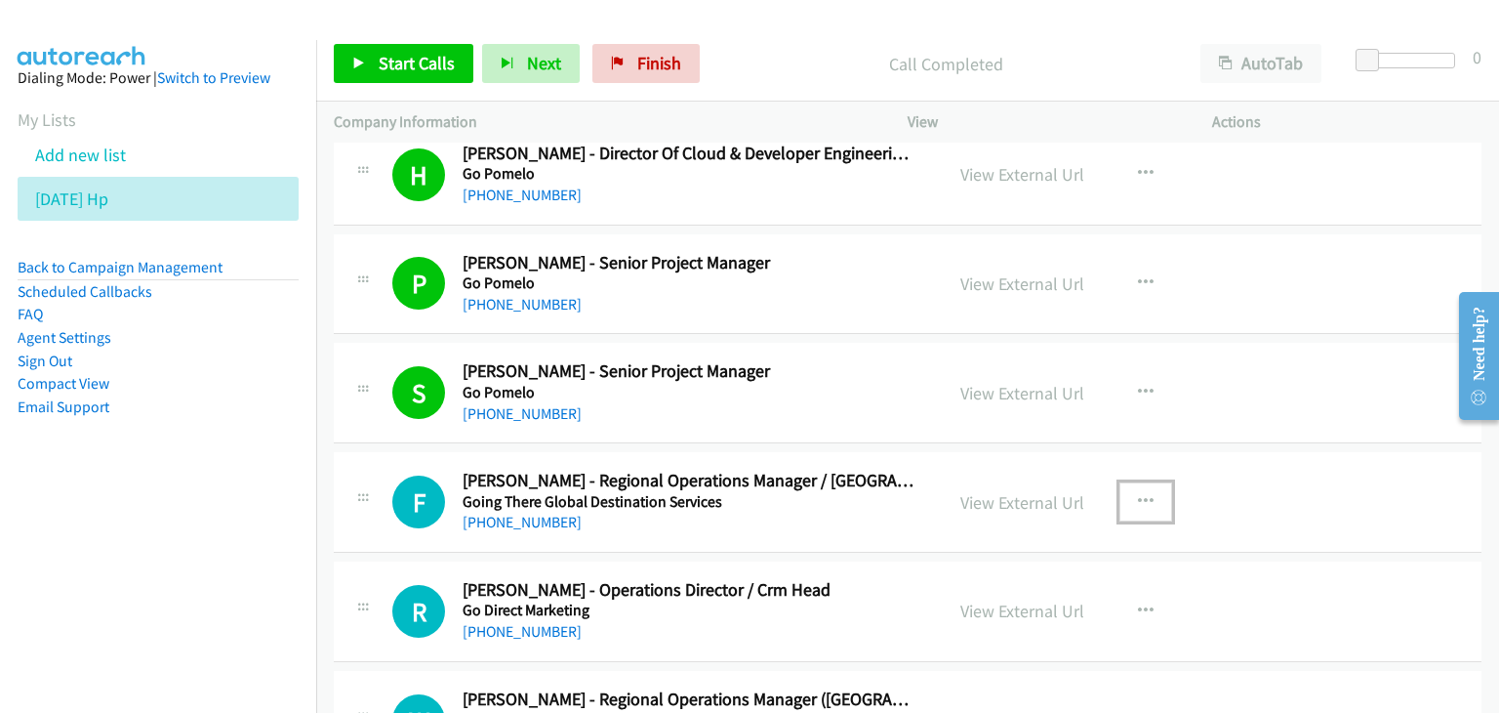
click at [1138, 494] on icon "button" at bounding box center [1146, 502] width 16 height 16
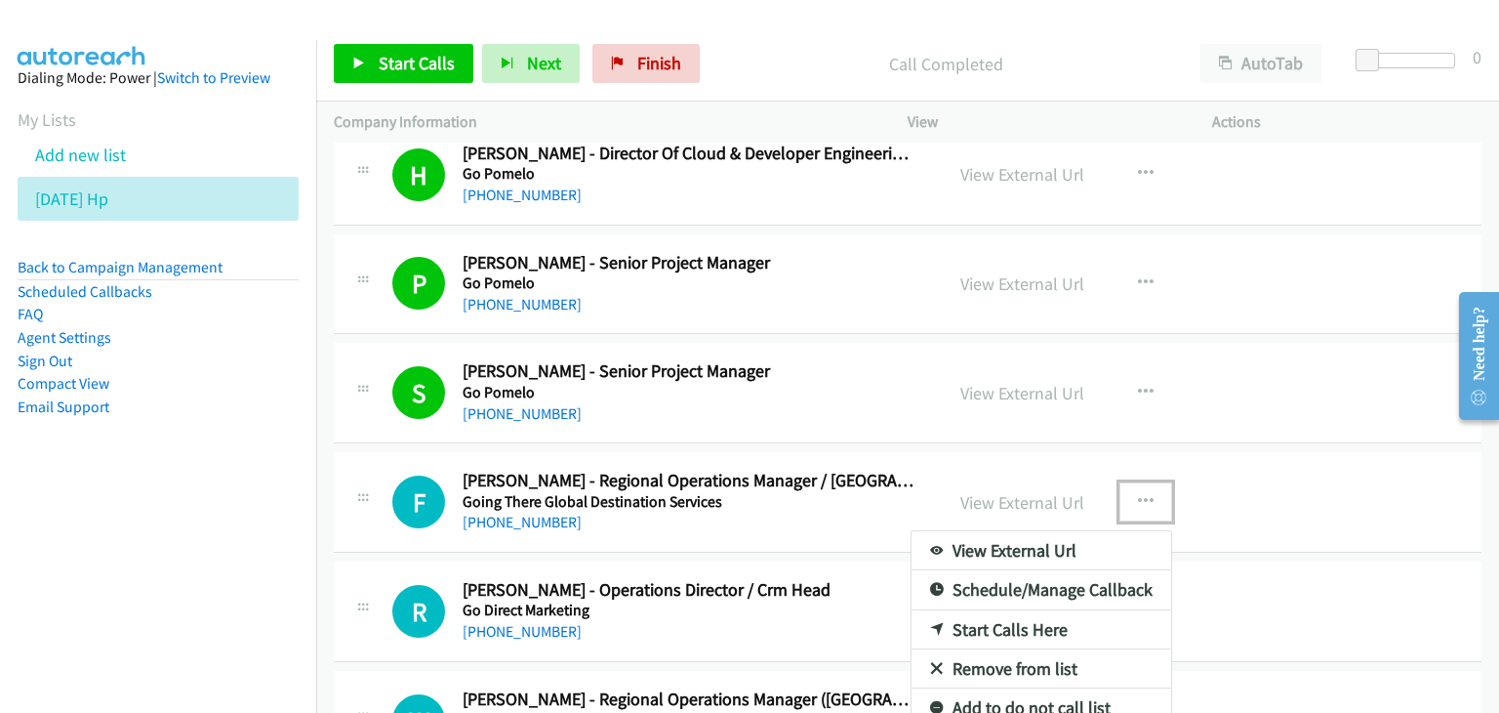
click at [1094, 552] on link "View External Url" at bounding box center [1042, 550] width 260 height 39
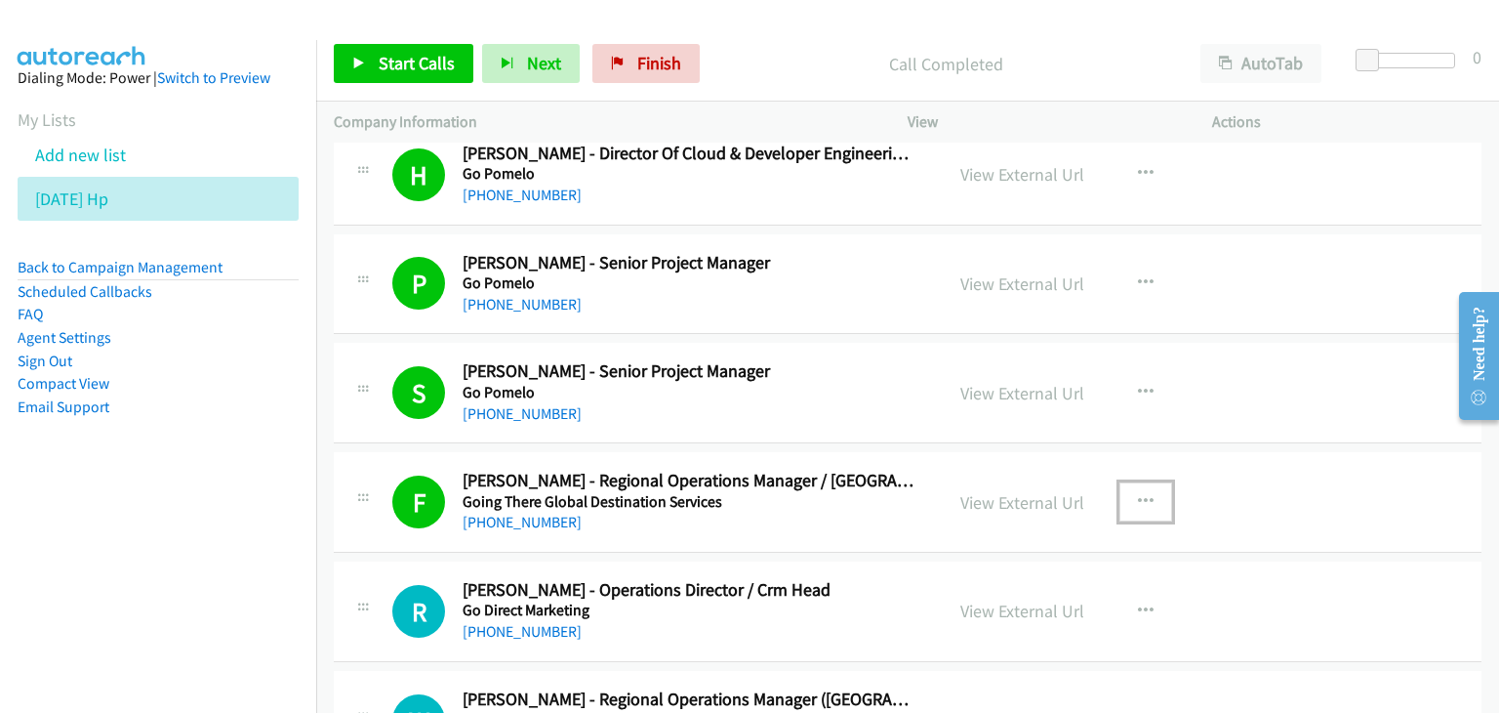
scroll to position [1855, 0]
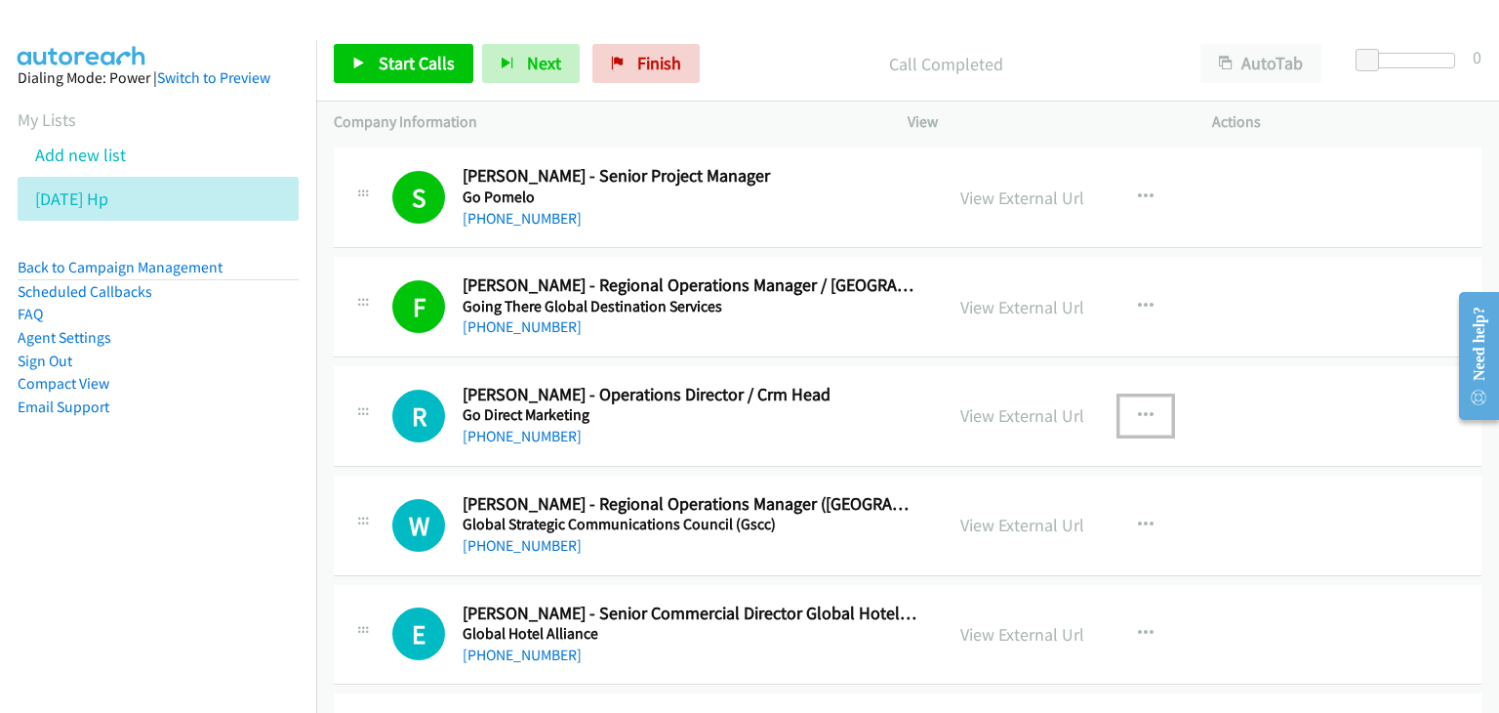
click at [1138, 411] on icon "button" at bounding box center [1146, 416] width 16 height 16
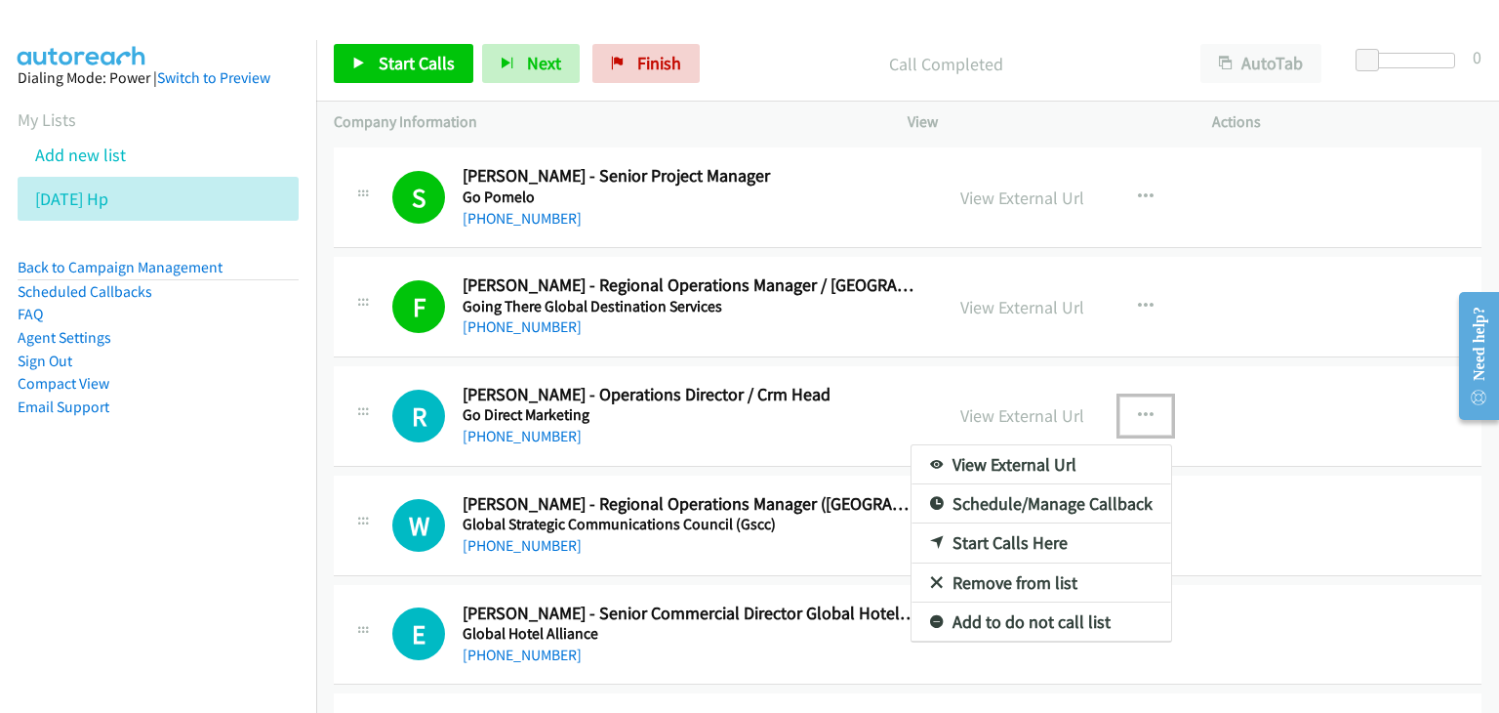
click at [1091, 454] on link "View External Url" at bounding box center [1042, 464] width 260 height 39
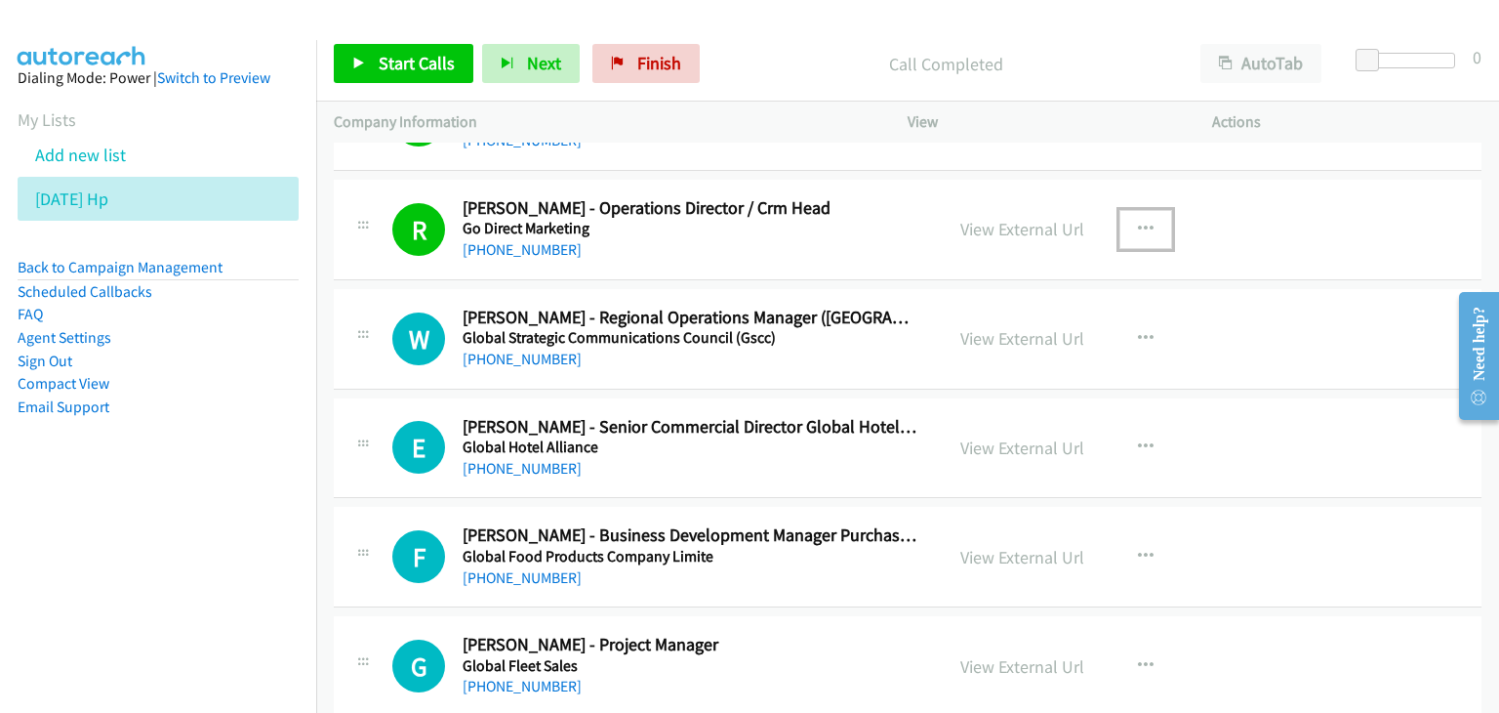
scroll to position [2050, 0]
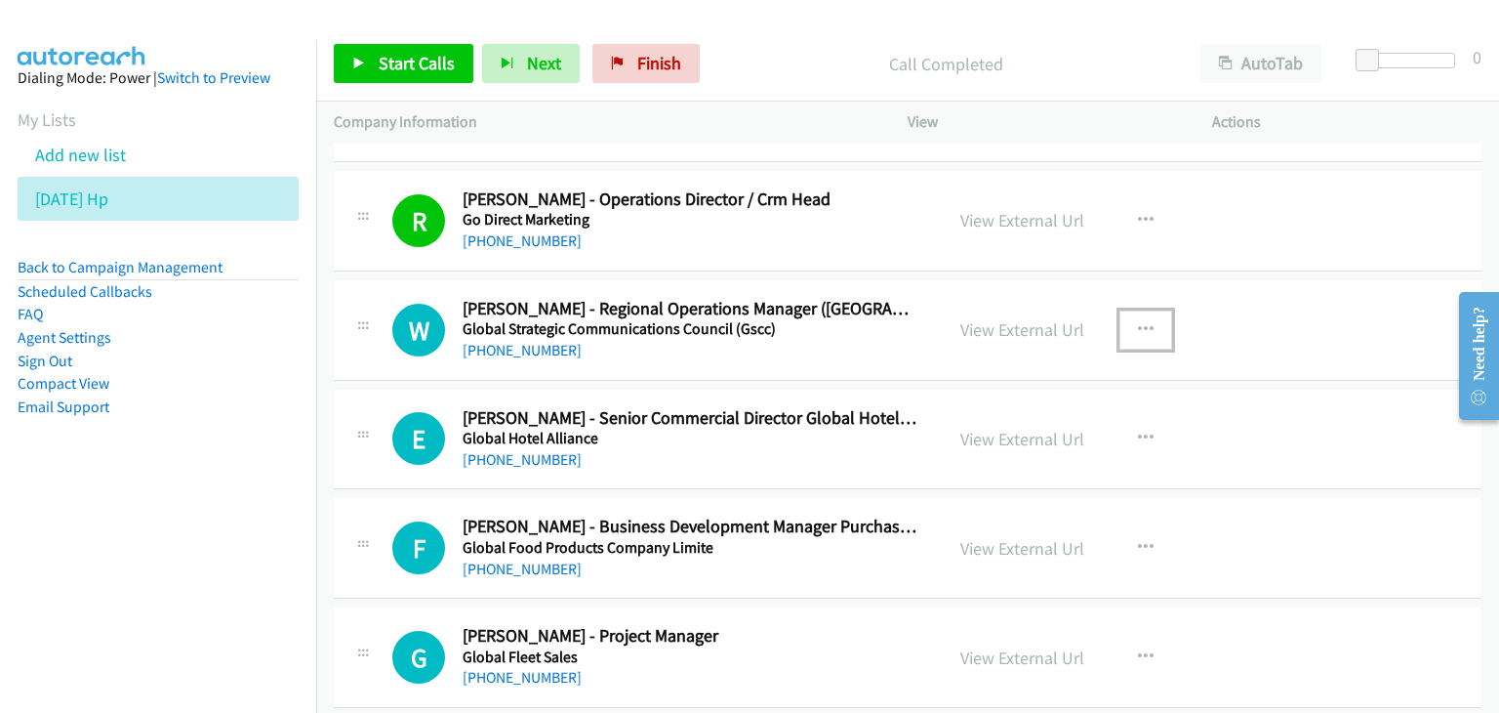
click at [1128, 319] on button "button" at bounding box center [1146, 329] width 53 height 39
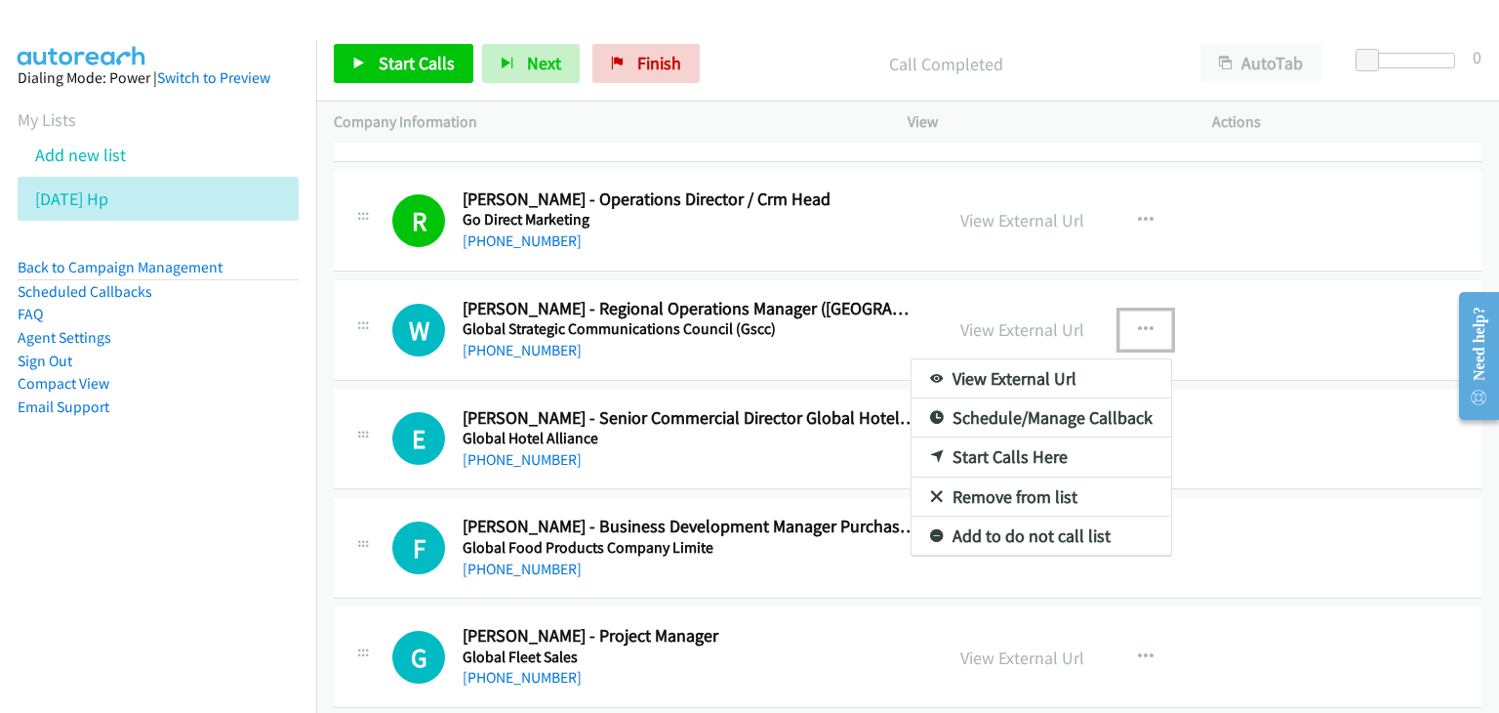
click at [1119, 364] on link "View External Url" at bounding box center [1042, 378] width 260 height 39
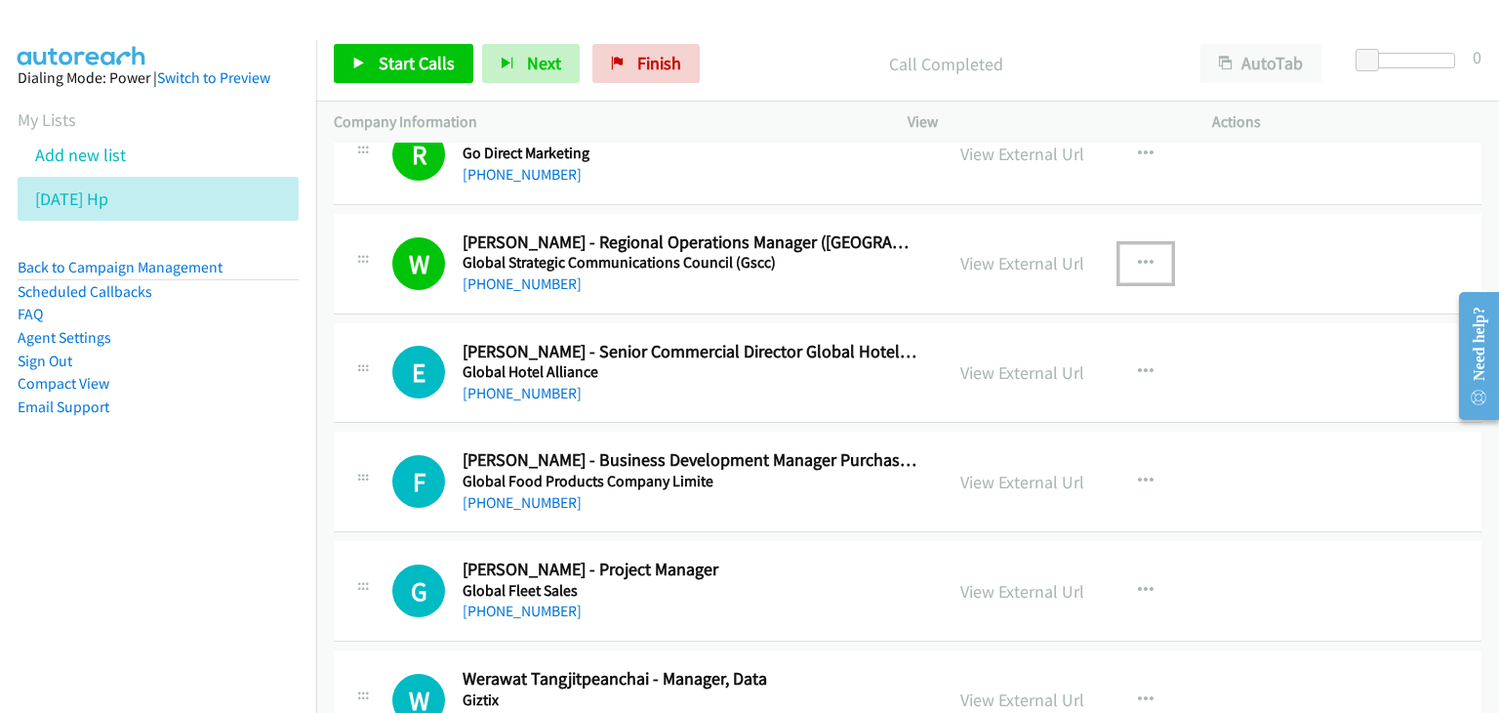
scroll to position [2148, 0]
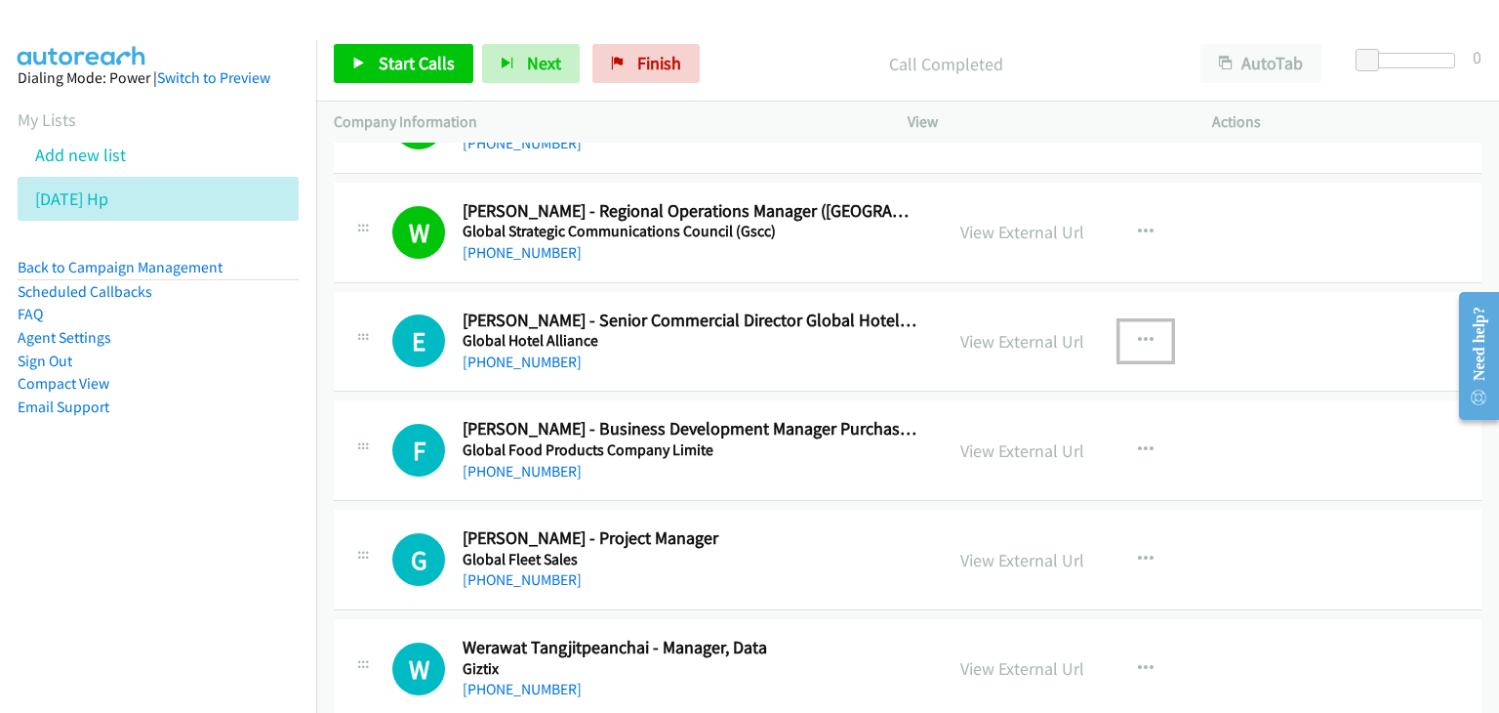
click at [1145, 329] on button "button" at bounding box center [1146, 340] width 53 height 39
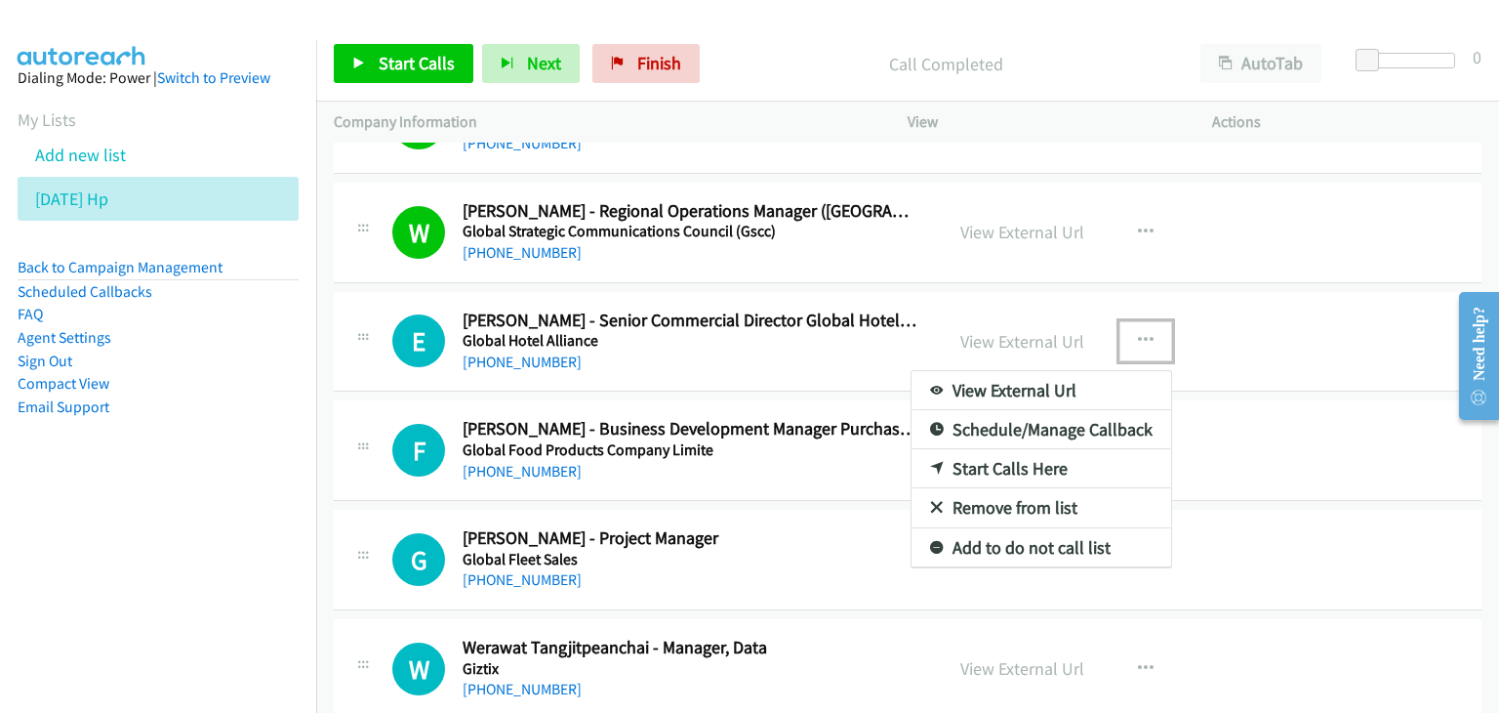
click at [1066, 384] on link "View External Url" at bounding box center [1042, 390] width 260 height 39
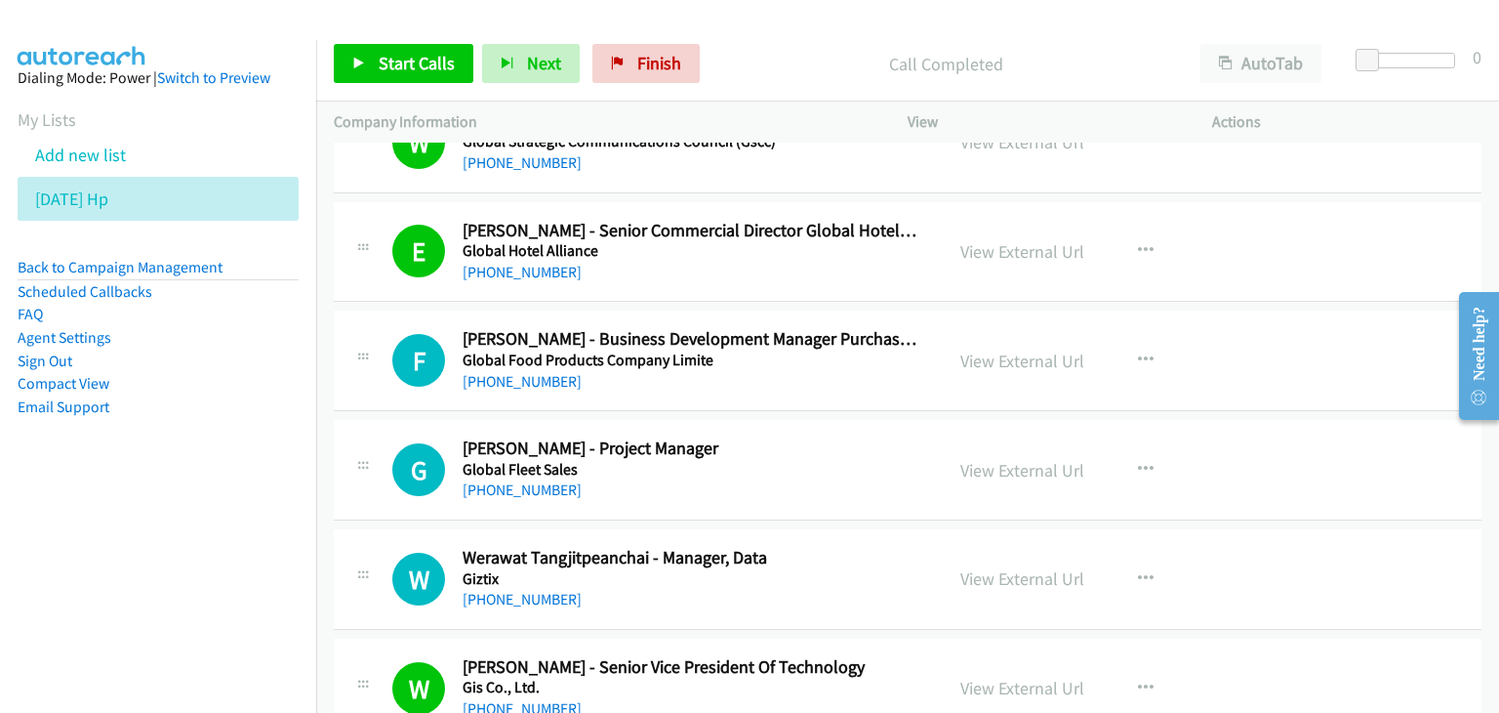
scroll to position [2280, 0]
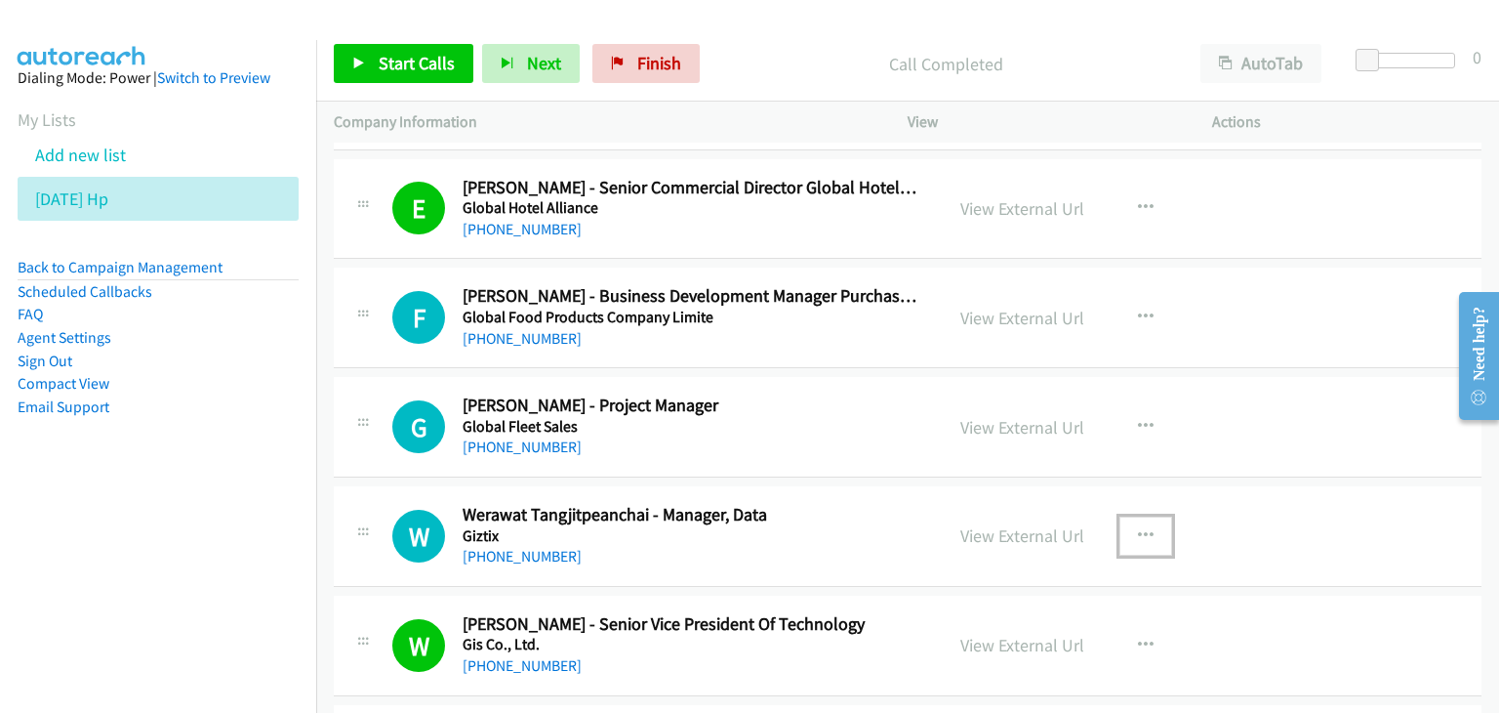
click at [1144, 528] on icon "button" at bounding box center [1146, 536] width 16 height 16
click at [0, 0] on div at bounding box center [0, 0] width 0 height 0
click at [1138, 528] on icon "button" at bounding box center [1146, 536] width 16 height 16
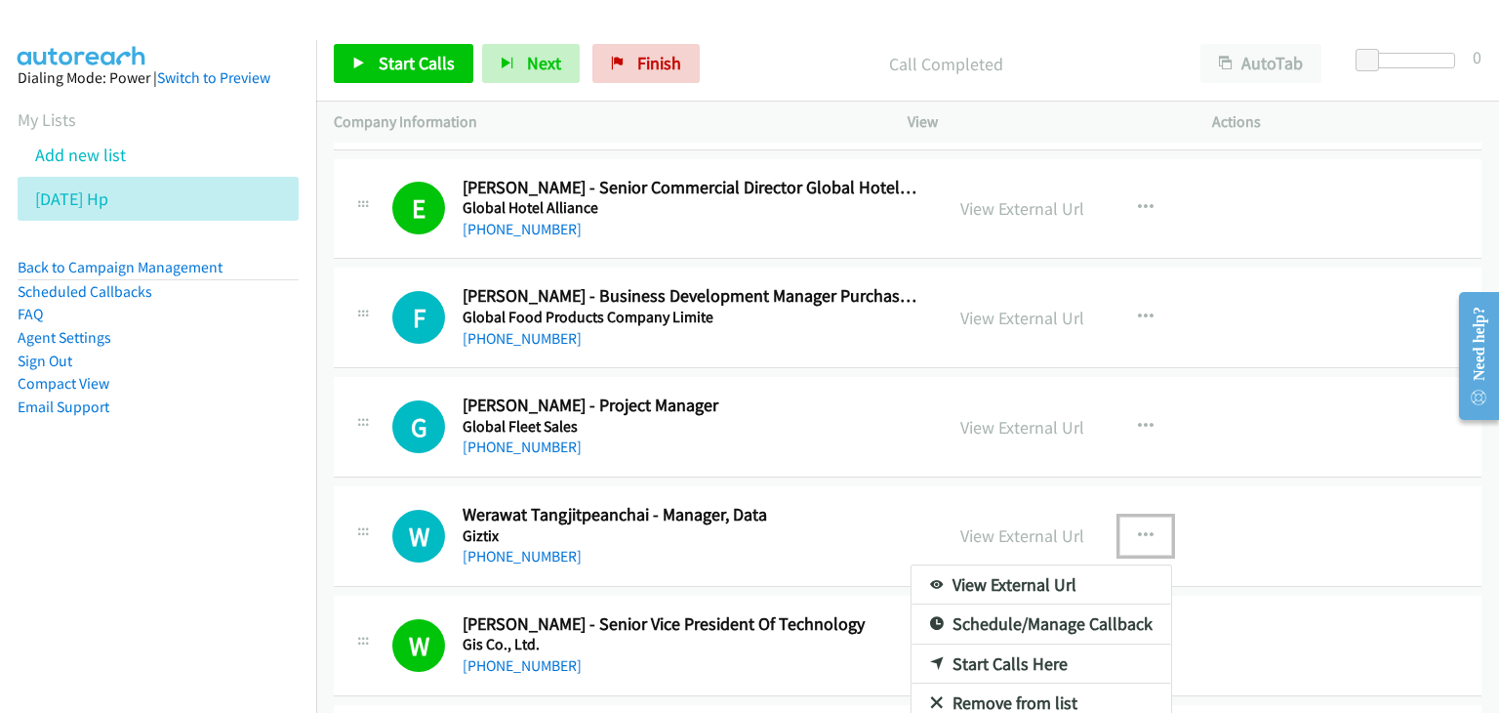
click at [1062, 575] on link "View External Url" at bounding box center [1042, 584] width 260 height 39
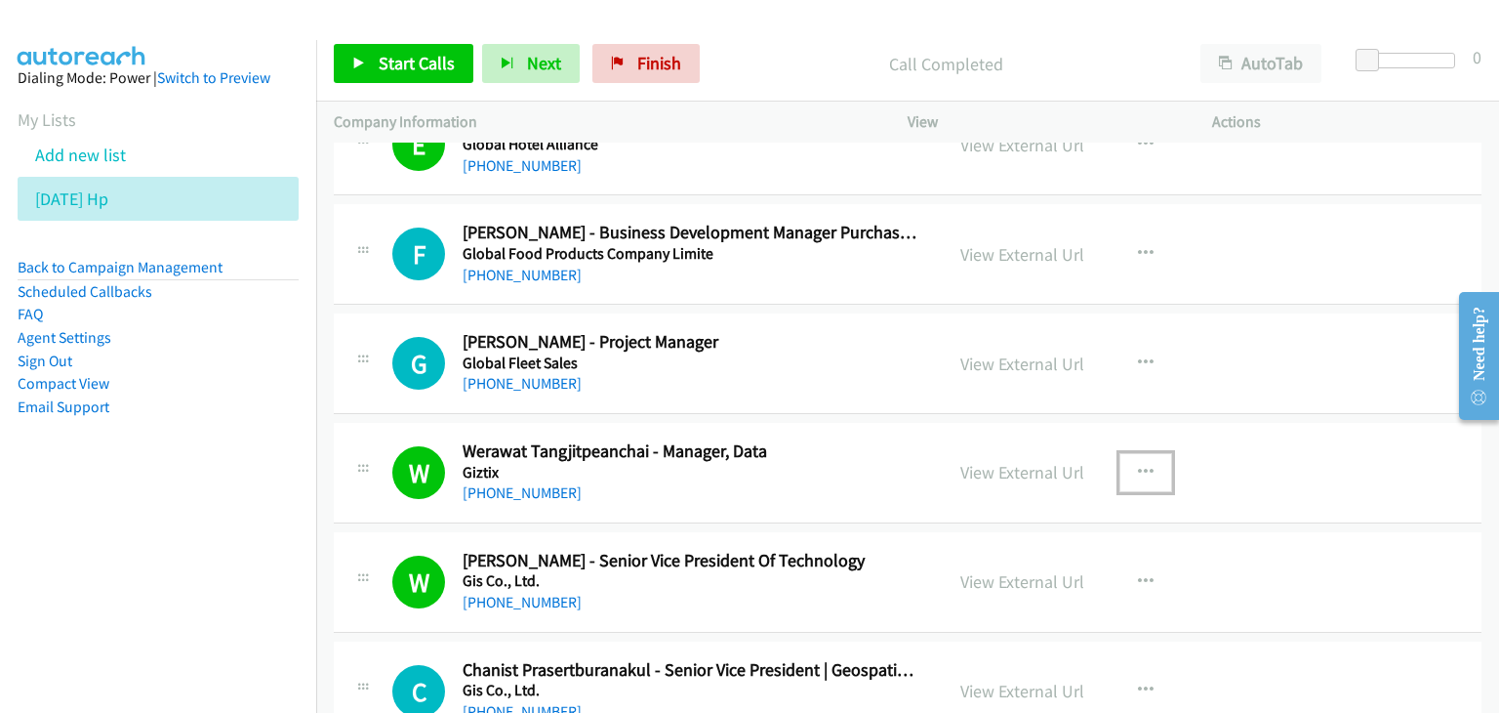
scroll to position [2378, 0]
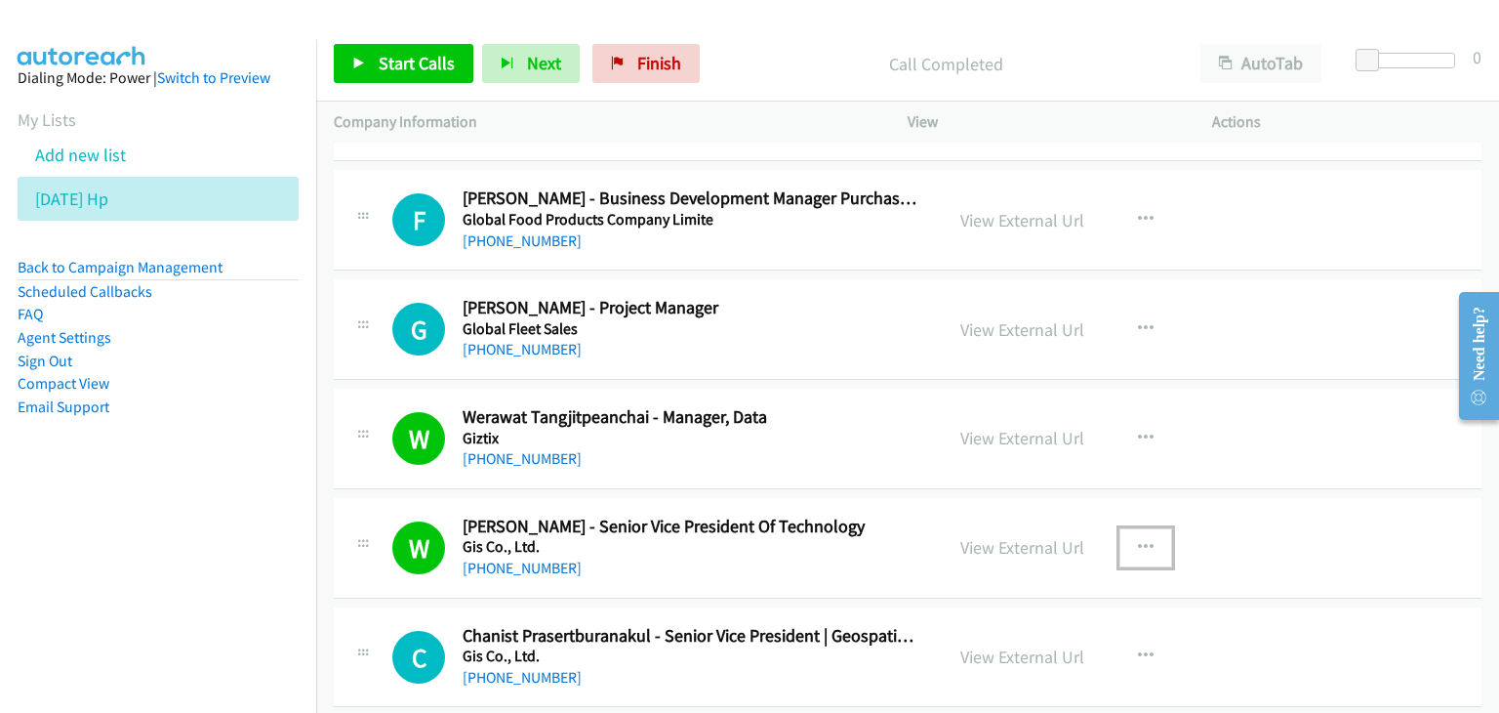
click at [1138, 540] on icon "button" at bounding box center [1146, 548] width 16 height 16
click at [0, 0] on div at bounding box center [0, 0] width 0 height 0
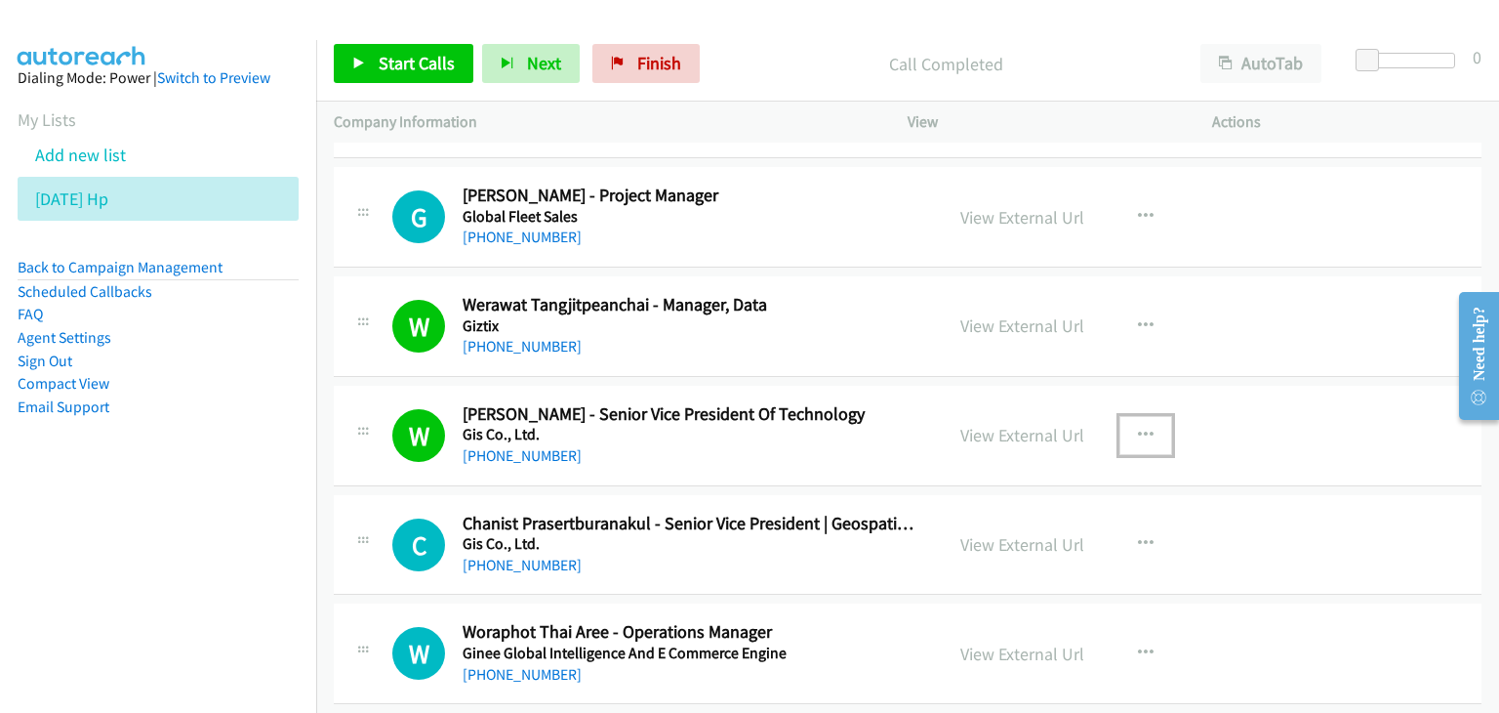
scroll to position [2573, 0]
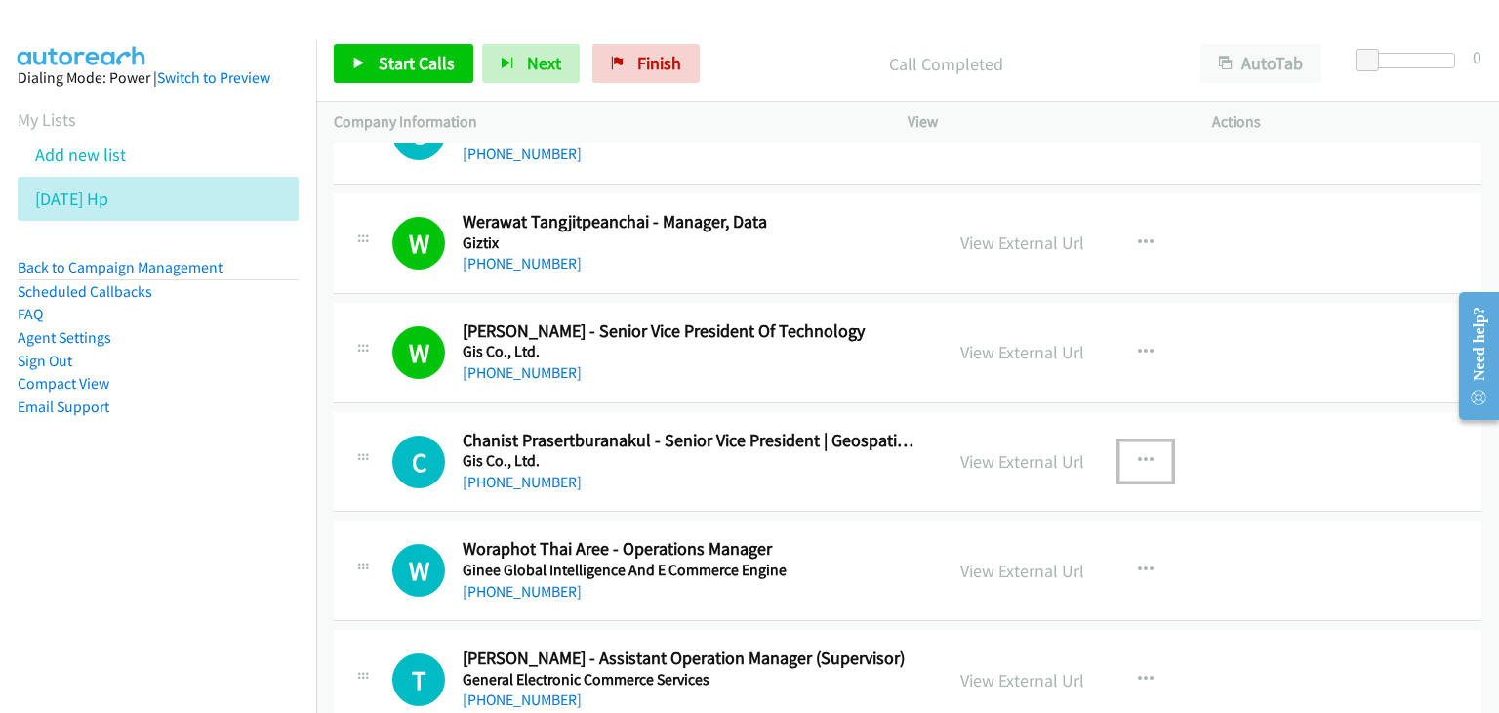
click at [1138, 455] on icon "button" at bounding box center [1146, 461] width 16 height 16
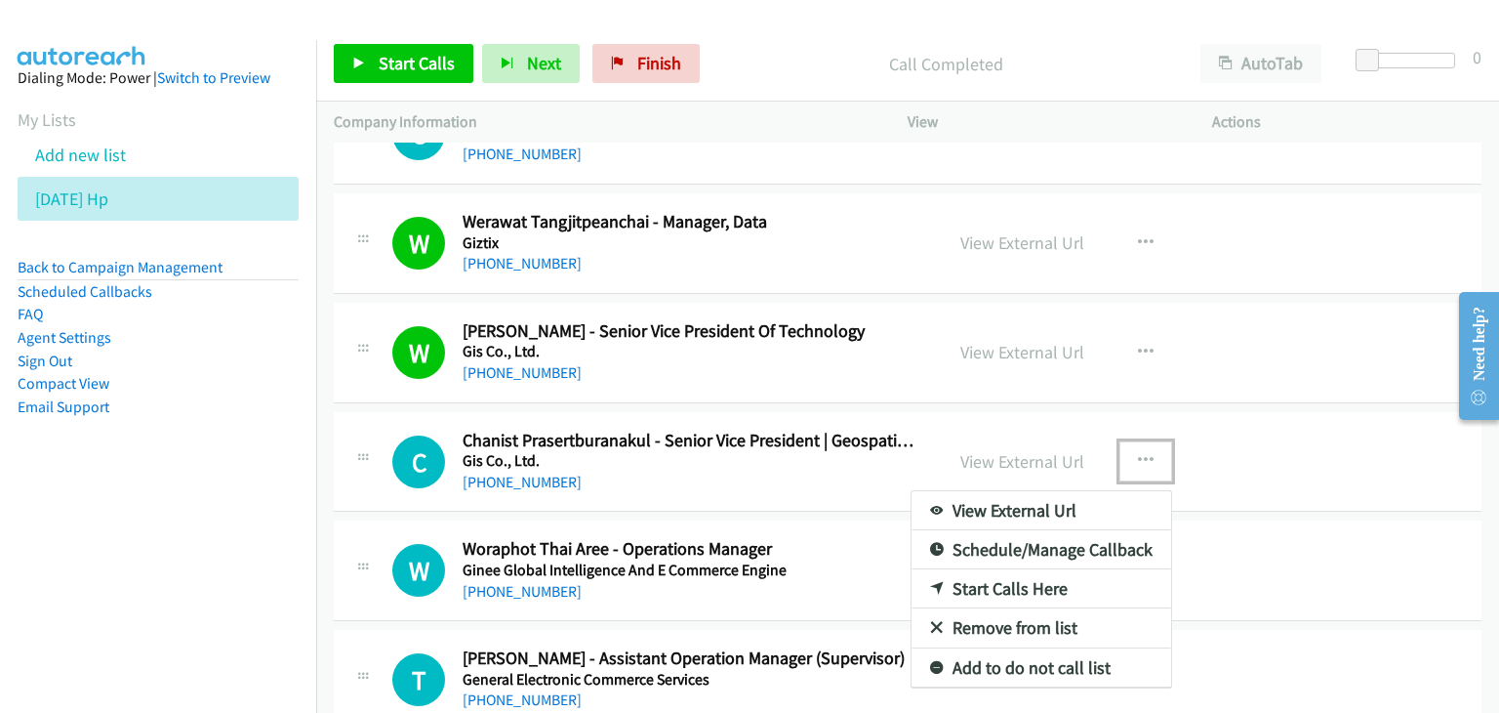
click at [1079, 504] on link "View External Url" at bounding box center [1042, 510] width 260 height 39
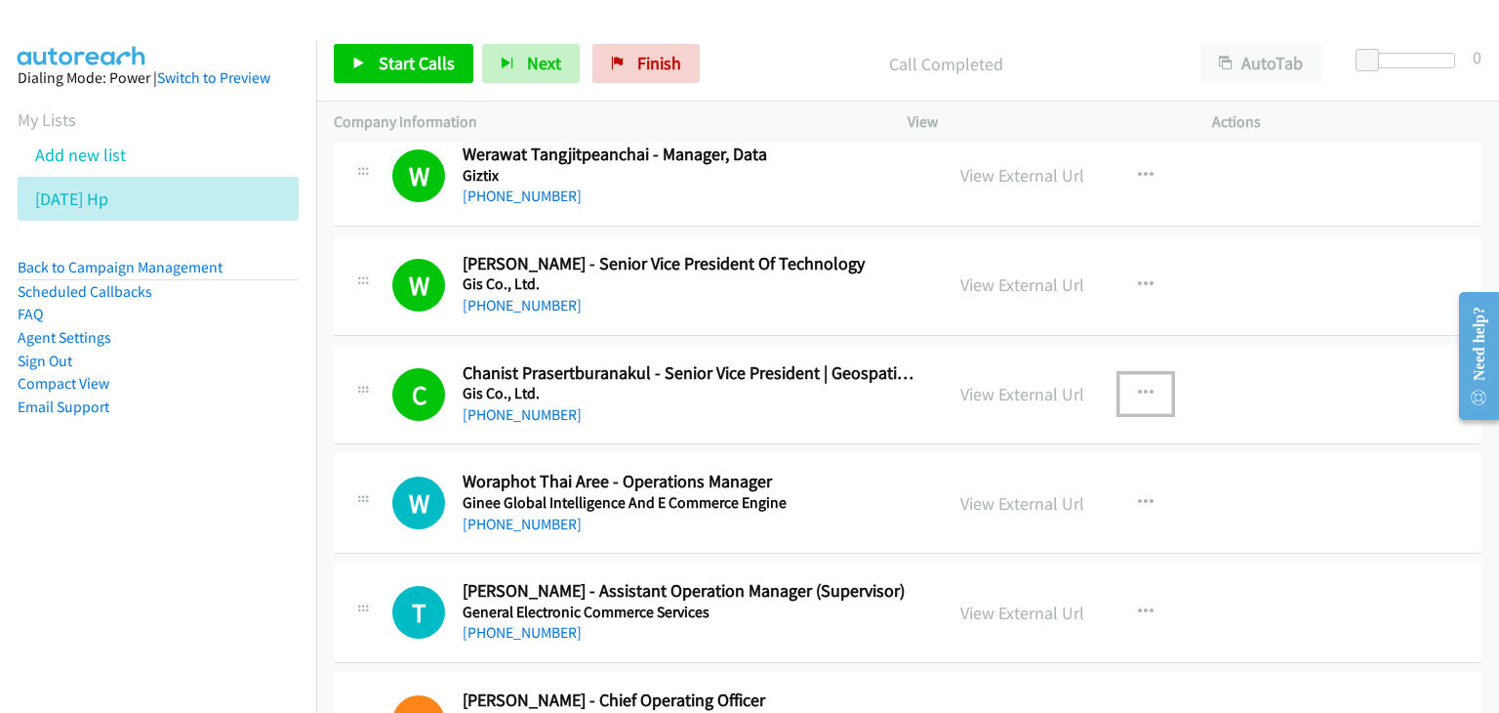
scroll to position [2671, 0]
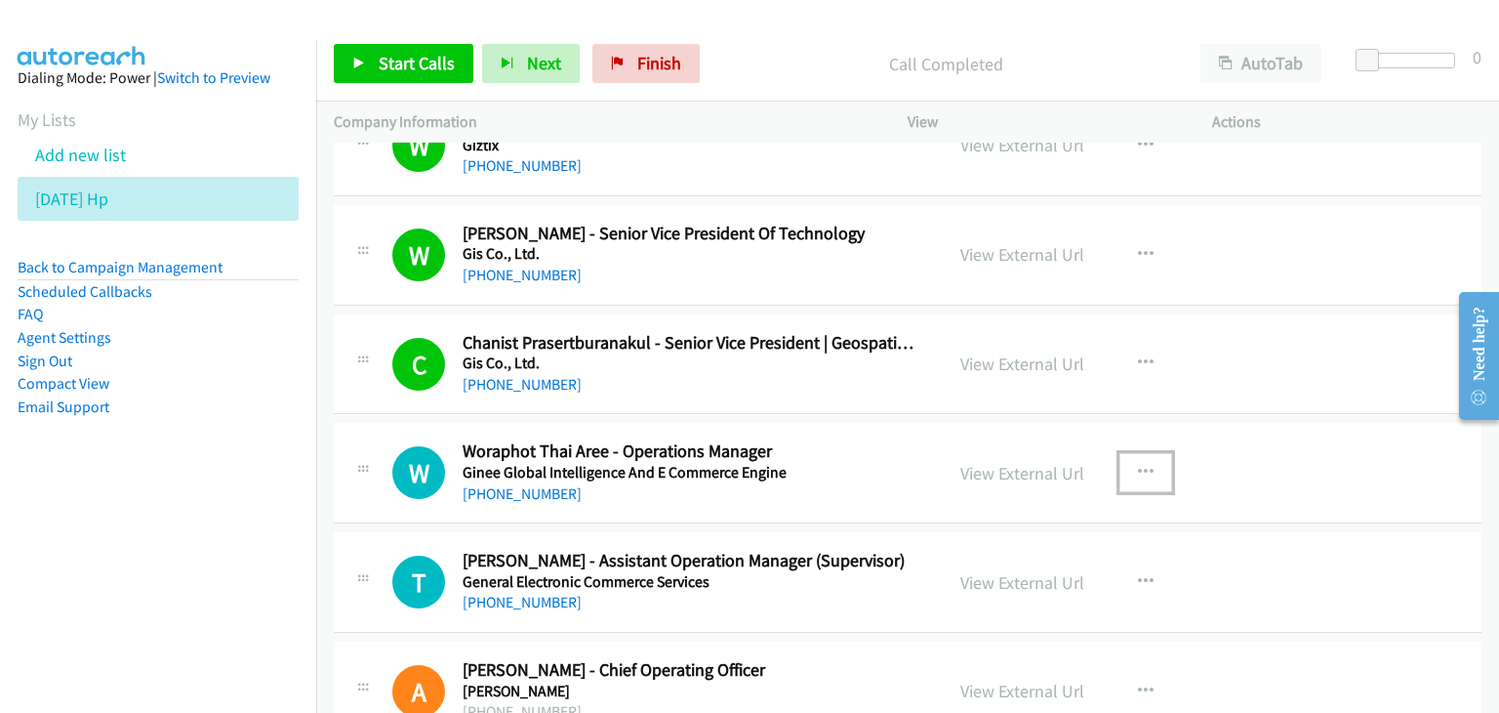
click at [1138, 465] on icon "button" at bounding box center [1146, 473] width 16 height 16
click at [0, 0] on div at bounding box center [0, 0] width 0 height 0
click at [1138, 465] on icon "button" at bounding box center [1146, 473] width 16 height 16
click at [0, 0] on div at bounding box center [0, 0] width 0 height 0
click at [1143, 455] on button "button" at bounding box center [1146, 472] width 53 height 39
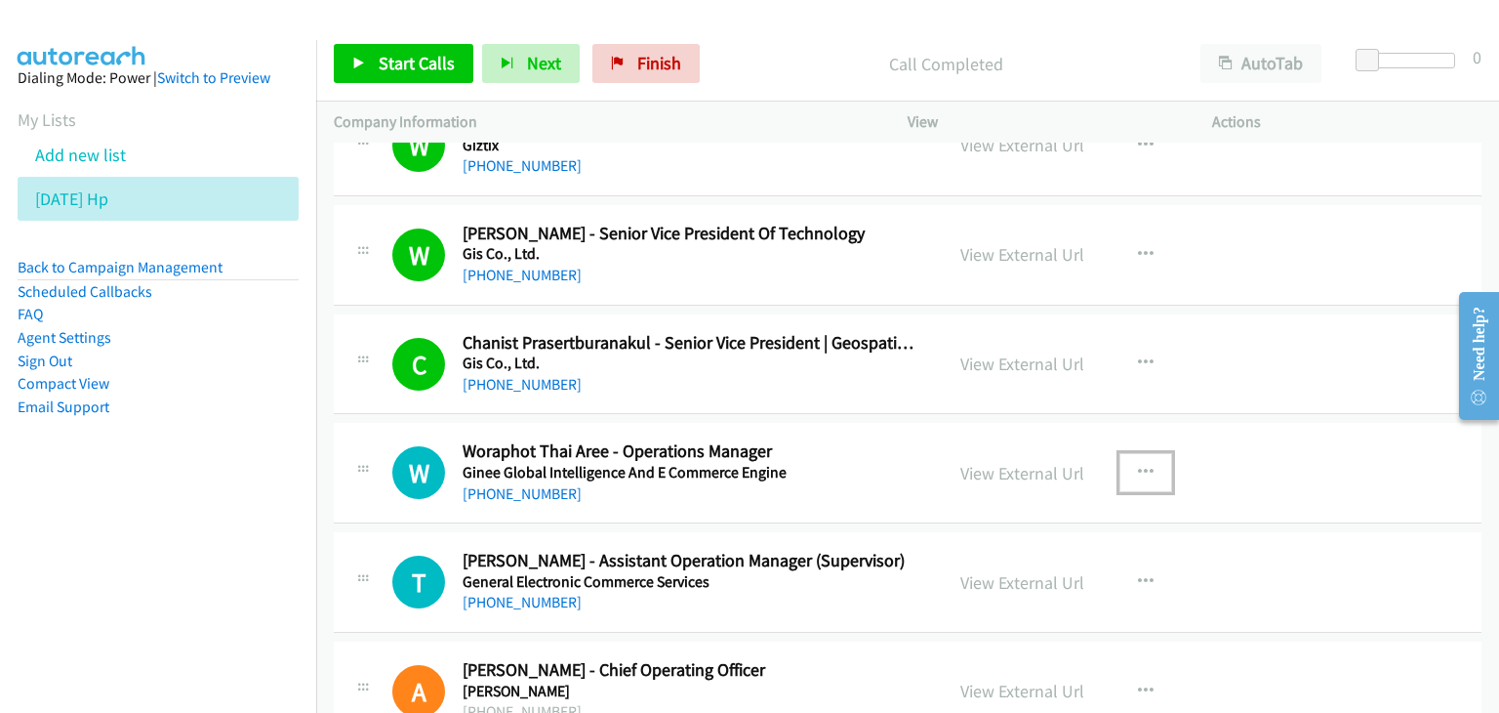
click at [0, 0] on div at bounding box center [0, 0] width 0 height 0
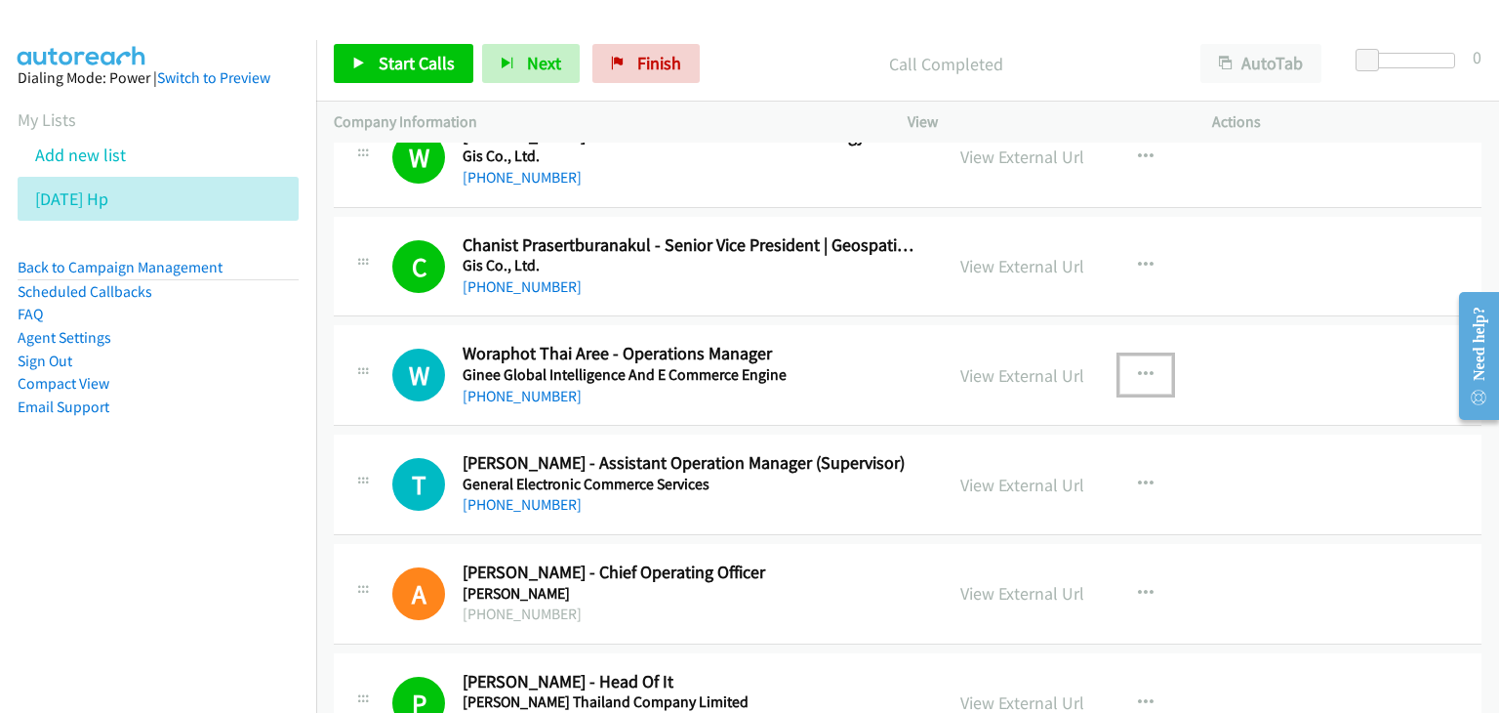
click at [1138, 367] on icon "button" at bounding box center [1146, 375] width 16 height 16
click at [0, 0] on div at bounding box center [0, 0] width 0 height 0
click at [1138, 367] on icon "button" at bounding box center [1146, 375] width 16 height 16
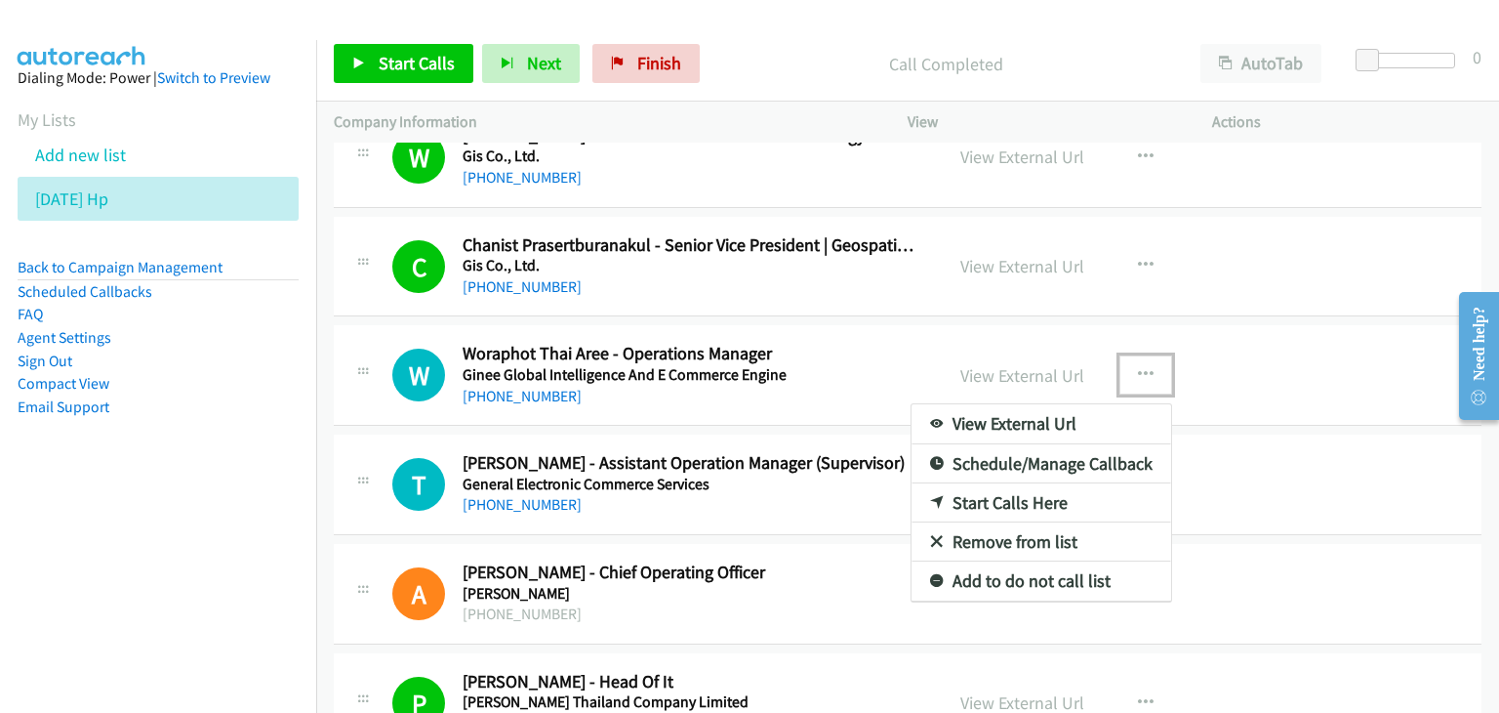
click at [1068, 412] on link "View External Url" at bounding box center [1042, 423] width 260 height 39
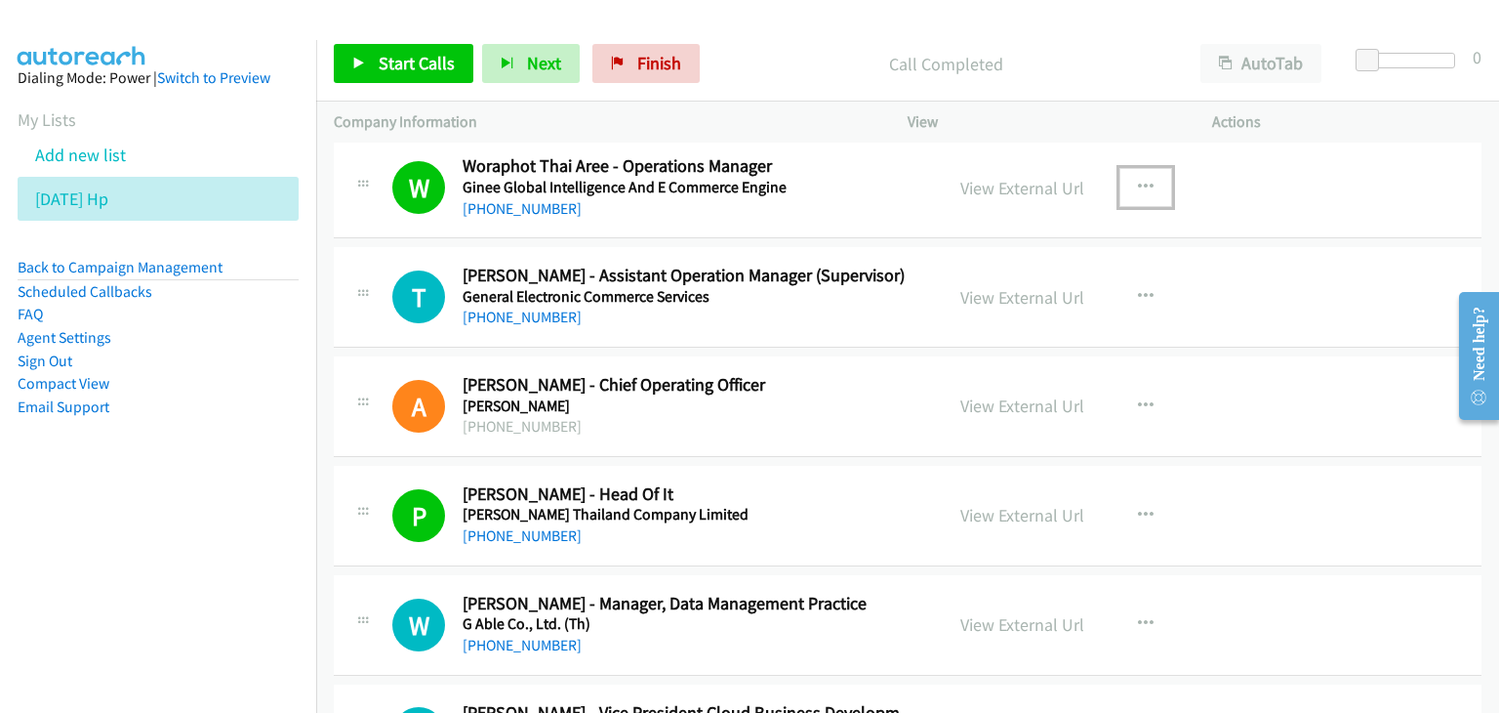
scroll to position [2964, 0]
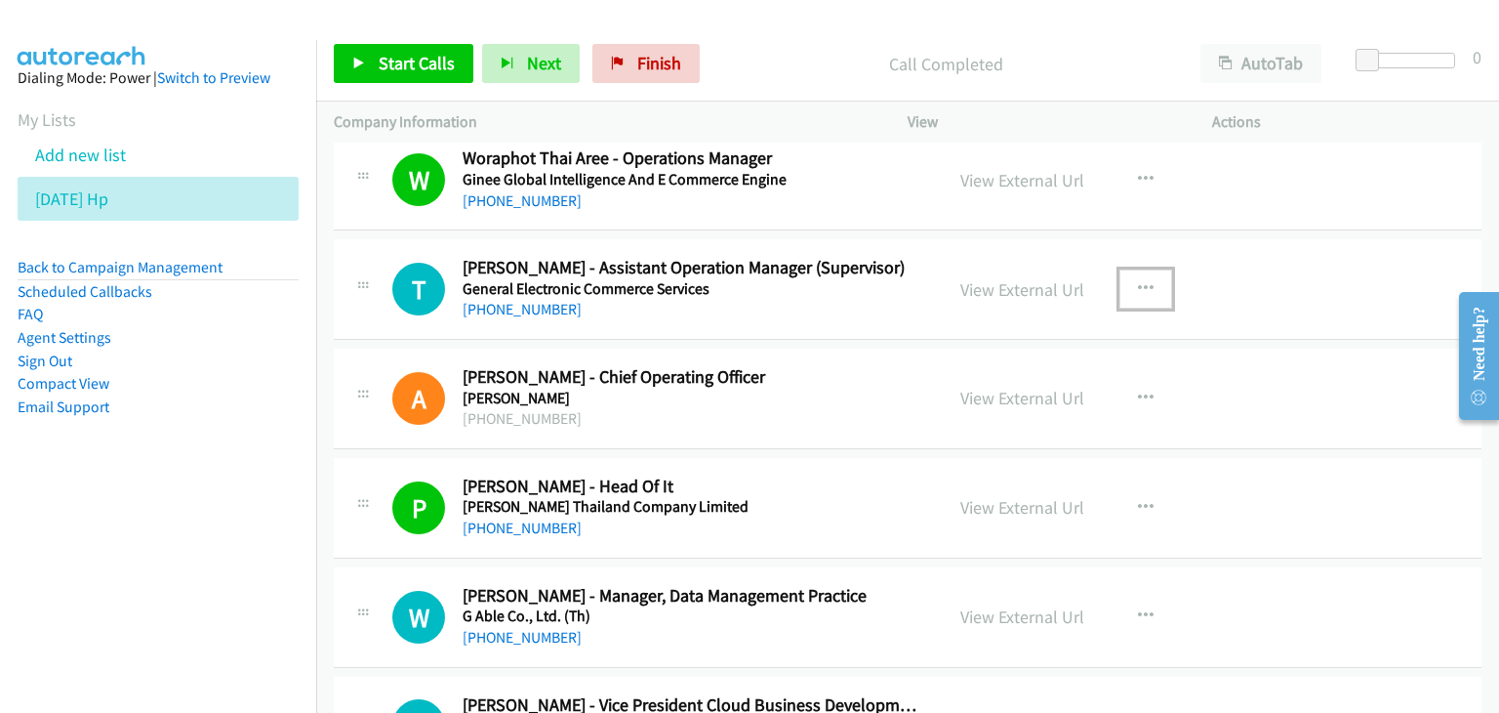
click at [1138, 281] on icon "button" at bounding box center [1146, 289] width 16 height 16
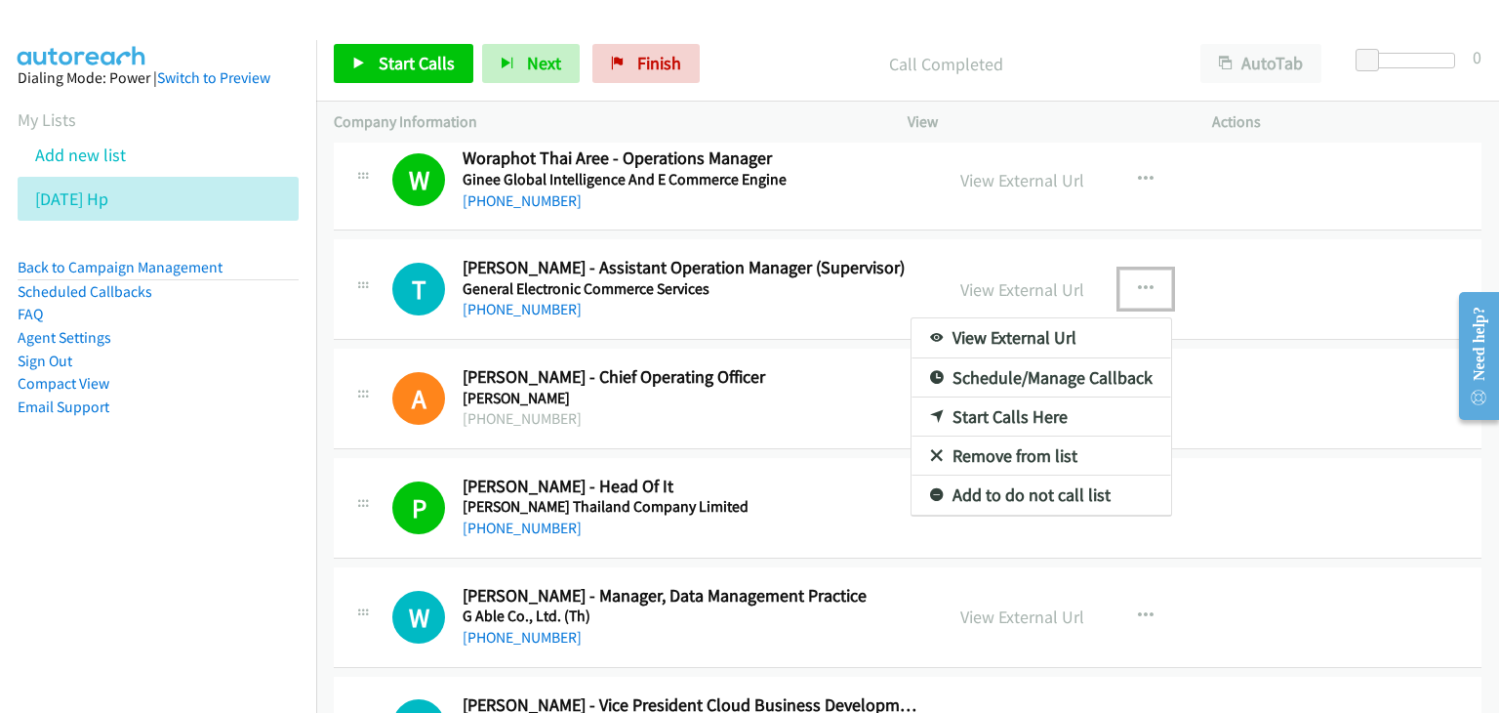
click at [1074, 326] on link "View External Url" at bounding box center [1042, 337] width 260 height 39
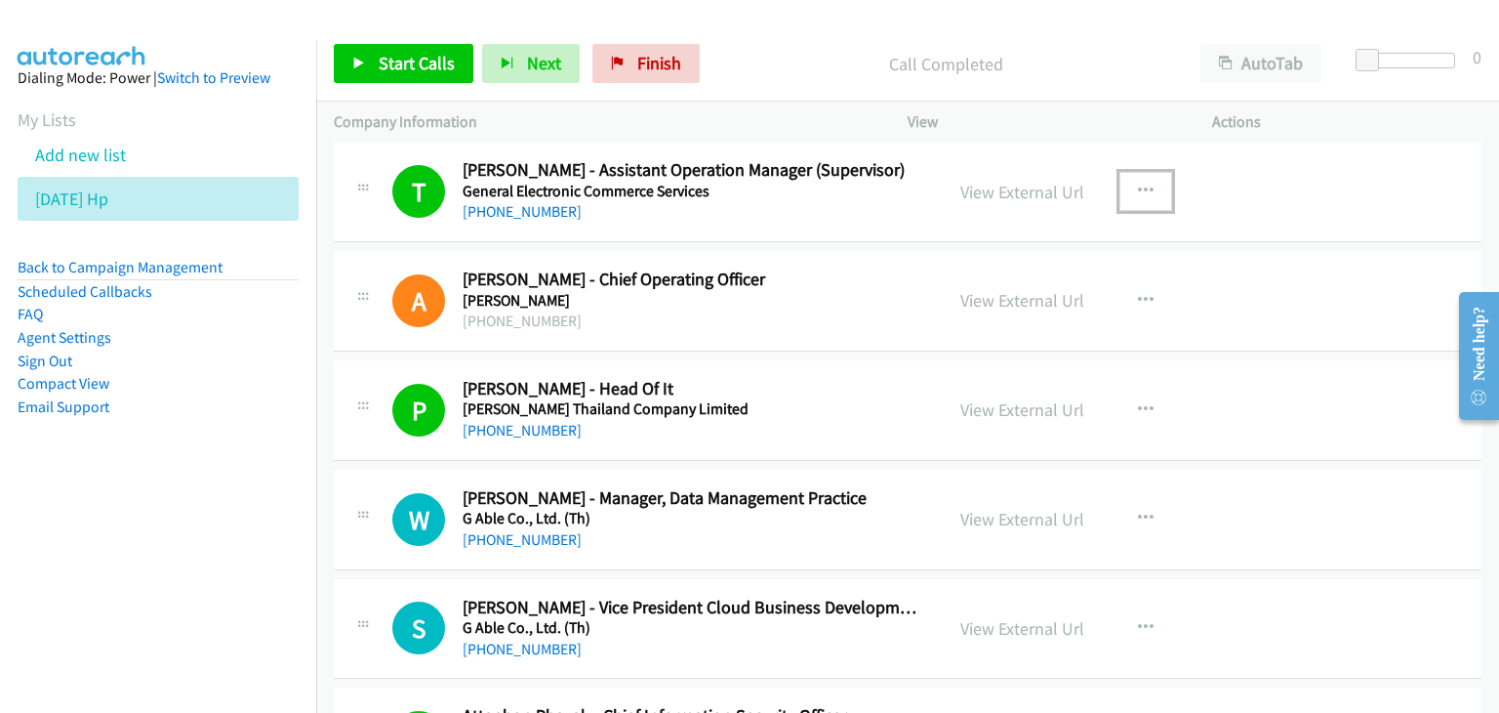
scroll to position [3159, 0]
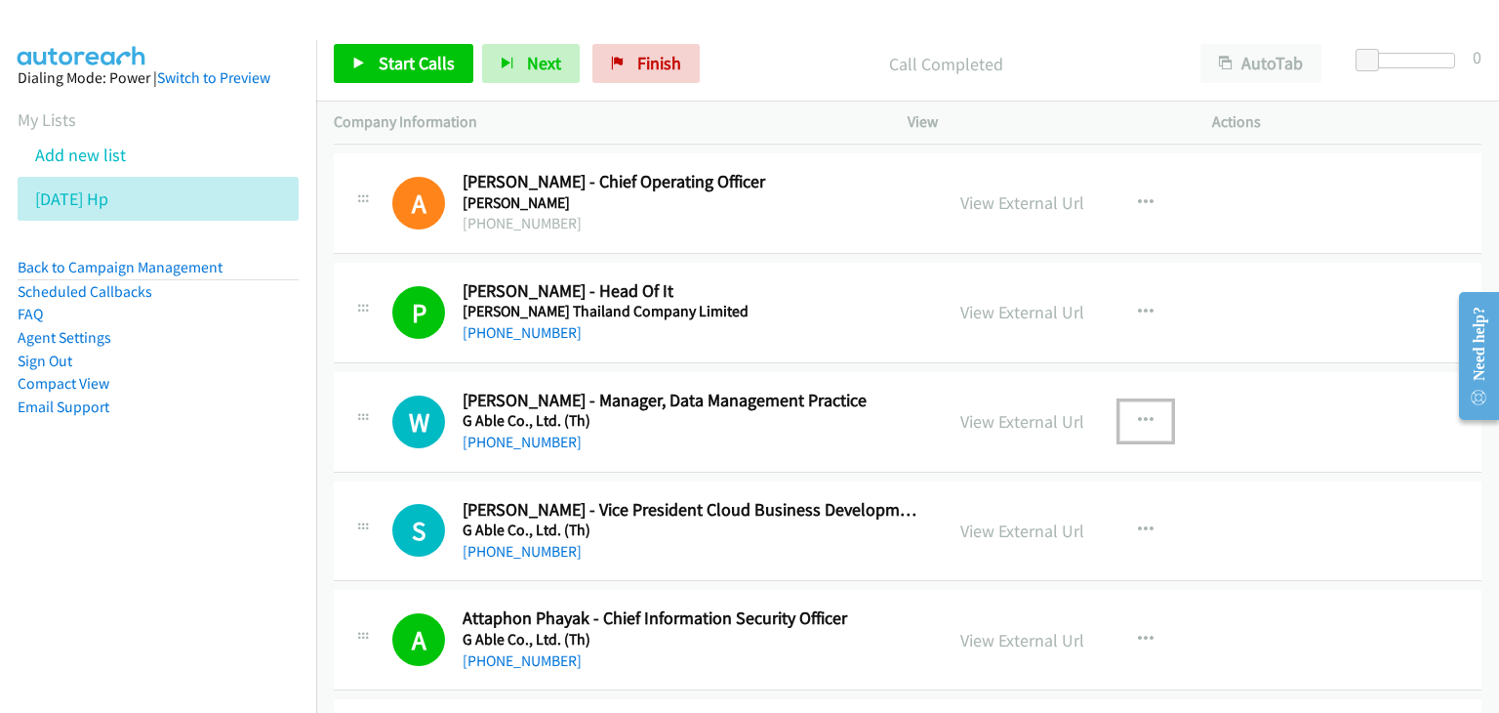
click at [1138, 414] on icon "button" at bounding box center [1146, 421] width 16 height 16
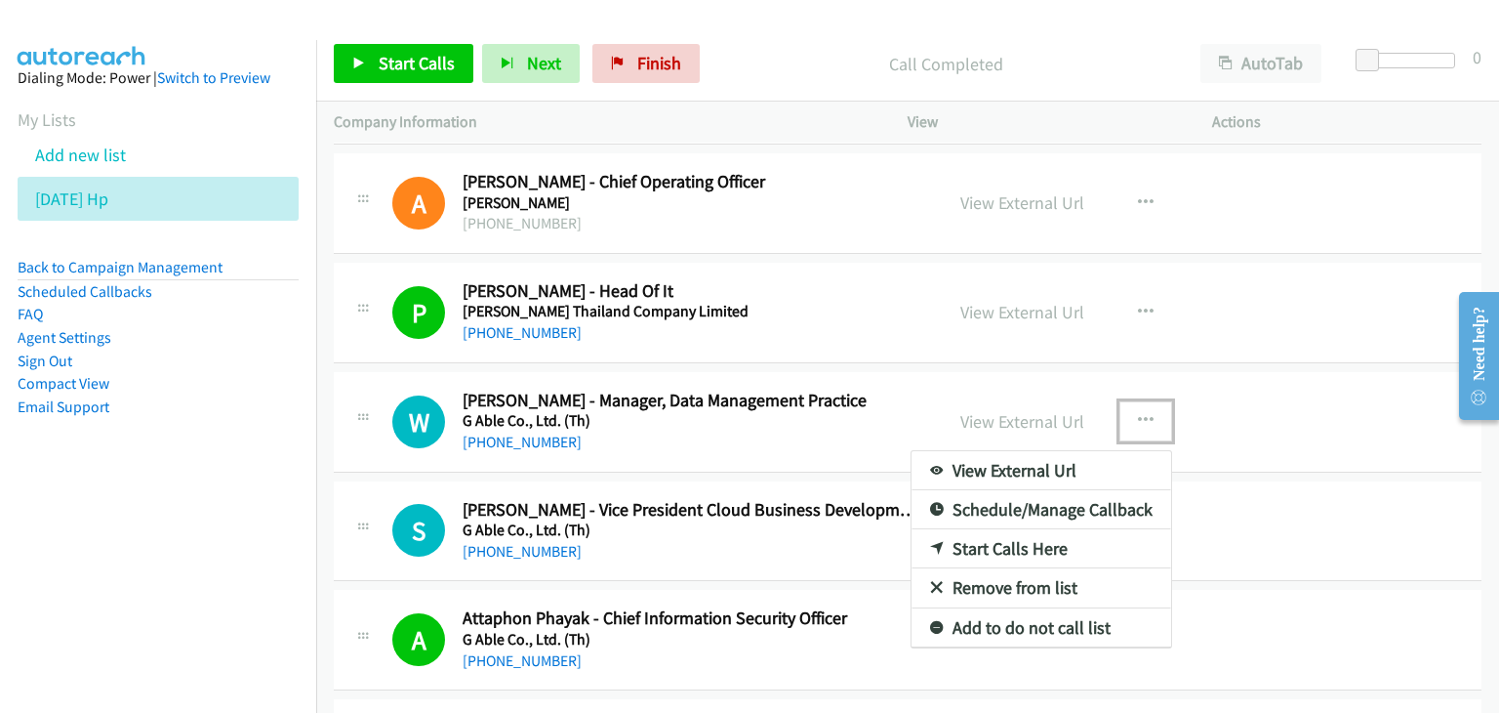
click at [1075, 462] on link "View External Url" at bounding box center [1042, 470] width 260 height 39
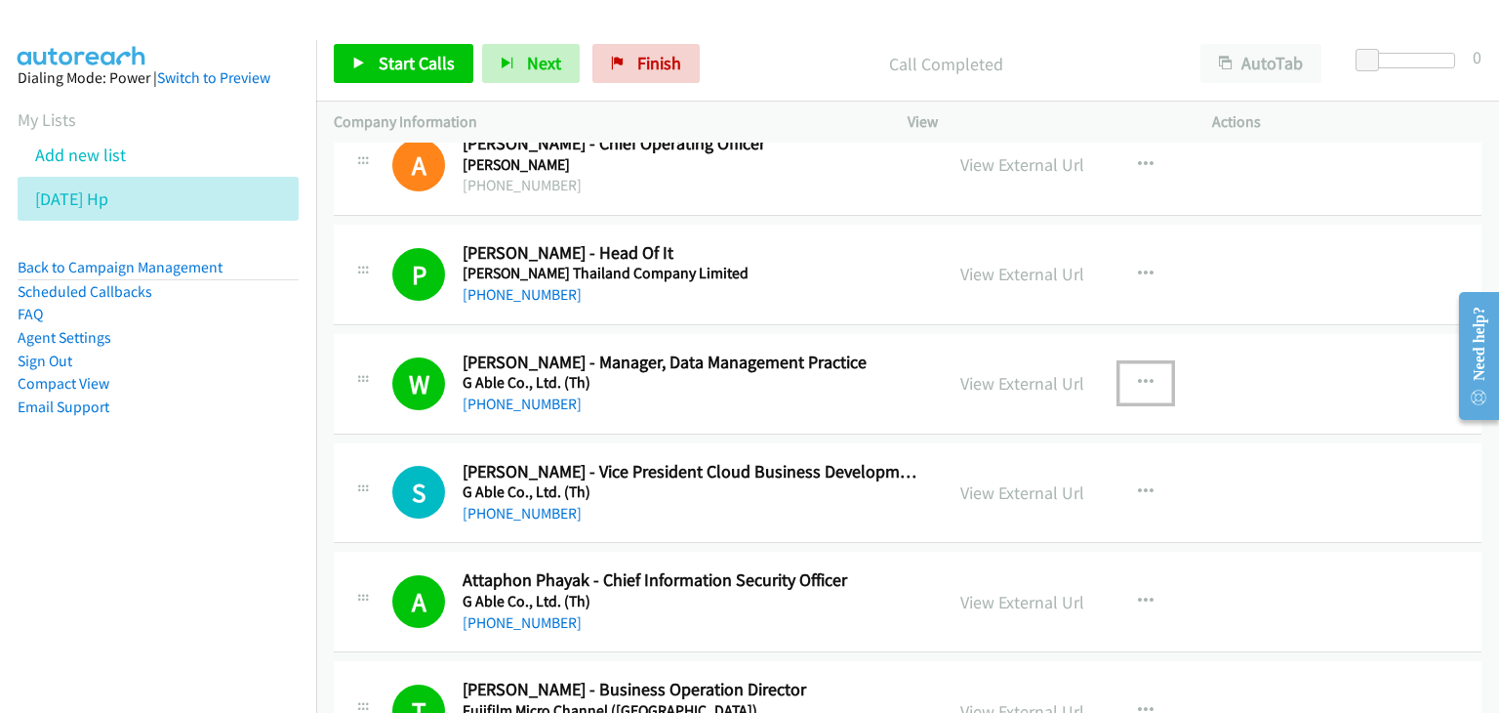
scroll to position [3257, 0]
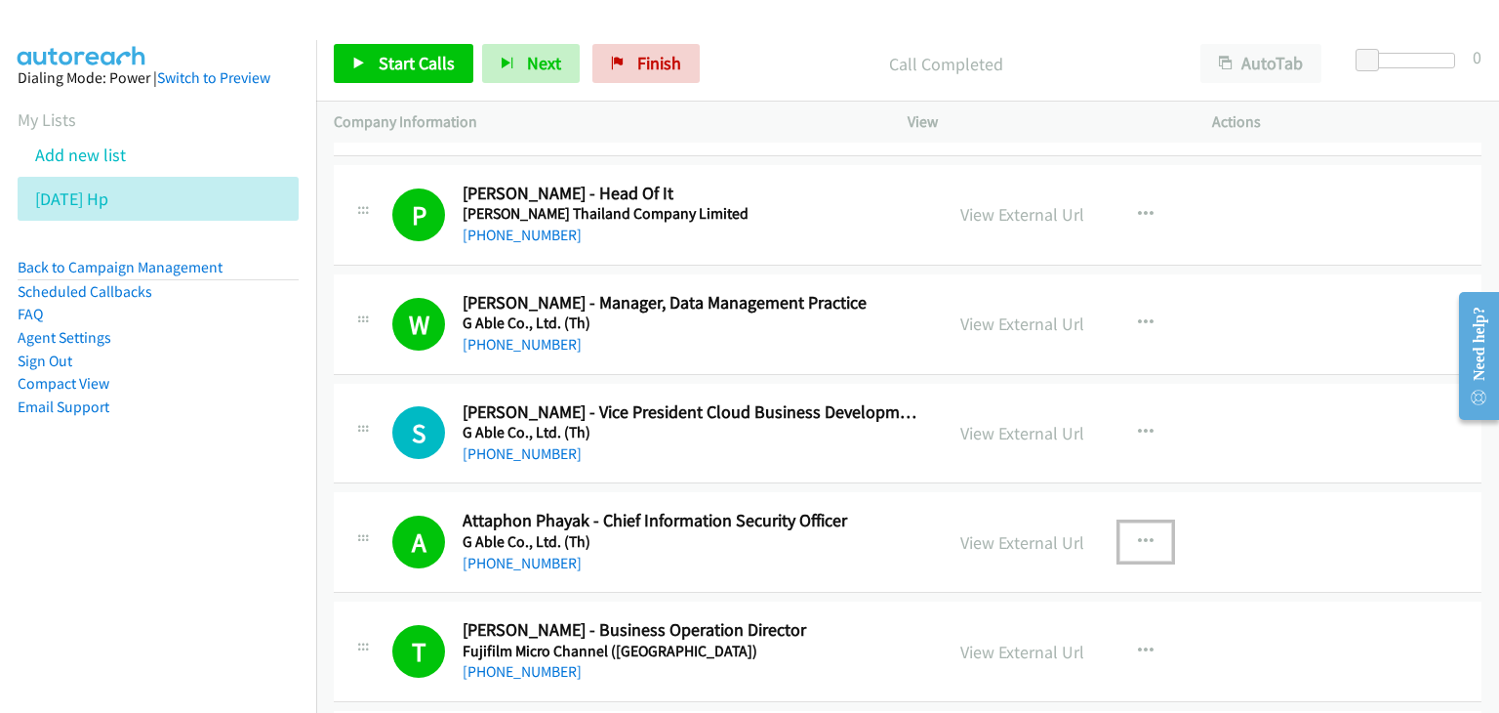
click at [1138, 534] on icon "button" at bounding box center [1146, 542] width 16 height 16
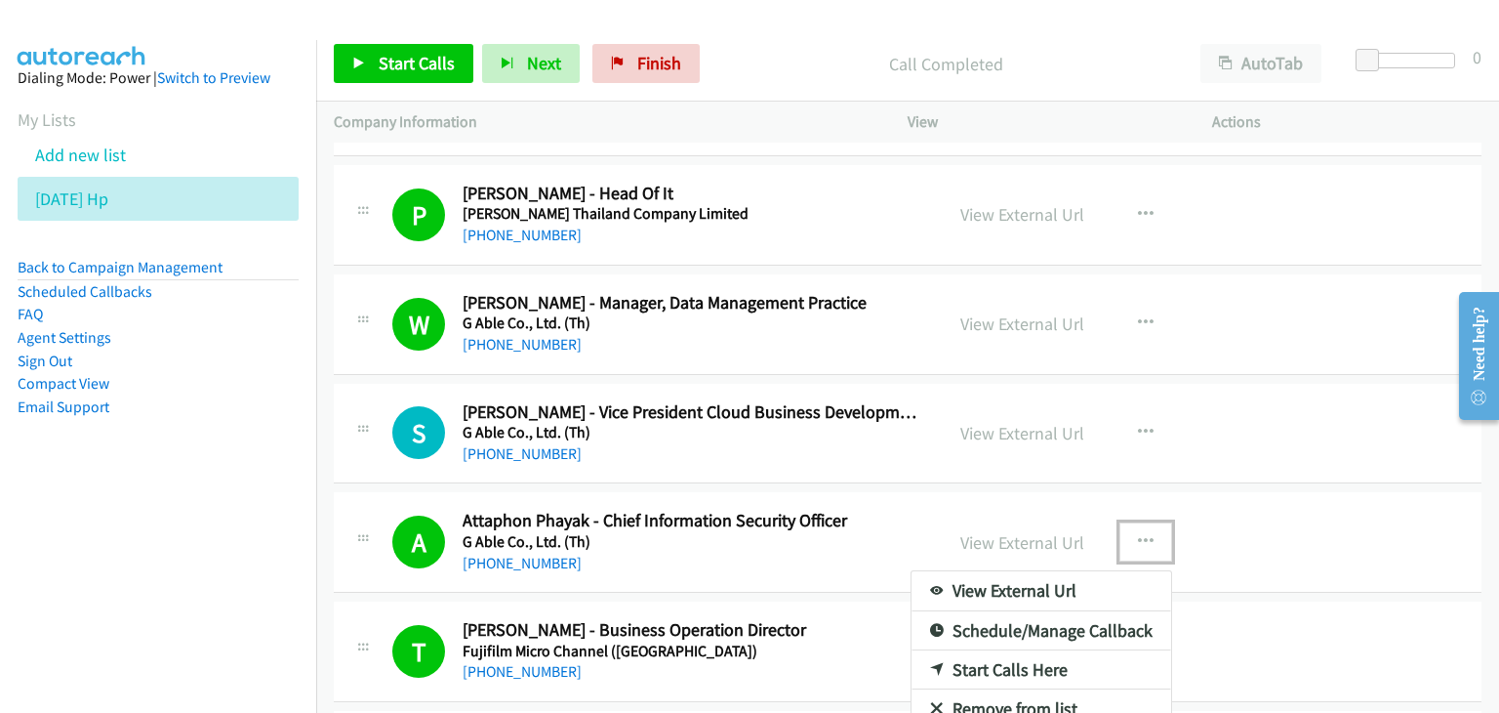
click at [1045, 580] on link "View External Url" at bounding box center [1042, 590] width 260 height 39
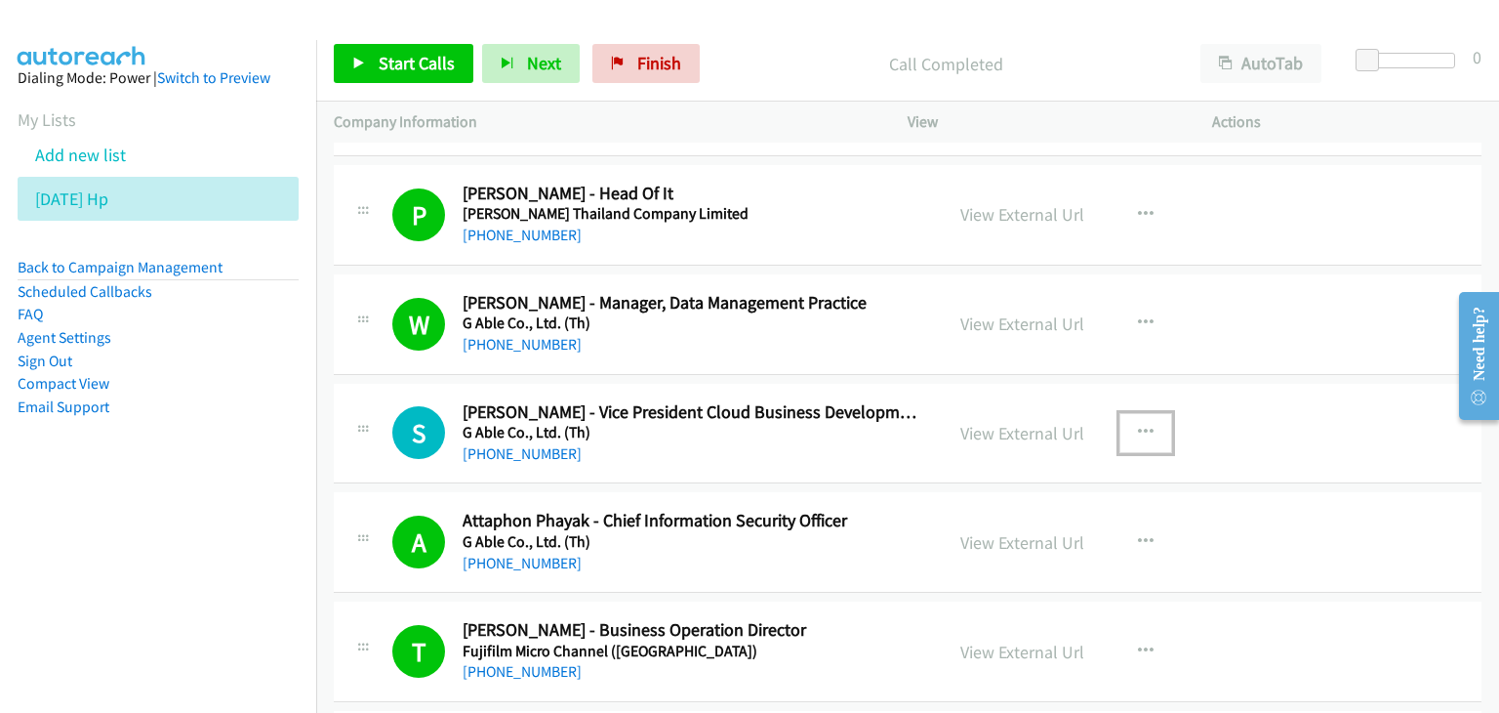
click at [1128, 423] on button "button" at bounding box center [1146, 432] width 53 height 39
click at [0, 0] on div at bounding box center [0, 0] width 0 height 0
click at [1138, 425] on icon "button" at bounding box center [1146, 433] width 16 height 16
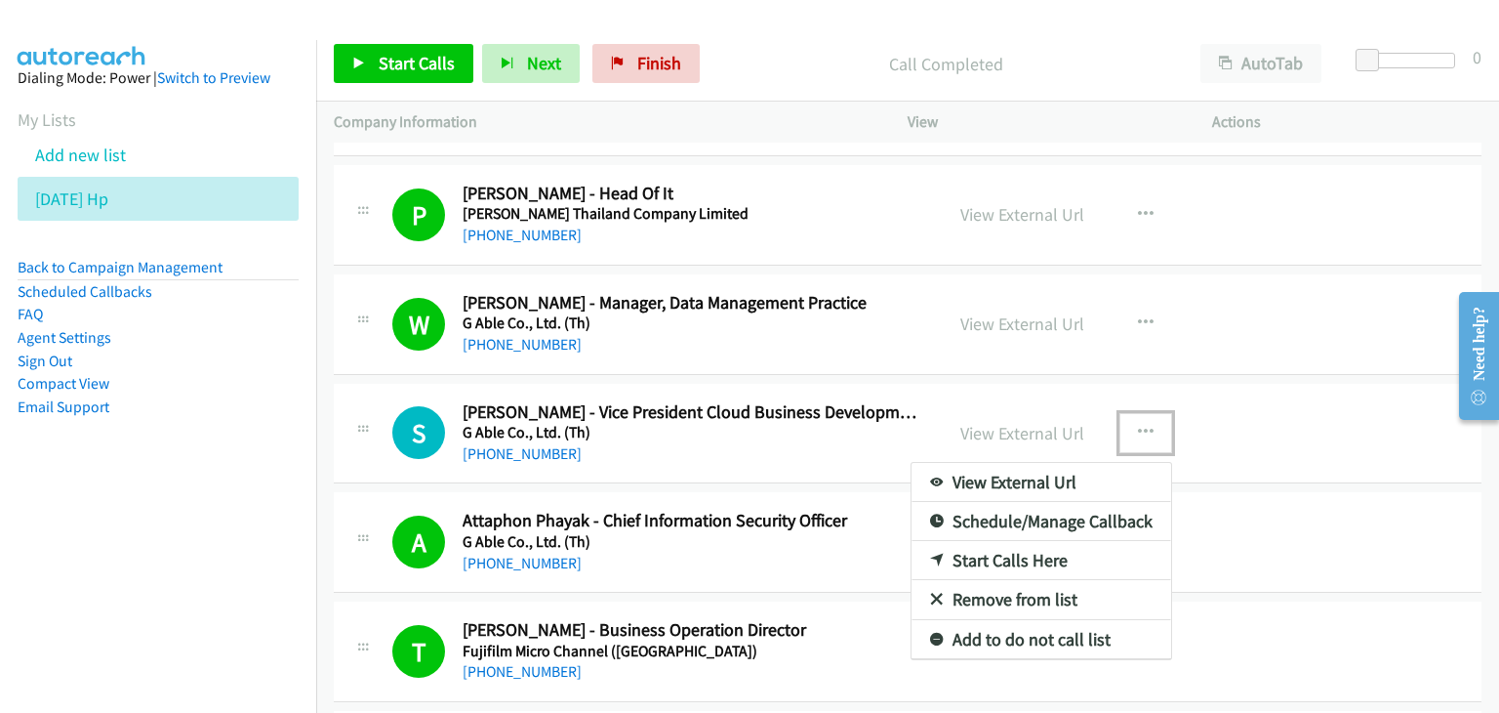
click at [1070, 476] on link "View External Url" at bounding box center [1042, 482] width 260 height 39
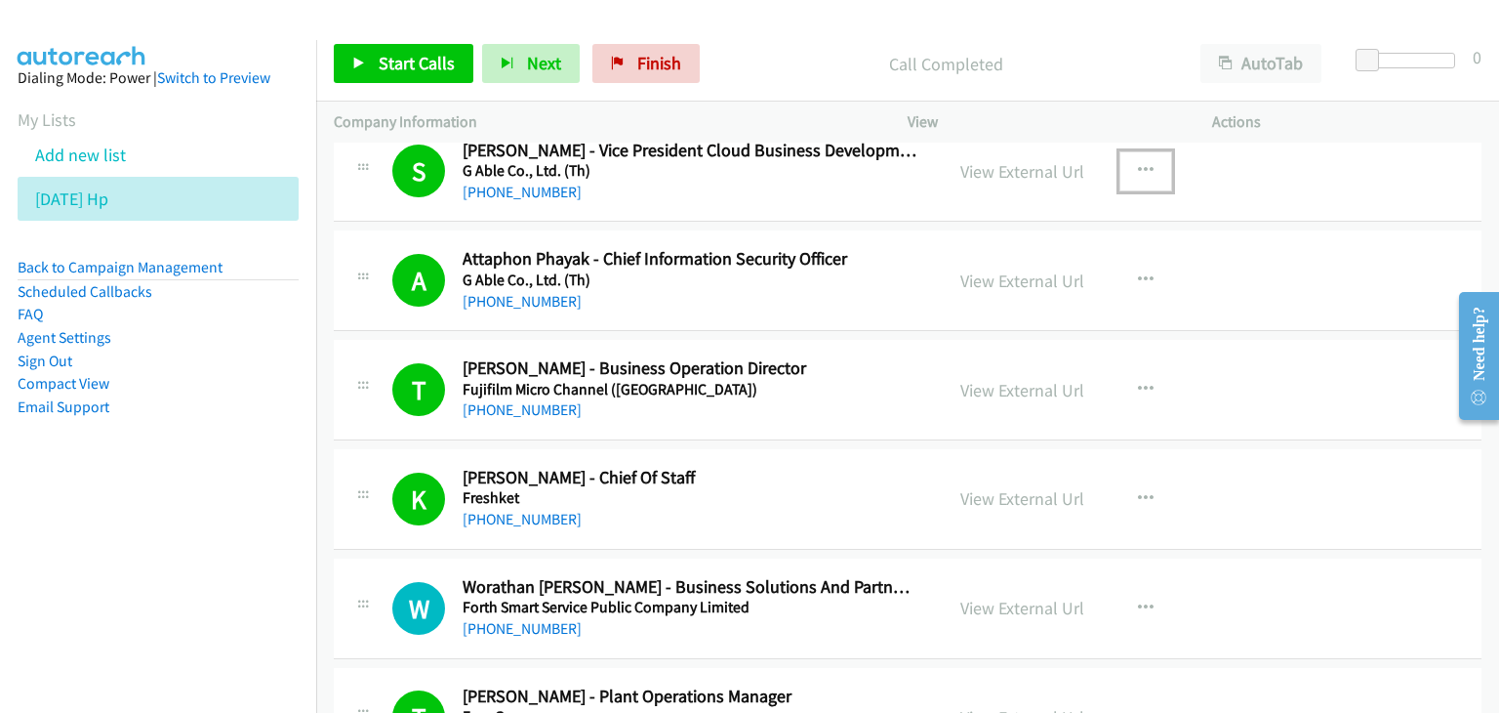
scroll to position [3549, 0]
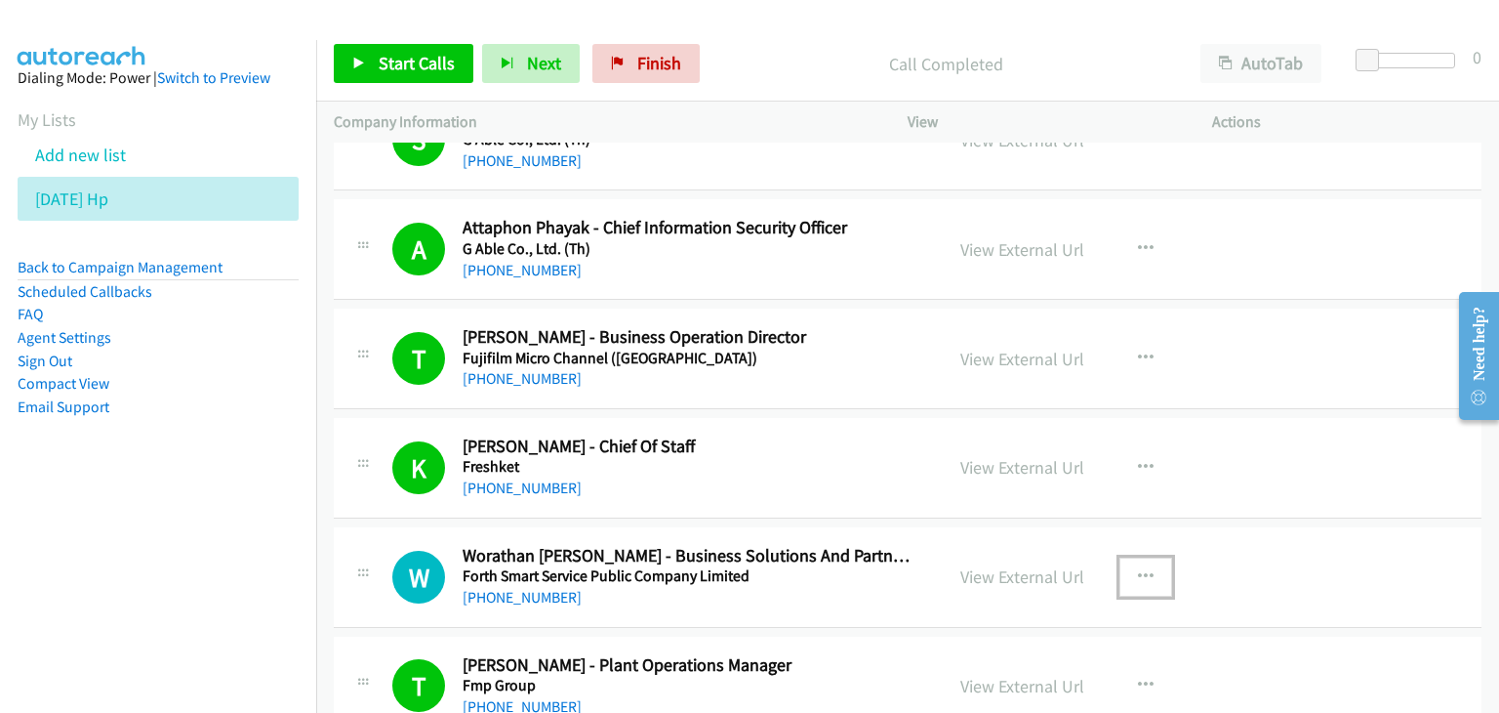
click at [1138, 569] on icon "button" at bounding box center [1146, 577] width 16 height 16
click at [1102, 626] on link "View External Url" at bounding box center [1042, 625] width 260 height 39
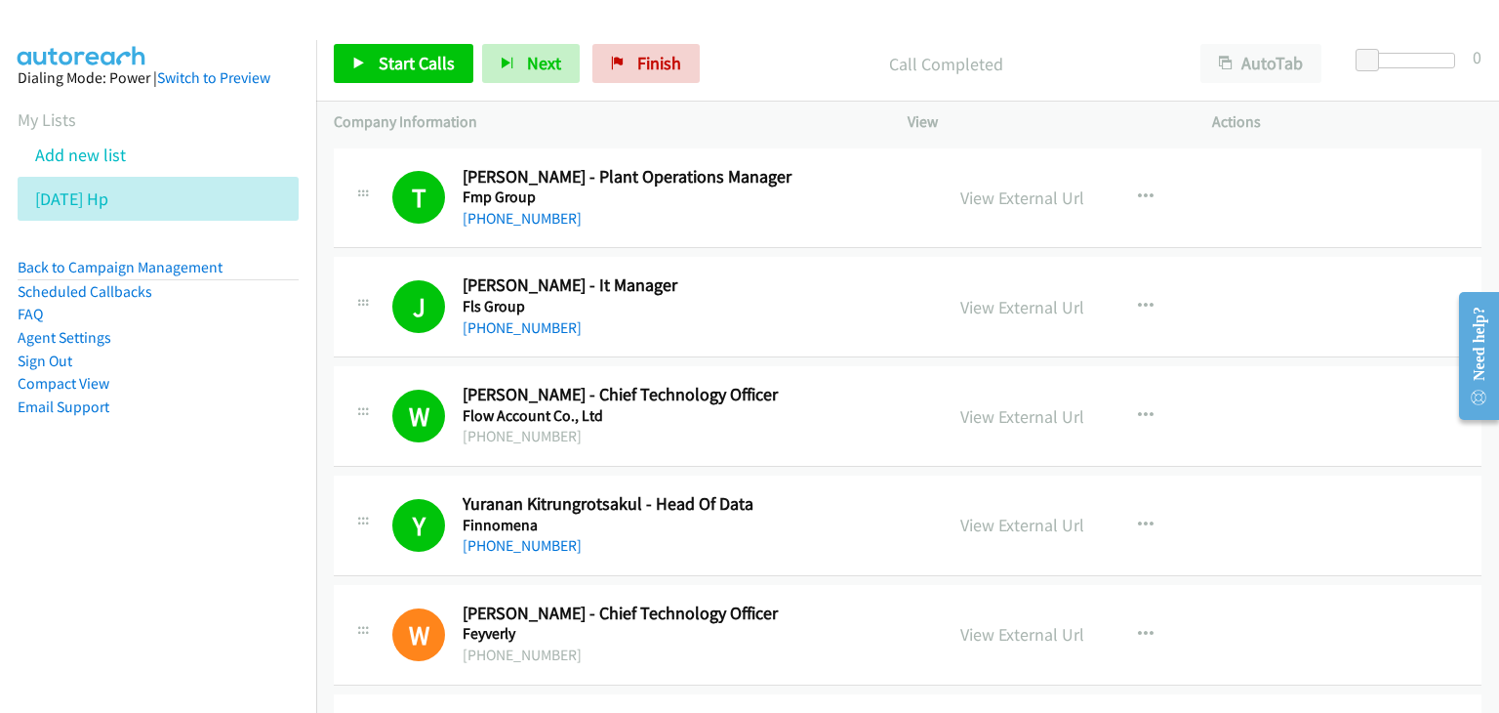
scroll to position [4233, 0]
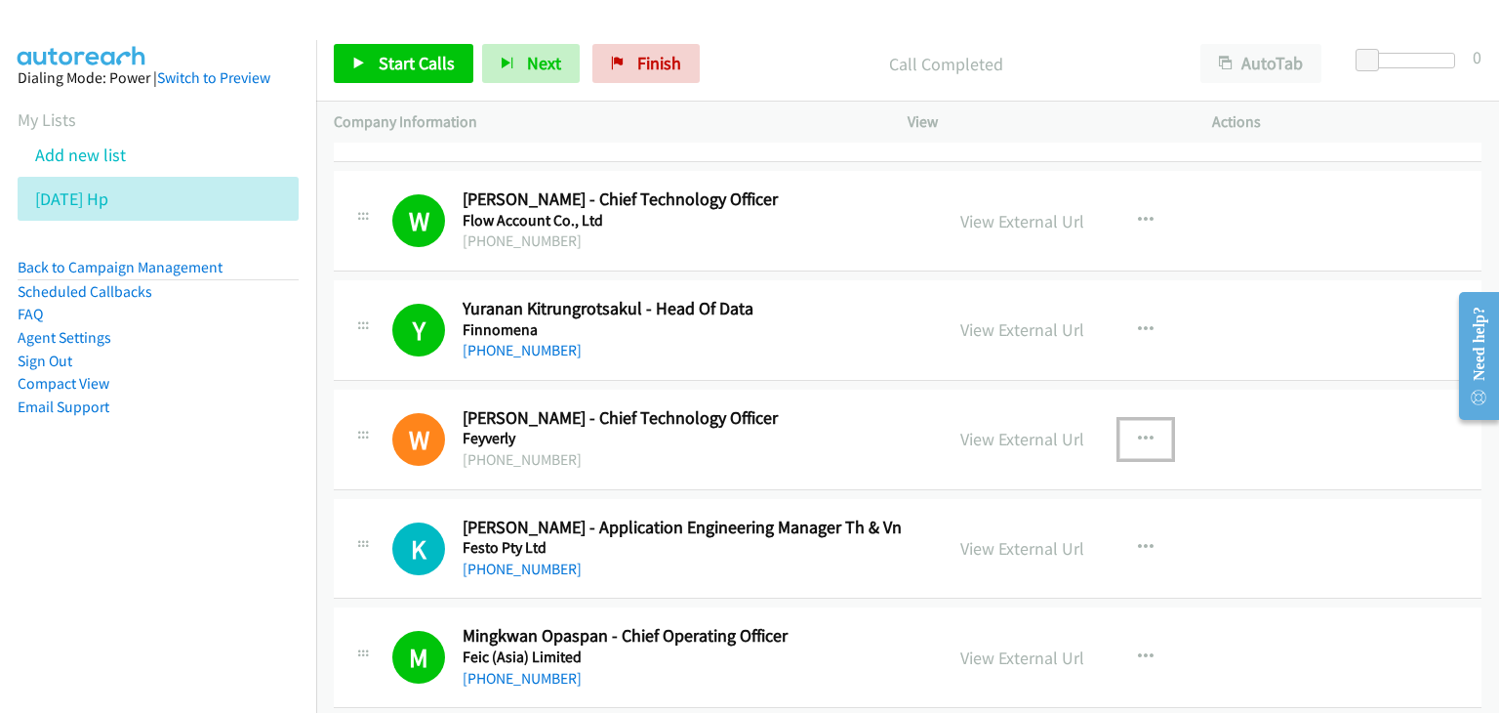
click at [1138, 431] on icon "button" at bounding box center [1146, 439] width 16 height 16
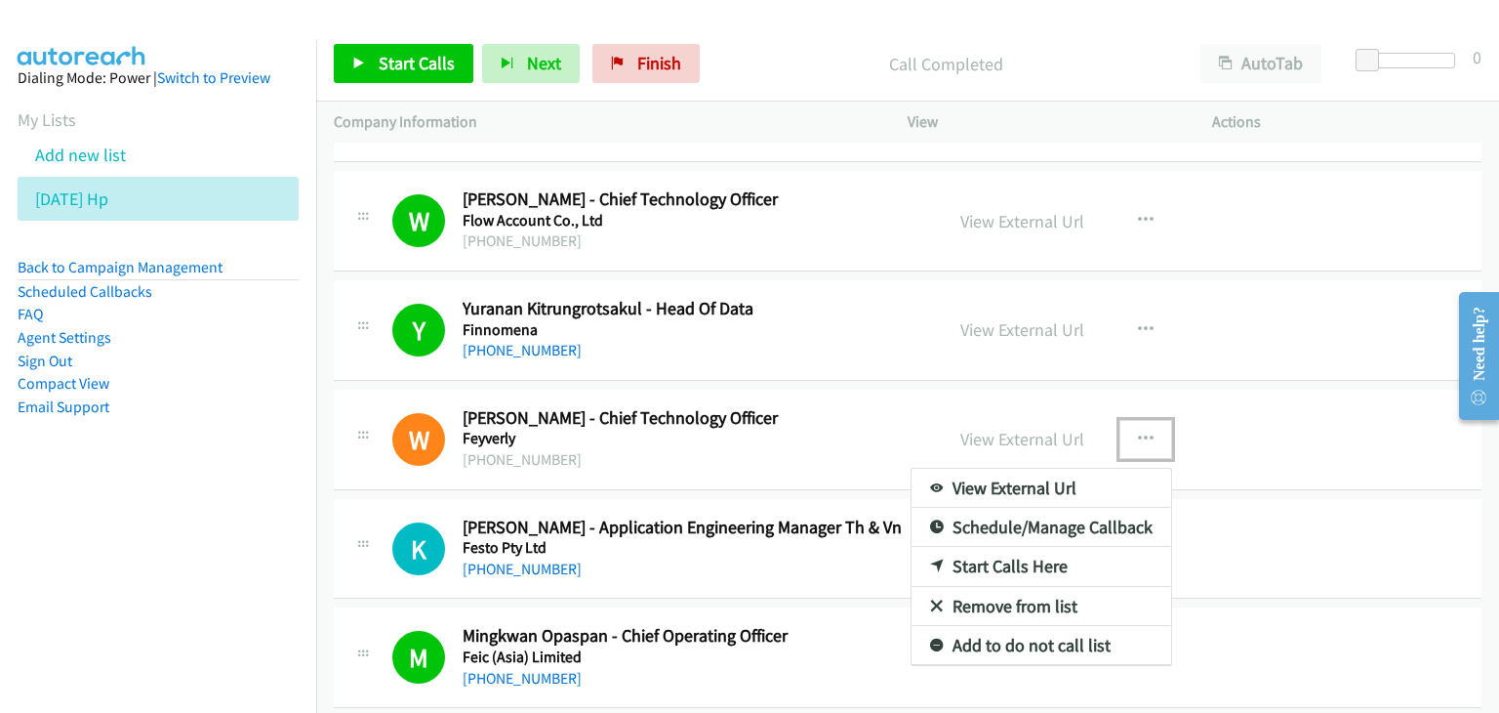
click at [1045, 481] on link "View External Url" at bounding box center [1042, 488] width 260 height 39
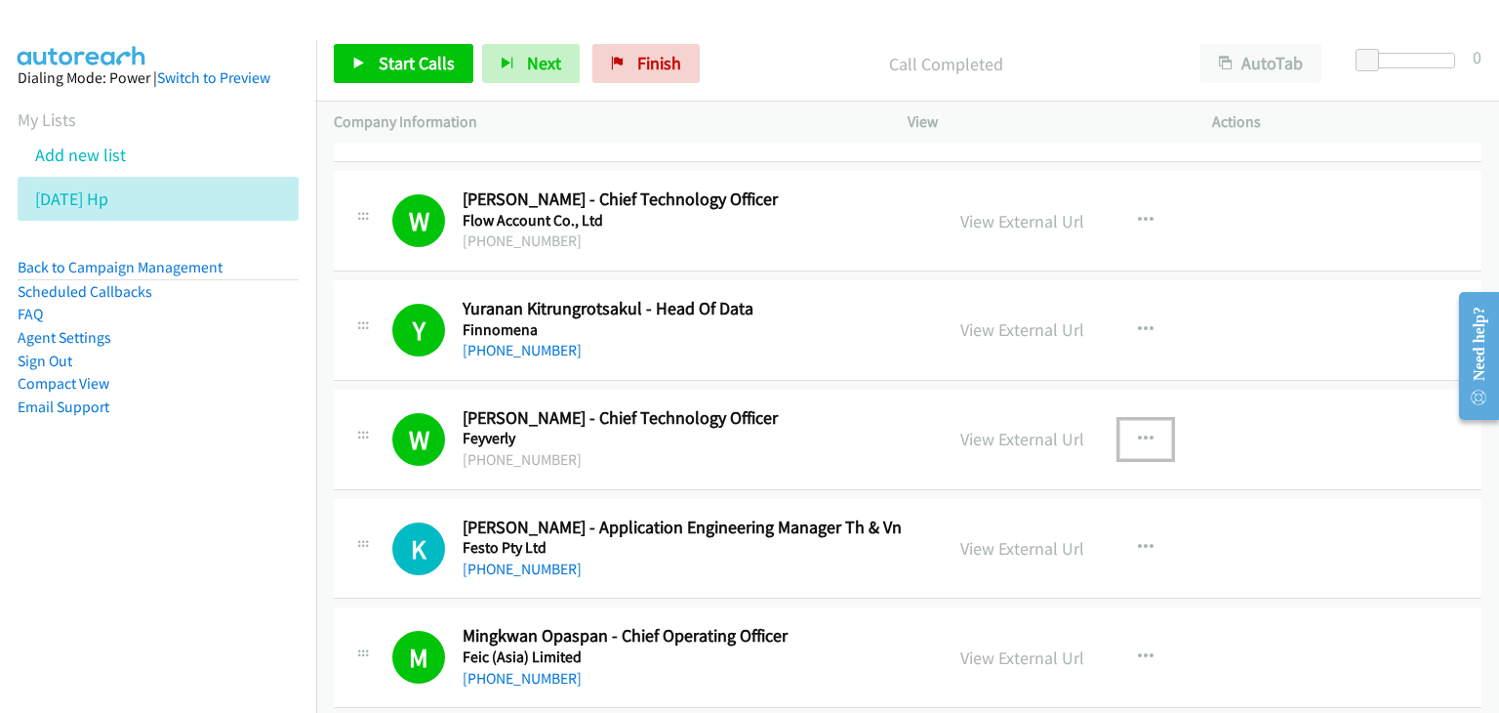
scroll to position [4330, 0]
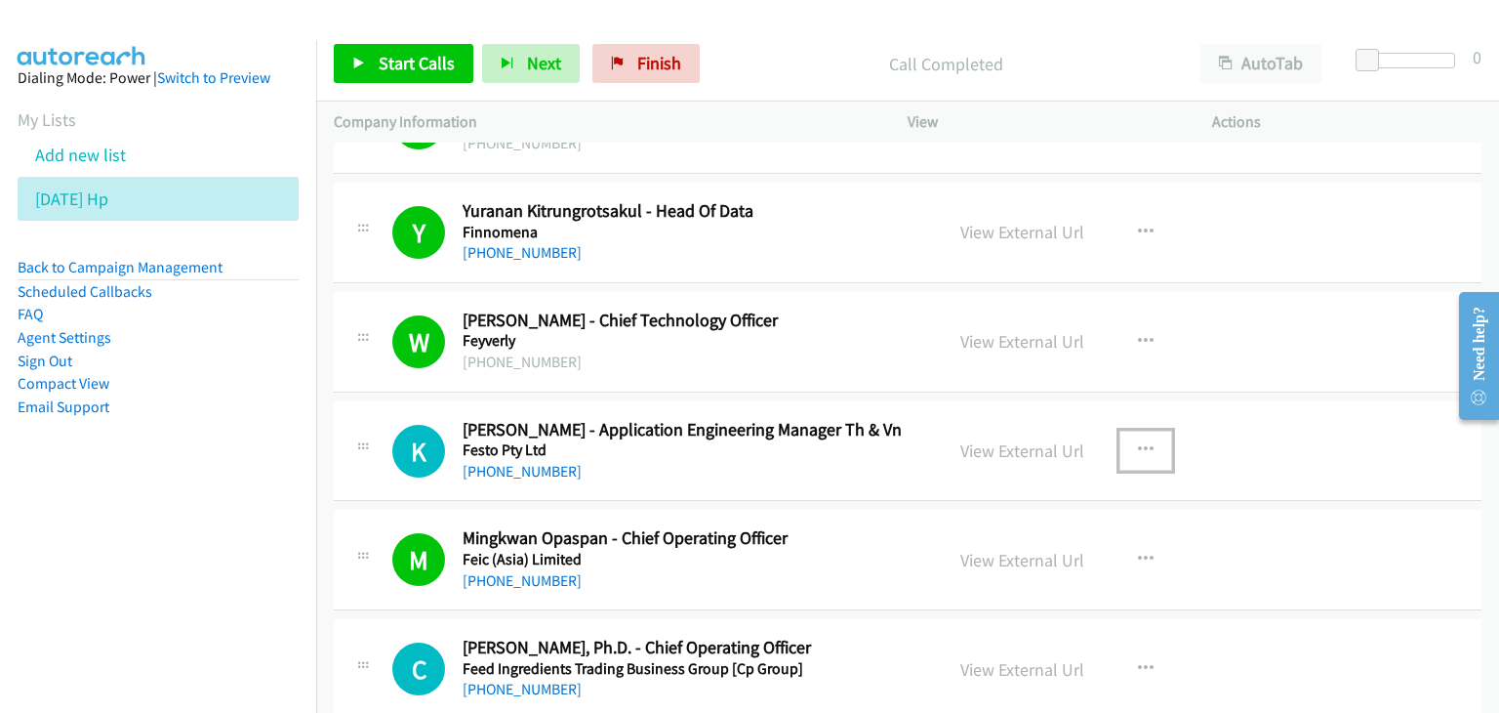
click at [1138, 442] on icon "button" at bounding box center [1146, 450] width 16 height 16
click at [0, 0] on div at bounding box center [0, 0] width 0 height 0
click at [1138, 442] on icon "button" at bounding box center [1146, 450] width 16 height 16
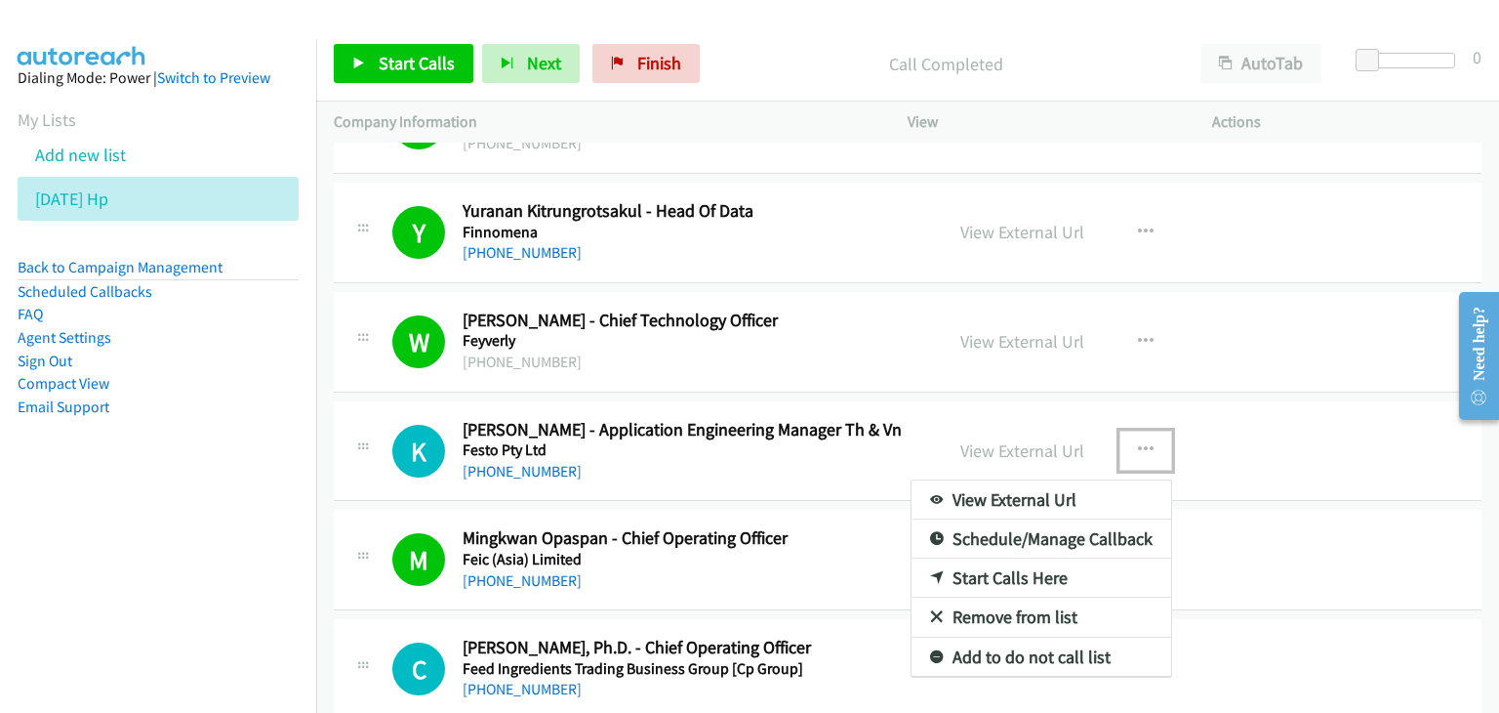
click at [1100, 485] on link "View External Url" at bounding box center [1042, 499] width 260 height 39
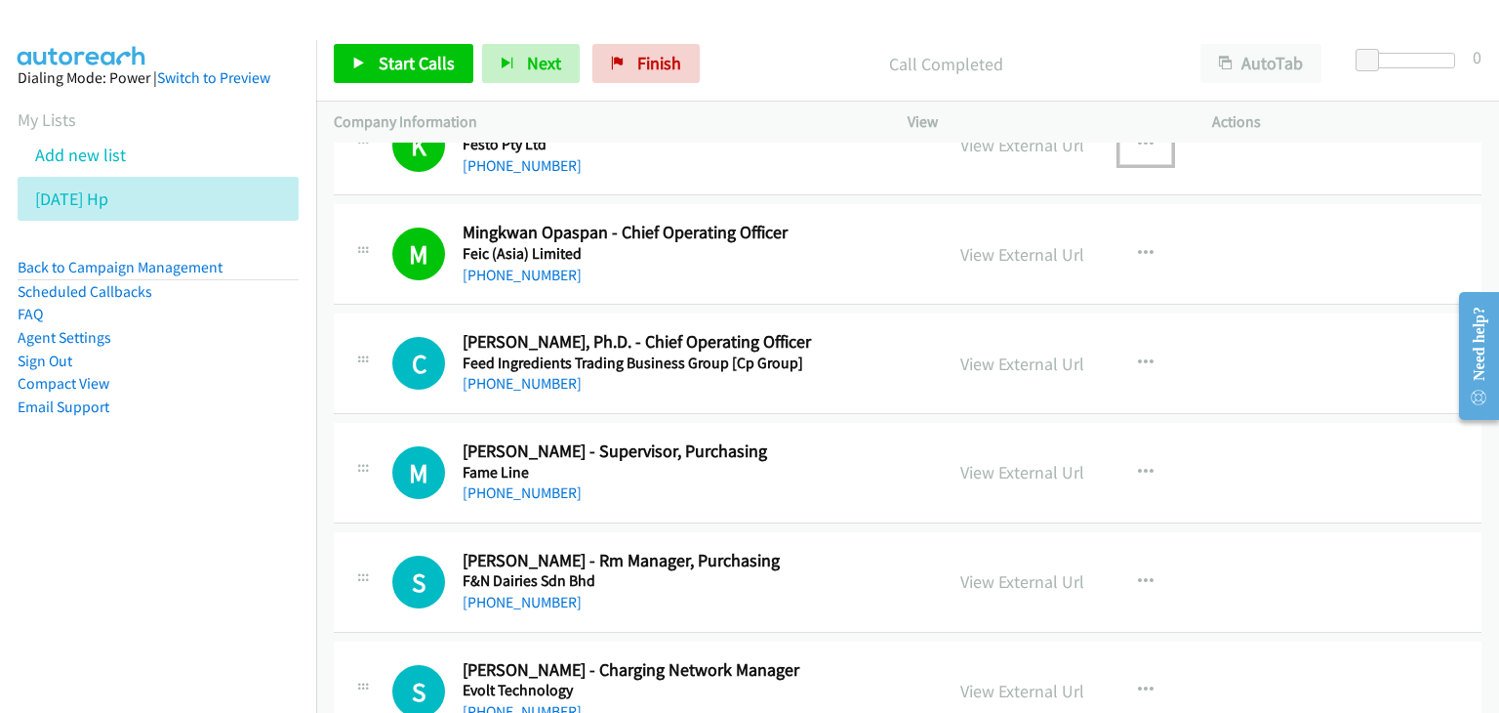
scroll to position [4721, 0]
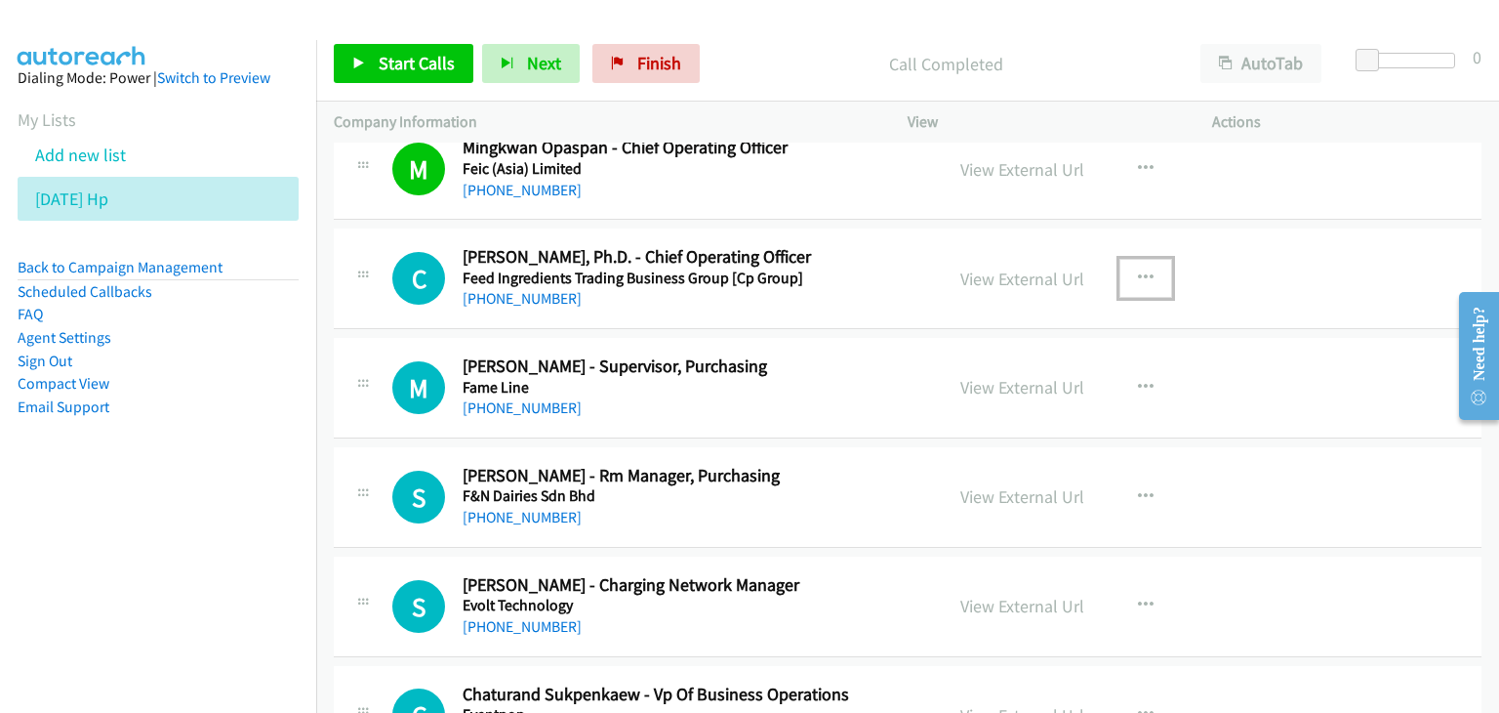
click at [1138, 270] on icon "button" at bounding box center [1146, 278] width 16 height 16
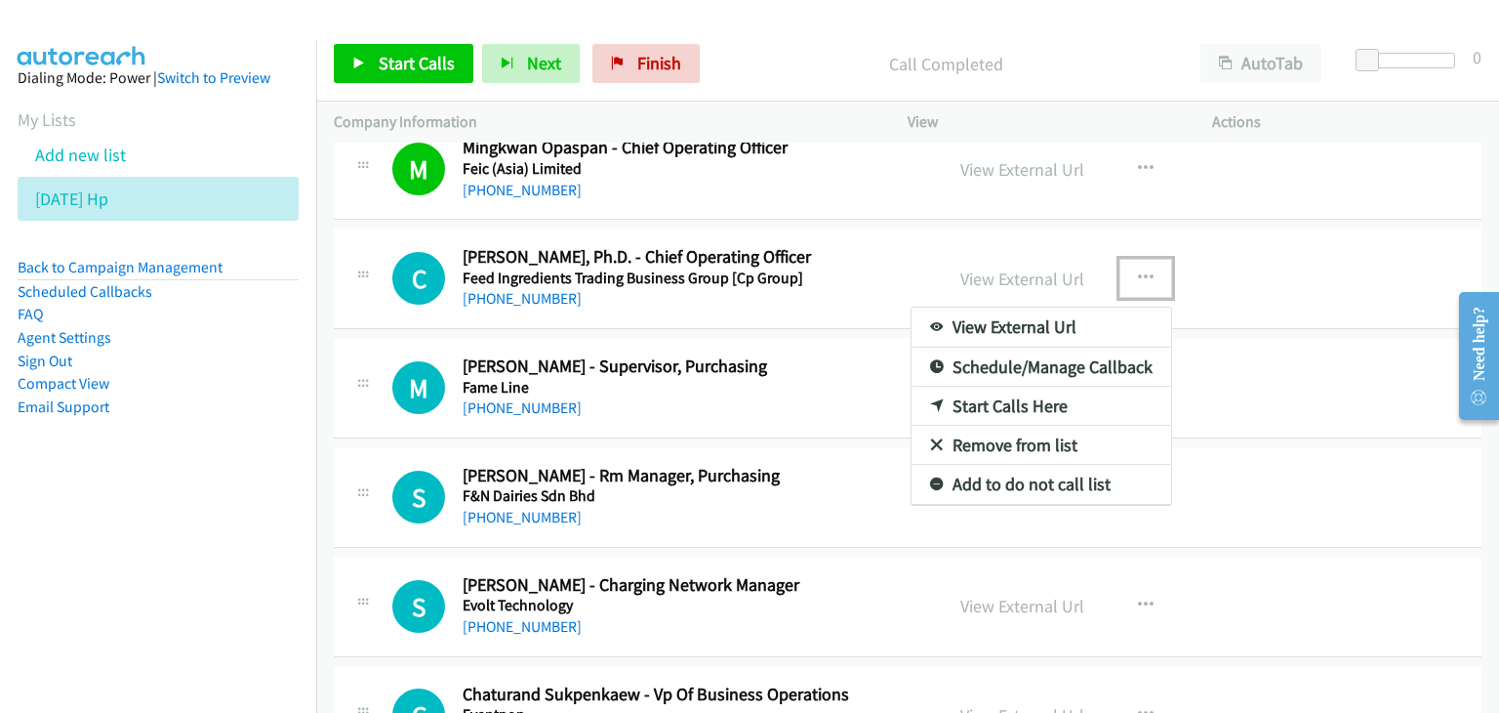
click at [1074, 315] on link "View External Url" at bounding box center [1042, 326] width 260 height 39
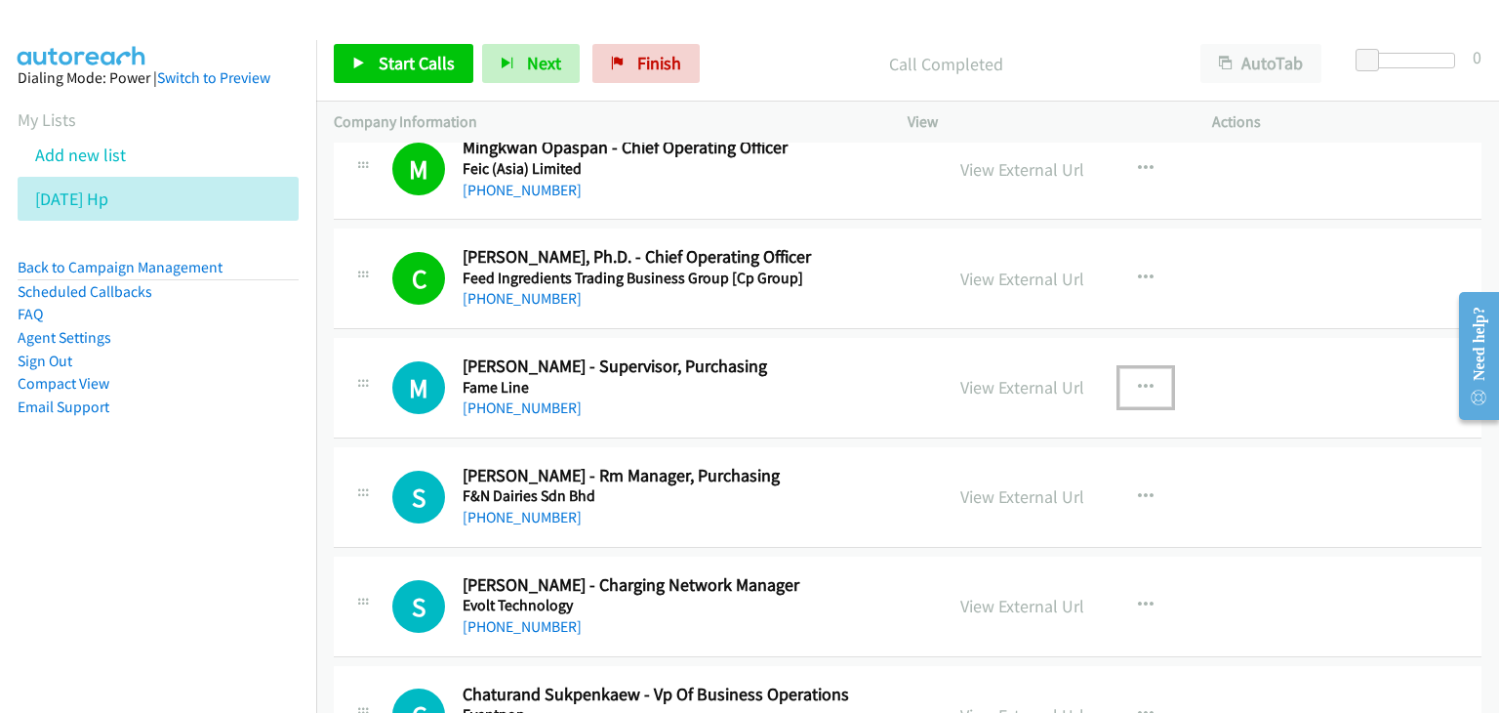
click at [1138, 380] on icon "button" at bounding box center [1146, 388] width 16 height 16
click at [0, 0] on div at bounding box center [0, 0] width 0 height 0
click at [1138, 380] on icon "button" at bounding box center [1146, 388] width 16 height 16
click at [0, 0] on div at bounding box center [0, 0] width 0 height 0
click at [1138, 380] on icon "button" at bounding box center [1146, 388] width 16 height 16
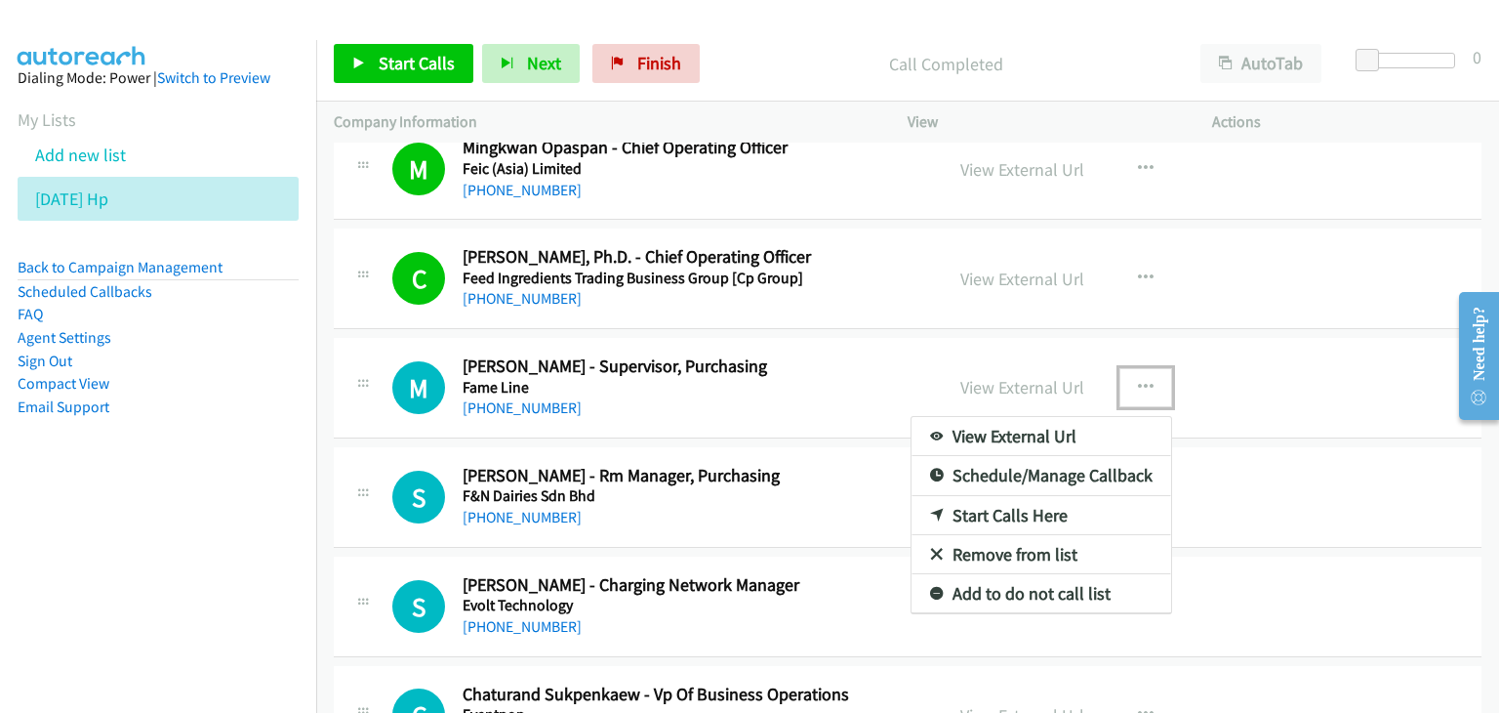
click at [1046, 427] on link "View External Url" at bounding box center [1042, 436] width 260 height 39
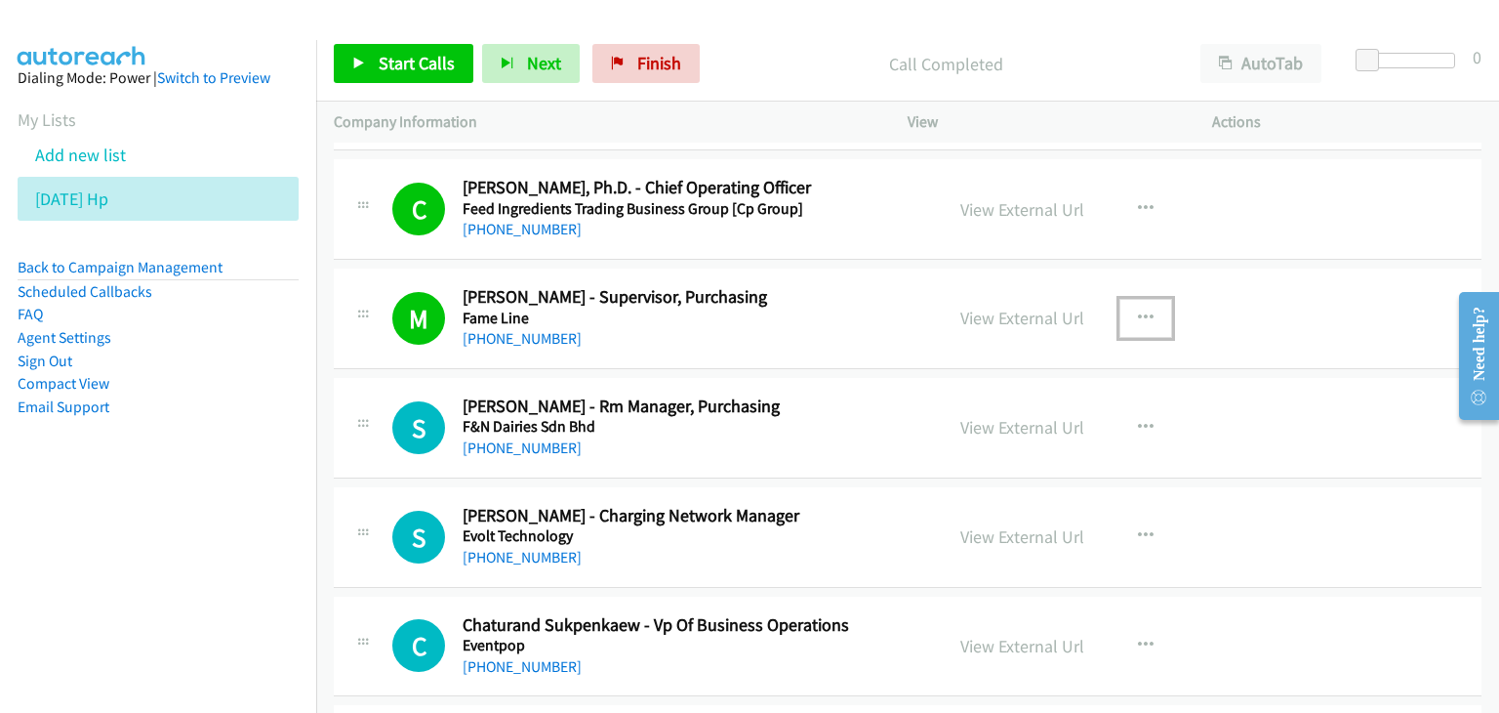
scroll to position [4818, 0]
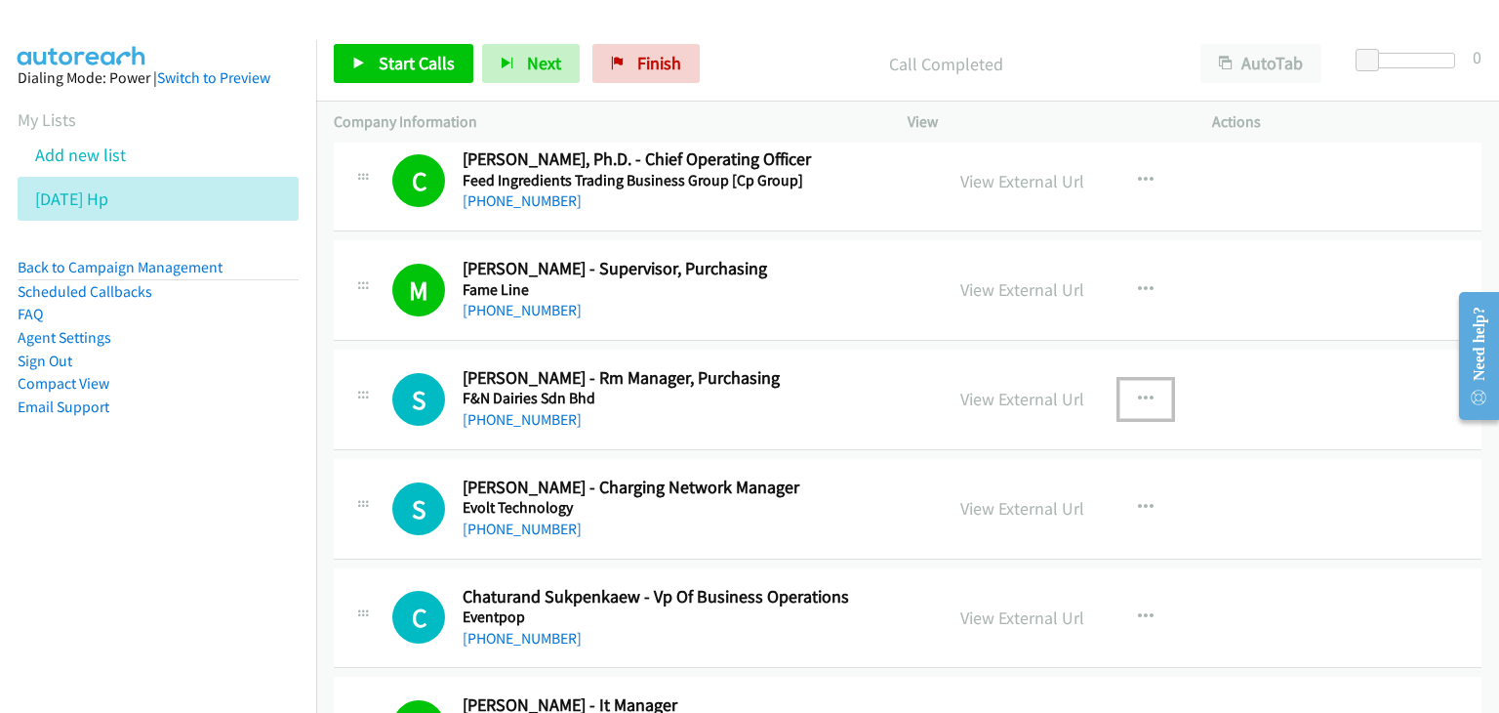
click at [1138, 391] on icon "button" at bounding box center [1146, 399] width 16 height 16
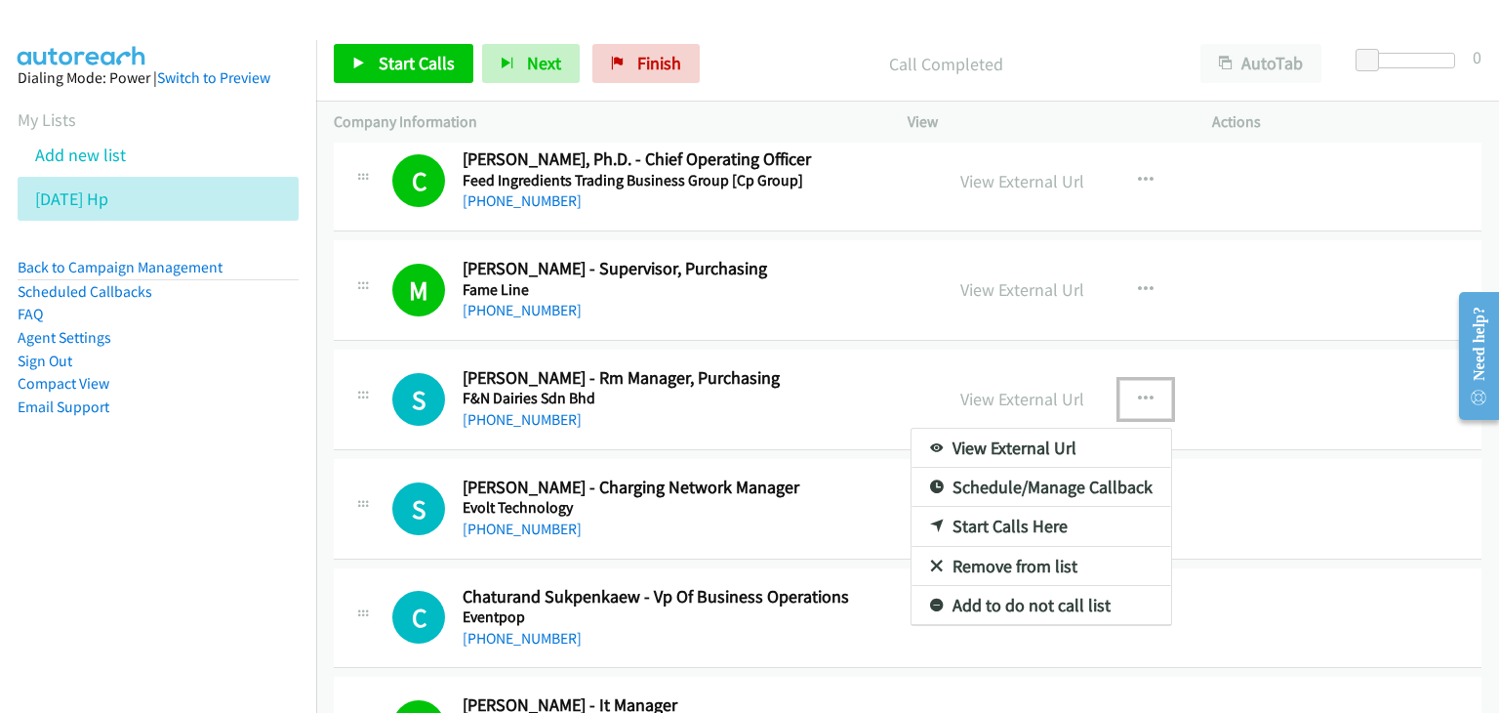
click at [1058, 438] on link "View External Url" at bounding box center [1042, 448] width 260 height 39
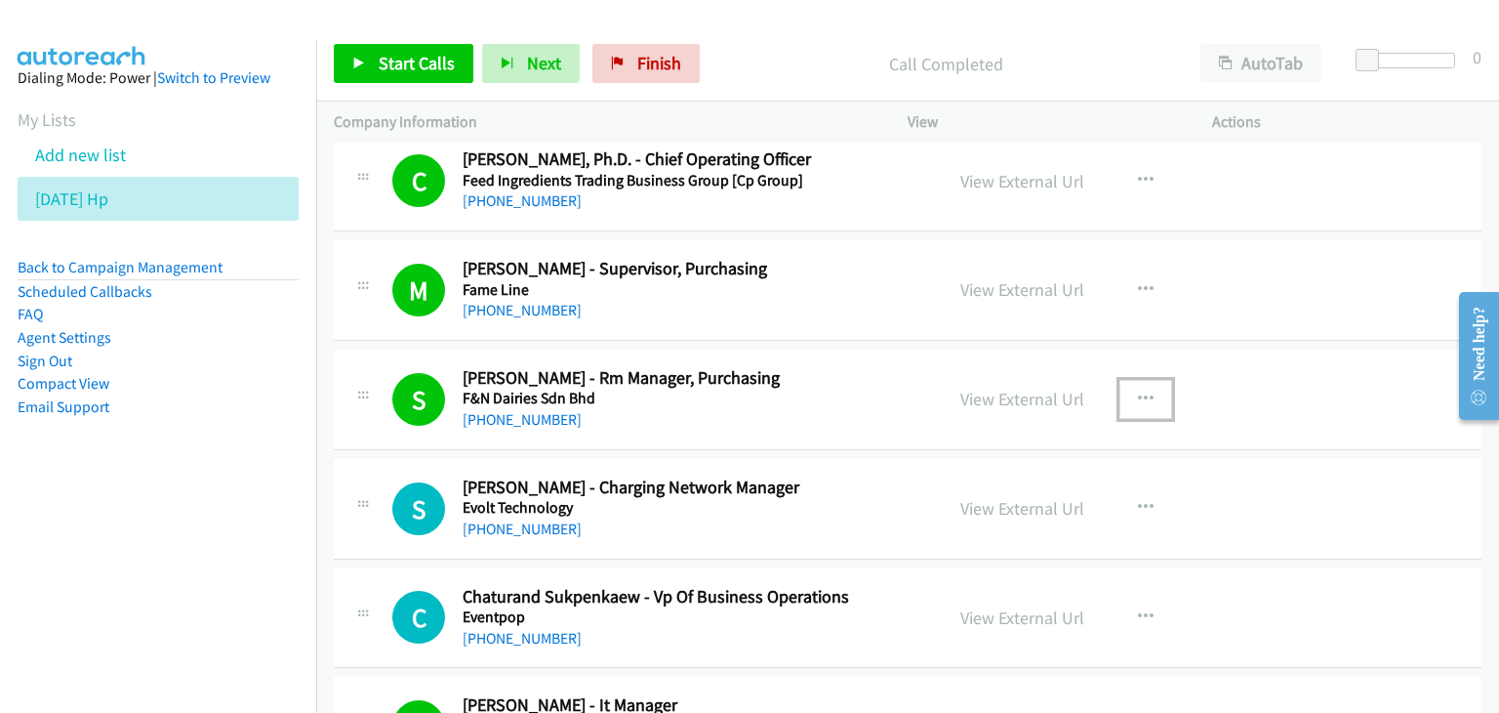
scroll to position [4916, 0]
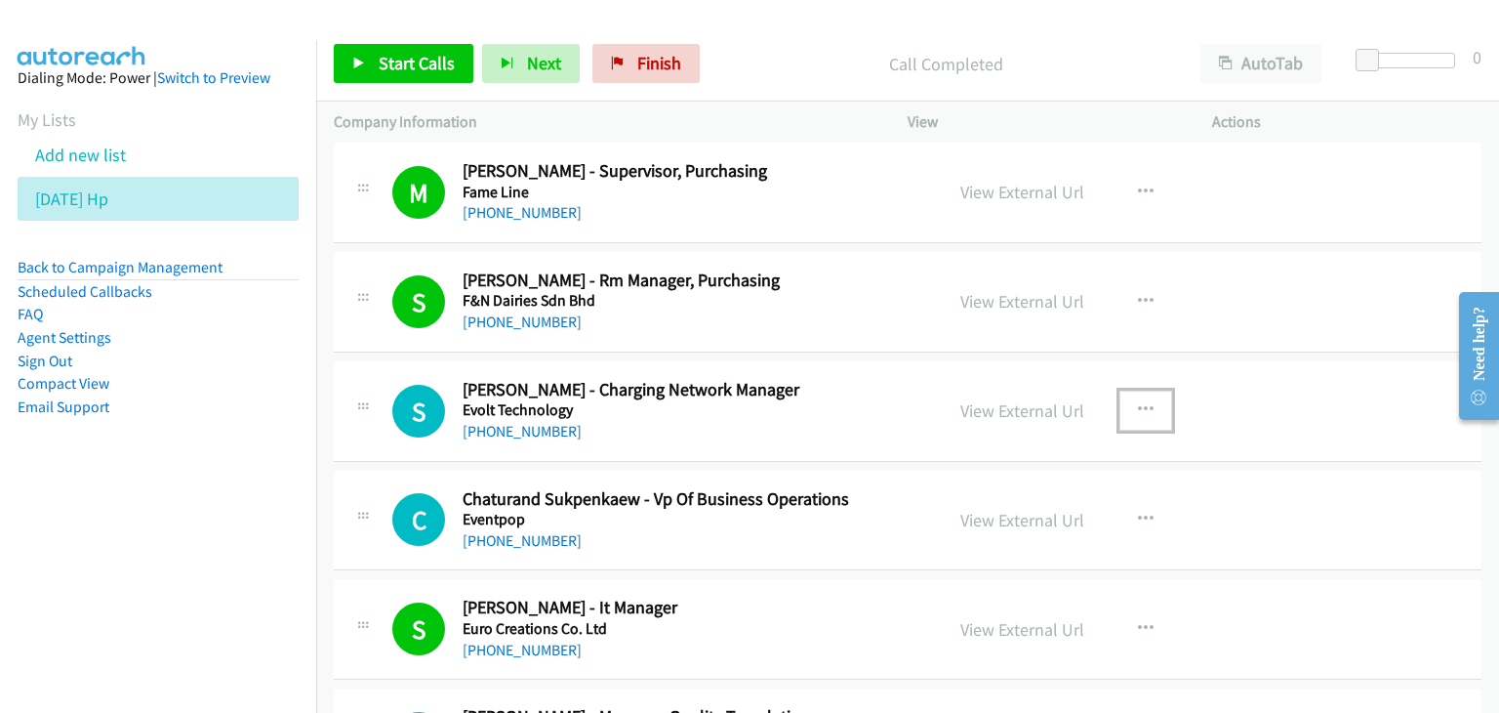
click at [1138, 402] on icon "button" at bounding box center [1146, 410] width 16 height 16
click at [0, 0] on div at bounding box center [0, 0] width 0 height 0
click at [1138, 402] on icon "button" at bounding box center [1146, 410] width 16 height 16
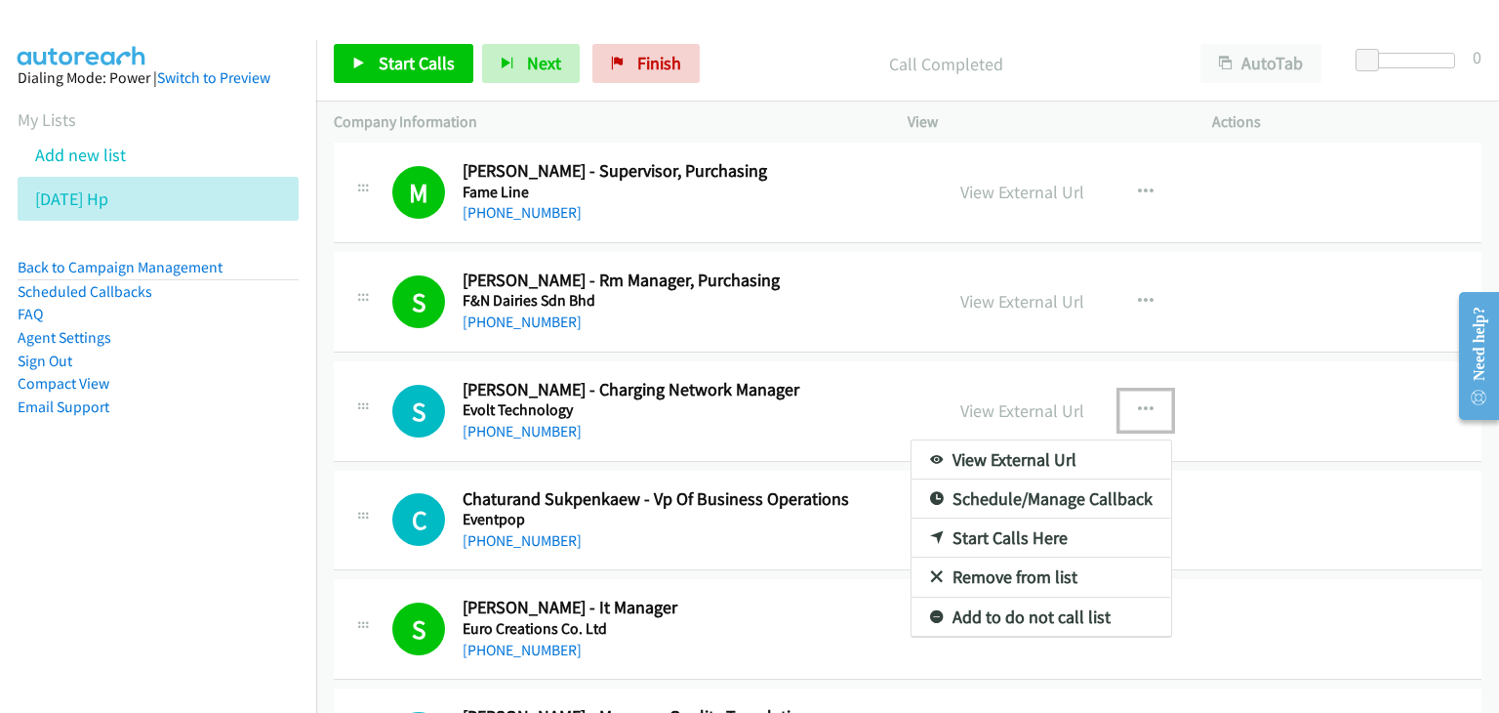
click at [1049, 453] on link "View External Url" at bounding box center [1042, 459] width 260 height 39
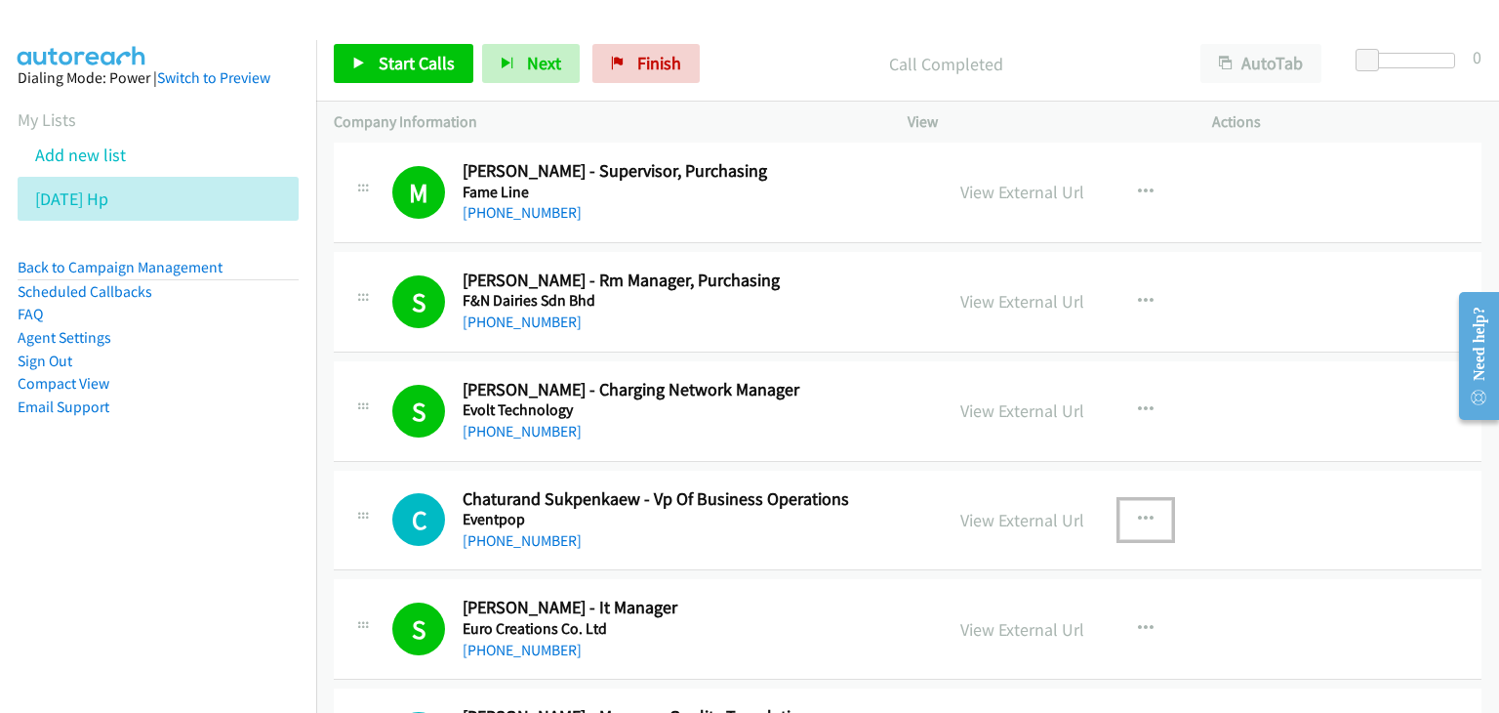
click at [1138, 512] on icon "button" at bounding box center [1146, 520] width 16 height 16
click at [0, 0] on div at bounding box center [0, 0] width 0 height 0
click at [1138, 512] on icon "button" at bounding box center [1146, 520] width 16 height 16
click at [0, 0] on div at bounding box center [0, 0] width 0 height 0
click at [1138, 512] on icon "button" at bounding box center [1146, 520] width 16 height 16
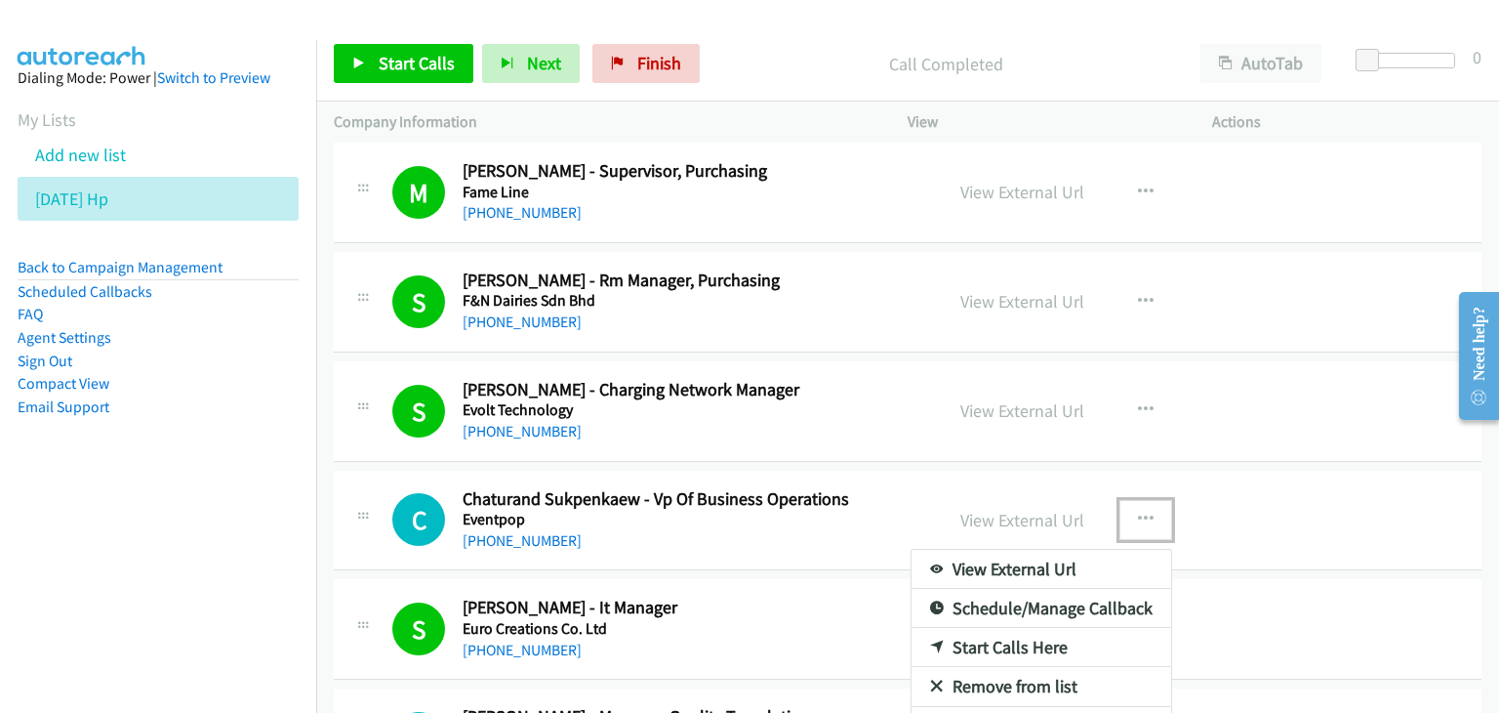
click at [1065, 552] on link "View External Url" at bounding box center [1042, 569] width 260 height 39
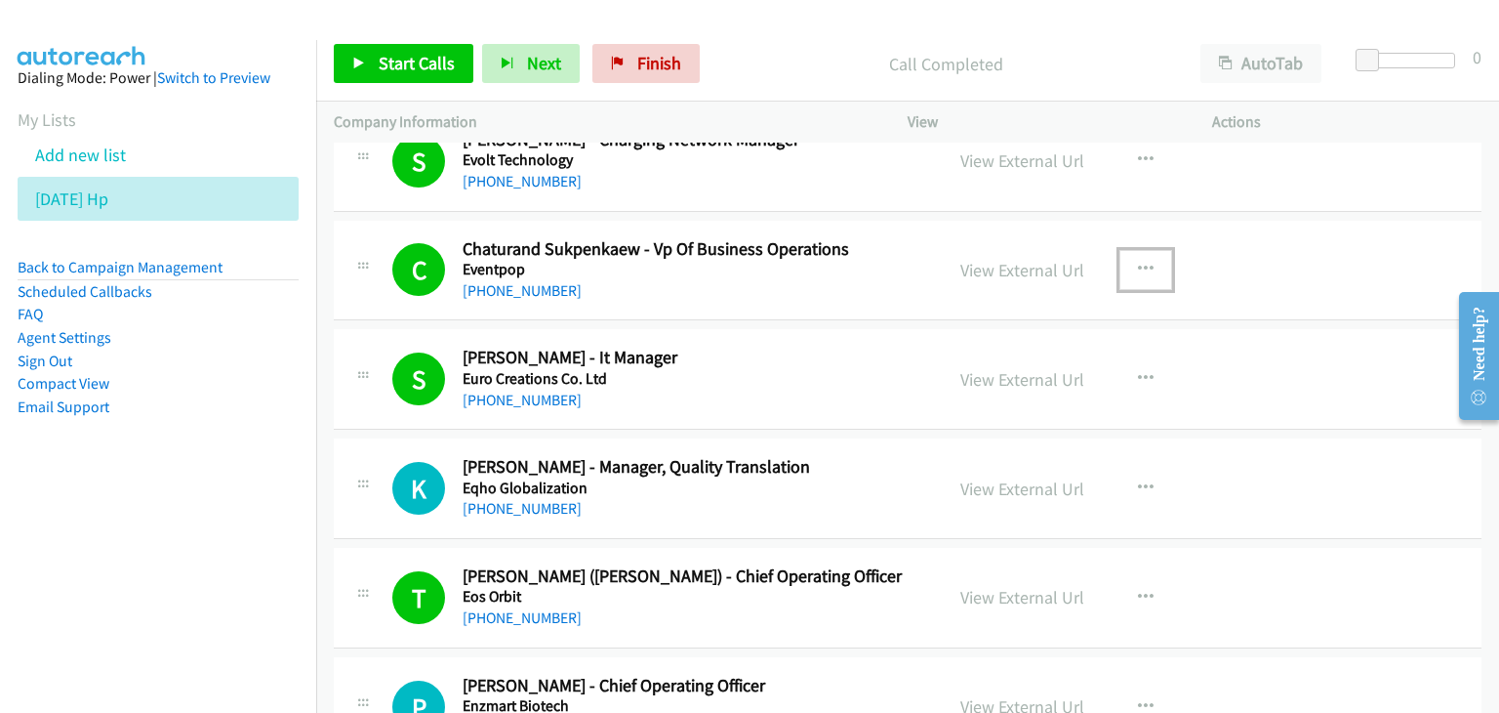
scroll to position [5209, 0]
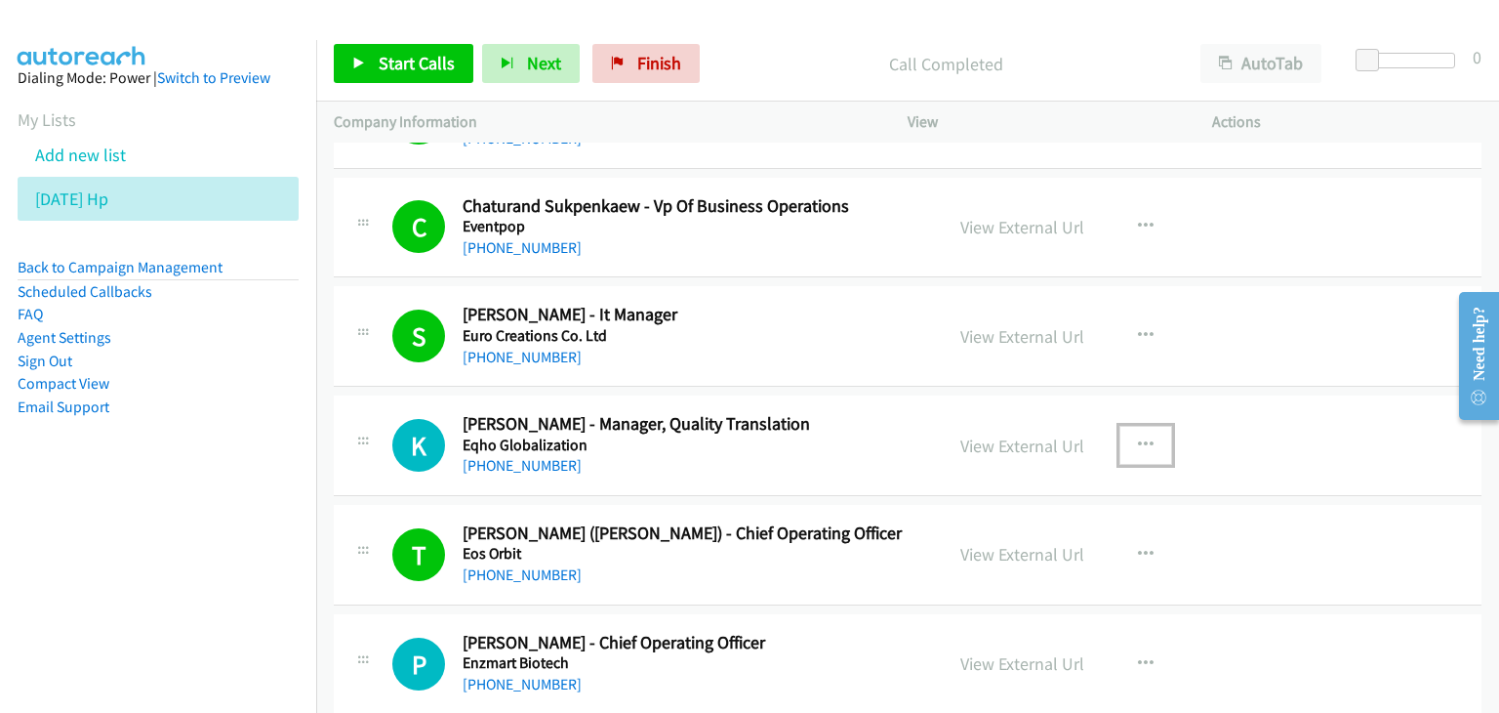
click at [1138, 437] on icon "button" at bounding box center [1146, 445] width 16 height 16
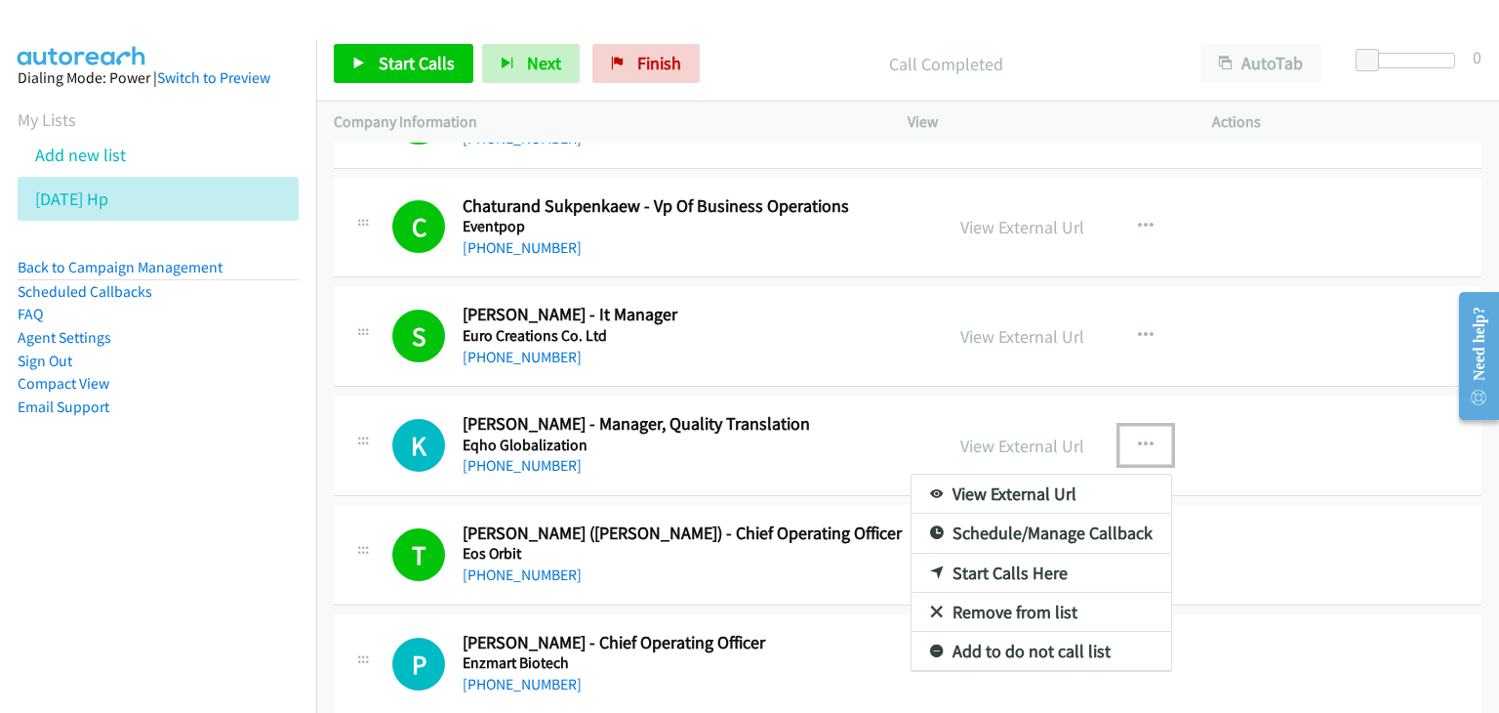
click at [1066, 486] on link "View External Url" at bounding box center [1042, 493] width 260 height 39
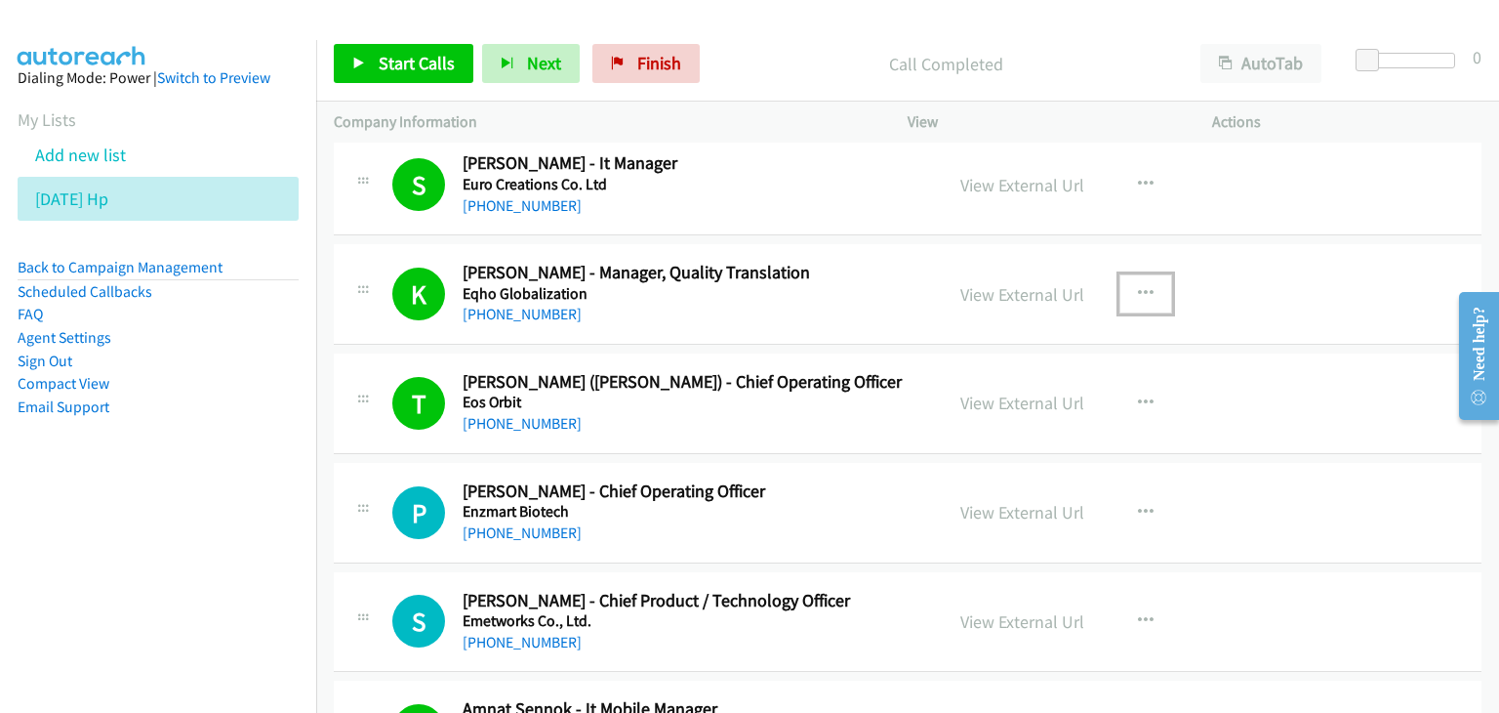
scroll to position [5404, 0]
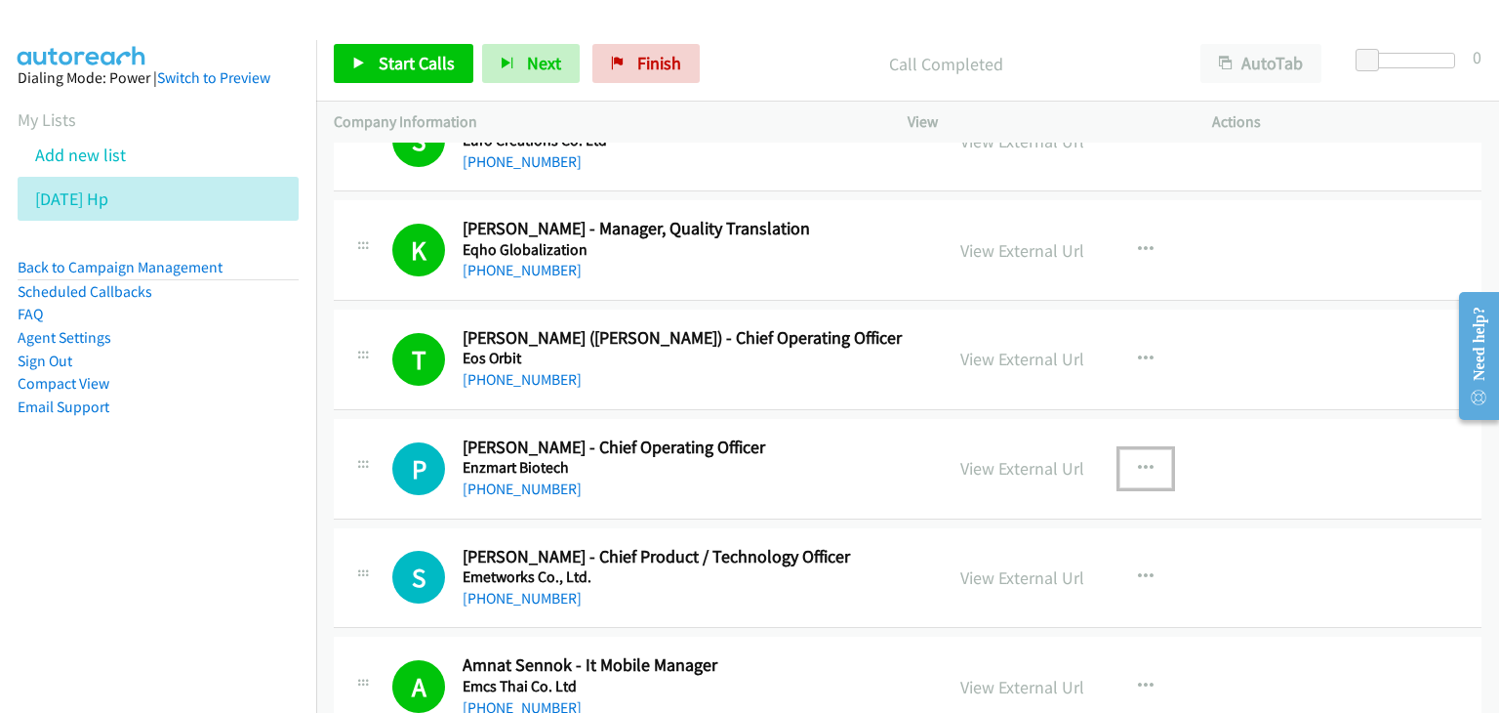
click at [1148, 454] on button "button" at bounding box center [1146, 468] width 53 height 39
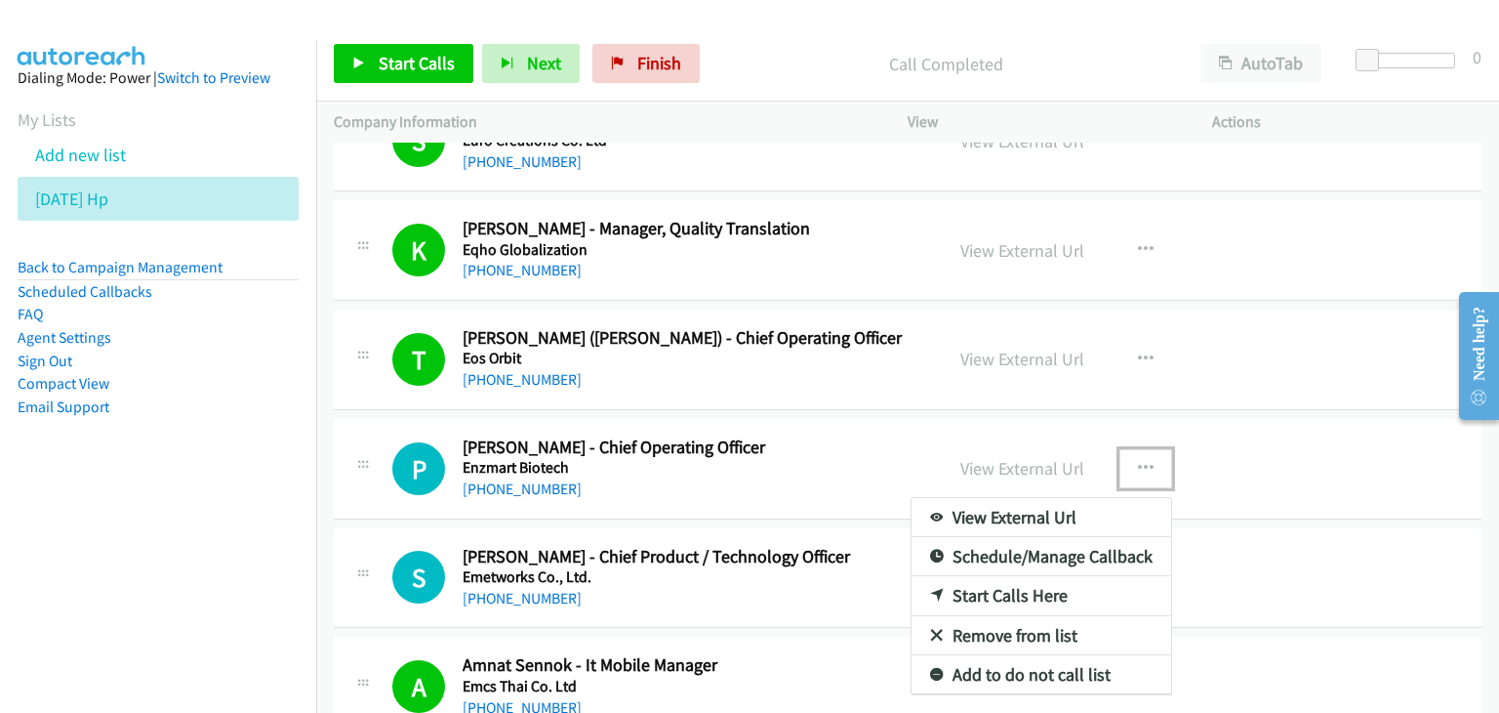
click at [1056, 510] on link "View External Url" at bounding box center [1042, 517] width 260 height 39
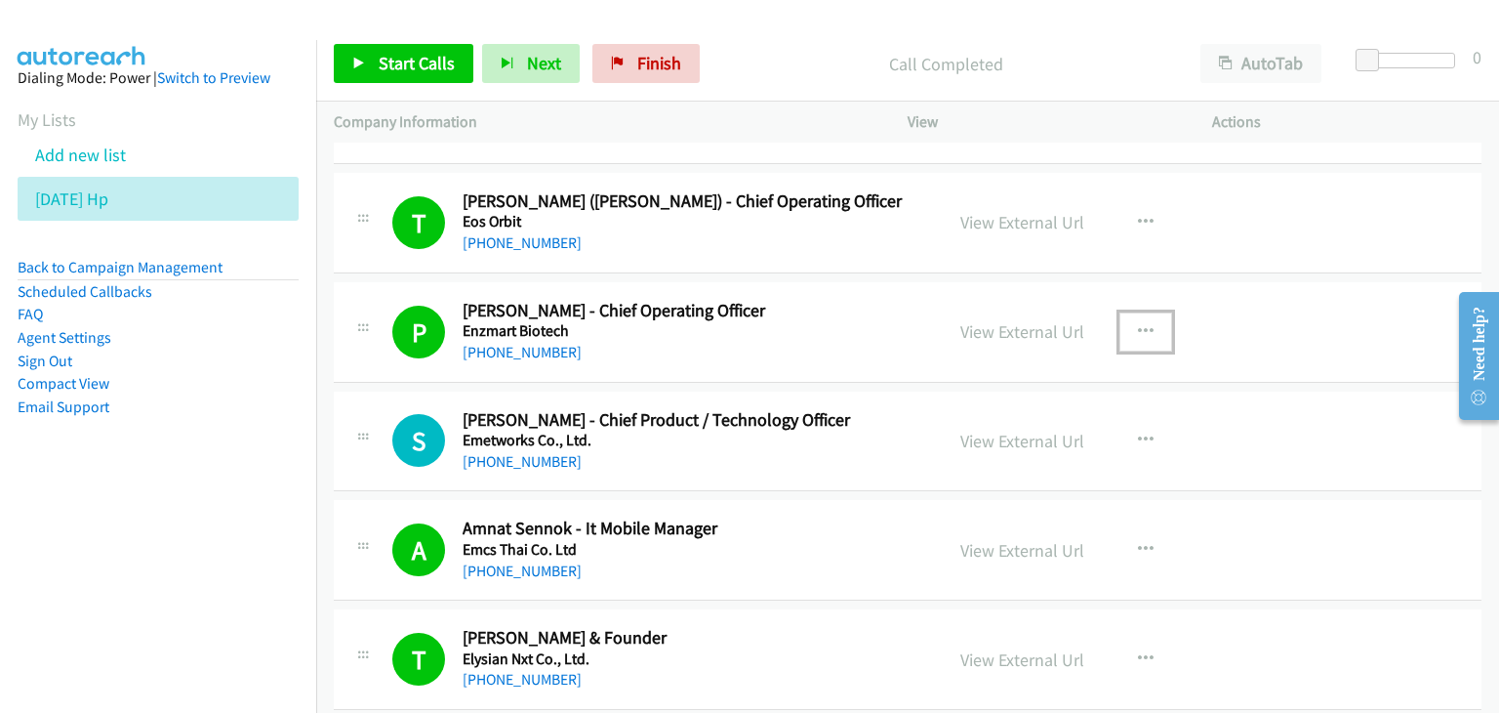
scroll to position [5599, 0]
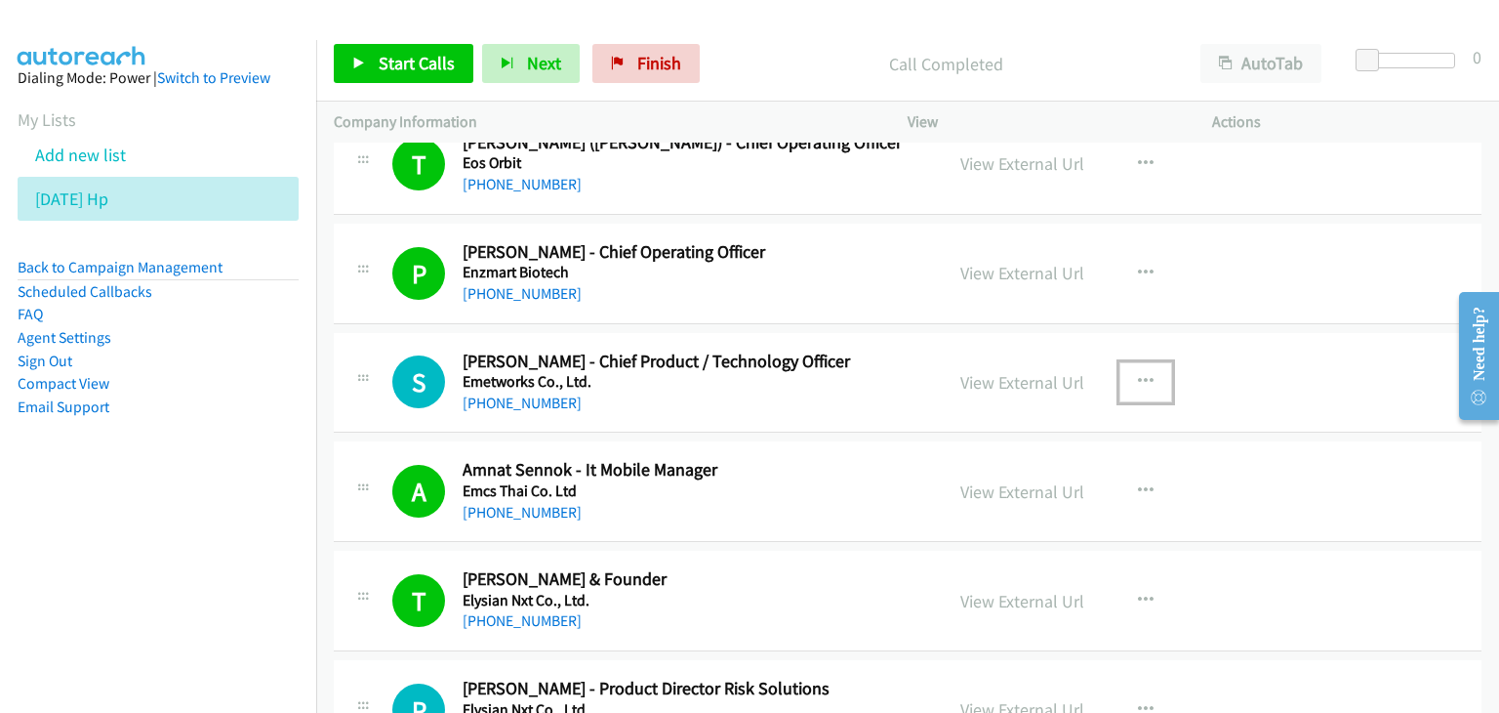
click at [1140, 374] on icon "button" at bounding box center [1146, 382] width 16 height 16
click at [0, 0] on div at bounding box center [0, 0] width 0 height 0
click at [1140, 374] on icon "button" at bounding box center [1146, 382] width 16 height 16
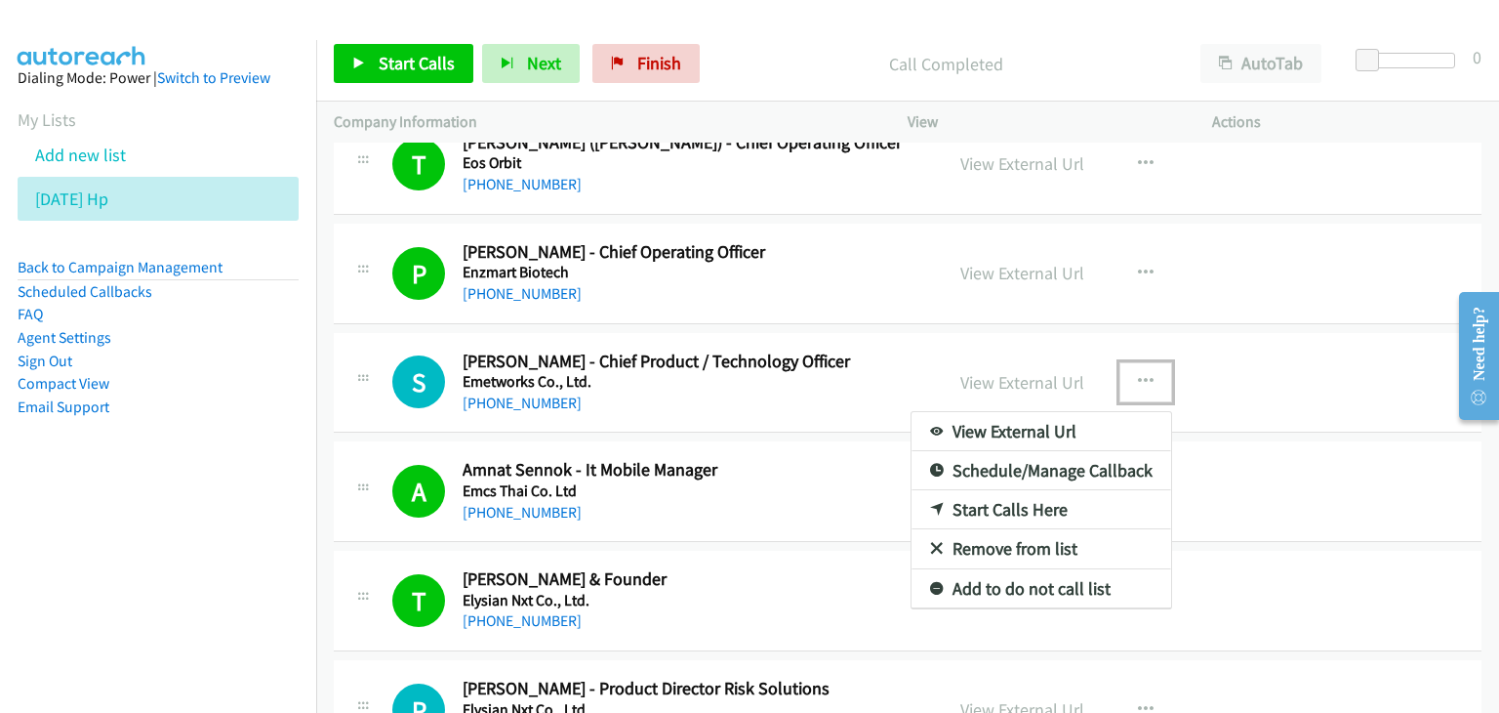
click at [1054, 423] on link "View External Url" at bounding box center [1042, 431] width 260 height 39
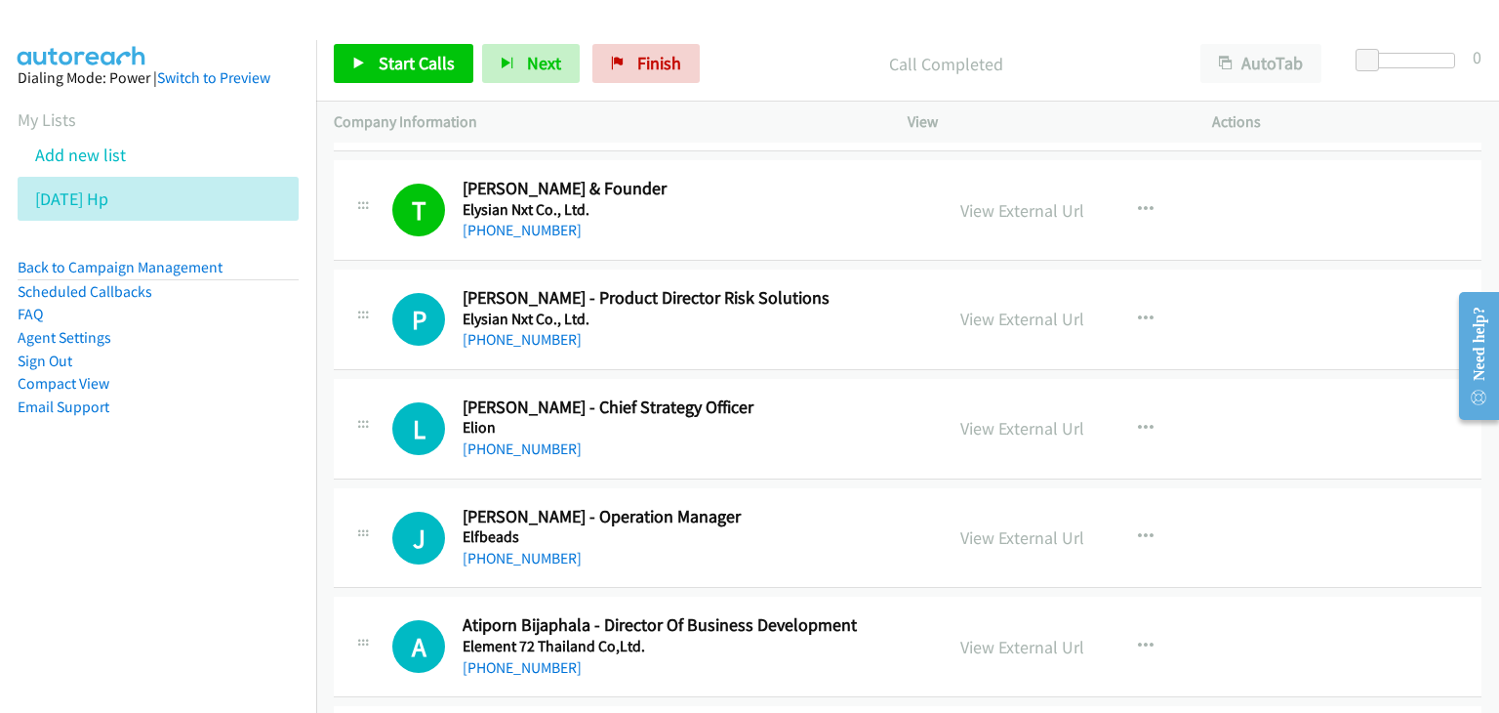
scroll to position [6087, 0]
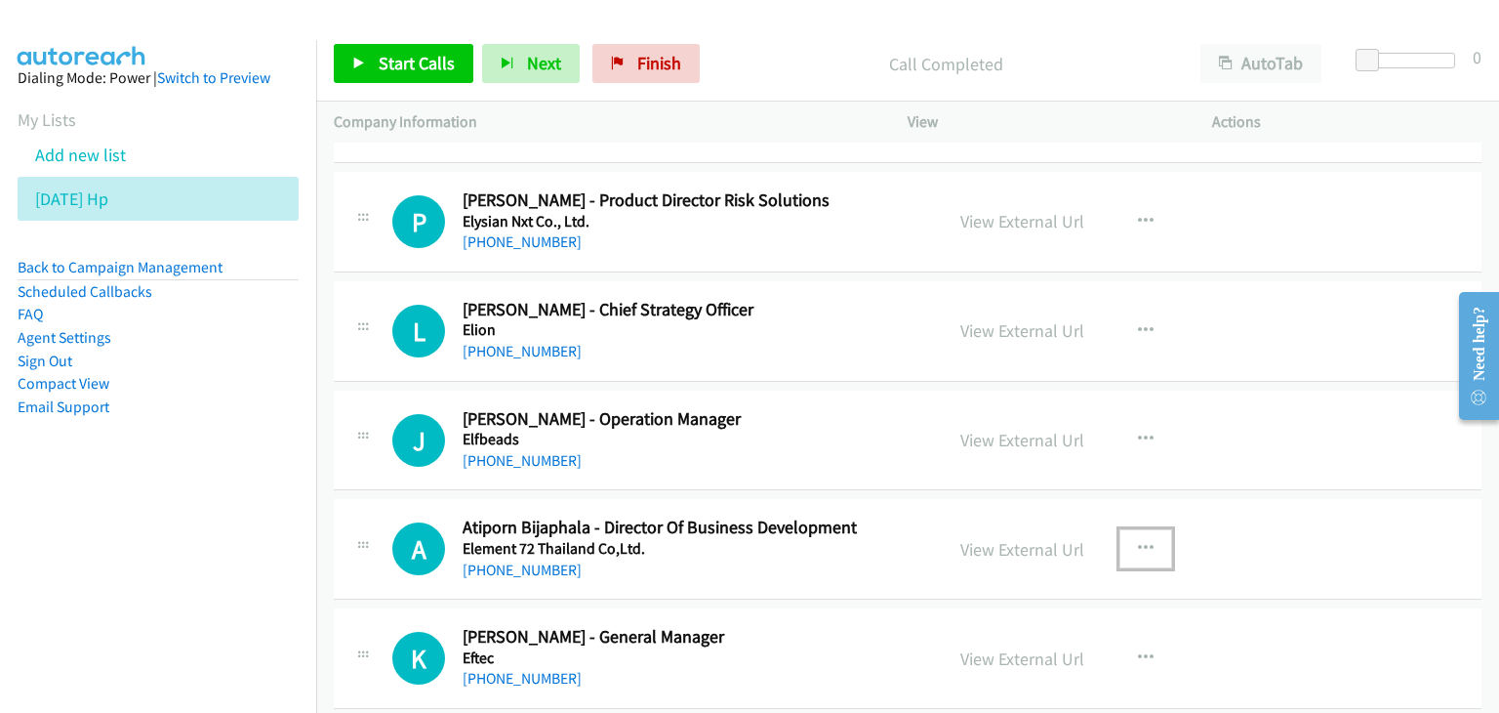
click at [1138, 541] on icon "button" at bounding box center [1146, 549] width 16 height 16
click at [0, 0] on div at bounding box center [0, 0] width 0 height 0
click at [1138, 541] on icon "button" at bounding box center [1146, 549] width 16 height 16
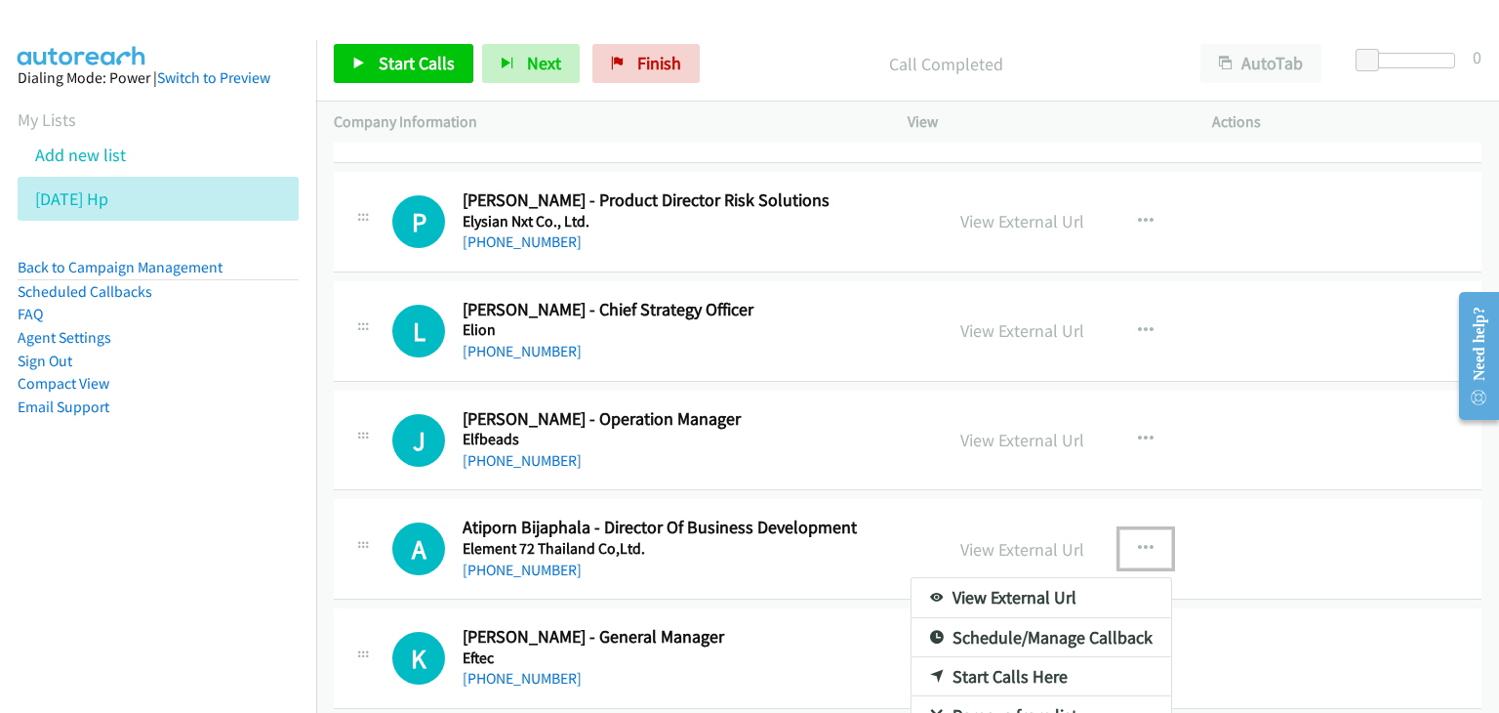
click at [1043, 578] on link "View External Url" at bounding box center [1042, 597] width 260 height 39
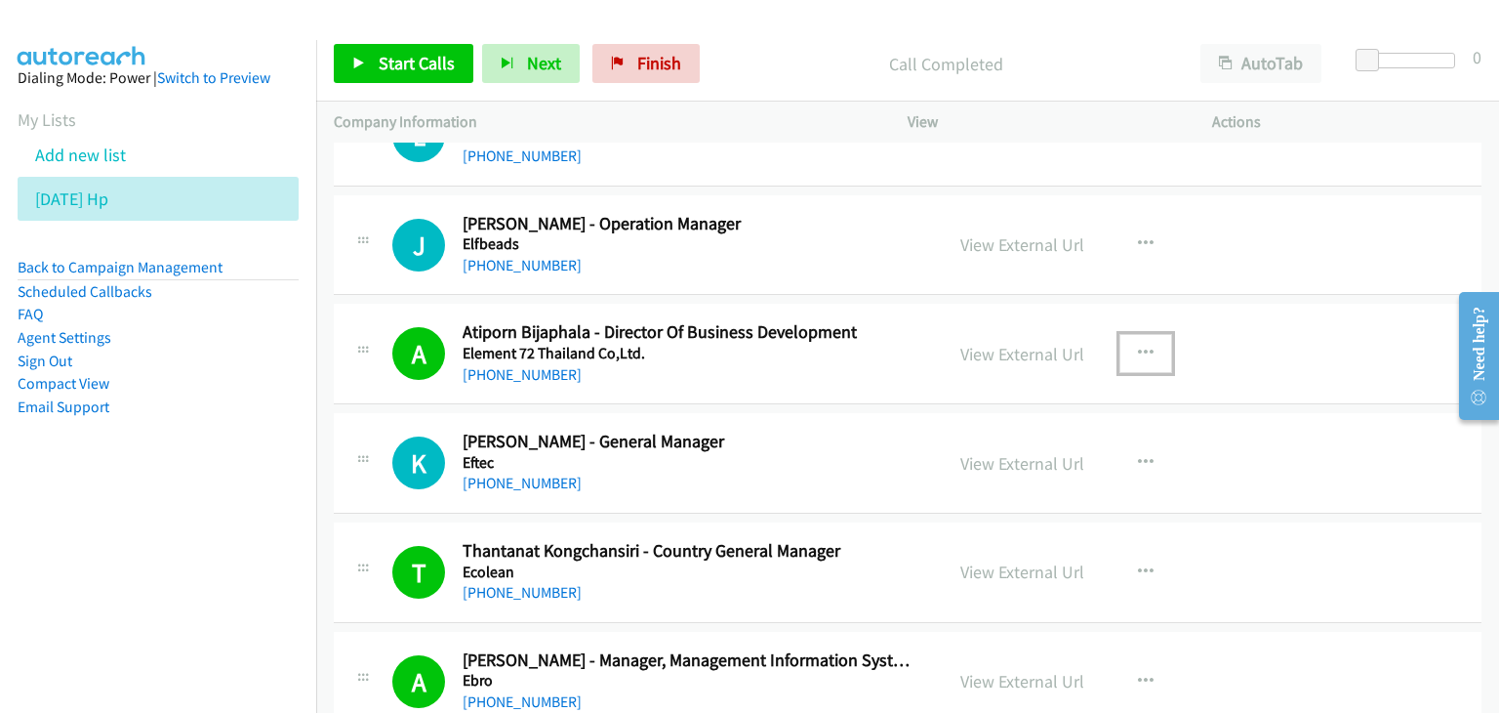
scroll to position [6380, 0]
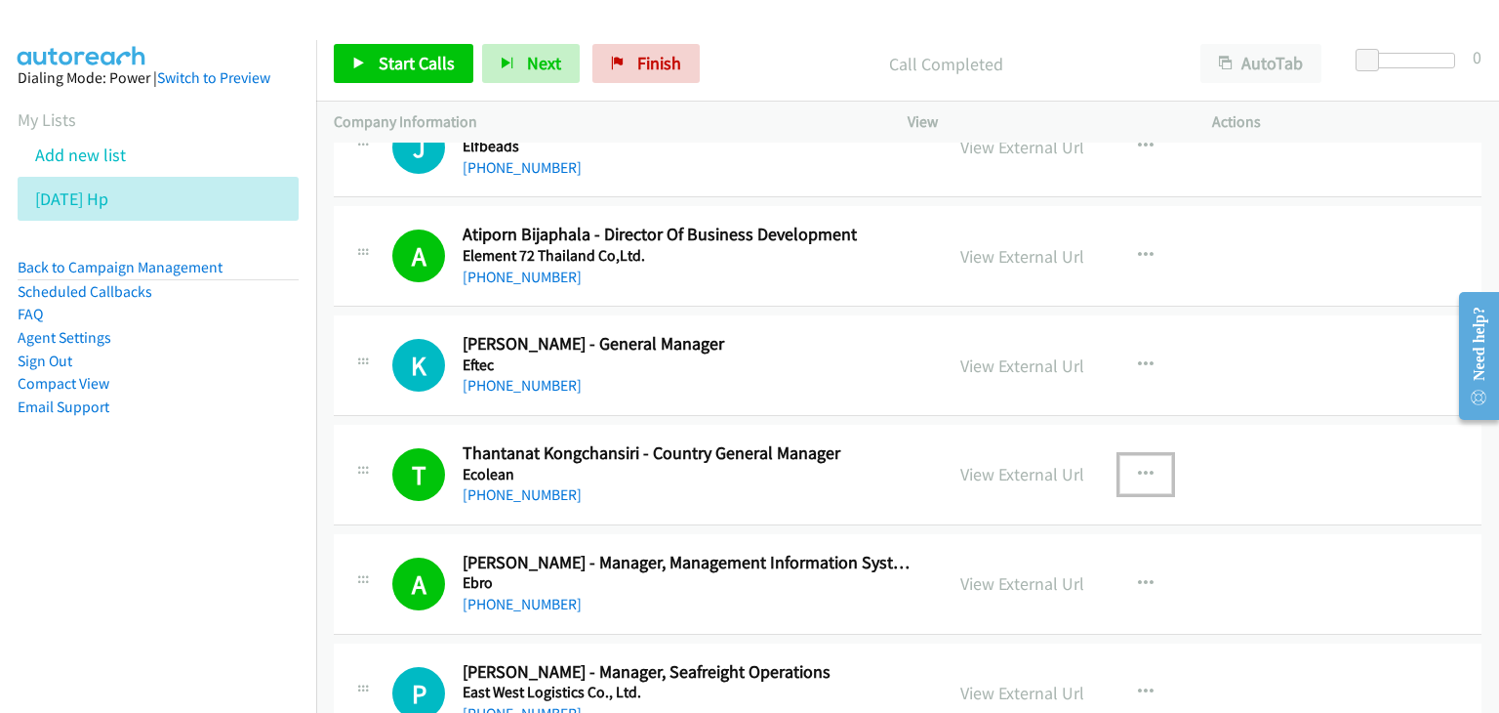
click at [1138, 467] on icon "button" at bounding box center [1146, 475] width 16 height 16
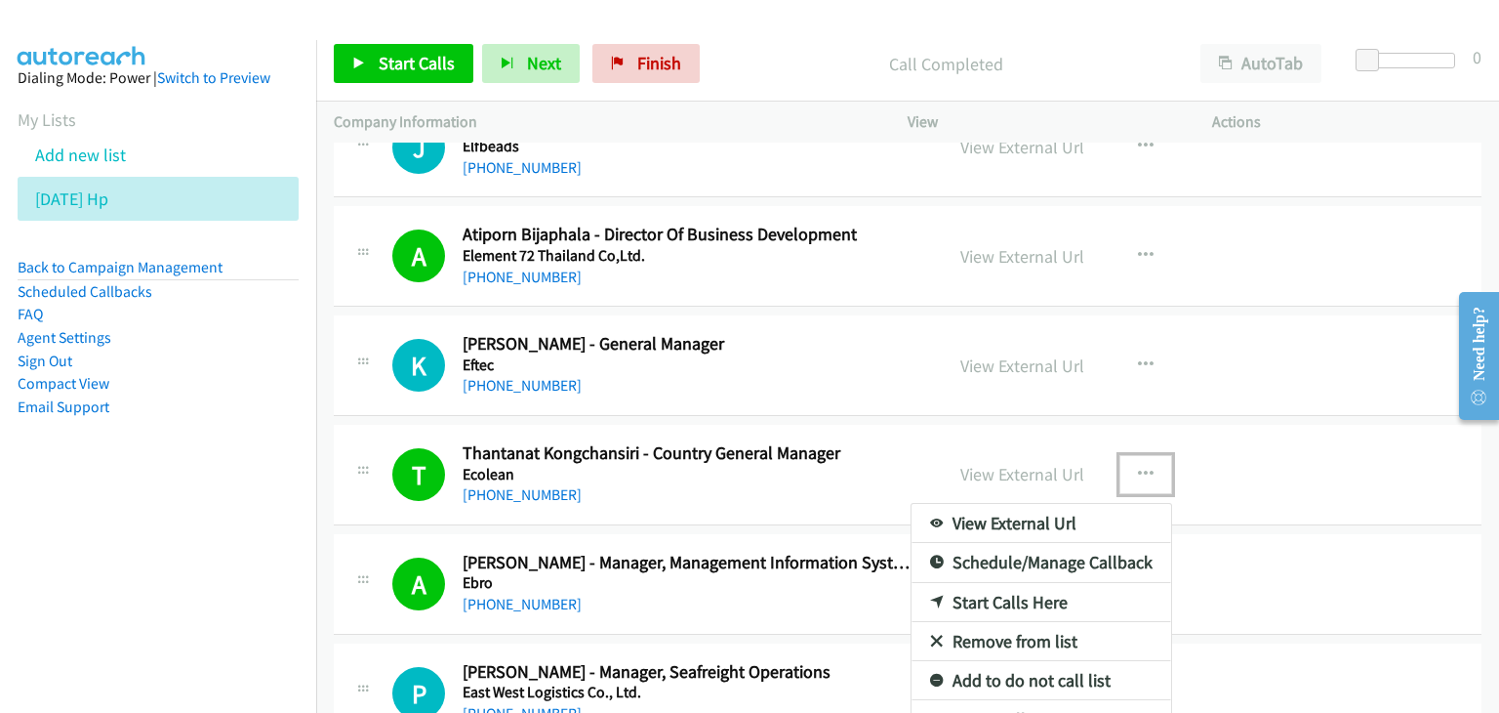
click at [1085, 510] on link "View External Url" at bounding box center [1042, 523] width 260 height 39
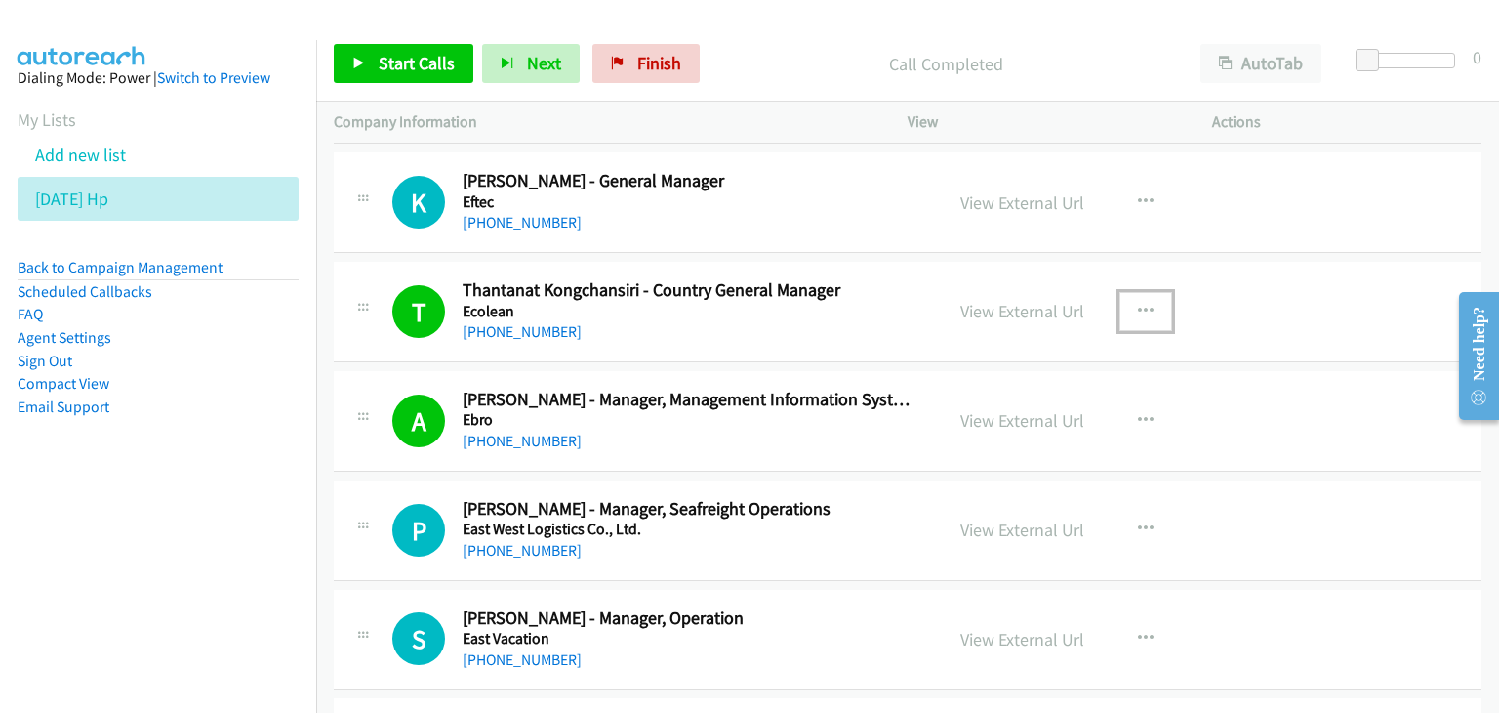
scroll to position [6575, 0]
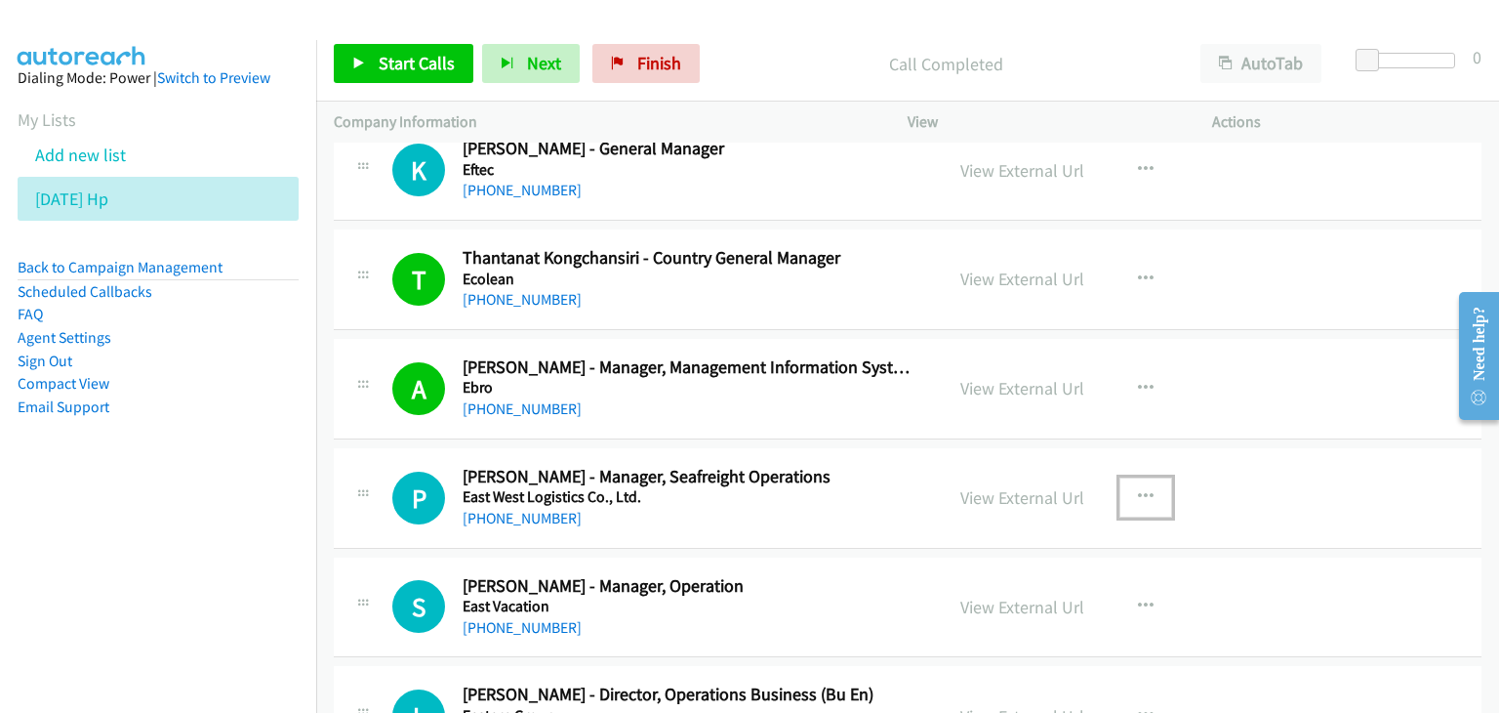
click at [1138, 489] on icon "button" at bounding box center [1146, 497] width 16 height 16
click at [0, 0] on div at bounding box center [0, 0] width 0 height 0
click at [1139, 489] on icon "button" at bounding box center [1146, 497] width 16 height 16
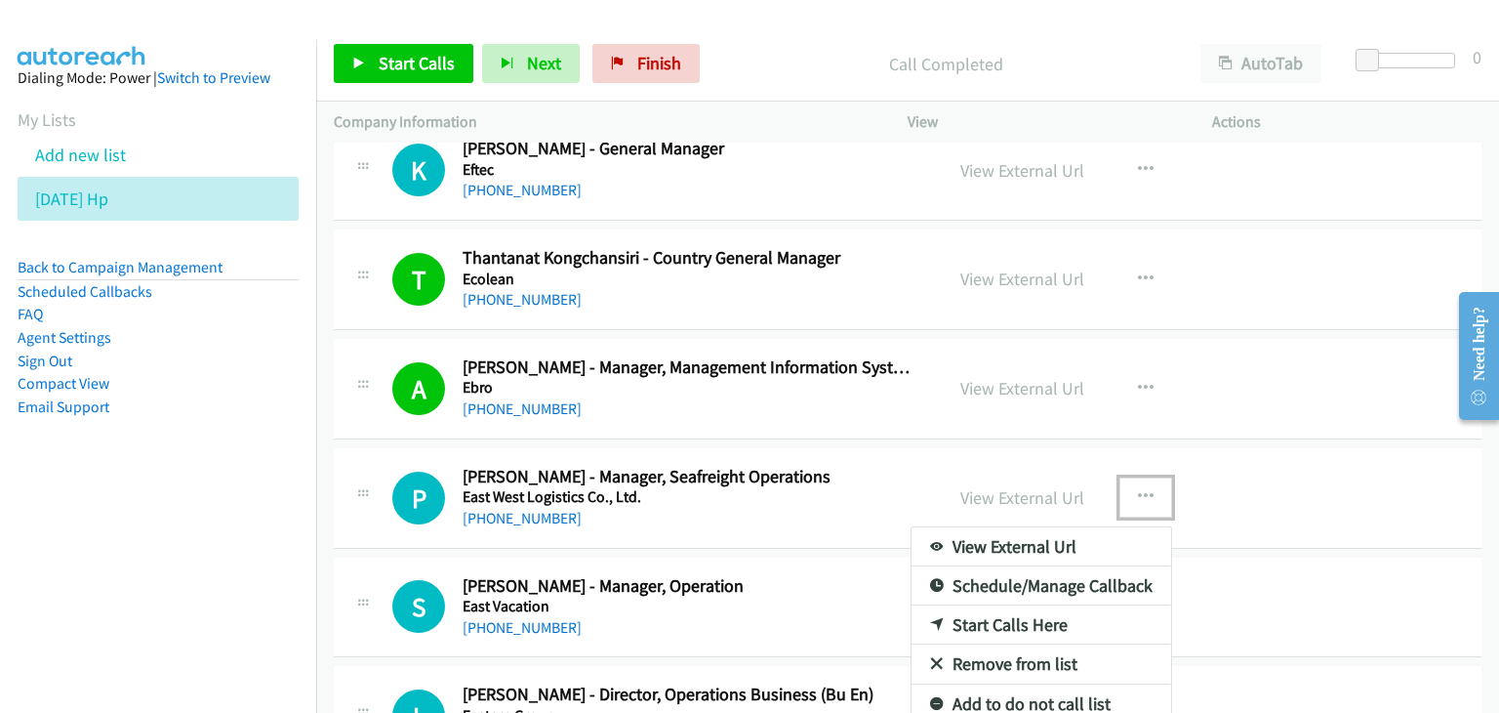
click at [1013, 528] on link "View External Url" at bounding box center [1042, 546] width 260 height 39
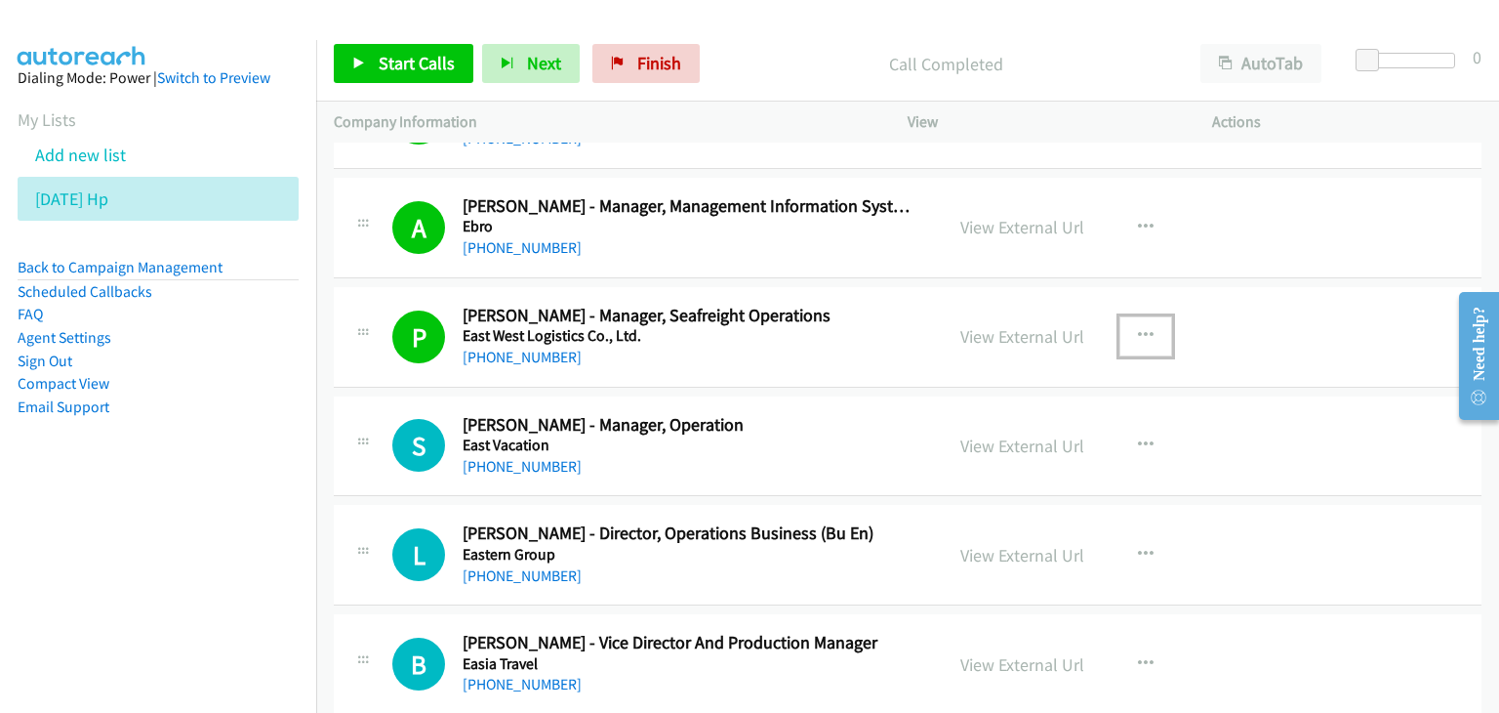
scroll to position [6771, 0]
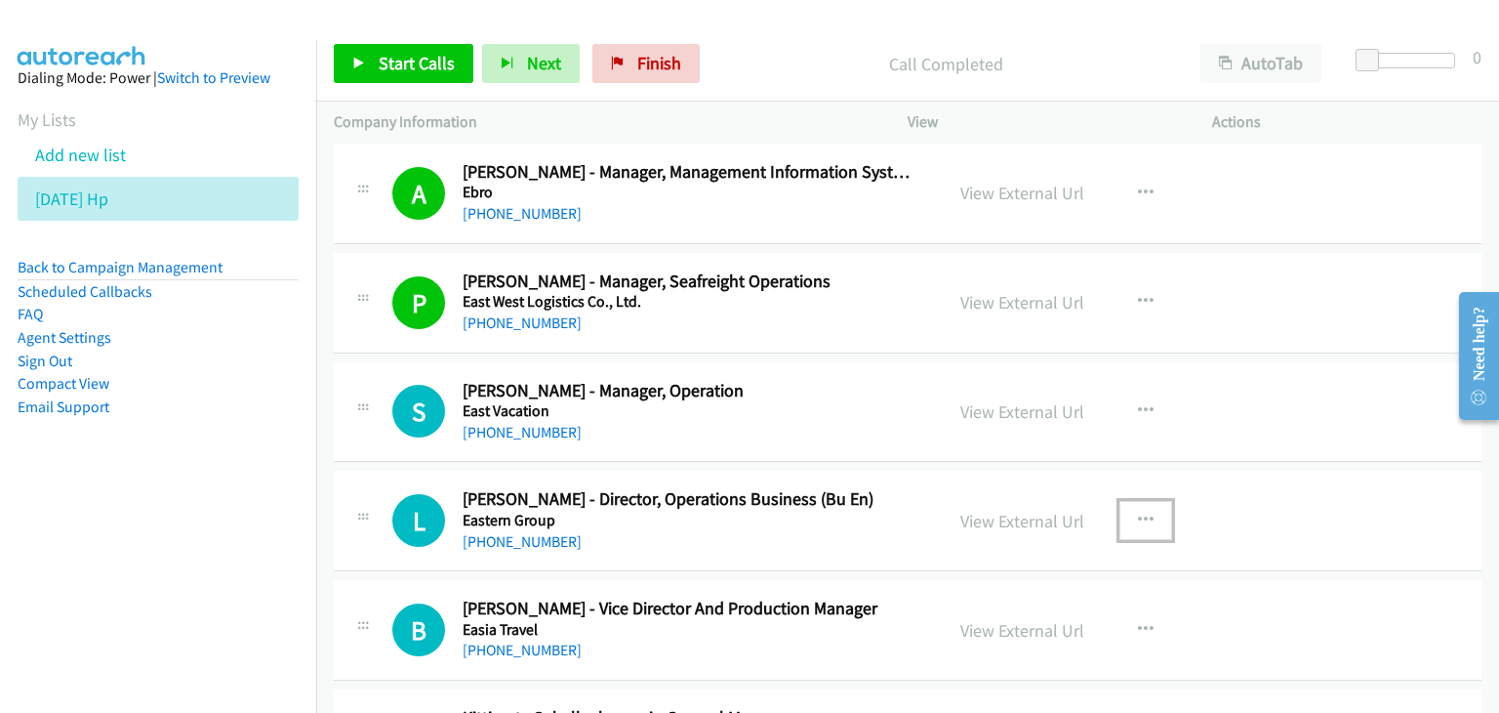
click at [1138, 512] on icon "button" at bounding box center [1146, 520] width 16 height 16
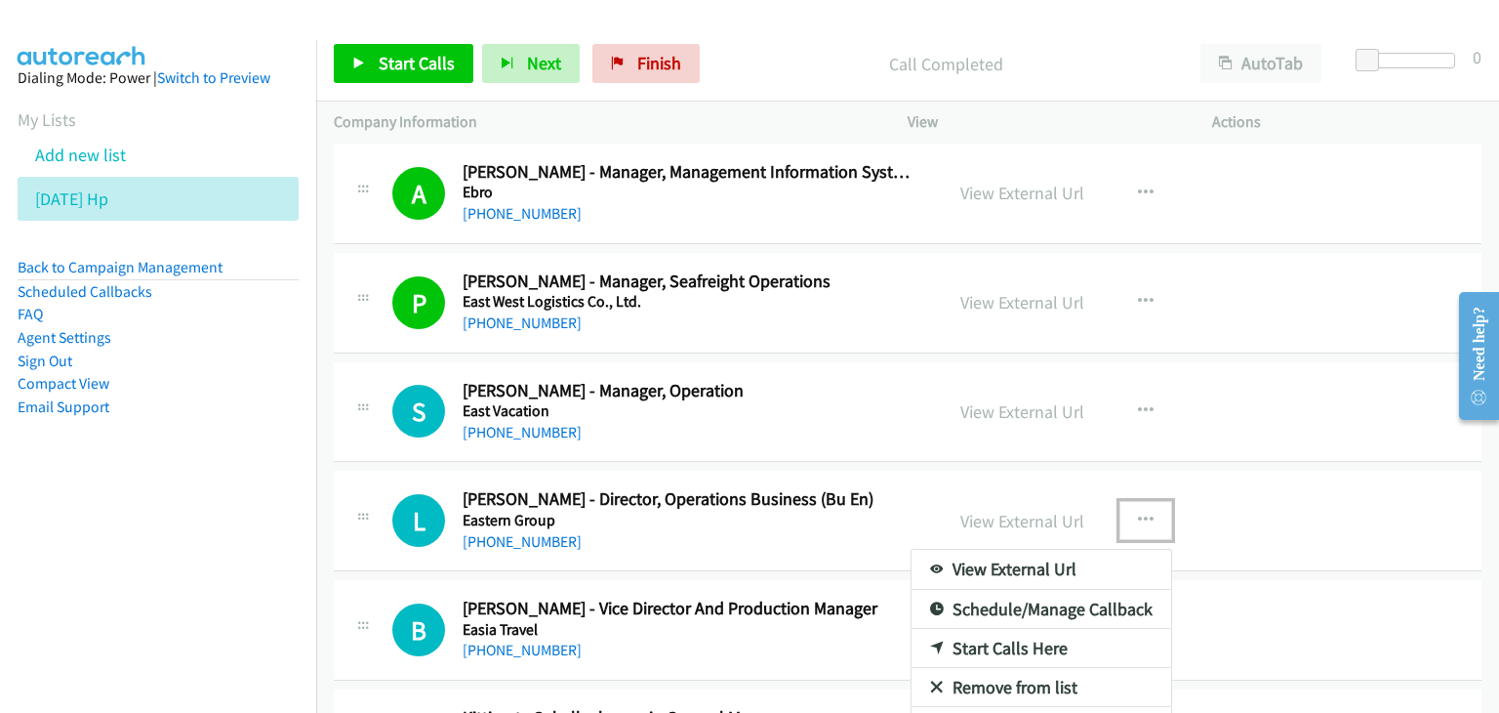
click at [1049, 561] on link "View External Url" at bounding box center [1042, 569] width 260 height 39
